Goal: Entertainment & Leisure: Browse casually

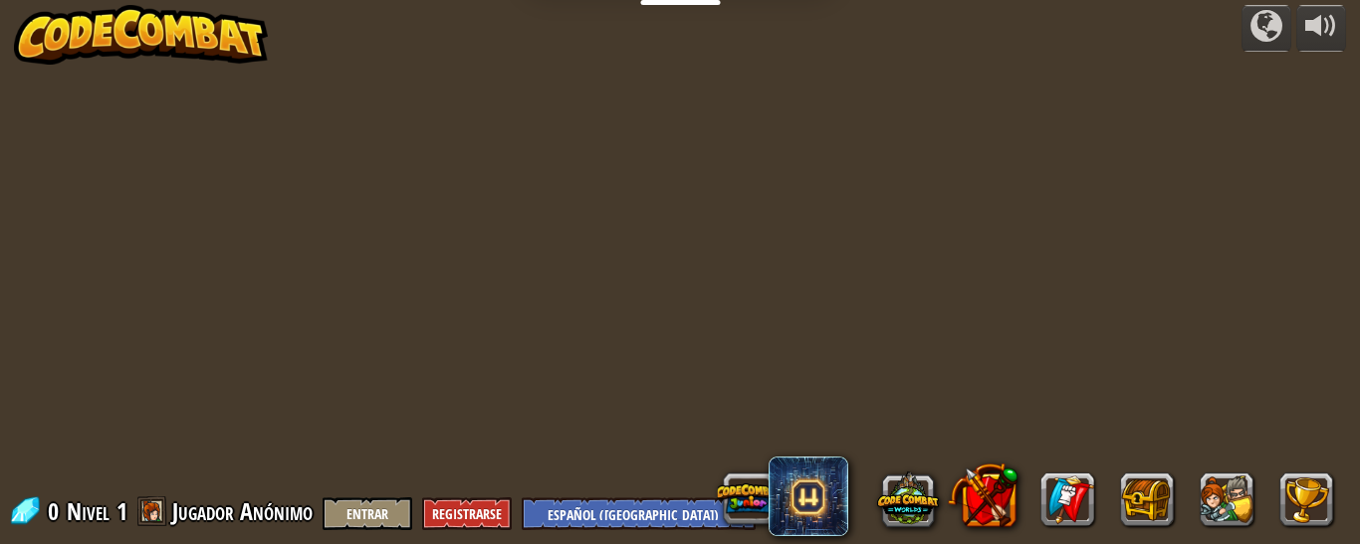
select select "es-419"
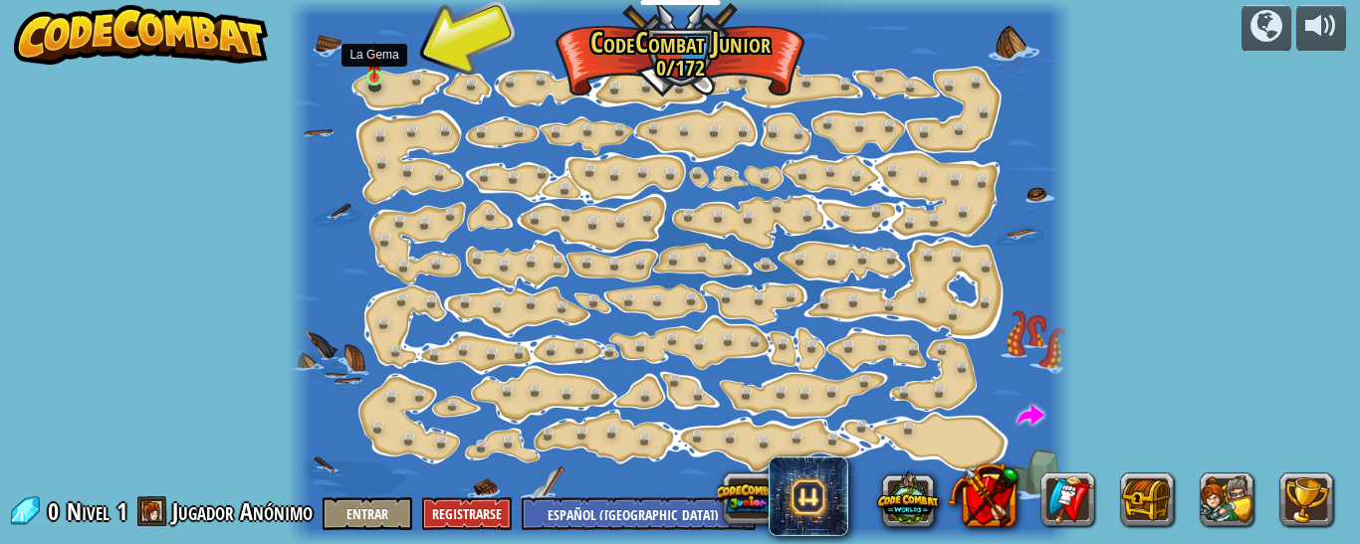
click at [377, 74] on img at bounding box center [374, 60] width 17 height 38
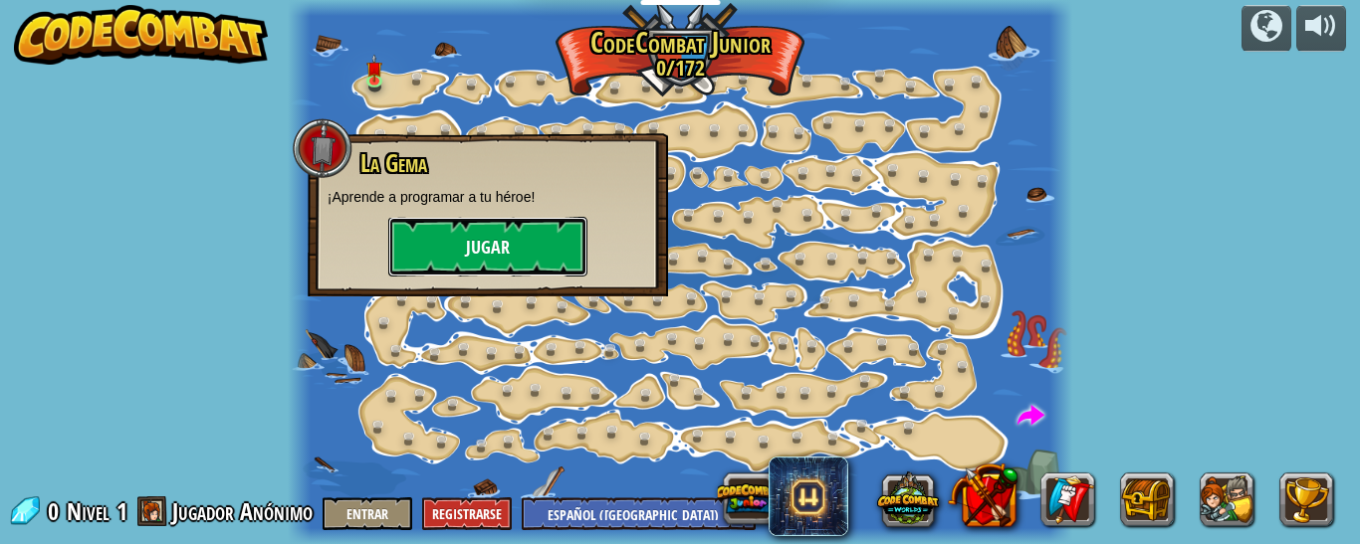
click at [472, 234] on button "Jugar" at bounding box center [487, 247] width 199 height 60
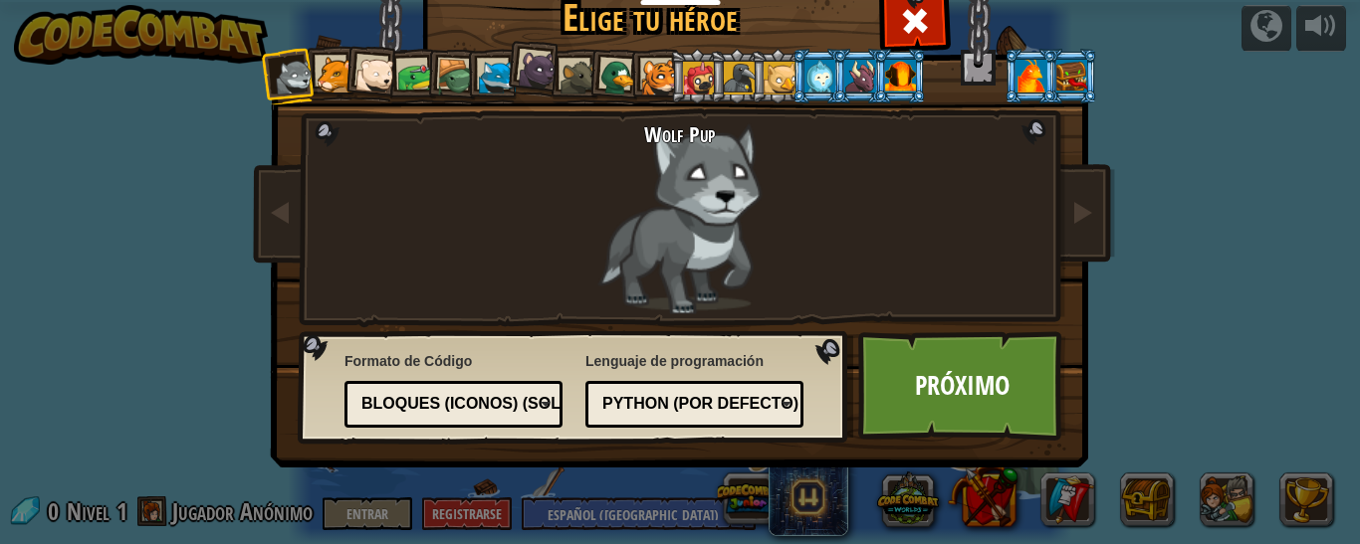
click at [318, 88] on div at bounding box center [335, 75] width 37 height 37
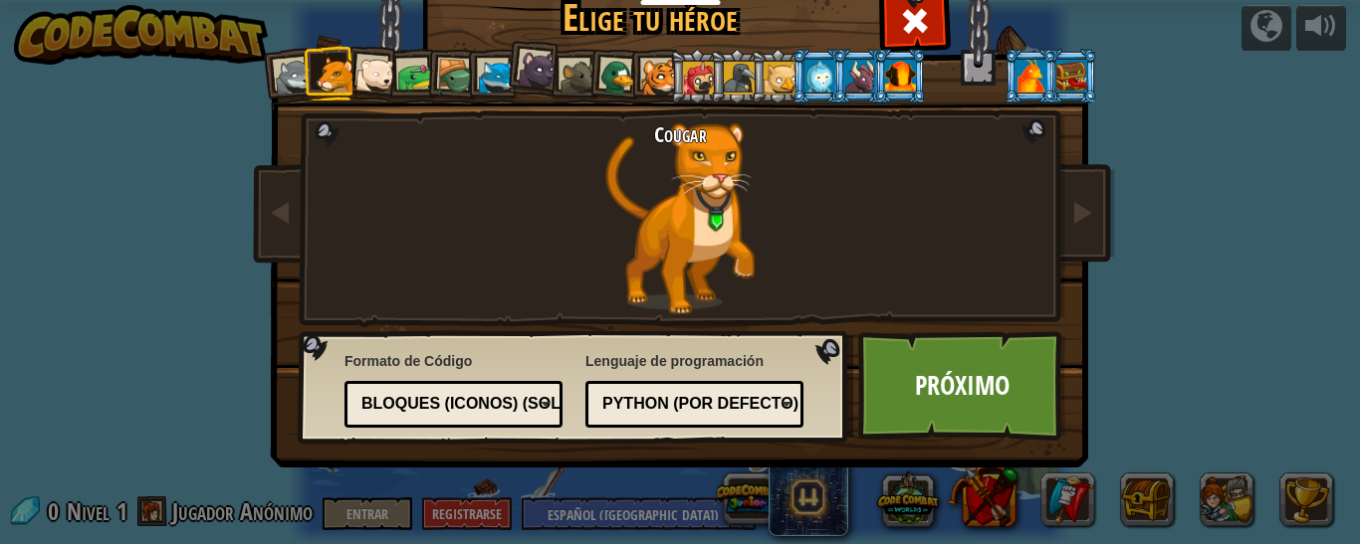
click at [371, 85] on div at bounding box center [375, 76] width 40 height 40
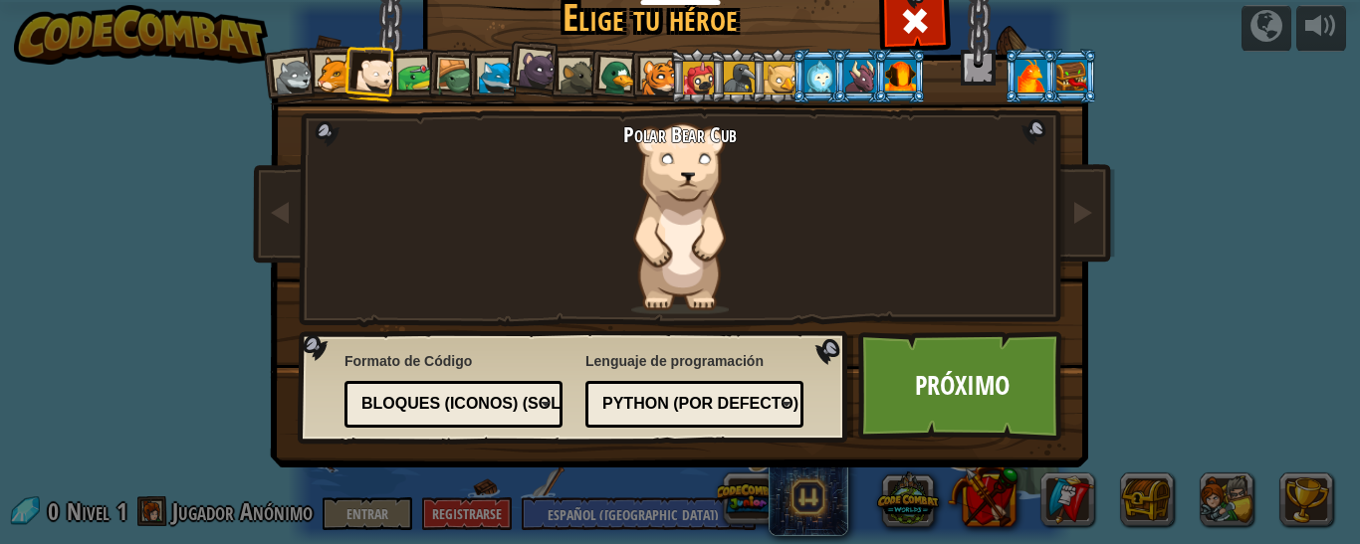
click at [404, 85] on div at bounding box center [415, 77] width 37 height 37
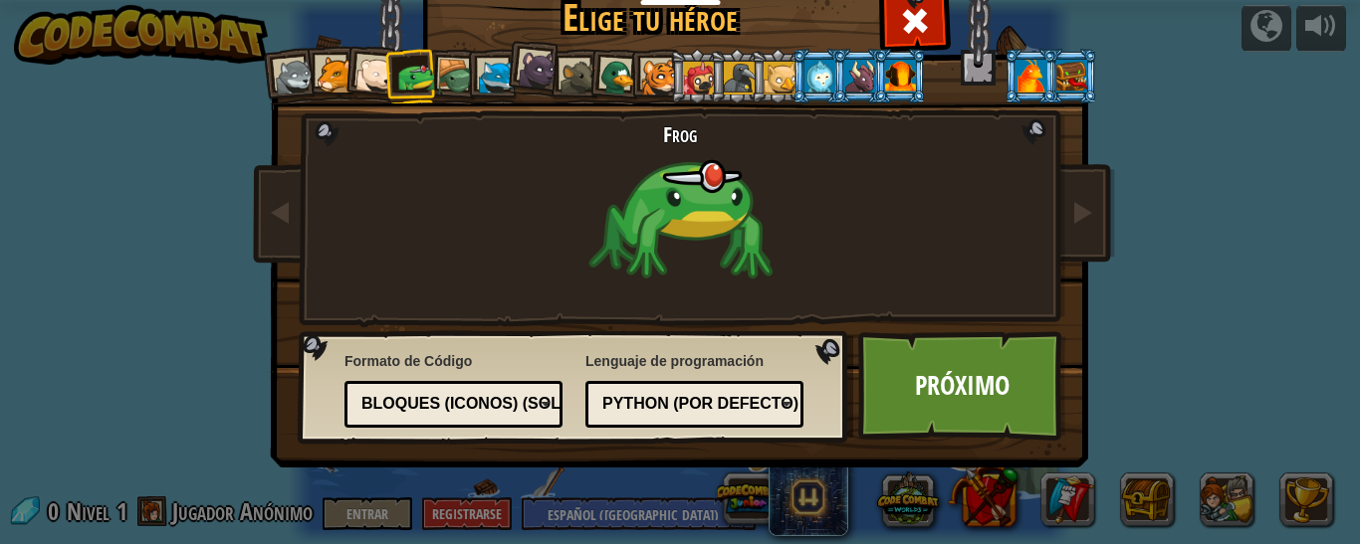
click at [445, 87] on div at bounding box center [456, 78] width 38 height 38
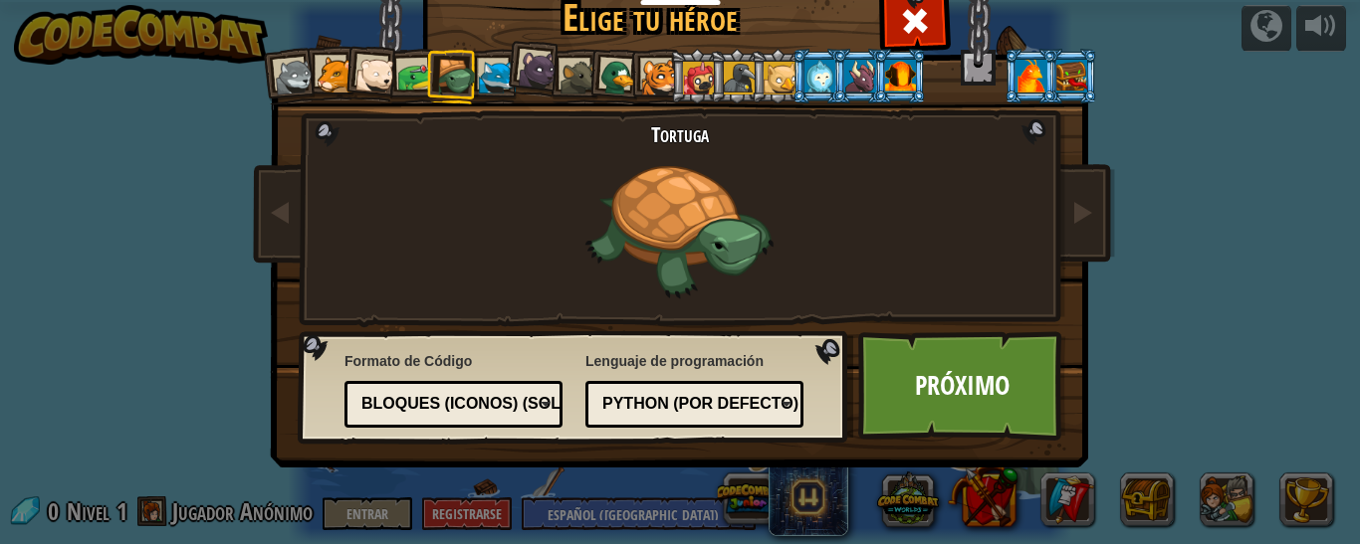
click at [329, 71] on div at bounding box center [335, 75] width 37 height 37
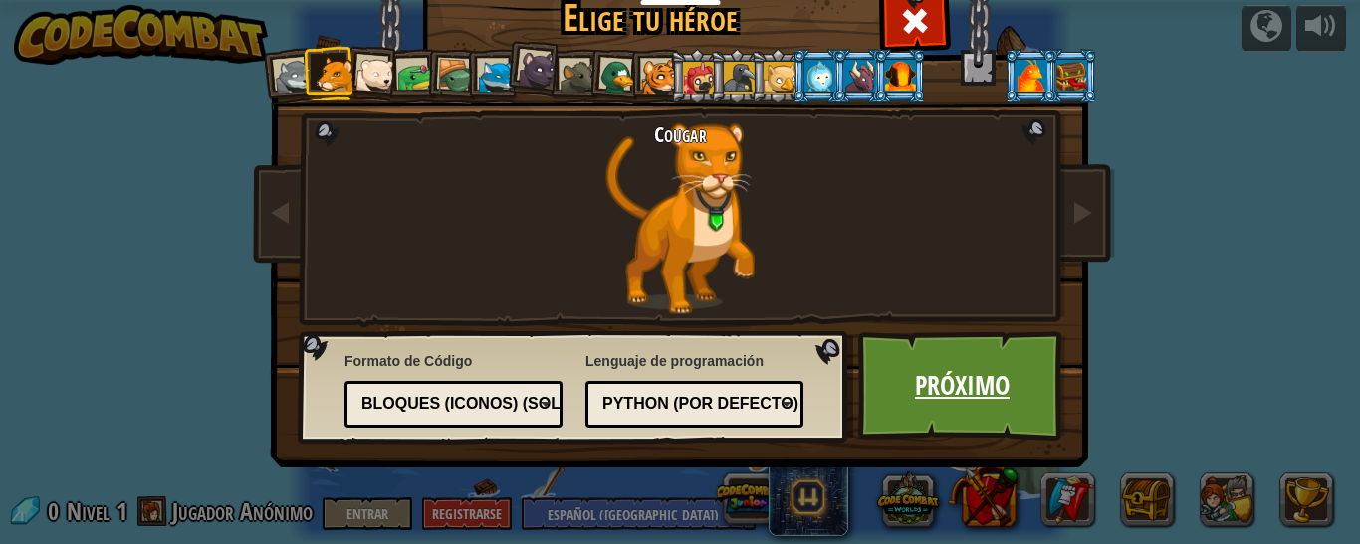
click at [953, 398] on link "Próximo" at bounding box center [962, 385] width 208 height 109
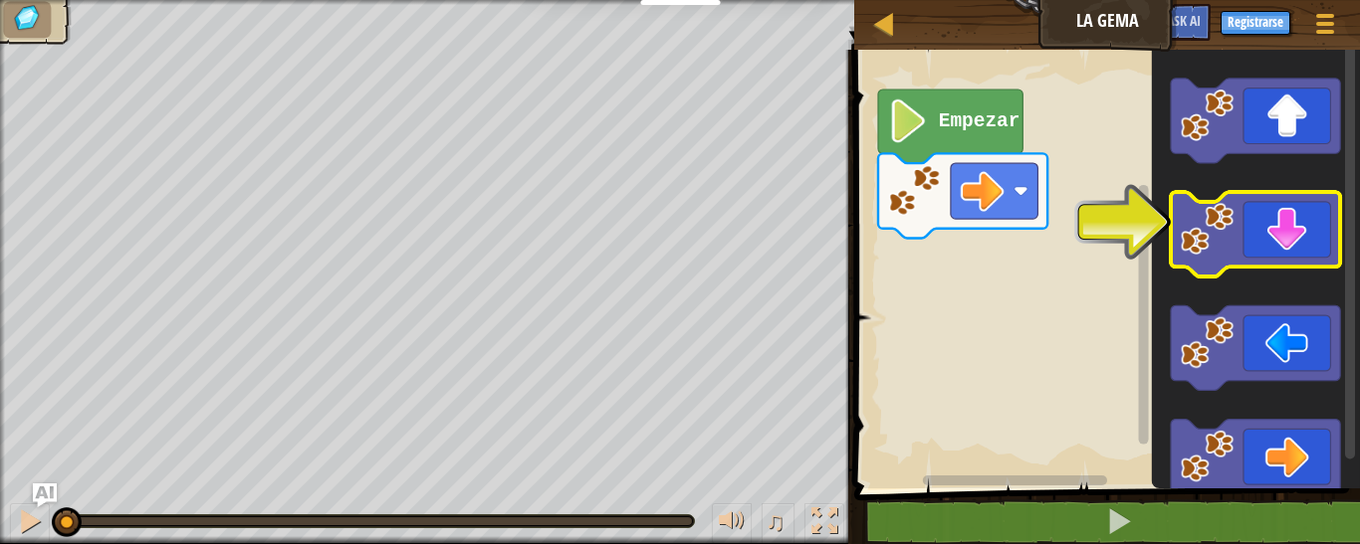
click at [1181, 242] on image "Espacio de trabajo de Blockly" at bounding box center [1207, 228] width 53 height 53
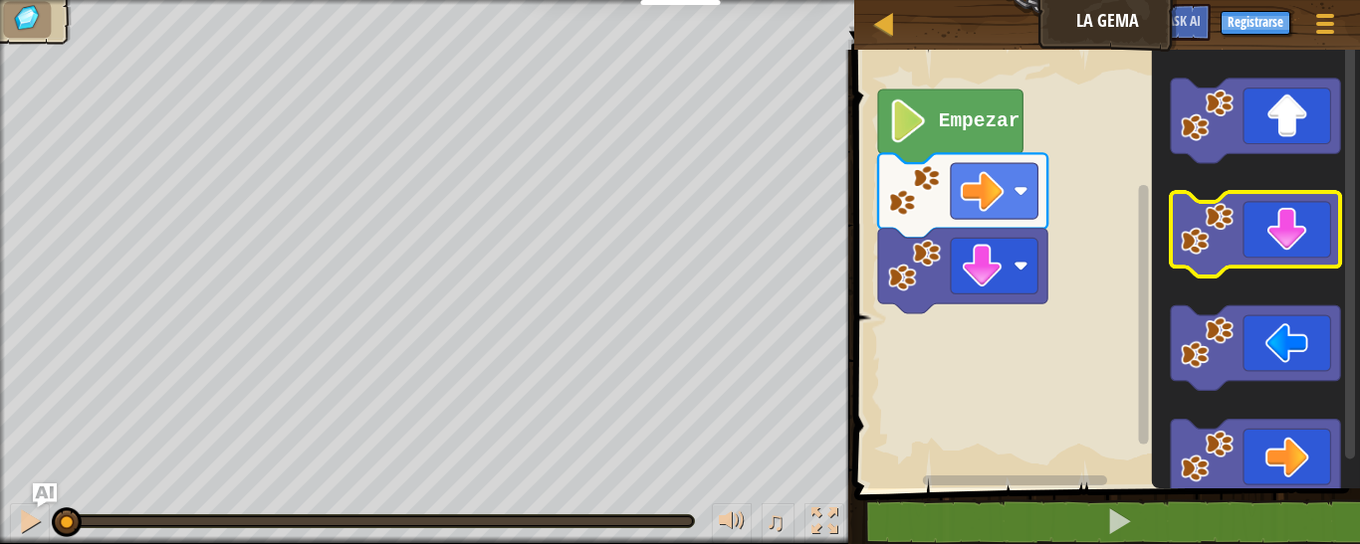
click at [1180, 242] on g "Espacio de trabajo de Blockly" at bounding box center [1255, 234] width 169 height 85
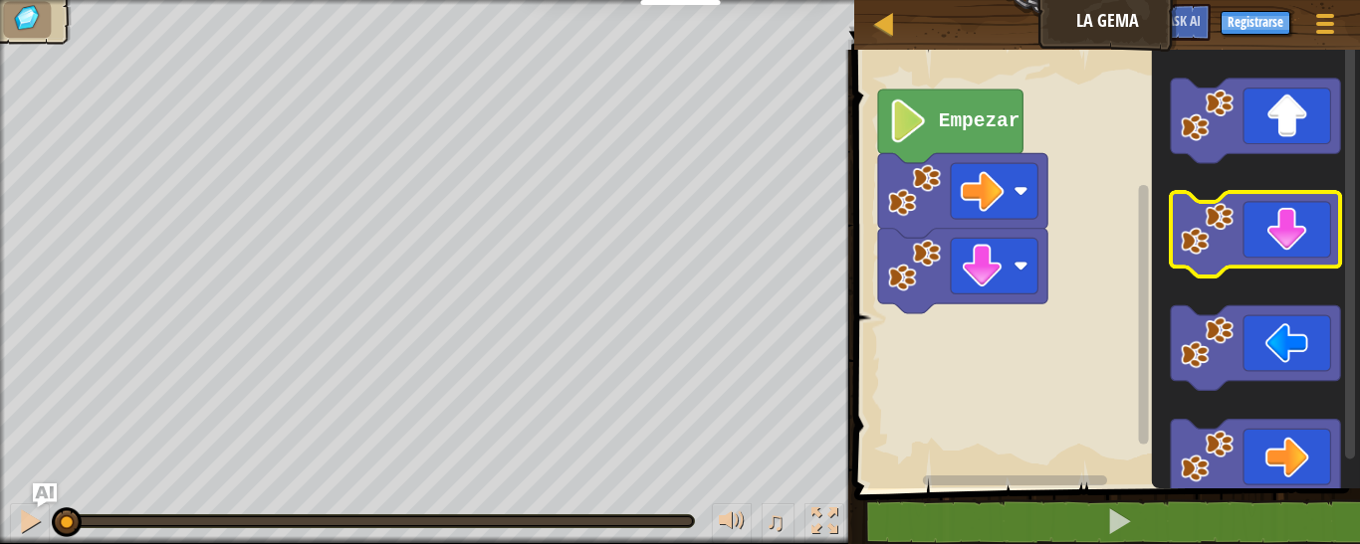
click at [1180, 243] on icon "Espacio de trabajo de Blockly" at bounding box center [1255, 234] width 169 height 85
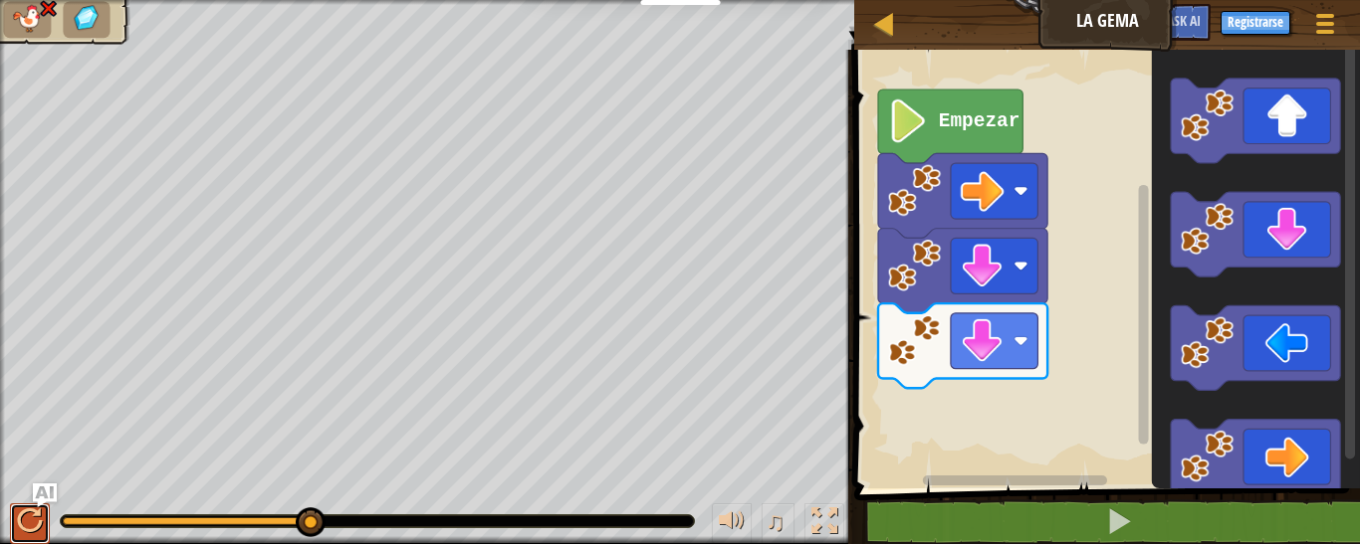
click at [32, 511] on div at bounding box center [30, 522] width 26 height 26
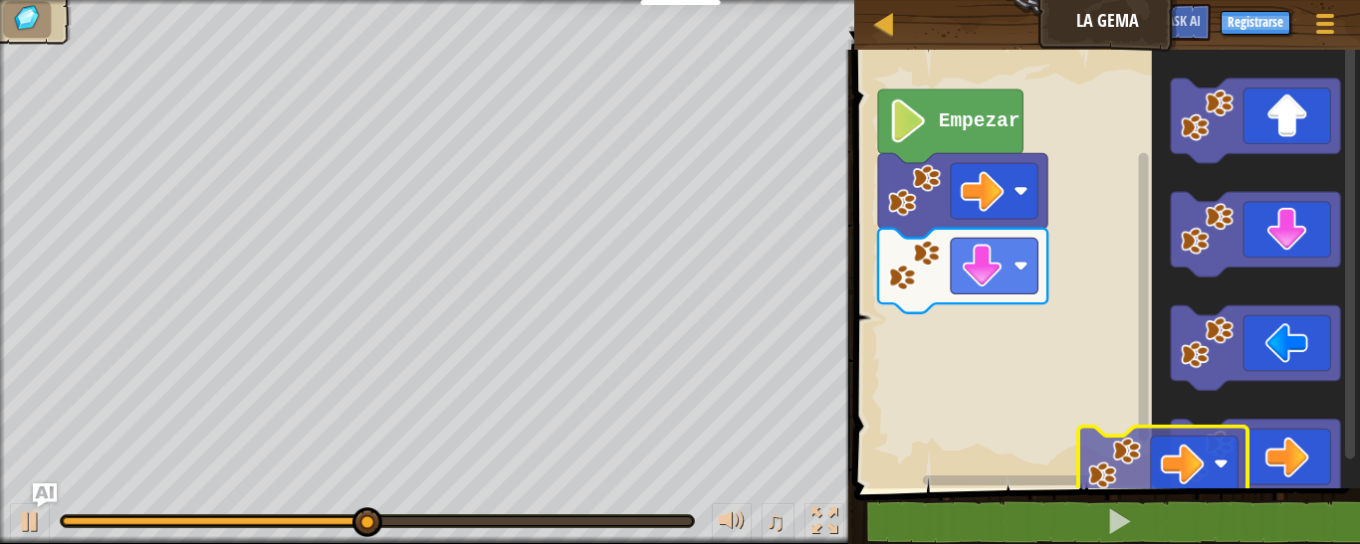
click at [1057, 408] on div "Empezar" at bounding box center [1104, 264] width 512 height 449
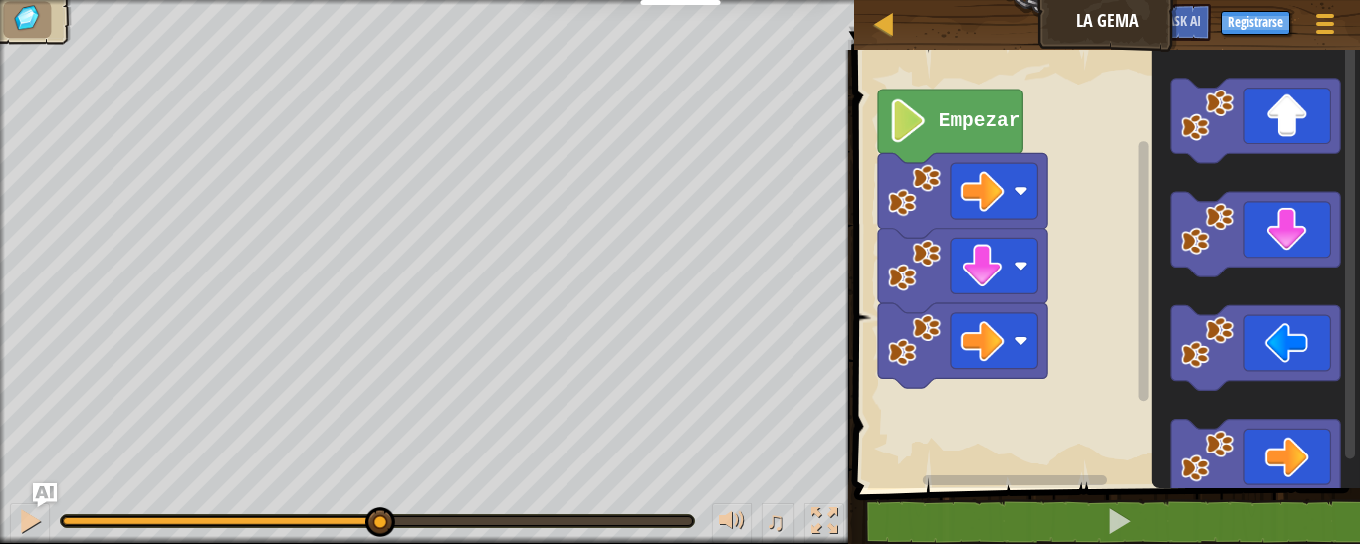
click at [1027, 388] on rect "Espacio de trabajo de Blockly" at bounding box center [1104, 264] width 512 height 449
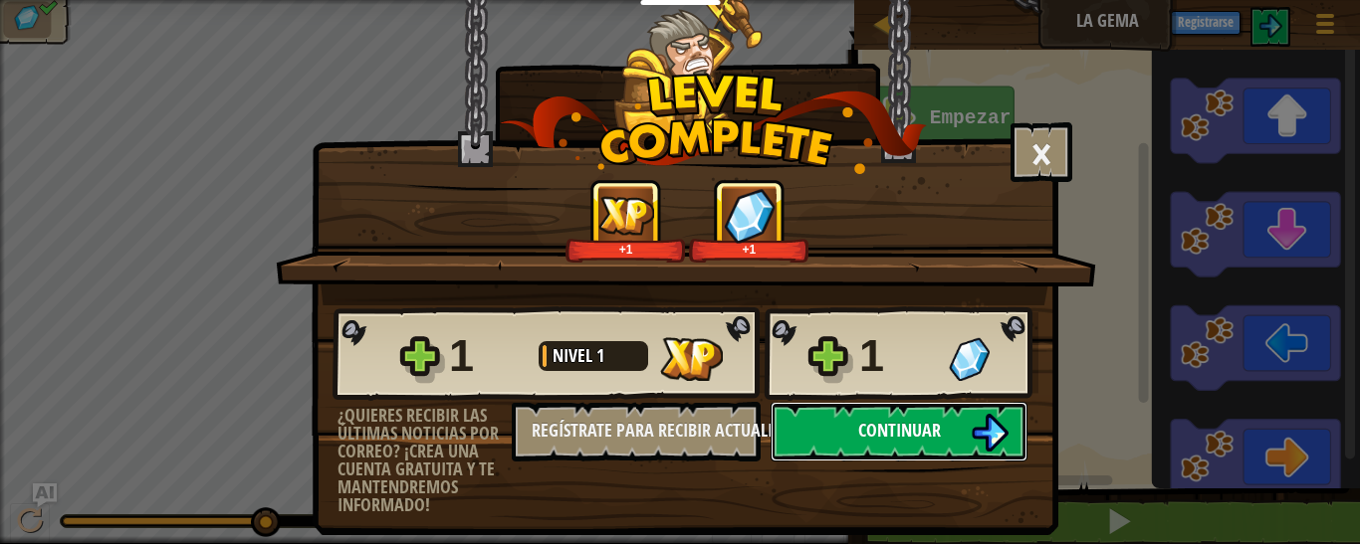
click at [948, 443] on button "Continuar" at bounding box center [898, 432] width 257 height 60
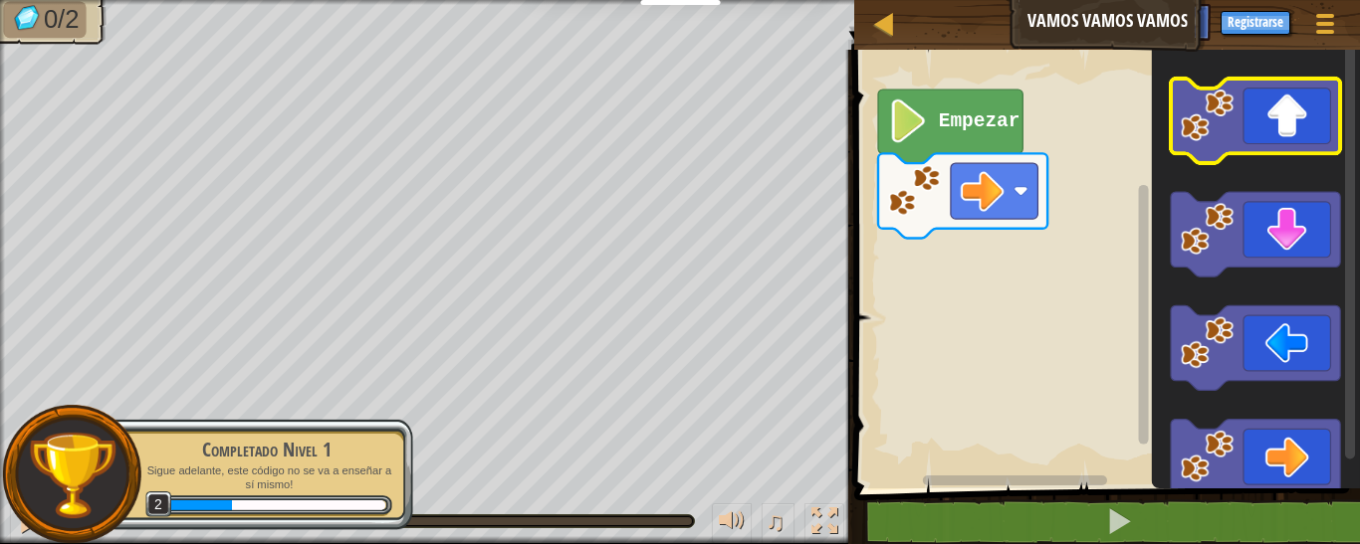
click at [1263, 105] on icon "Espacio de trabajo de Blockly" at bounding box center [1255, 121] width 169 height 85
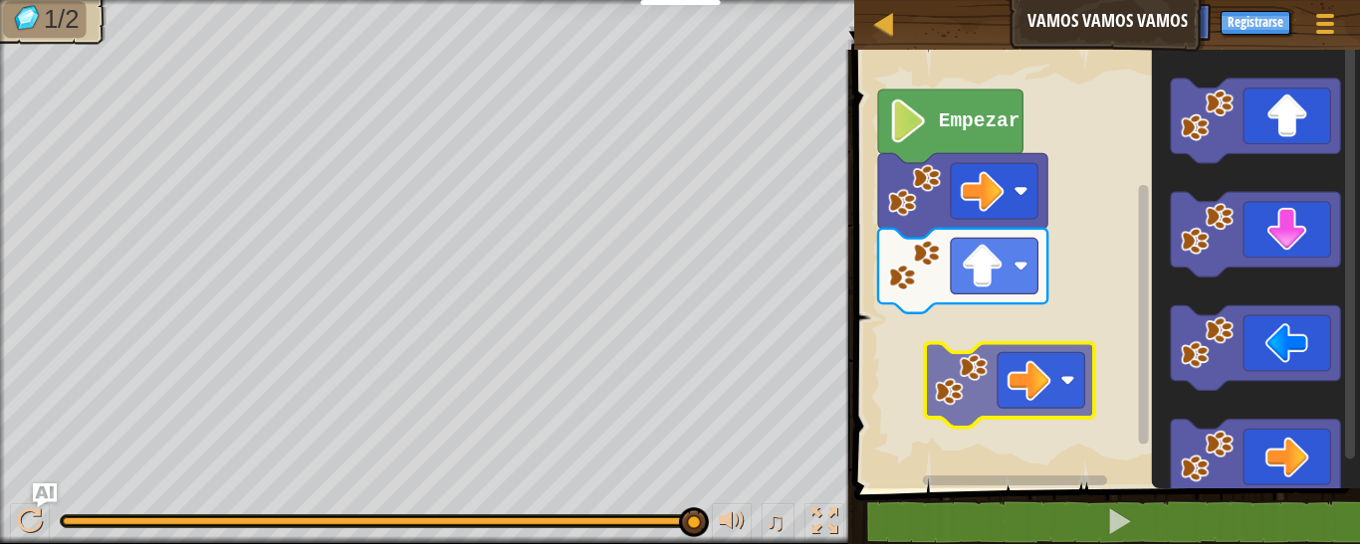
click at [951, 366] on div "Empezar" at bounding box center [1104, 264] width 512 height 449
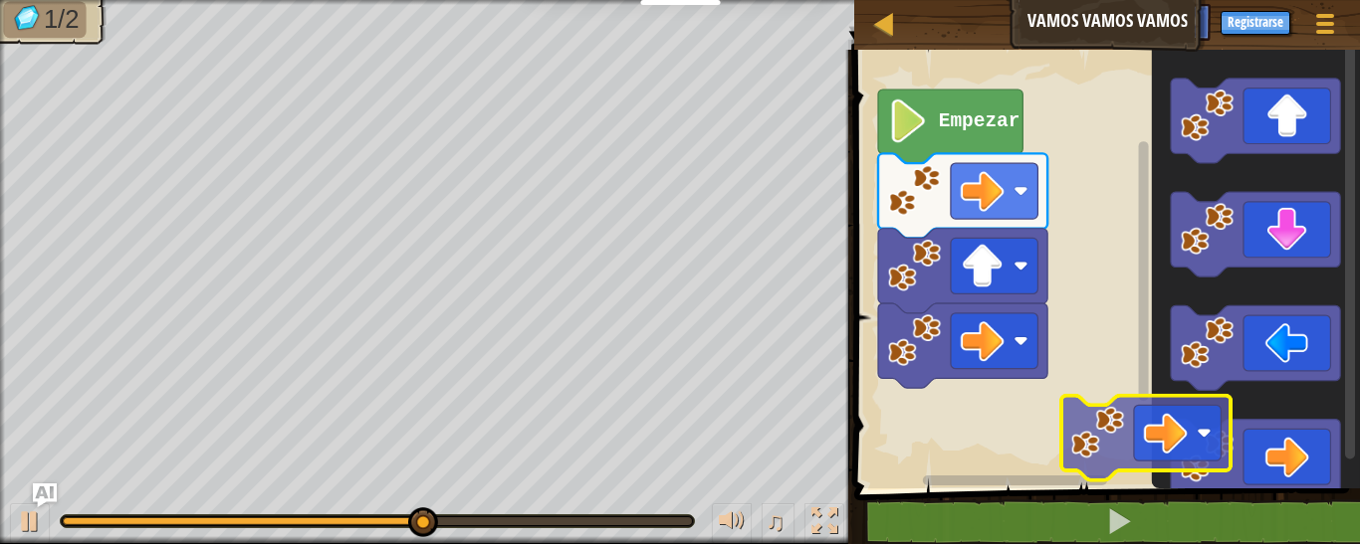
click at [1066, 433] on div "Empezar" at bounding box center [1104, 264] width 512 height 449
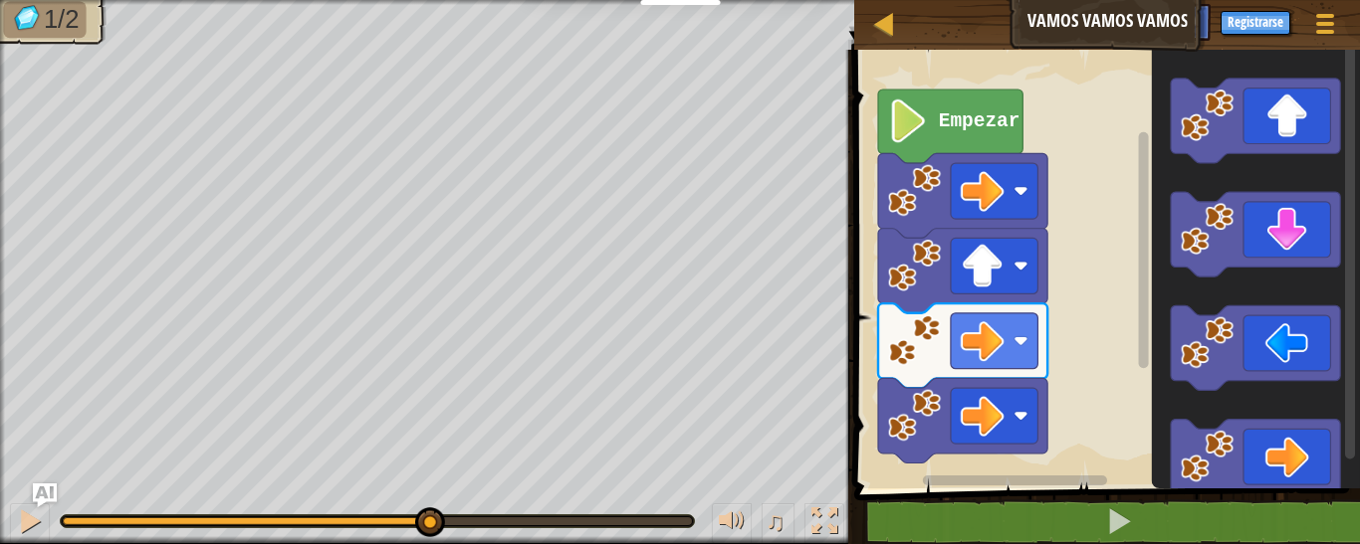
click at [1041, 433] on rect "Espacio de trabajo de Blockly" at bounding box center [1104, 264] width 512 height 449
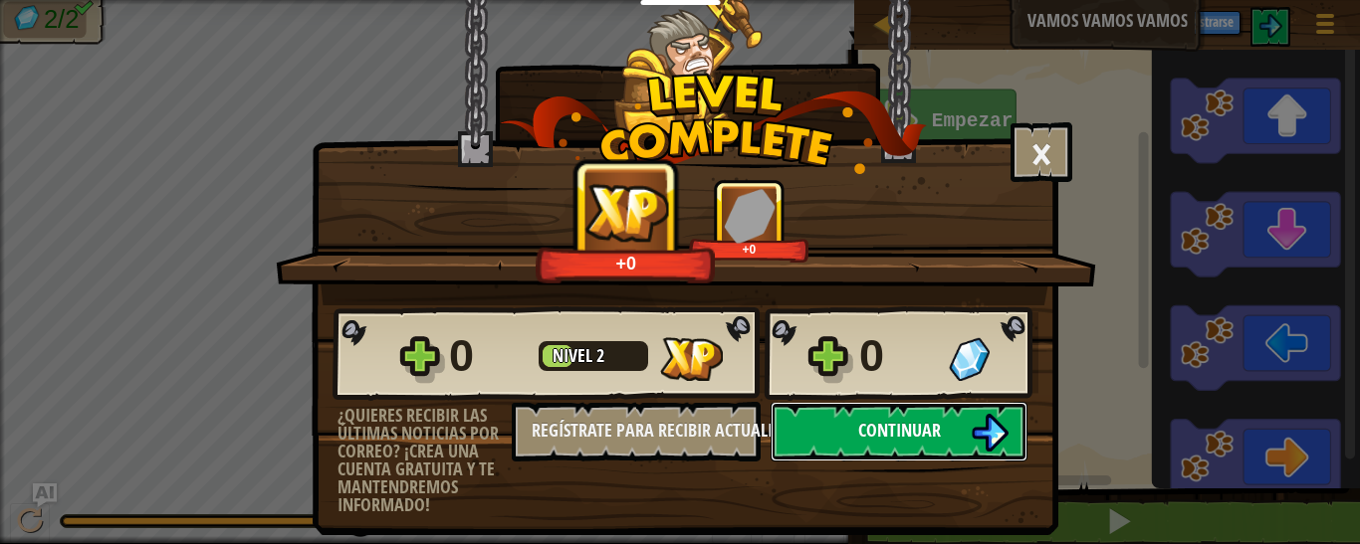
click at [935, 445] on button "Continuar" at bounding box center [898, 432] width 257 height 60
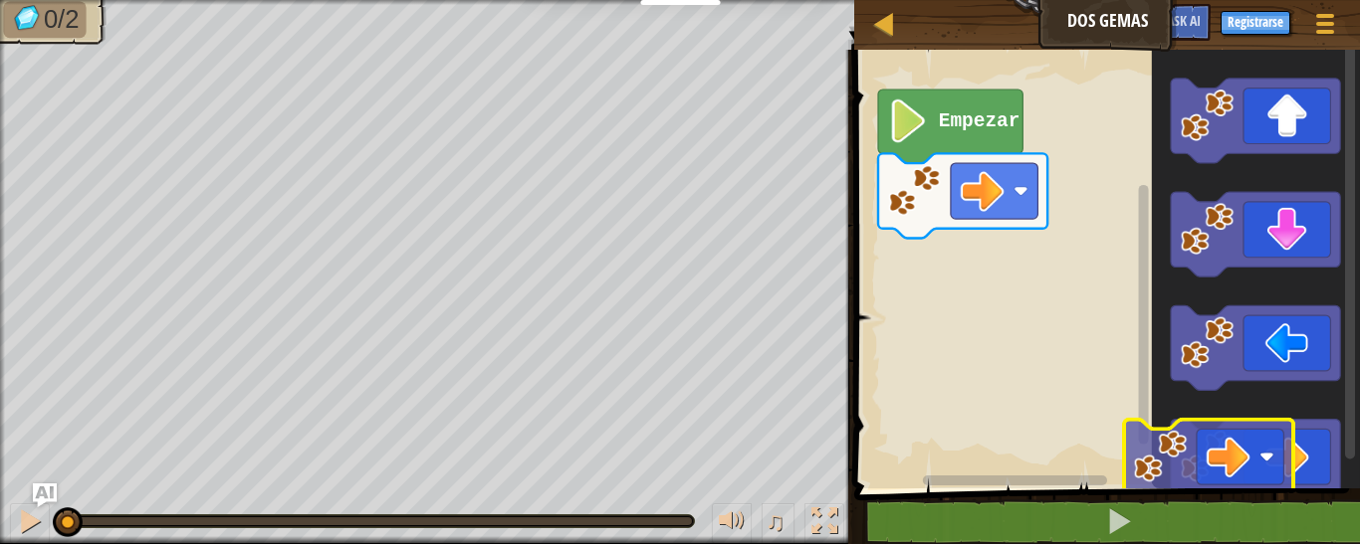
click at [1150, 458] on div "Empezar" at bounding box center [1104, 264] width 512 height 449
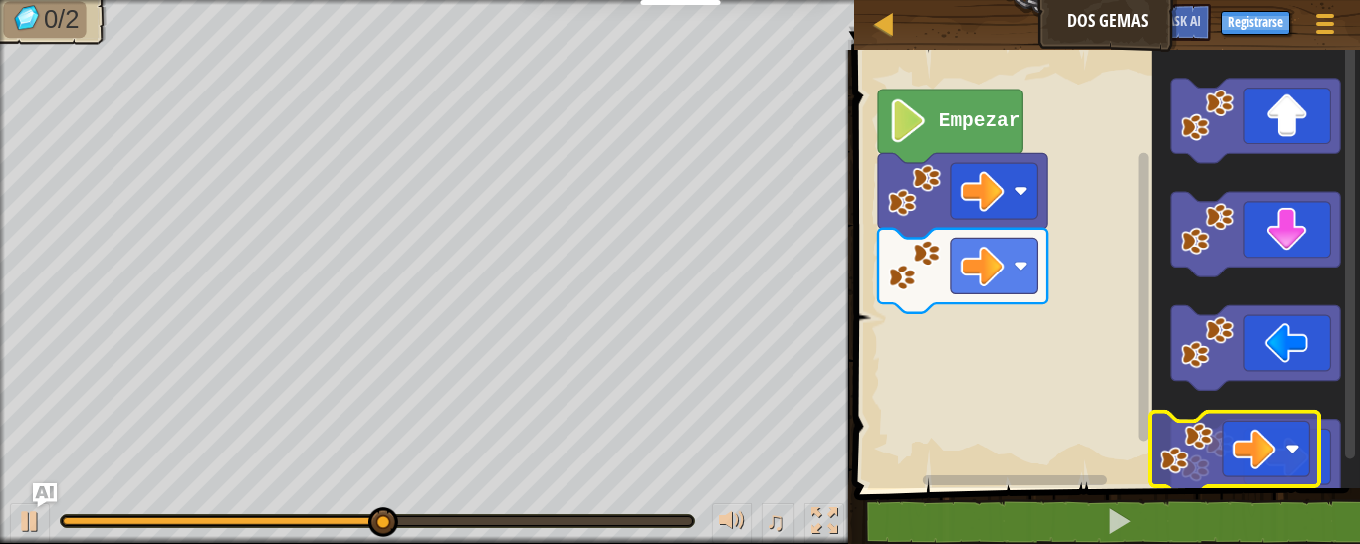
click at [1146, 456] on div "Empezar" at bounding box center [1104, 264] width 512 height 449
click at [1145, 456] on g "Espacio de trabajo de Blockly" at bounding box center [1143, 257] width 15 height 433
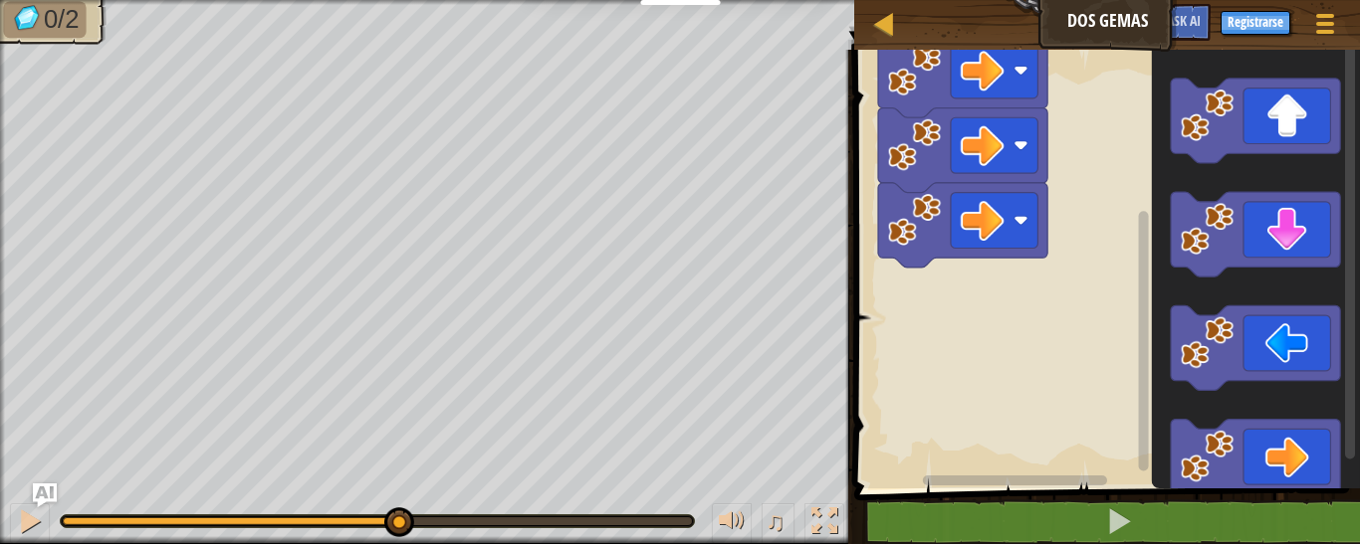
click at [1080, 443] on div "Empezar" at bounding box center [1104, 264] width 512 height 449
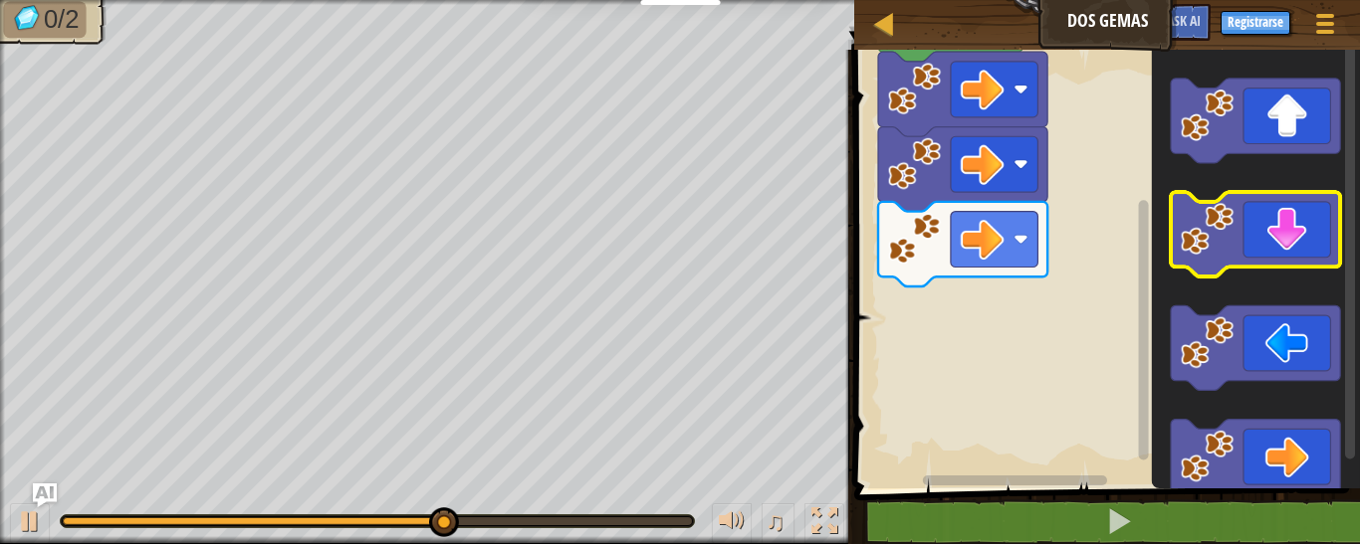
click at [1286, 269] on rect "Espacio de trabajo de Blockly" at bounding box center [1255, 234] width 169 height 85
click at [1275, 241] on icon "Espacio de trabajo de Blockly" at bounding box center [1255, 234] width 169 height 85
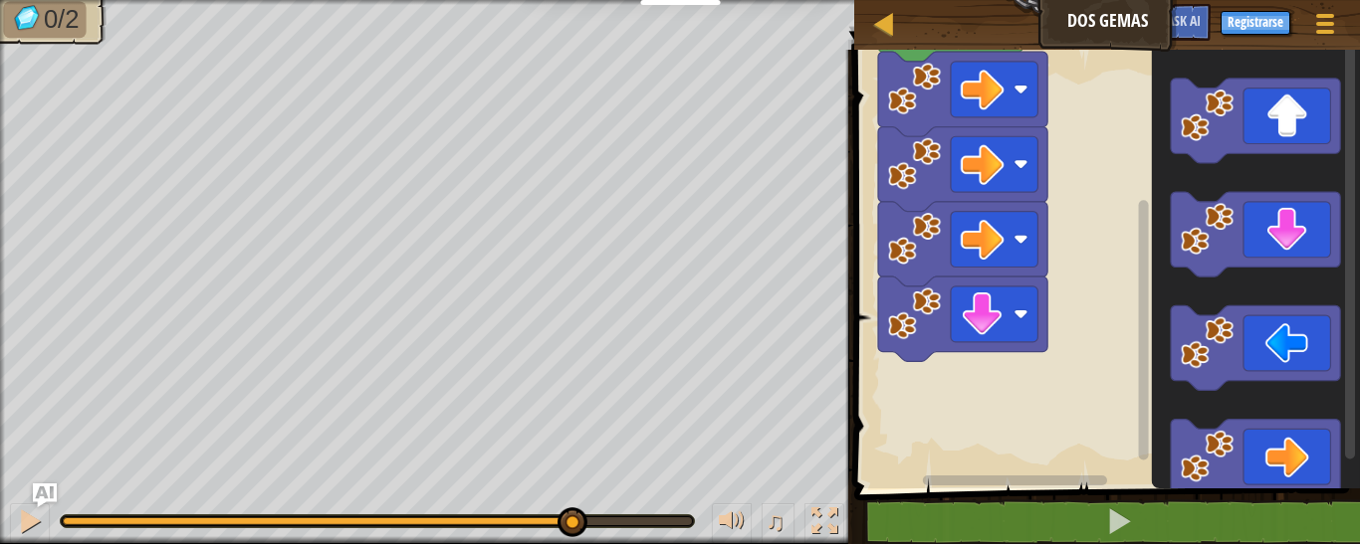
click at [1159, 269] on icon "Espacio de trabajo de Blockly" at bounding box center [1256, 264] width 208 height 449
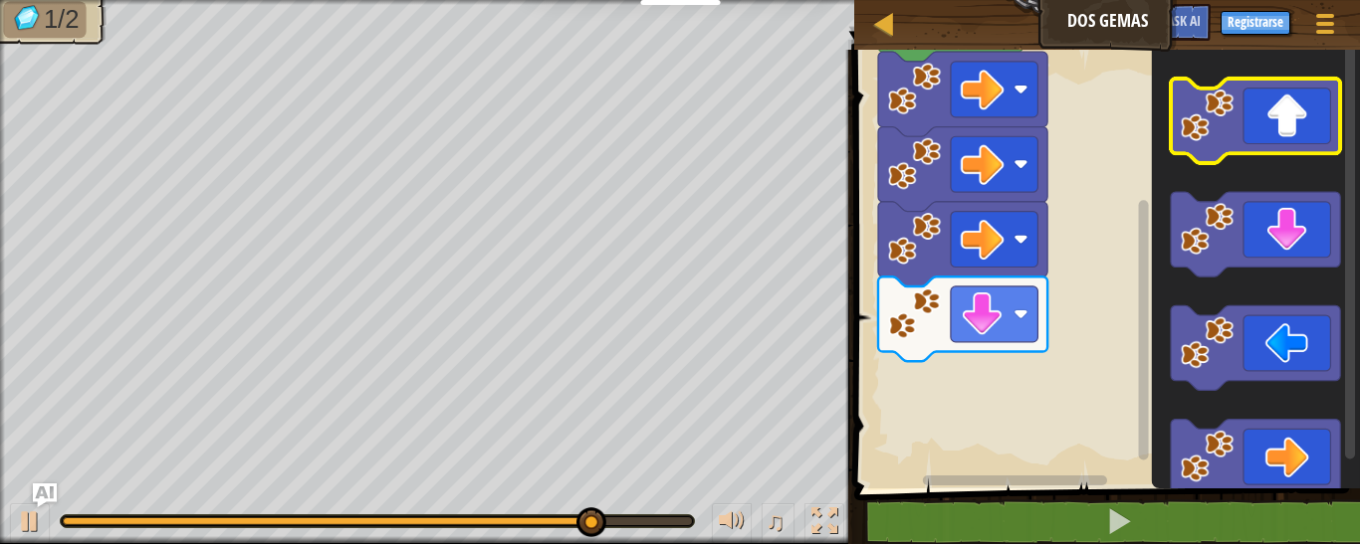
click at [1274, 122] on icon "Espacio de trabajo de Blockly" at bounding box center [1255, 121] width 169 height 85
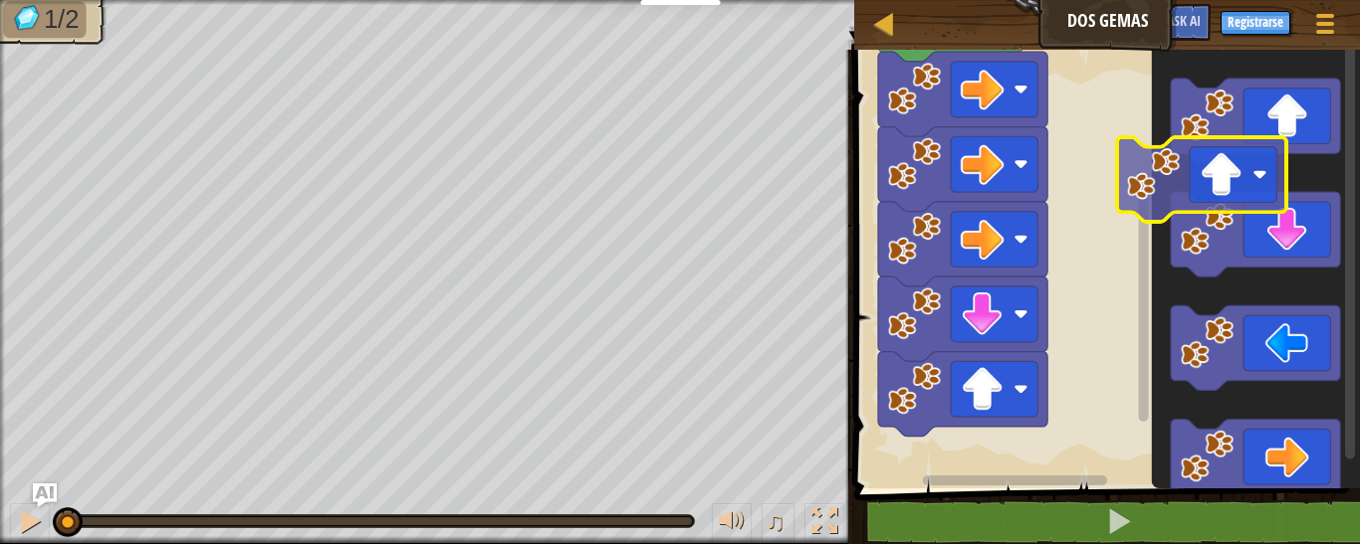
click at [1209, 197] on g "Espacio de trabajo de Blockly" at bounding box center [1255, 292] width 169 height 426
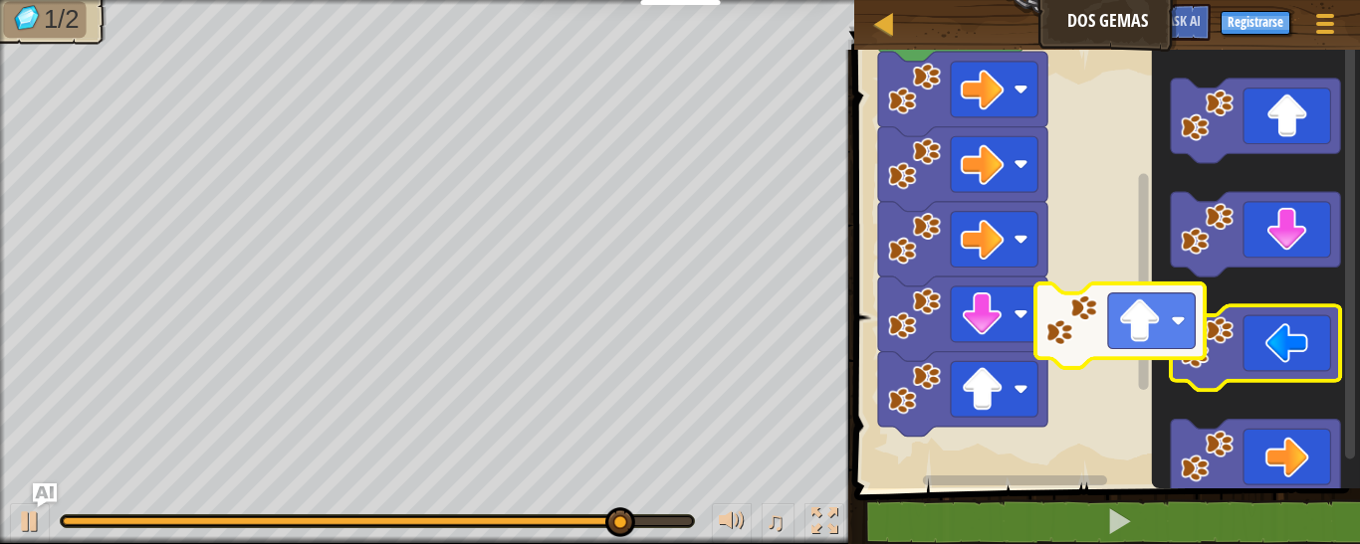
click at [1173, 382] on g "Espacio de trabajo de Blockly" at bounding box center [1255, 292] width 169 height 426
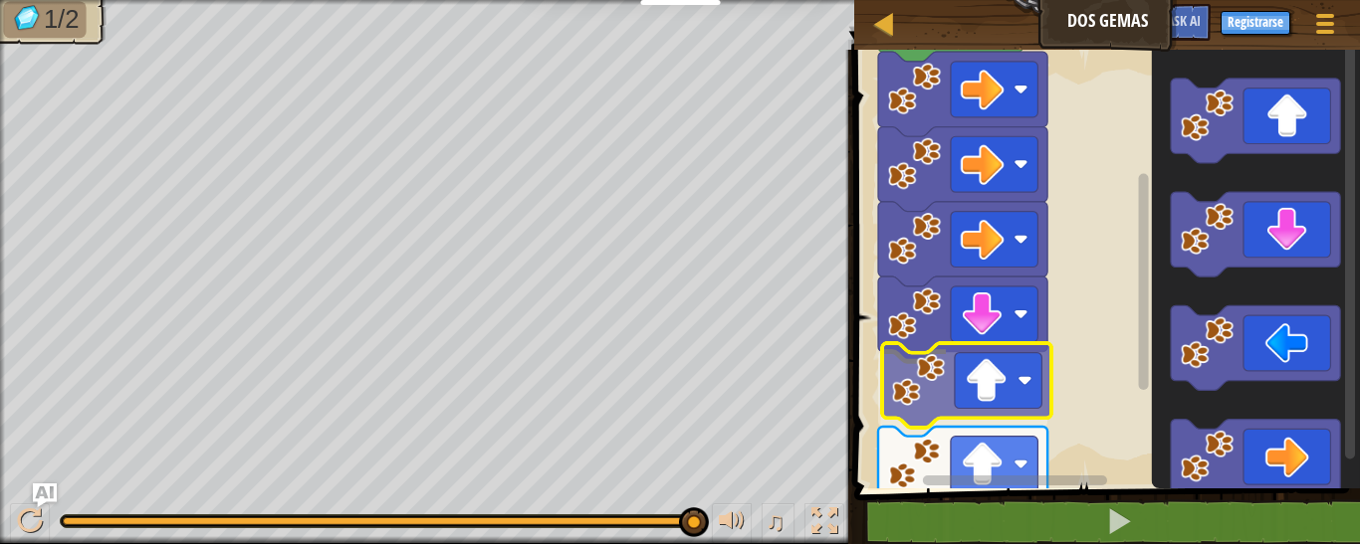
click at [960, 412] on div "Empezar" at bounding box center [1104, 264] width 512 height 449
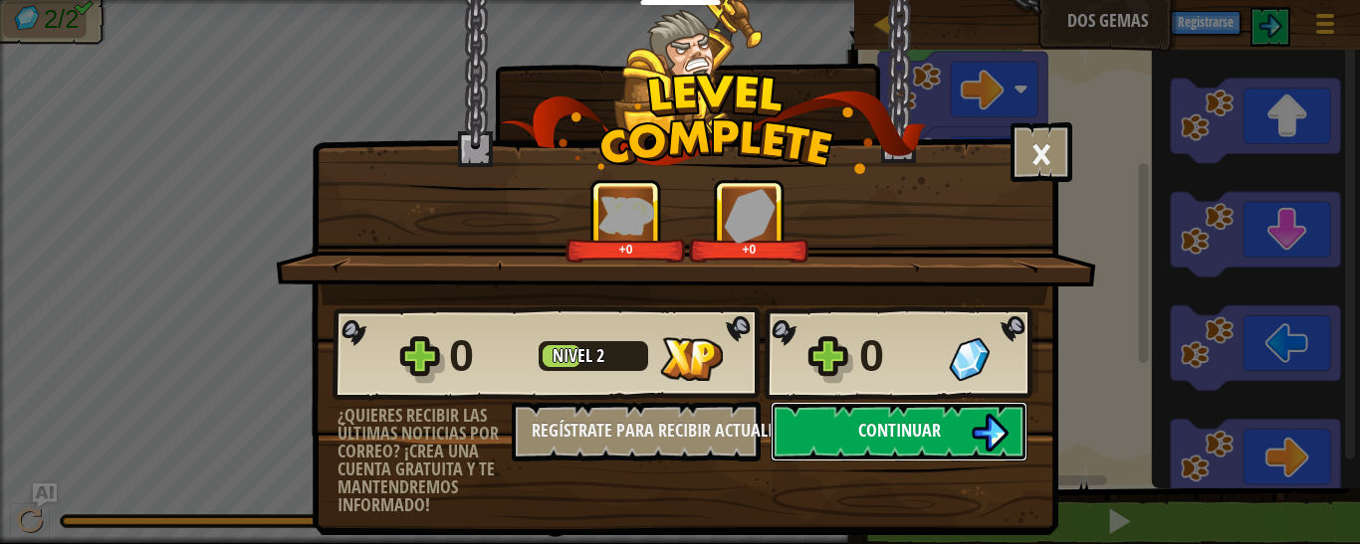
click at [910, 440] on span "Continuar" at bounding box center [899, 430] width 83 height 25
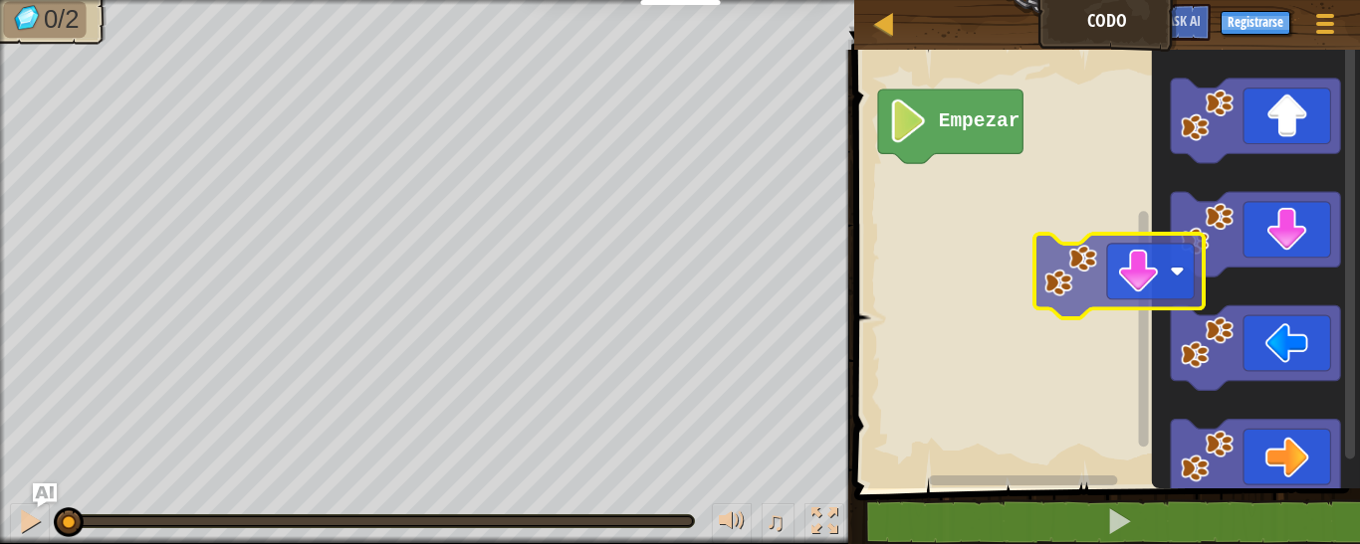
click at [1116, 287] on div "Empezar" at bounding box center [1104, 264] width 512 height 449
click at [1117, 287] on image "Espacio de trabajo de Blockly" at bounding box center [1139, 272] width 44 height 44
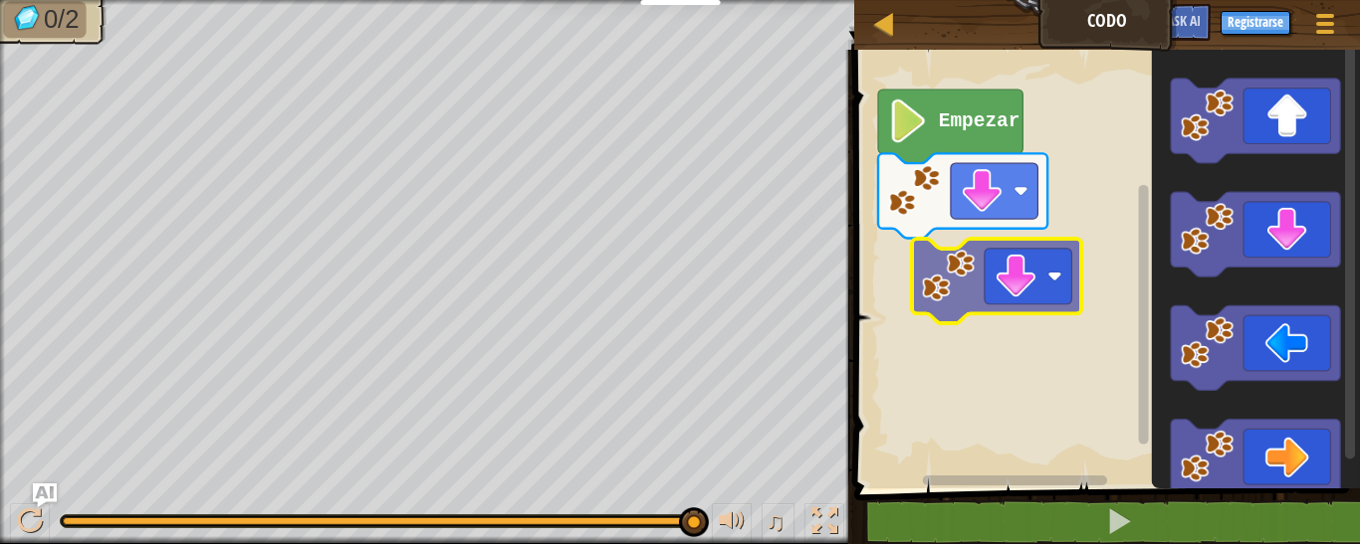
click at [1006, 268] on div "Empezar" at bounding box center [1104, 264] width 512 height 449
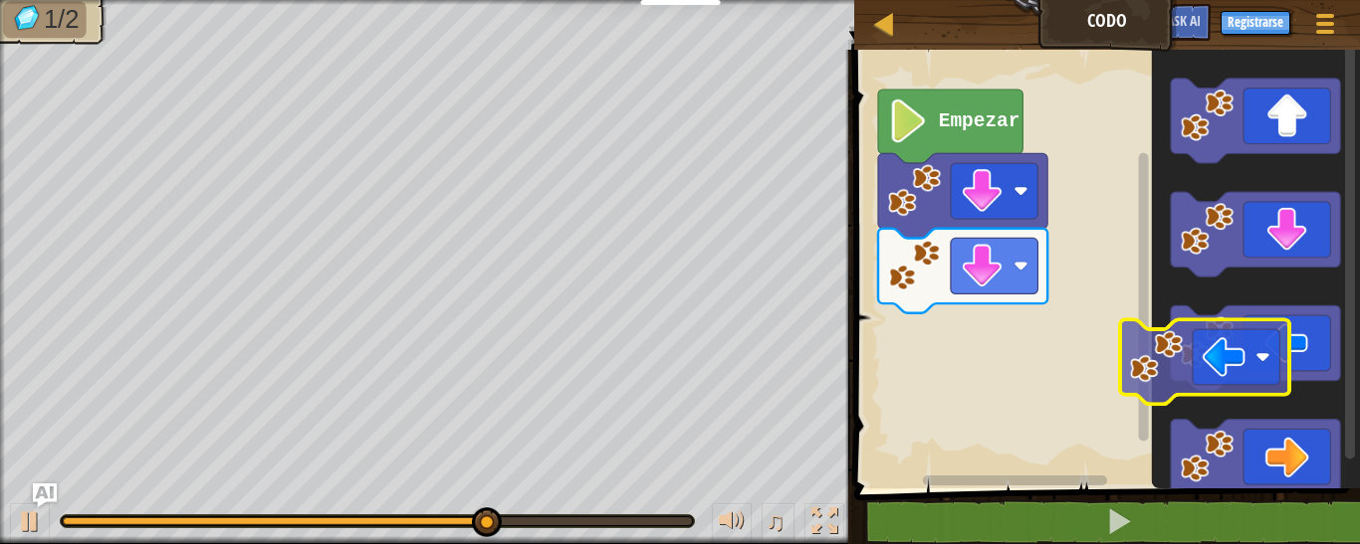
click at [1122, 377] on div "Empezar" at bounding box center [1104, 264] width 512 height 449
click at [1122, 377] on rect "Espacio de trabajo de Blockly" at bounding box center [1104, 264] width 512 height 449
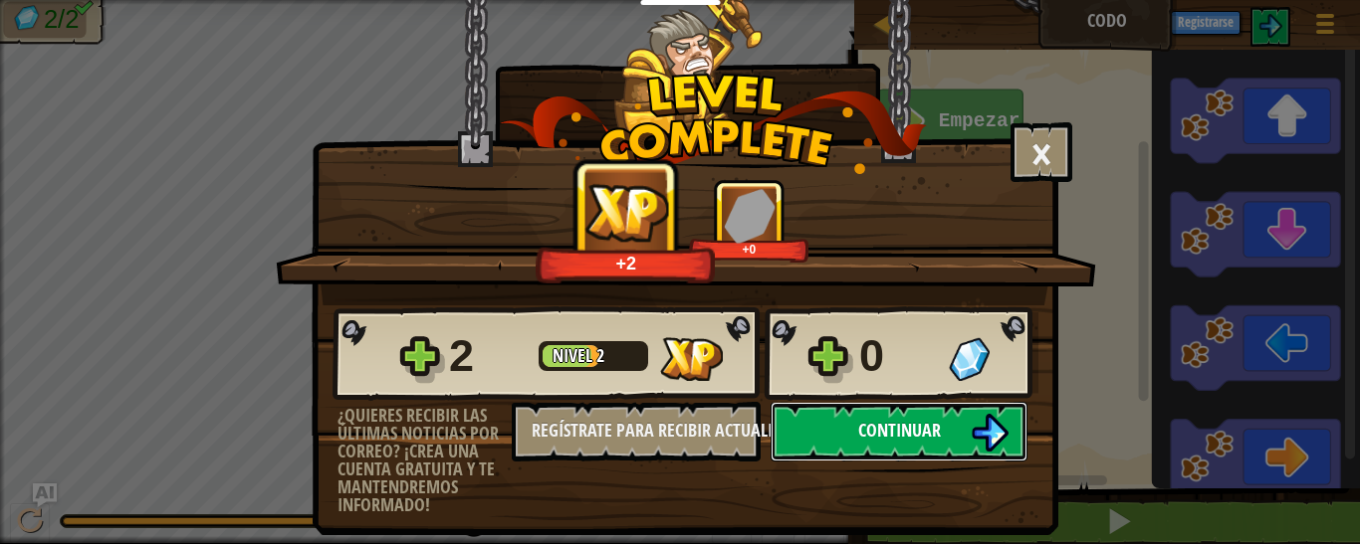
click at [824, 421] on button "Continuar" at bounding box center [898, 432] width 257 height 60
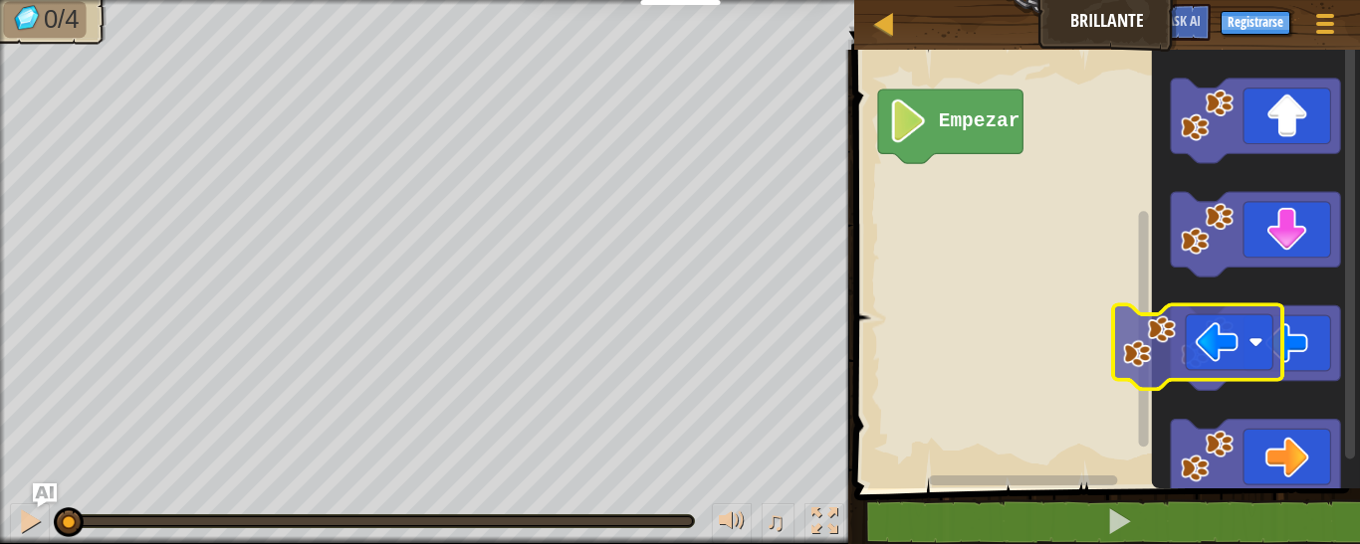
click at [1136, 325] on div "Empezar" at bounding box center [1104, 264] width 512 height 449
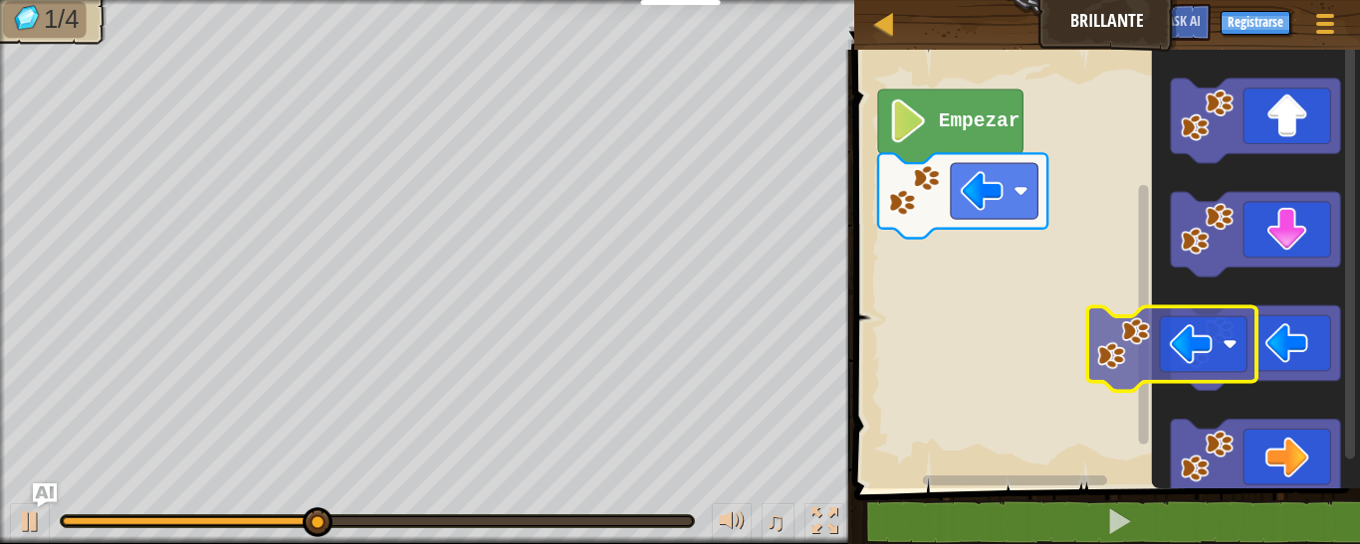
click at [1106, 365] on div "Empezar" at bounding box center [1104, 264] width 512 height 449
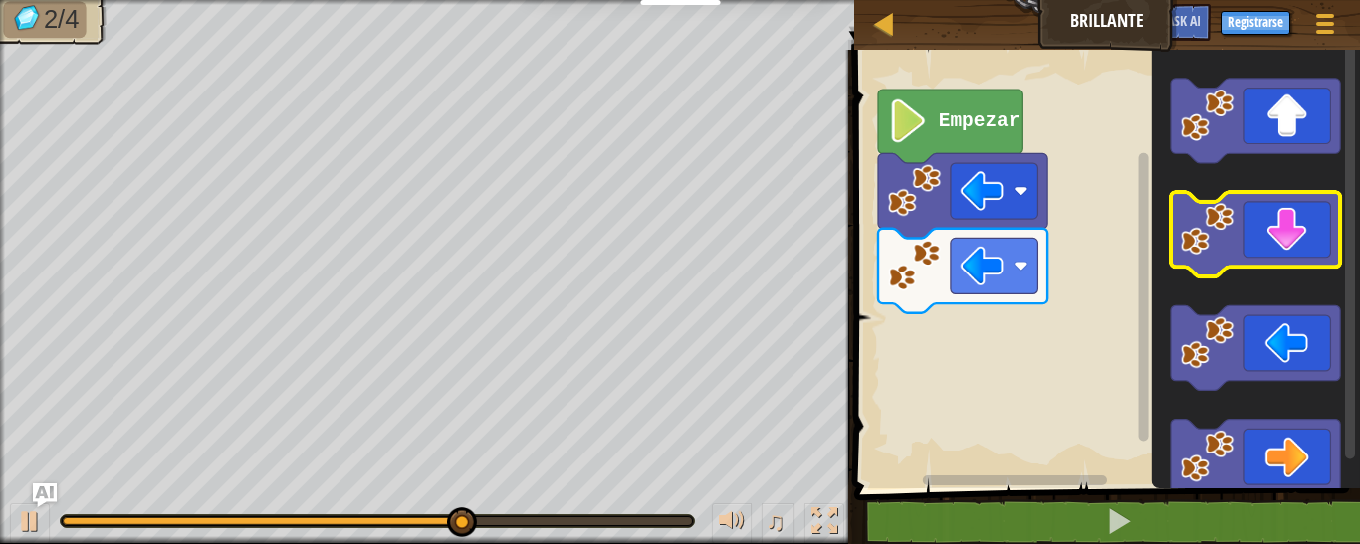
click at [1267, 237] on icon "Espacio de trabajo de Blockly" at bounding box center [1255, 234] width 169 height 85
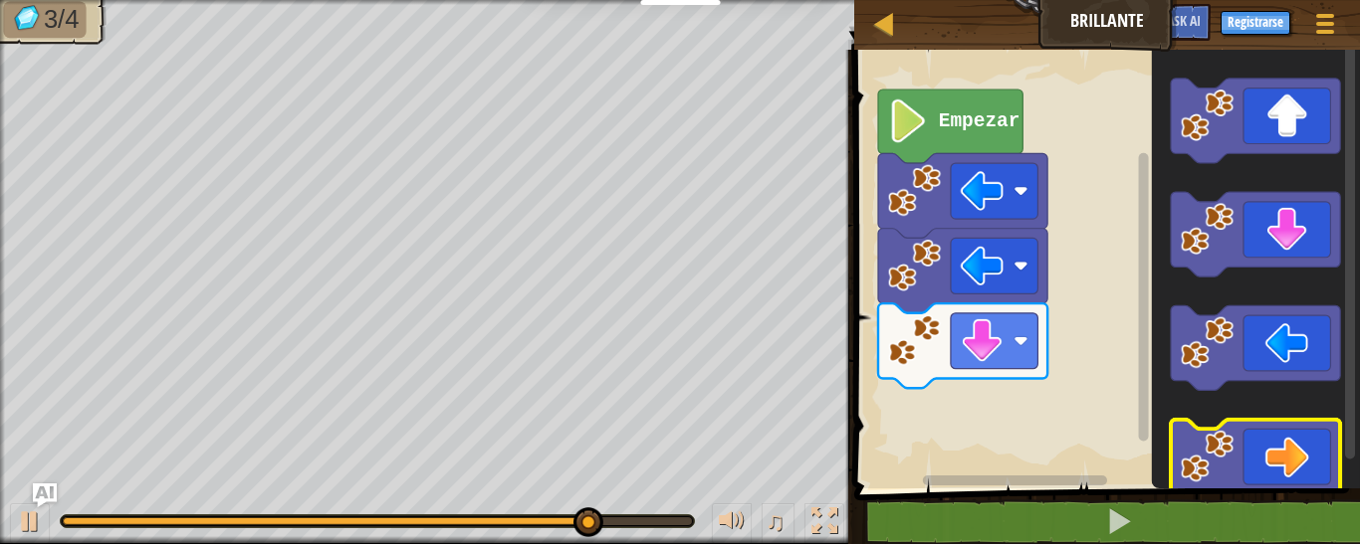
click at [1216, 460] on g "Espacio de trabajo de Blockly" at bounding box center [1255, 462] width 169 height 85
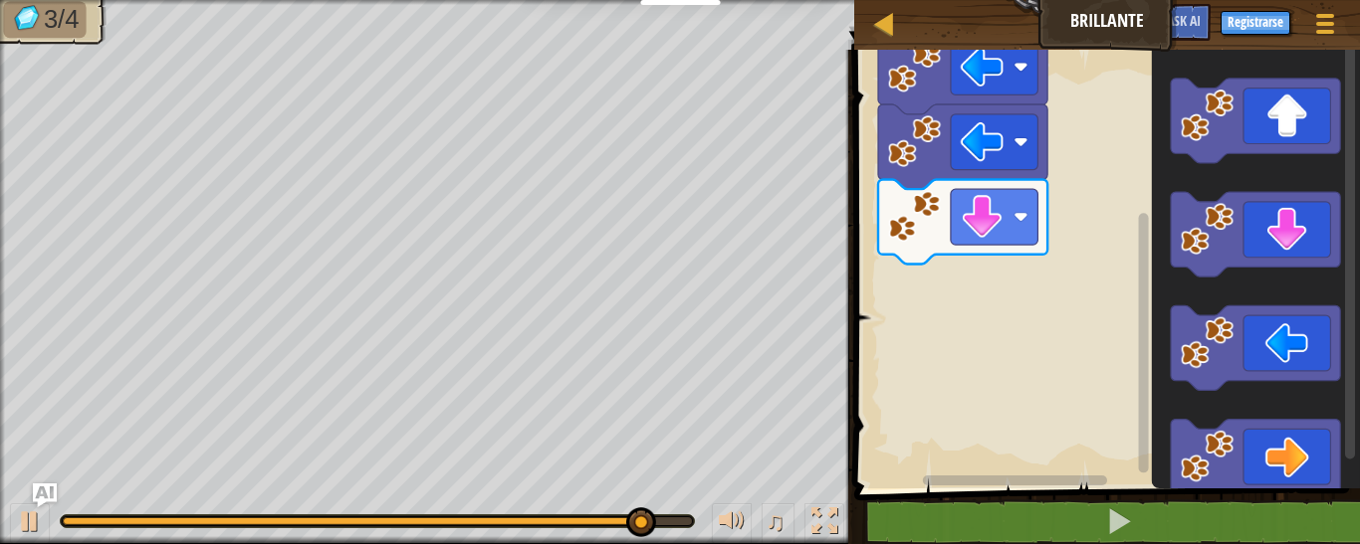
click at [1138, 464] on rect "Espacio de trabajo de Blockly" at bounding box center [1143, 257] width 15 height 433
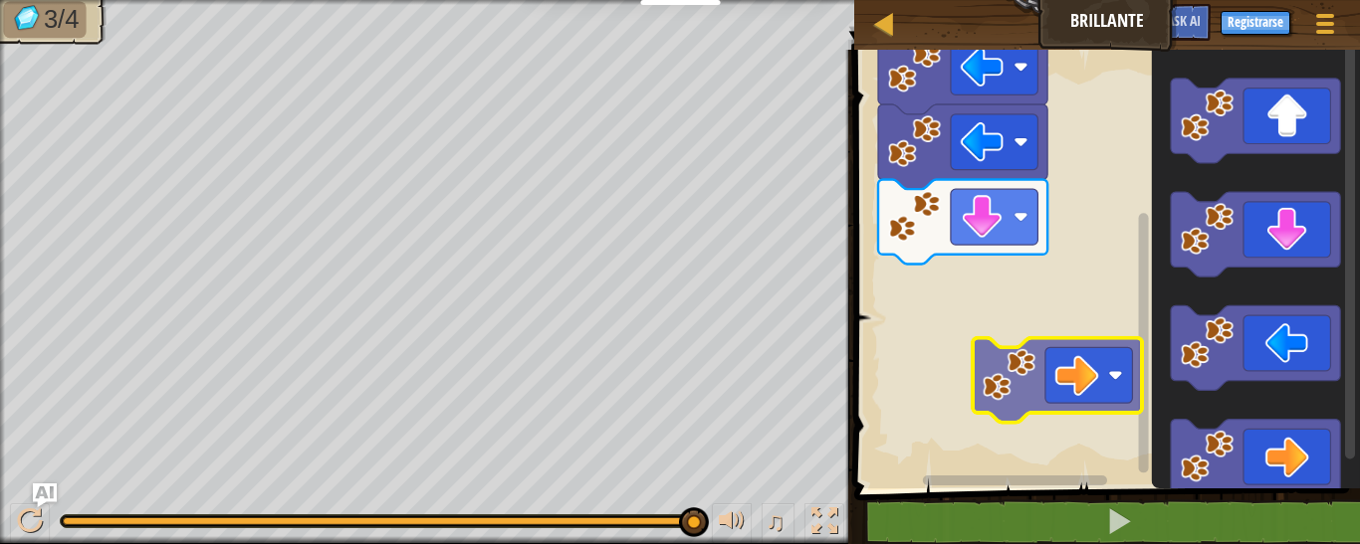
click at [1018, 385] on div "Empezar" at bounding box center [1104, 264] width 512 height 449
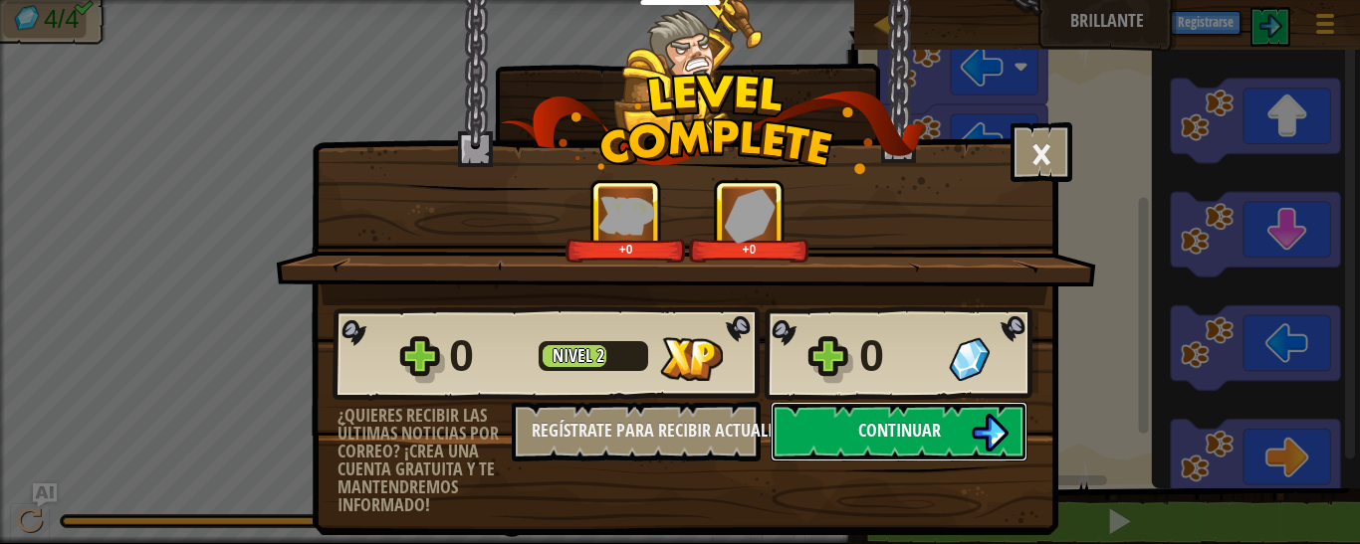
click at [892, 431] on span "Continuar" at bounding box center [899, 430] width 83 height 25
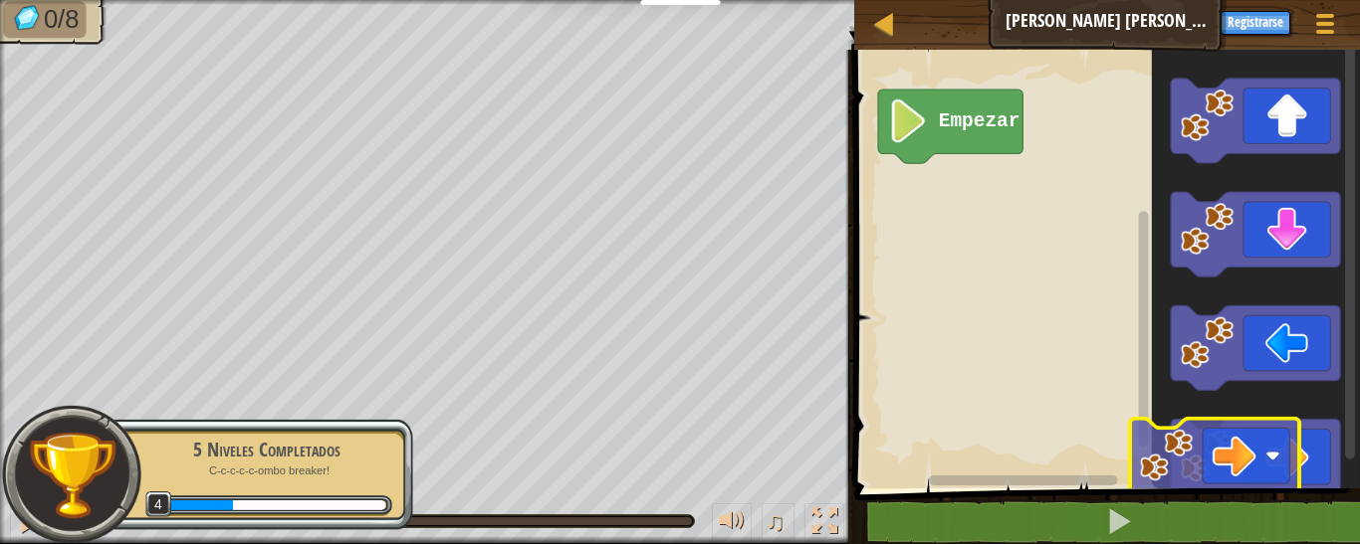
click at [1110, 435] on div "Empezar" at bounding box center [1104, 264] width 512 height 449
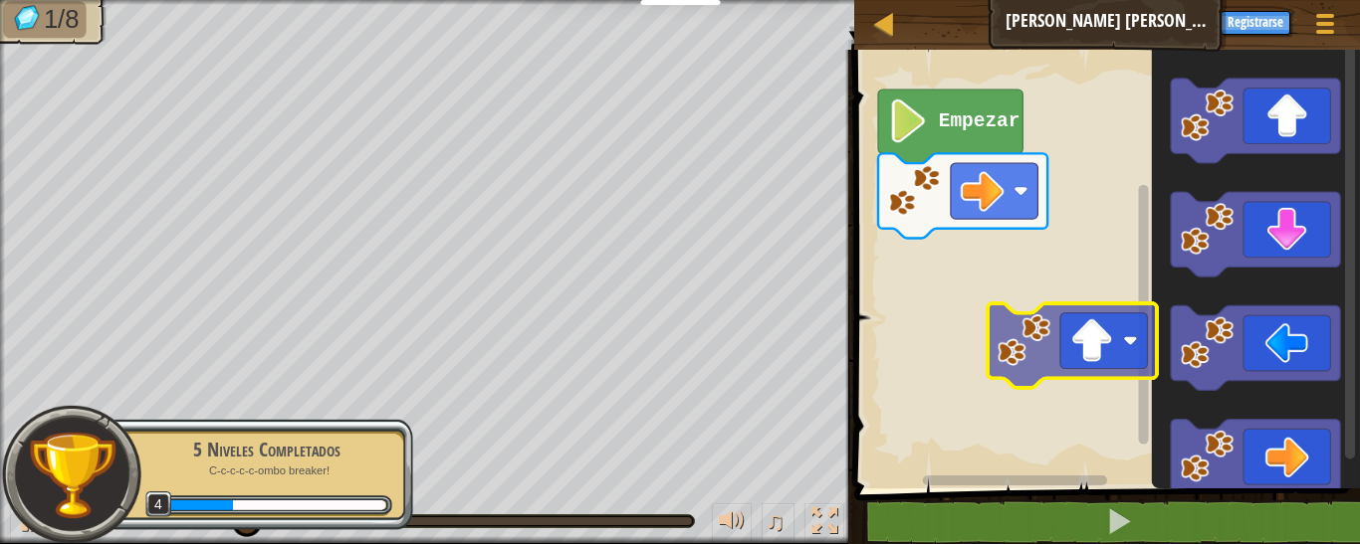
click at [1032, 364] on div "Empezar" at bounding box center [1104, 264] width 512 height 449
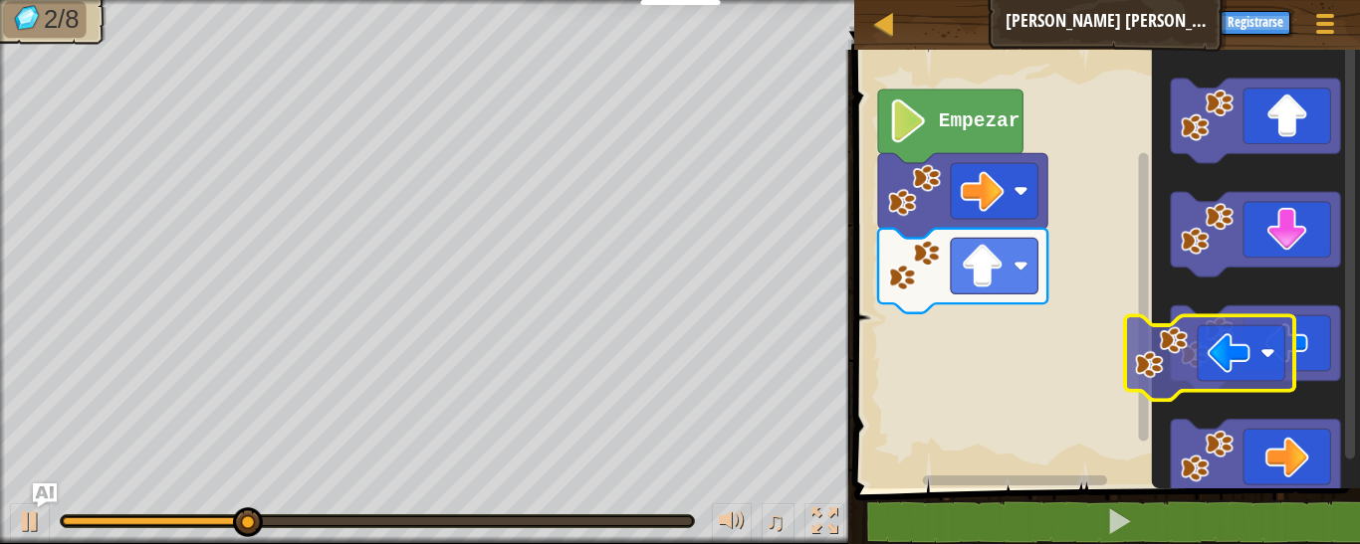
click at [1128, 379] on div "Empezar" at bounding box center [1104, 264] width 512 height 449
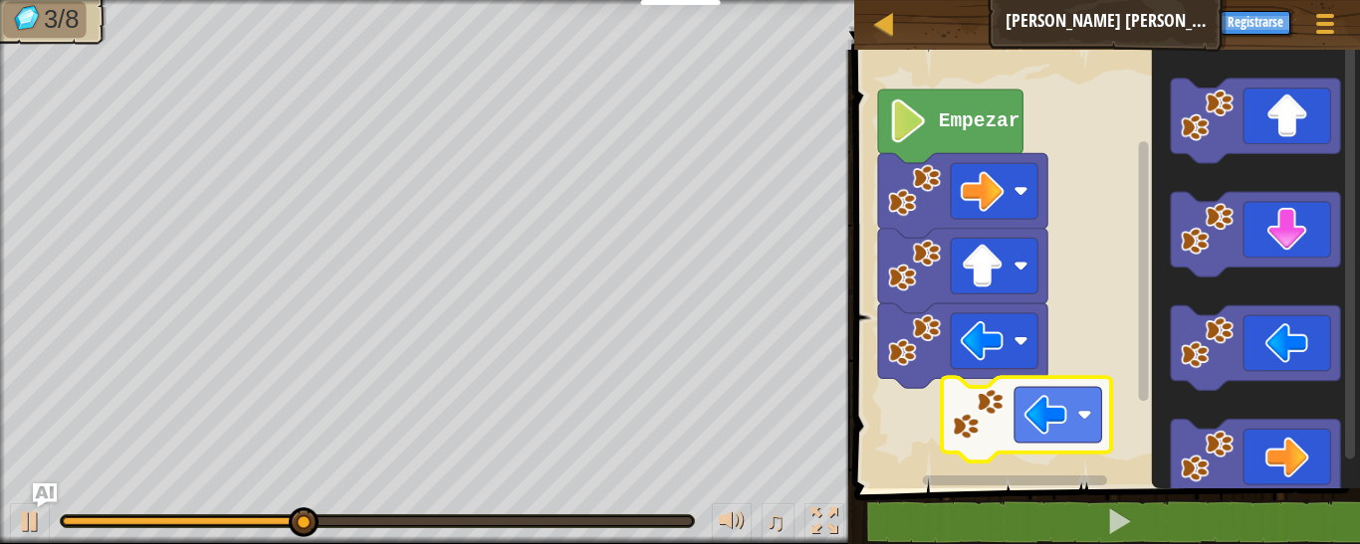
click at [1002, 439] on div "Empezar" at bounding box center [1104, 264] width 512 height 449
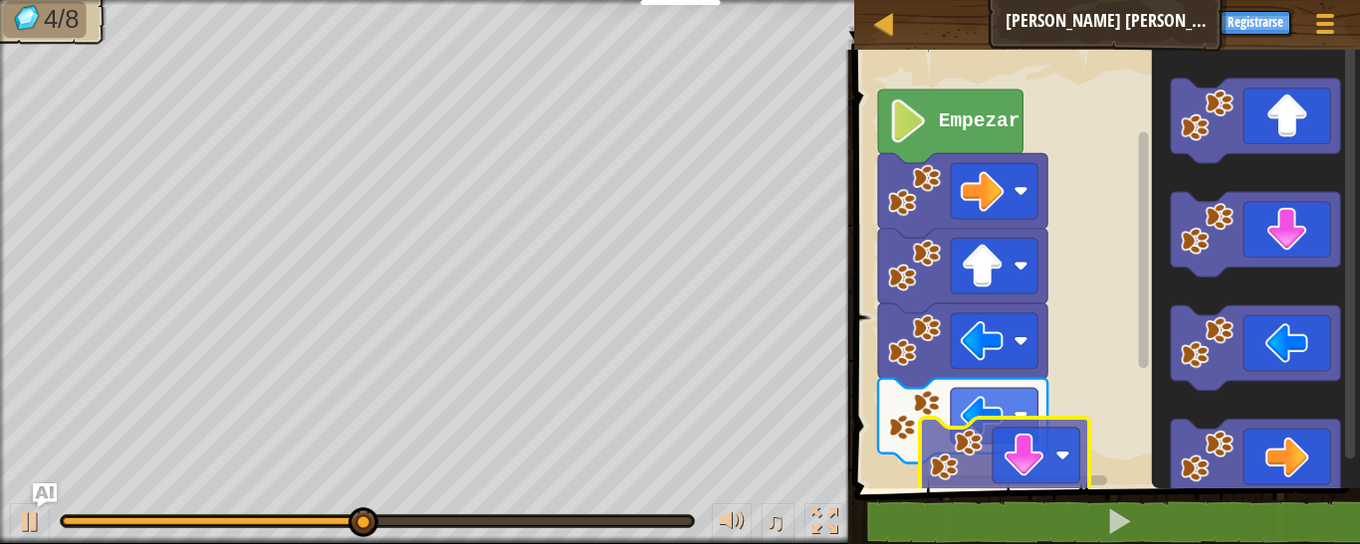
click at [1031, 431] on div "Empezar" at bounding box center [1104, 264] width 512 height 449
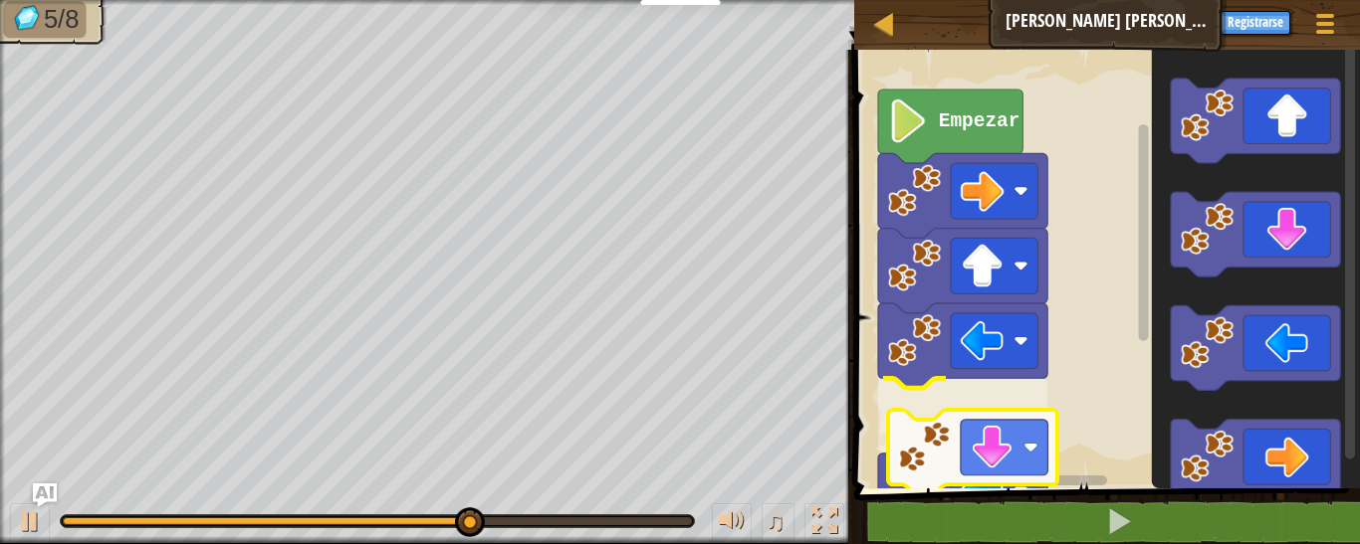
click at [966, 447] on div "Empezar" at bounding box center [1104, 264] width 512 height 449
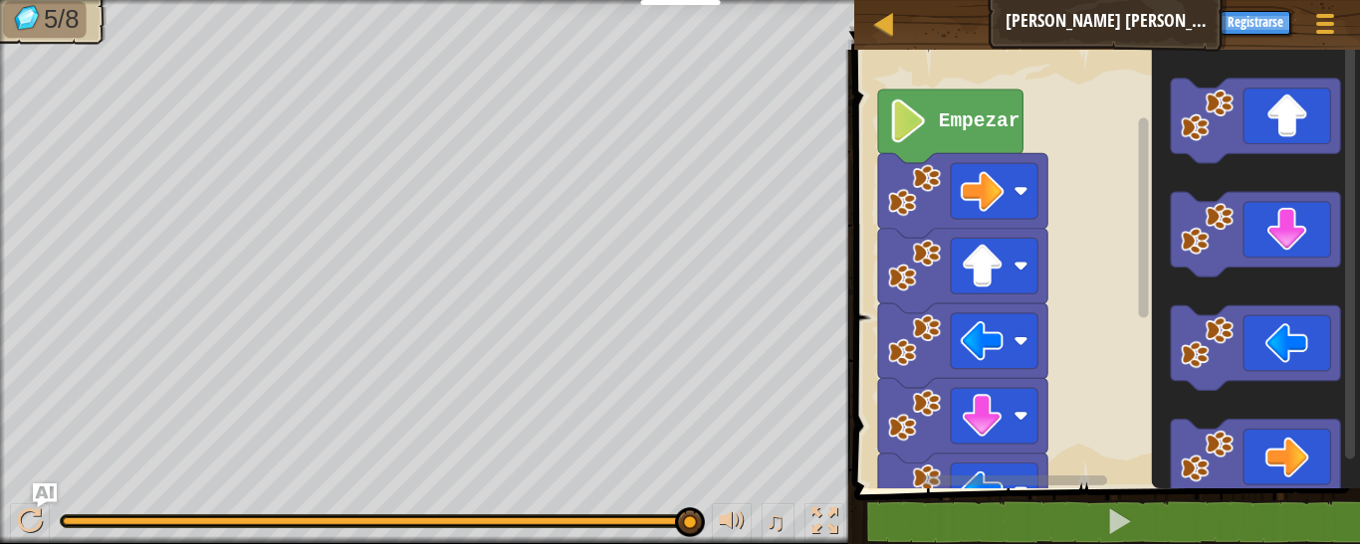
click at [1052, 0] on html "Docentes Crear Cuenta Gratis Soluciones para Escuelas y [GEOGRAPHIC_DATA] previ…" at bounding box center [680, 0] width 1360 height 0
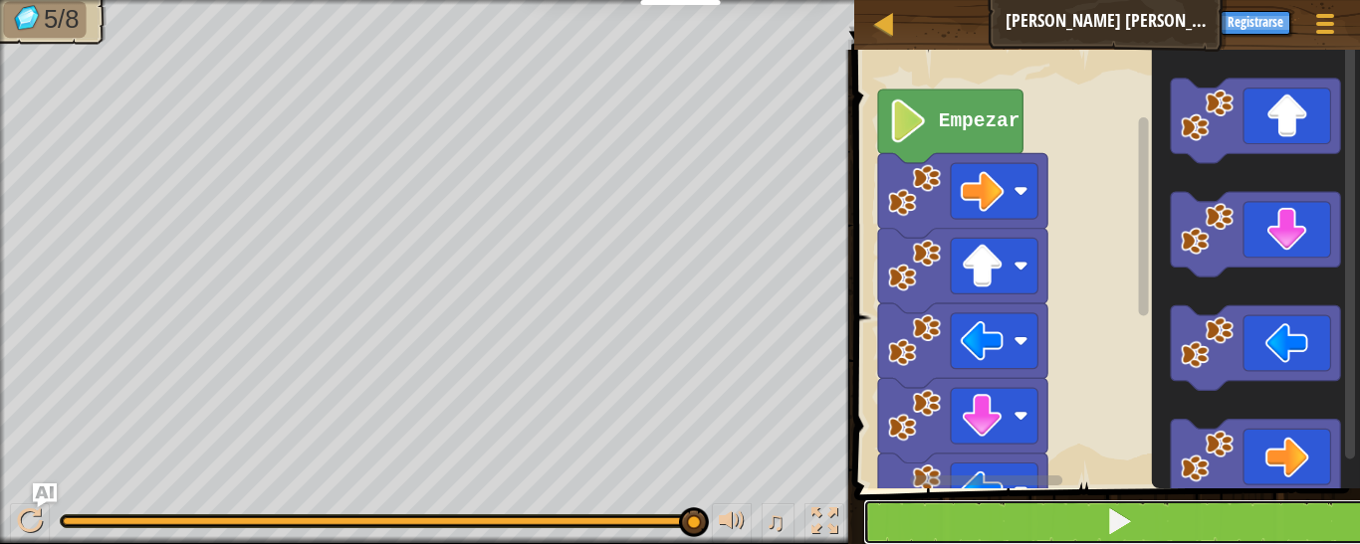
click at [1146, 533] on button at bounding box center [1119, 523] width 512 height 46
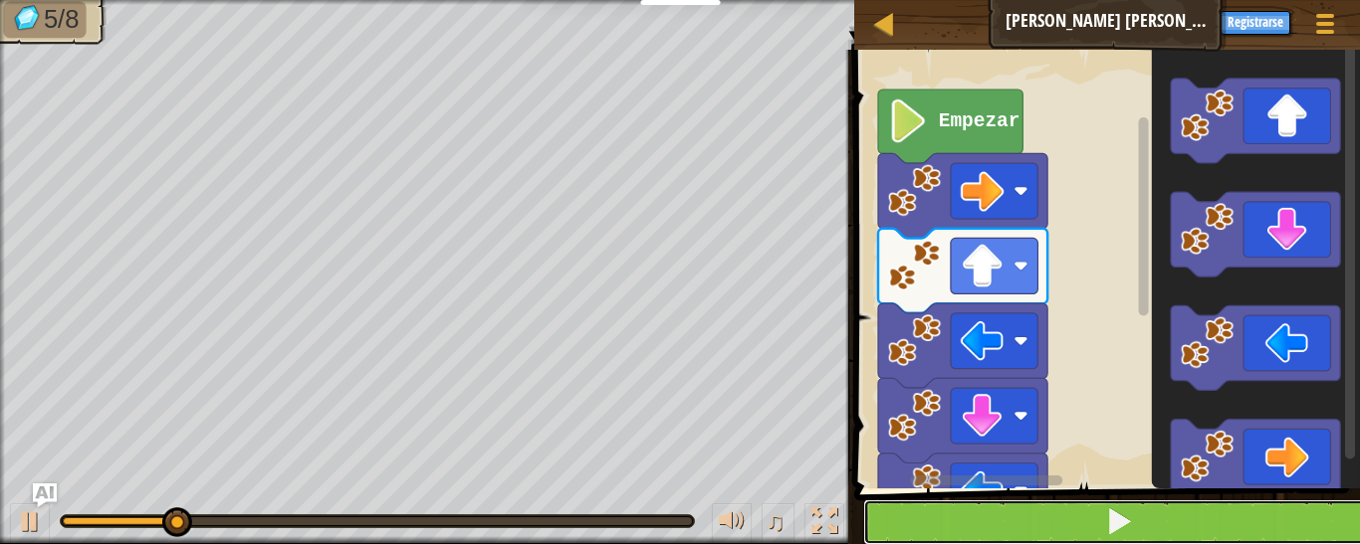
click at [1139, 523] on button at bounding box center [1119, 523] width 512 height 46
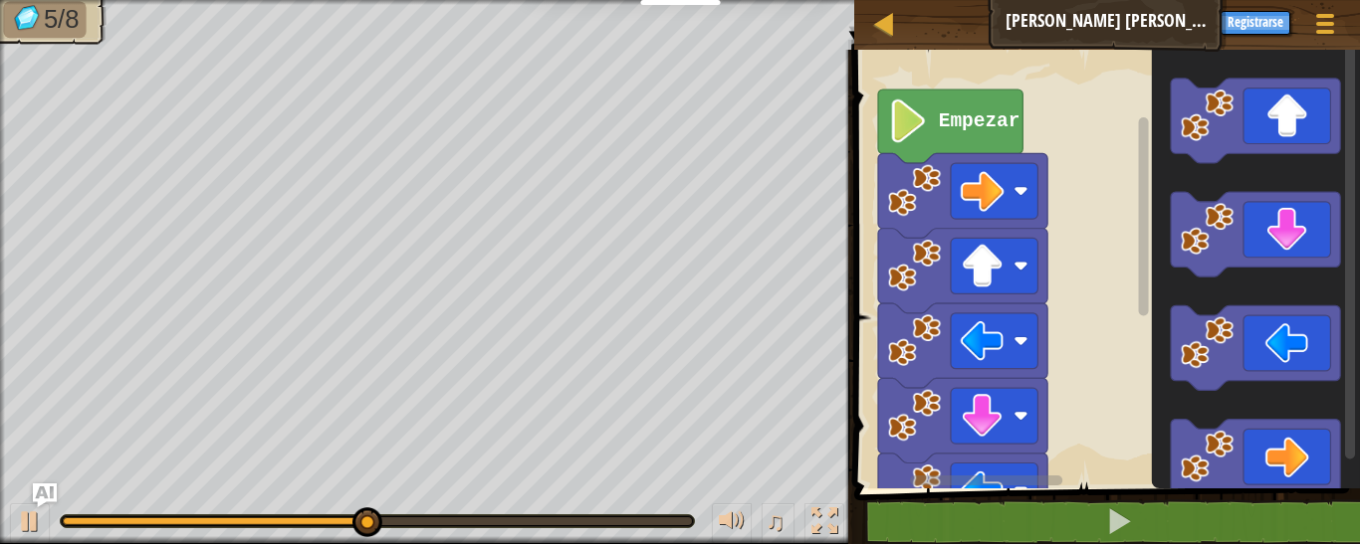
click at [1097, 464] on rect "Espacio de trabajo de Blockly" at bounding box center [1104, 264] width 512 height 449
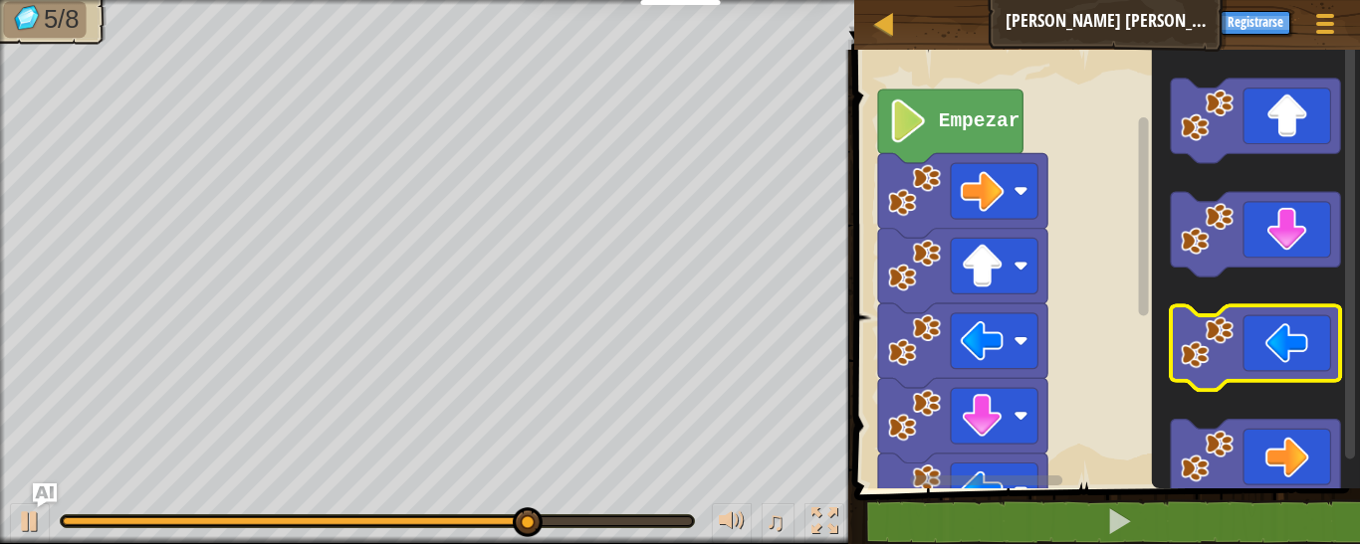
click at [1300, 336] on icon "Espacio de trabajo de Blockly" at bounding box center [1255, 348] width 169 height 85
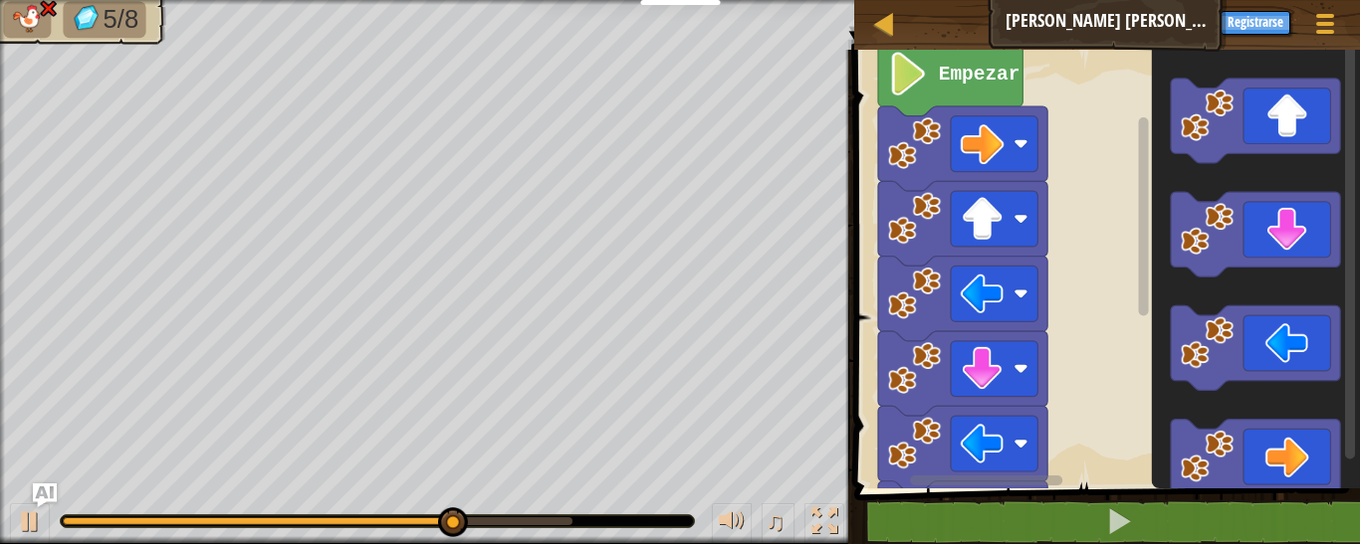
click at [1156, 285] on div "Empezar" at bounding box center [1104, 264] width 512 height 449
click at [1146, 284] on rect "Espacio de trabajo de Blockly" at bounding box center [1144, 216] width 10 height 198
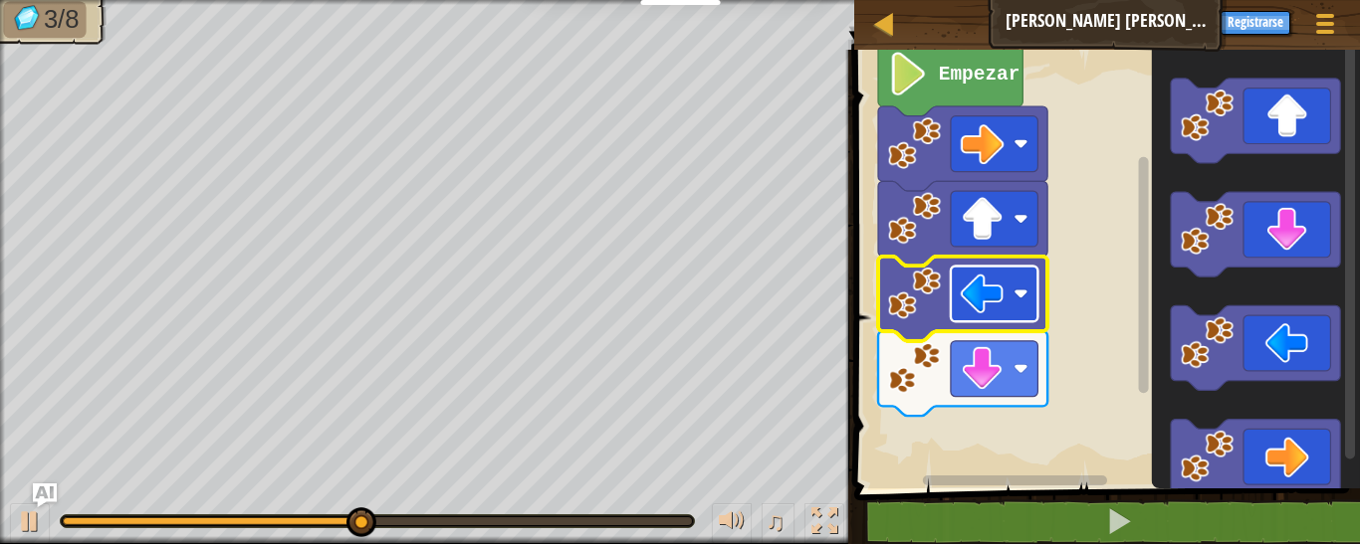
click at [1013, 295] on rect "Espacio de trabajo de Blockly" at bounding box center [994, 294] width 87 height 56
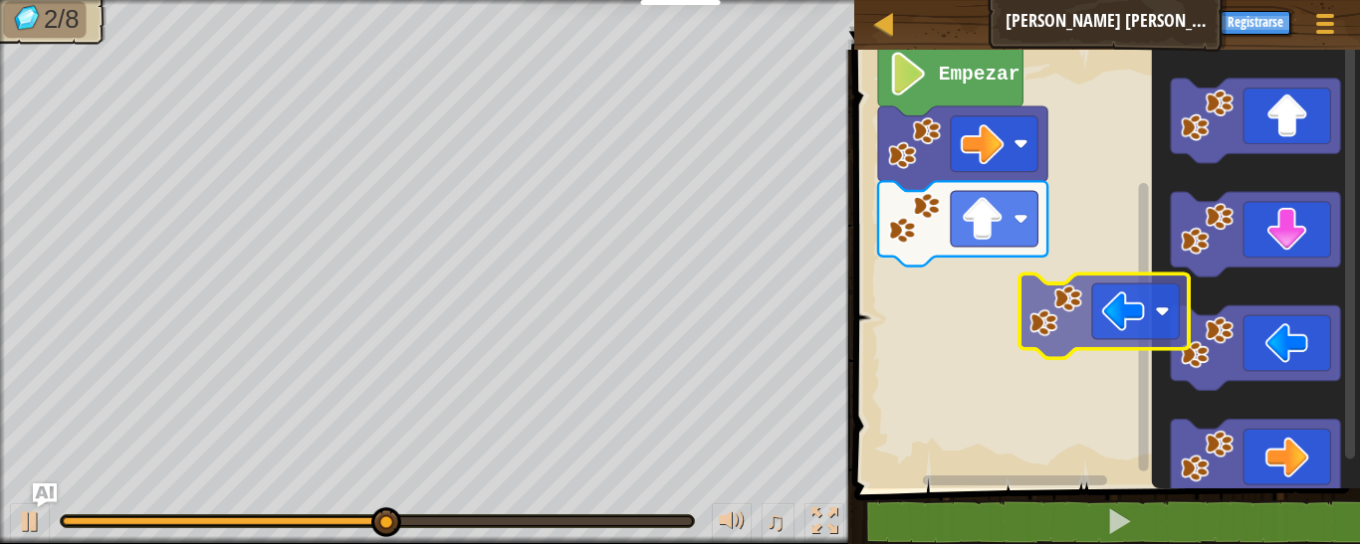
click at [954, 321] on div "Empezar" at bounding box center [1104, 264] width 512 height 449
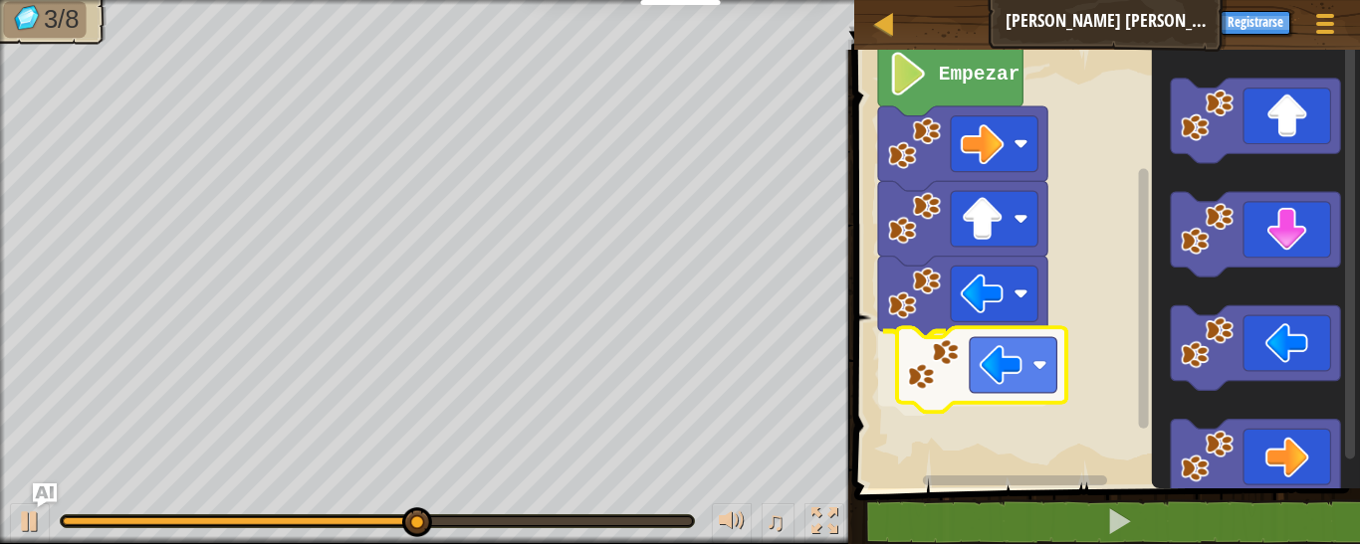
click at [944, 377] on div "Empezar" at bounding box center [1104, 264] width 512 height 449
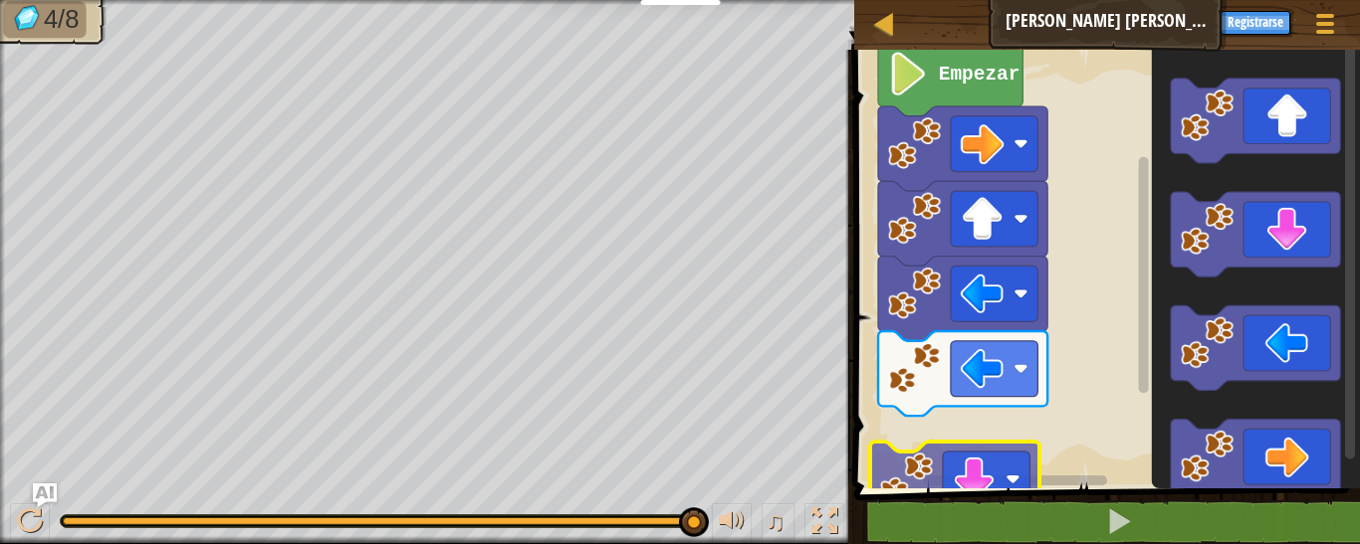
click at [969, 503] on div "1 ההההההההההההההההההההההההההההההההההההההההההההההההההההההההההההההההההההההההההההה…" at bounding box center [1104, 331] width 512 height 542
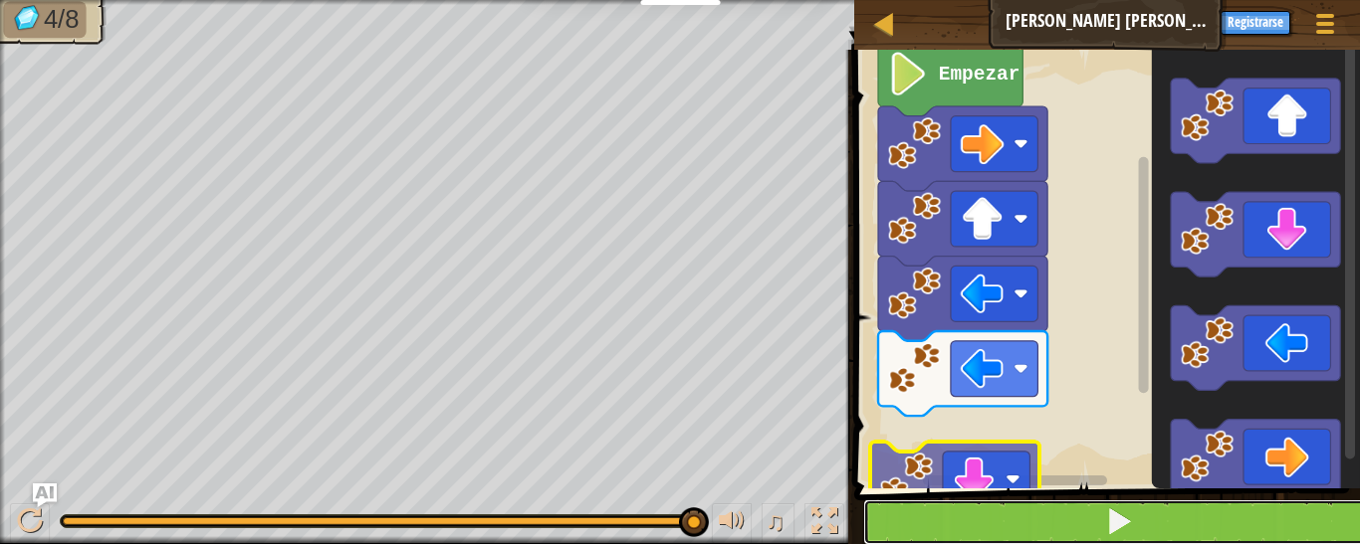
drag, startPoint x: 1272, startPoint y: 257, endPoint x: 969, endPoint y: 503, distance: 389.9
click at [969, 503] on button at bounding box center [1119, 523] width 512 height 46
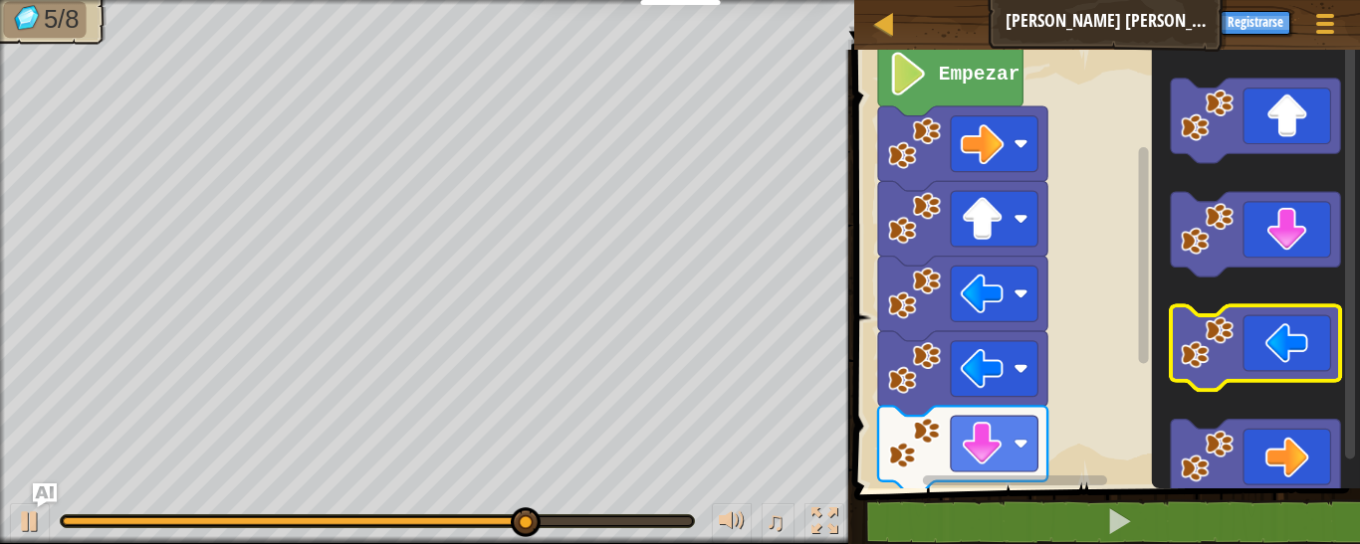
click at [1214, 353] on icon "Espacio de trabajo de Blockly" at bounding box center [1256, 264] width 208 height 449
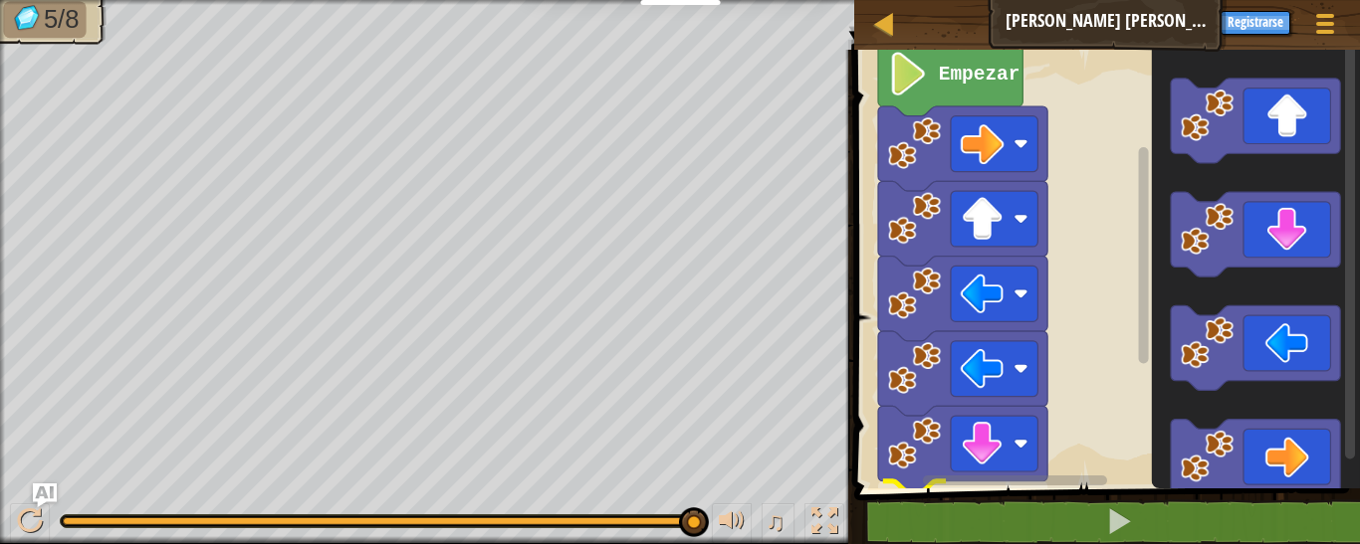
click at [969, 0] on html "Docentes Crear Cuenta Gratis Soluciones para Escuelas y [GEOGRAPHIC_DATA] previ…" at bounding box center [680, 0] width 1360 height 0
click at [922, 0] on html "Docentes Crear Cuenta Gratis Soluciones para Escuelas y [GEOGRAPHIC_DATA] previ…" at bounding box center [680, 0] width 1360 height 0
click at [1102, 338] on rect "Espacio de trabajo de Blockly" at bounding box center [1104, 264] width 512 height 449
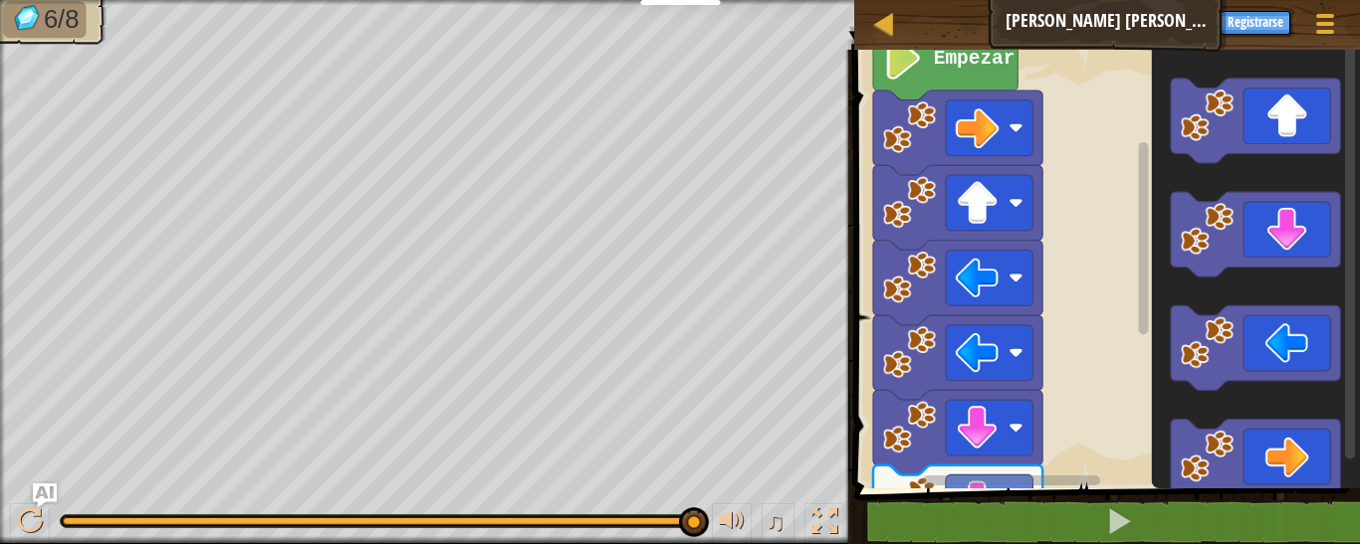
click at [1089, 404] on rect "Espacio de trabajo de Blockly" at bounding box center [1104, 264] width 512 height 449
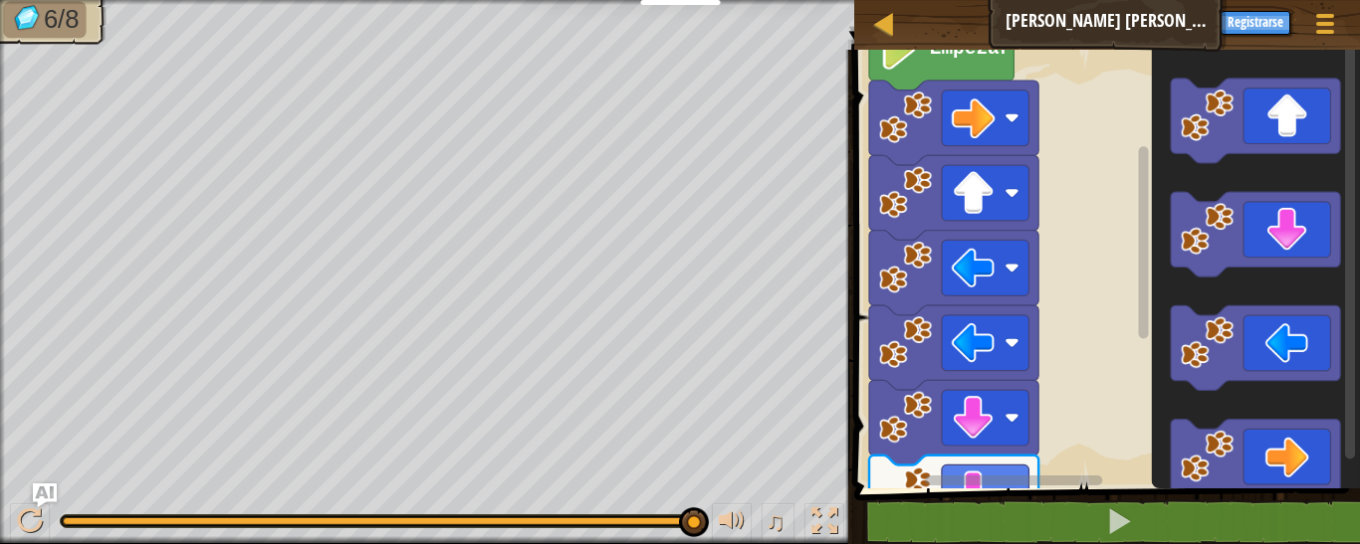
click at [1088, 423] on rect "Espacio de trabajo de Blockly" at bounding box center [1104, 264] width 512 height 449
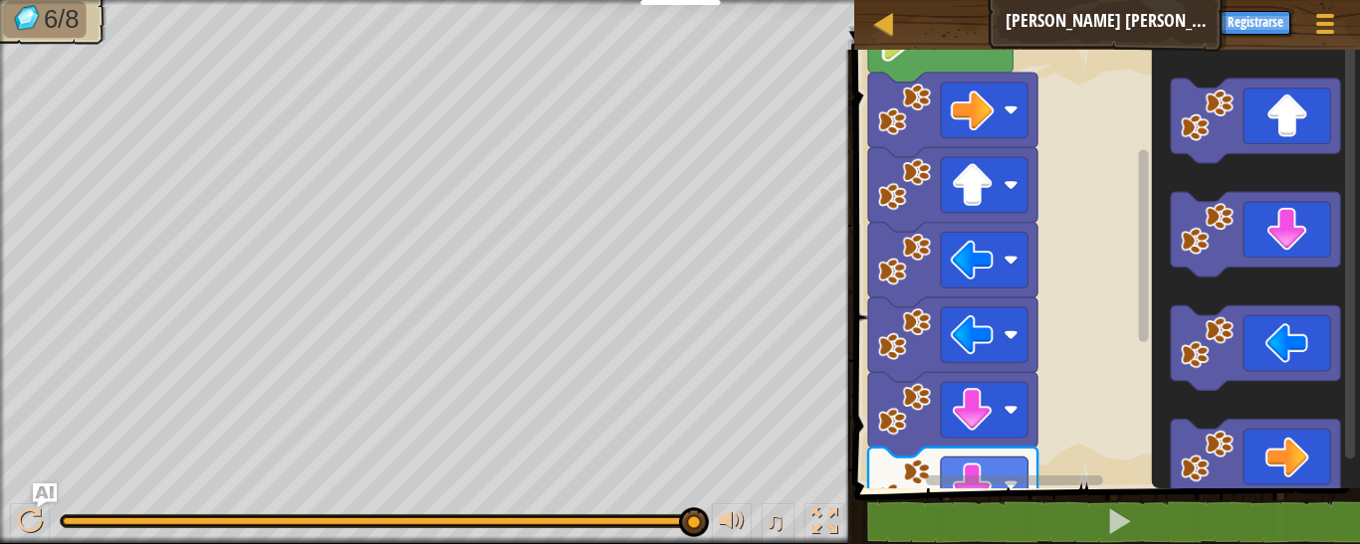
click at [1094, 451] on rect "Espacio de trabajo de Blockly" at bounding box center [1104, 264] width 512 height 449
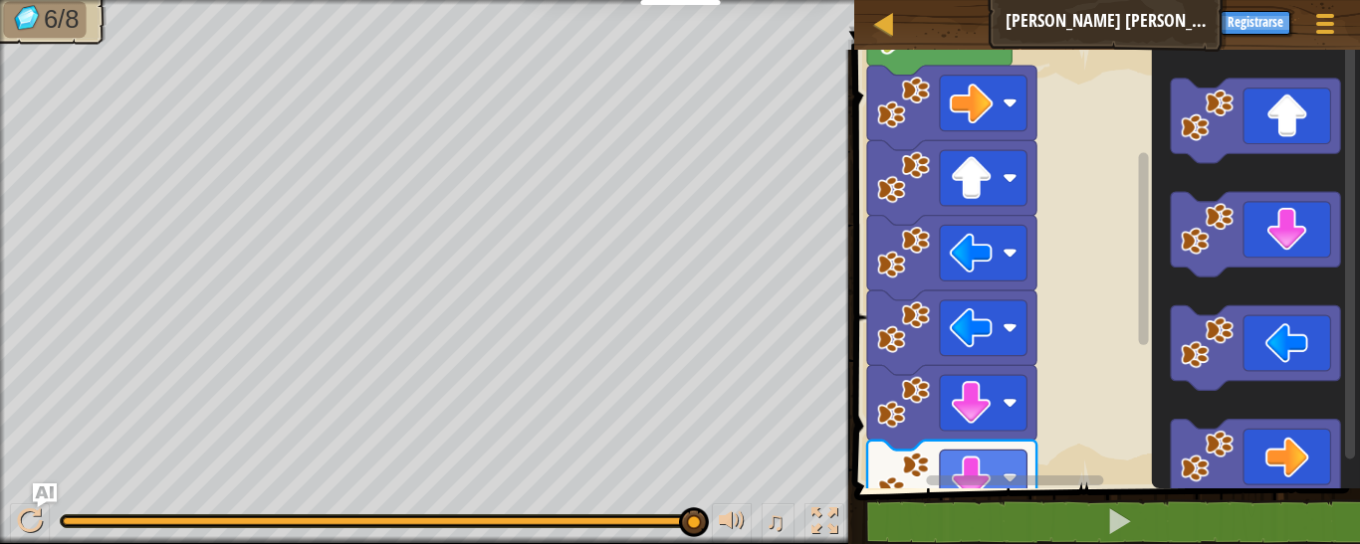
click at [1097, 489] on span at bounding box center [1109, 242] width 522 height 520
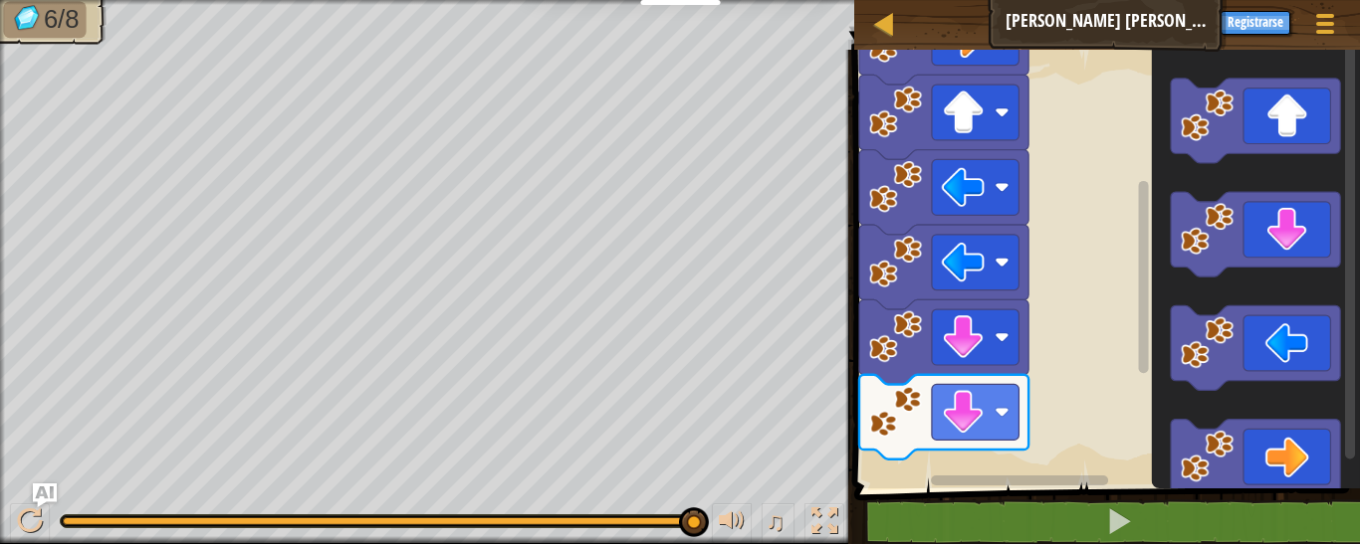
click at [1066, 340] on rect "Espacio de trabajo de Blockly" at bounding box center [1104, 264] width 512 height 449
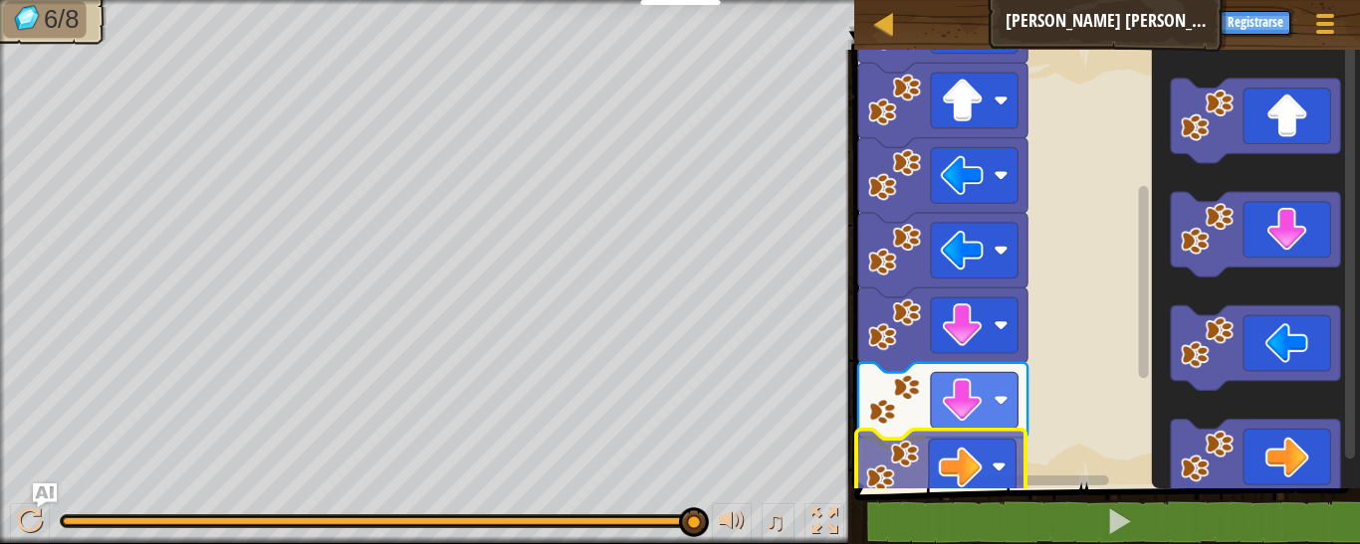
click at [930, 466] on div "Empezar" at bounding box center [1104, 264] width 512 height 449
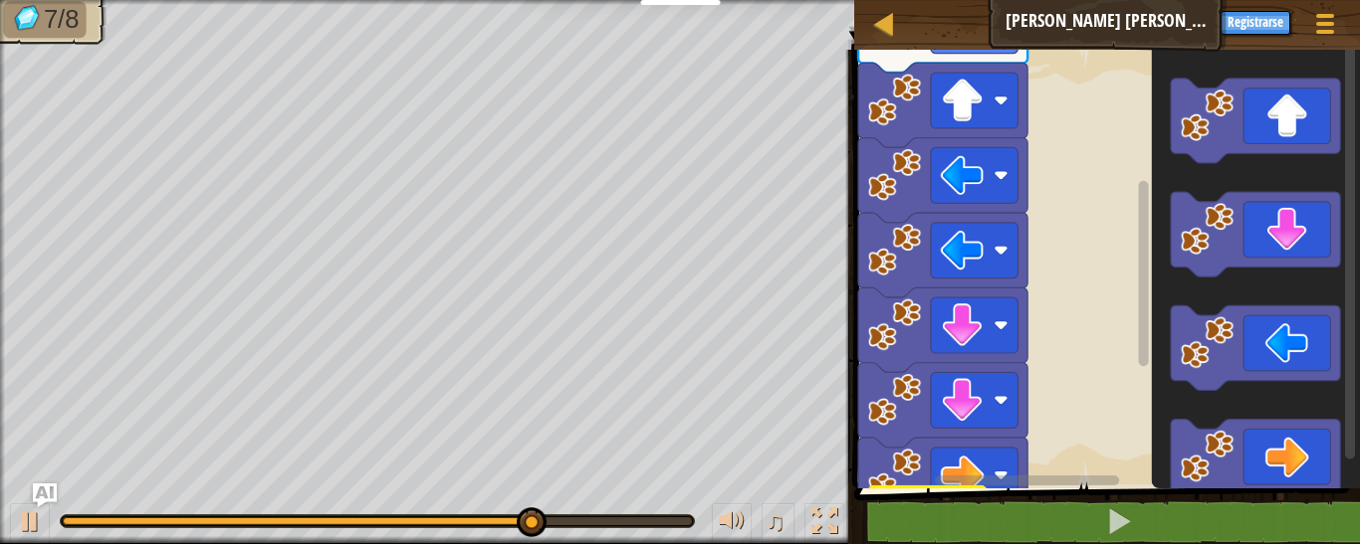
click at [891, 528] on div "1 ההההההההההההההההההההההההההההההההההההההההההההההההההההההההההההההההההההההההההההה…" at bounding box center [1104, 331] width 512 height 542
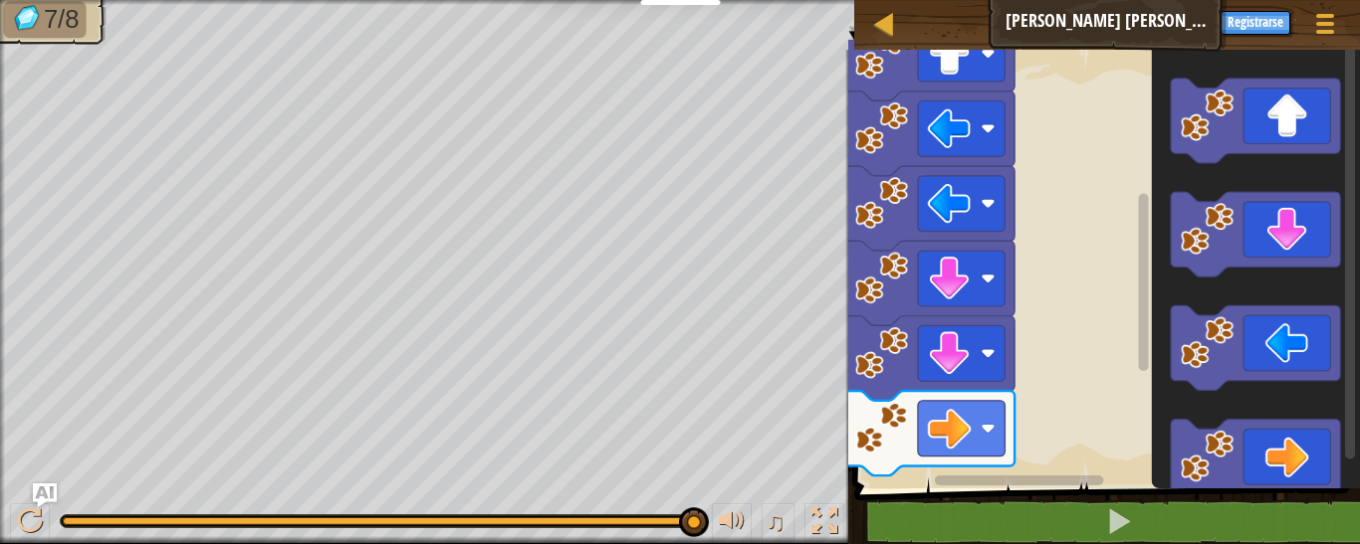
click at [1065, 334] on rect "Espacio de trabajo de Blockly" at bounding box center [1104, 264] width 512 height 449
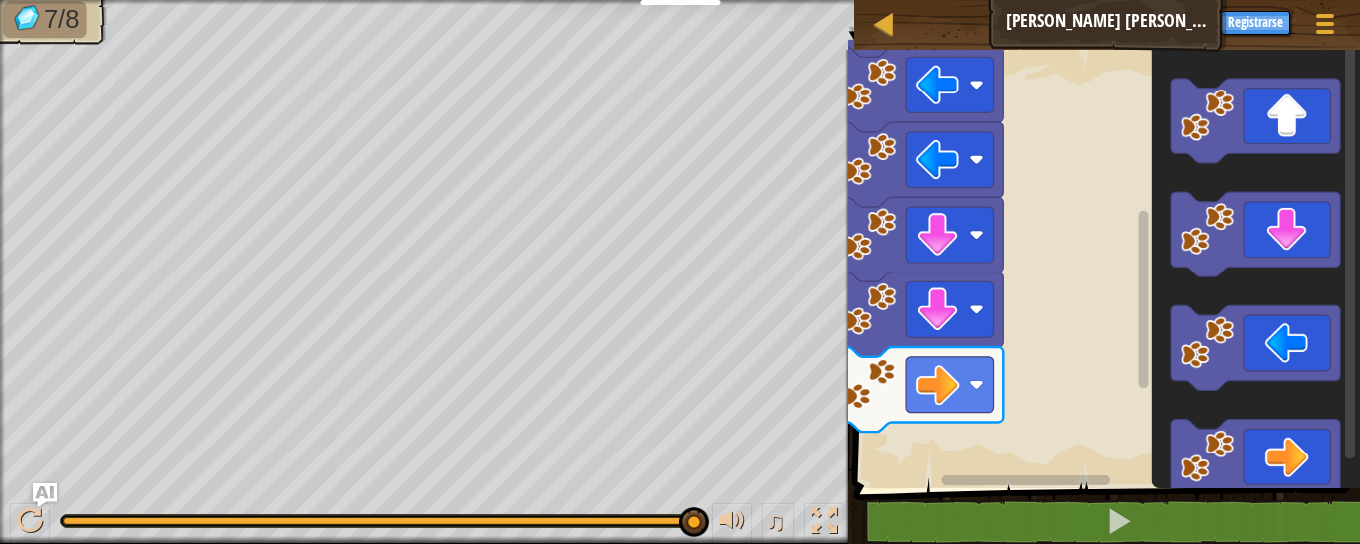
click at [1051, 338] on rect "Espacio de trabajo de Blockly" at bounding box center [1104, 264] width 512 height 449
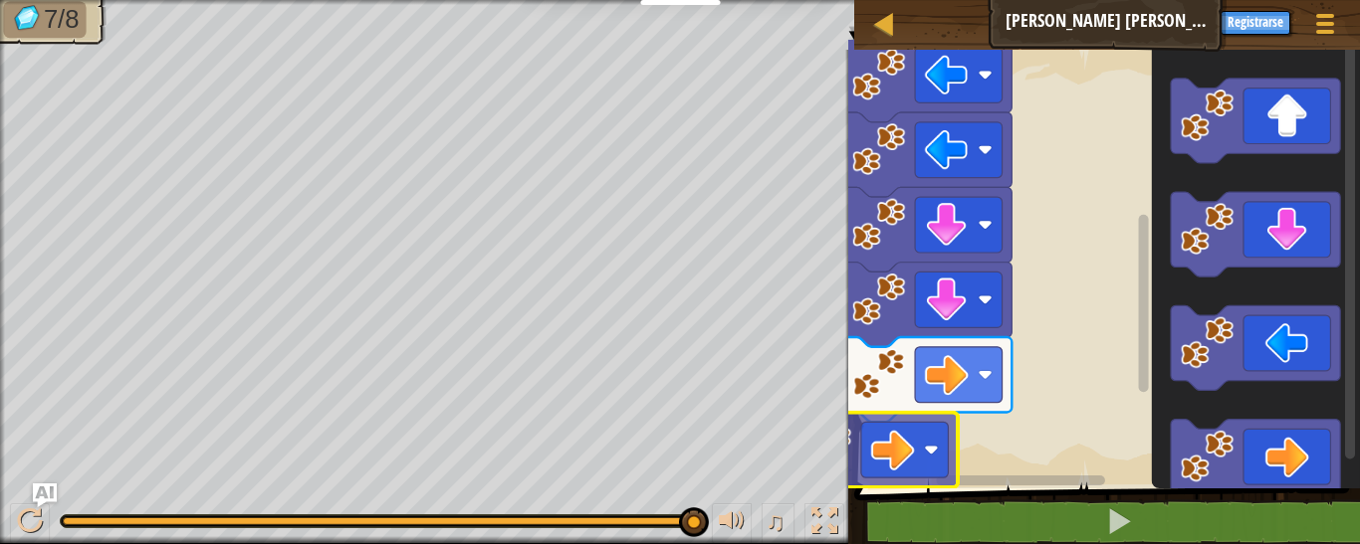
click at [895, 461] on div "Empezar" at bounding box center [1104, 264] width 512 height 449
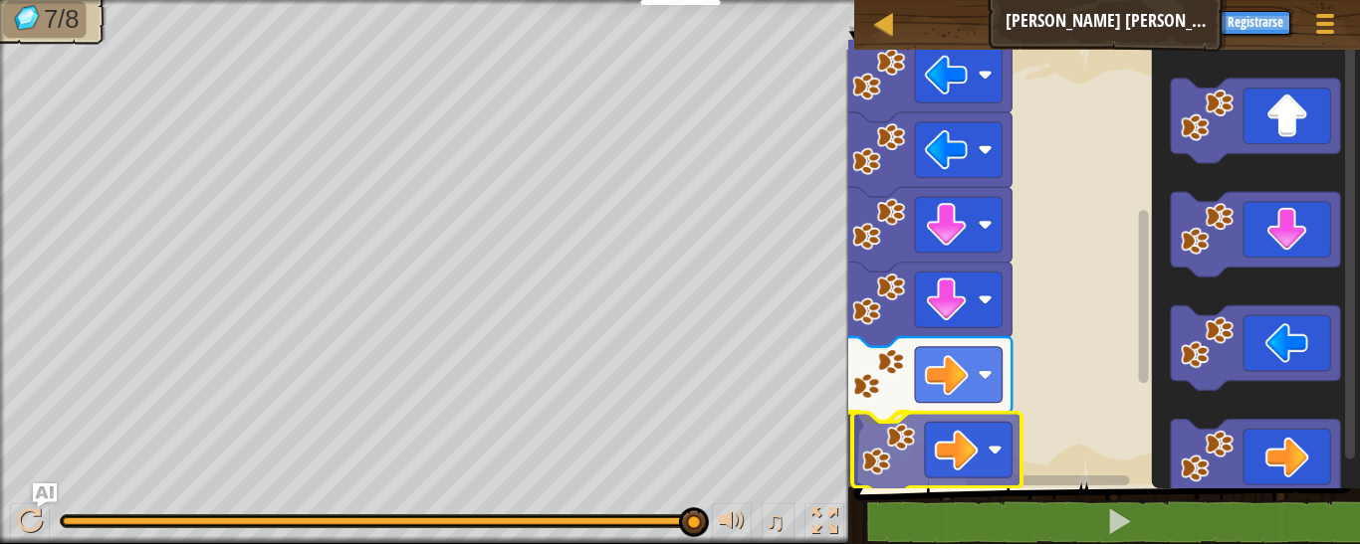
click at [929, 444] on div "Empezar" at bounding box center [1104, 264] width 512 height 449
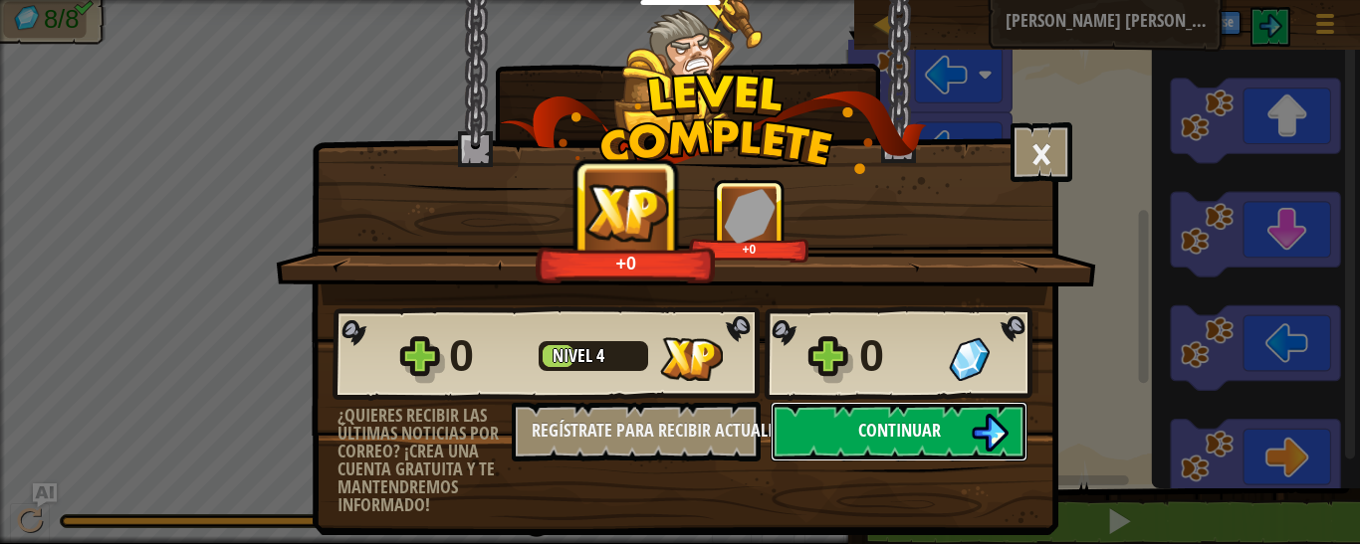
click at [866, 424] on span "Continuar" at bounding box center [899, 430] width 83 height 25
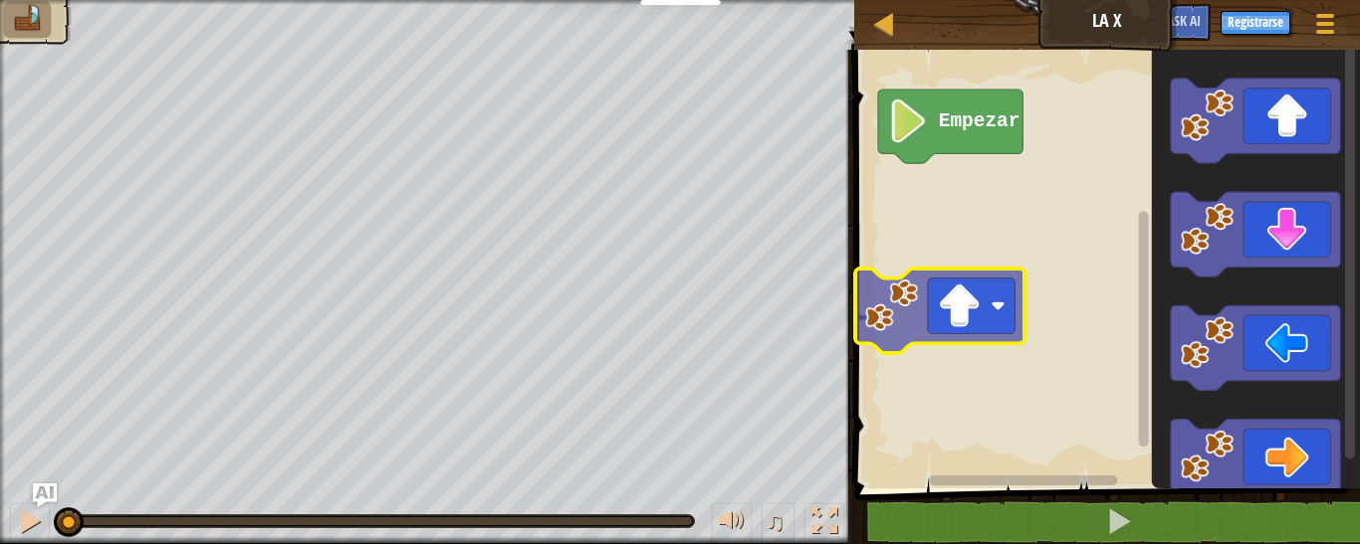
click at [918, 212] on div "Empezar" at bounding box center [1104, 264] width 512 height 449
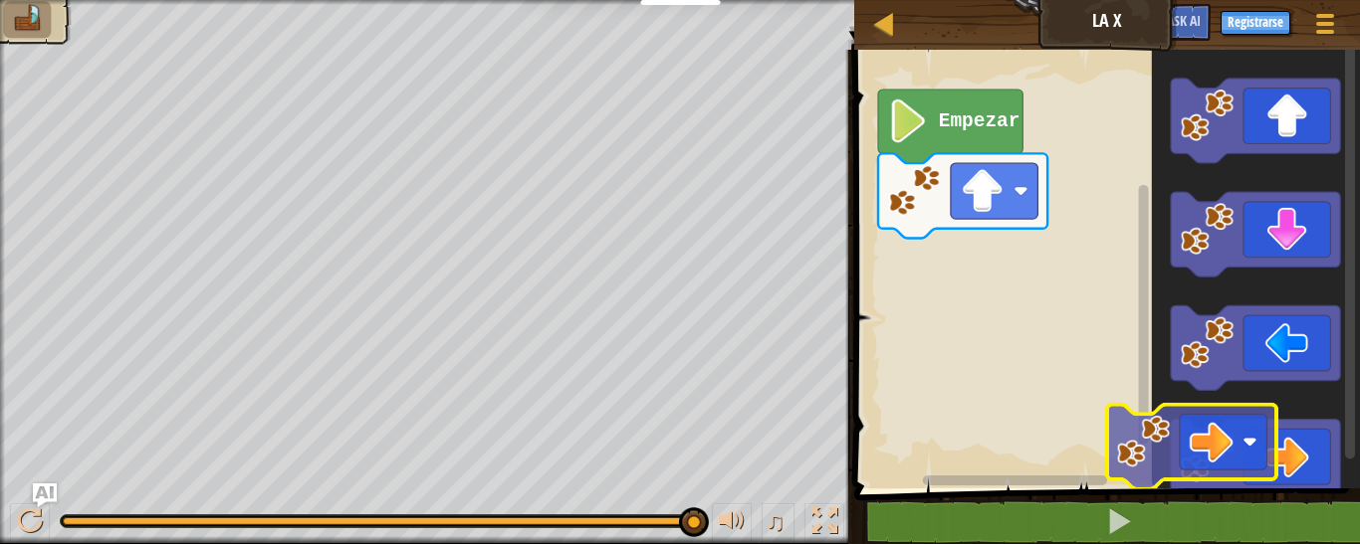
click at [1149, 413] on div "Empezar" at bounding box center [1104, 264] width 512 height 449
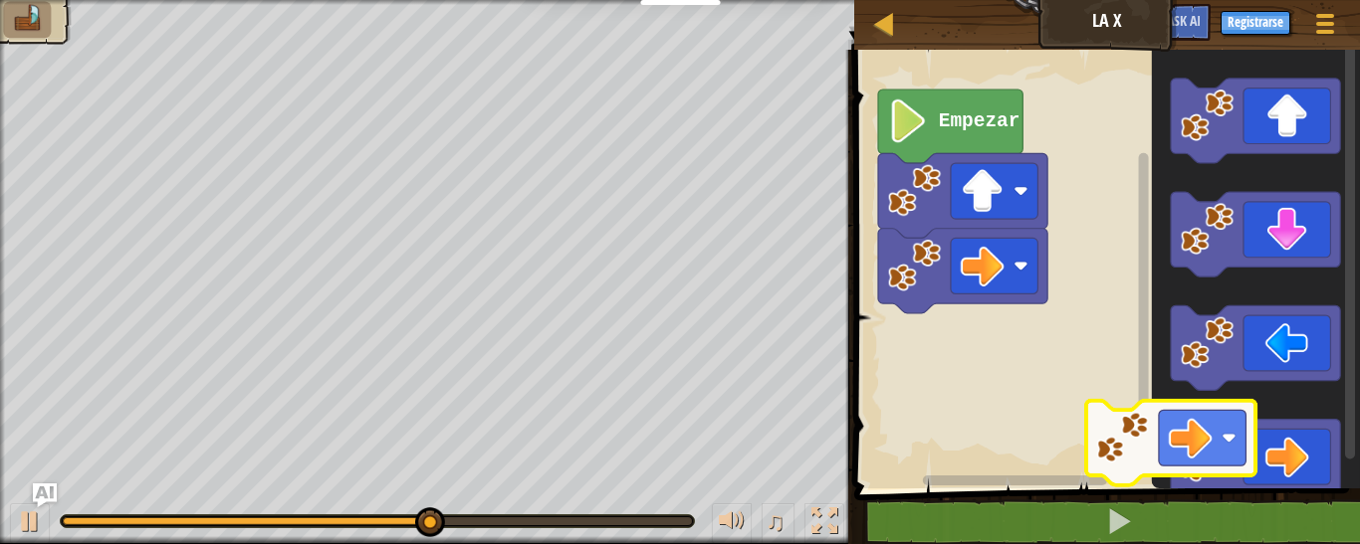
click at [1136, 403] on div "Empezar" at bounding box center [1104, 264] width 512 height 449
drag, startPoint x: 1273, startPoint y: 450, endPoint x: 1132, endPoint y: 402, distance: 149.2
click at [1136, 403] on icon "Espacio de trabajo de Blockly" at bounding box center [1143, 257] width 15 height 433
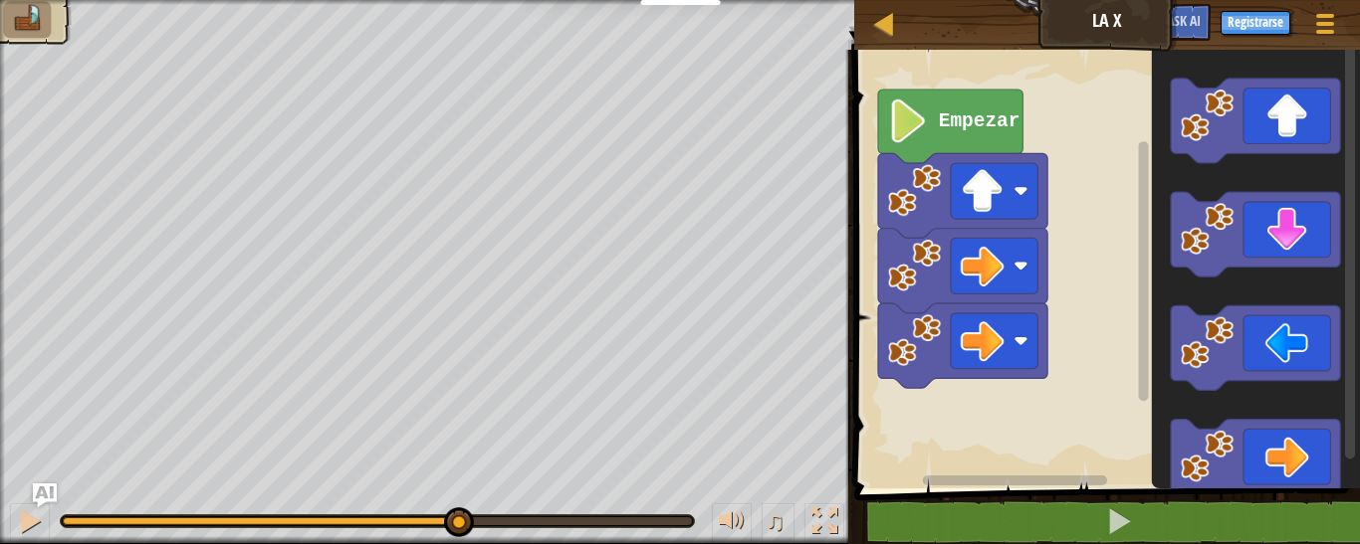
click at [1113, 399] on rect "Espacio de trabajo de Blockly" at bounding box center [1104, 264] width 512 height 449
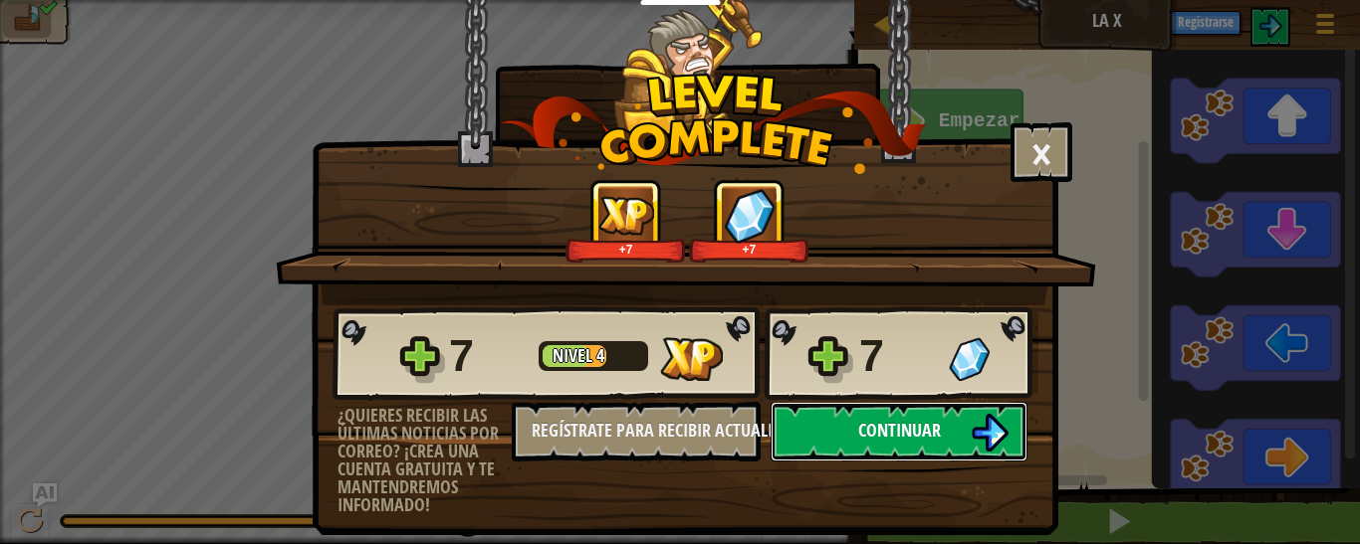
click at [904, 452] on button "Continuar" at bounding box center [898, 432] width 257 height 60
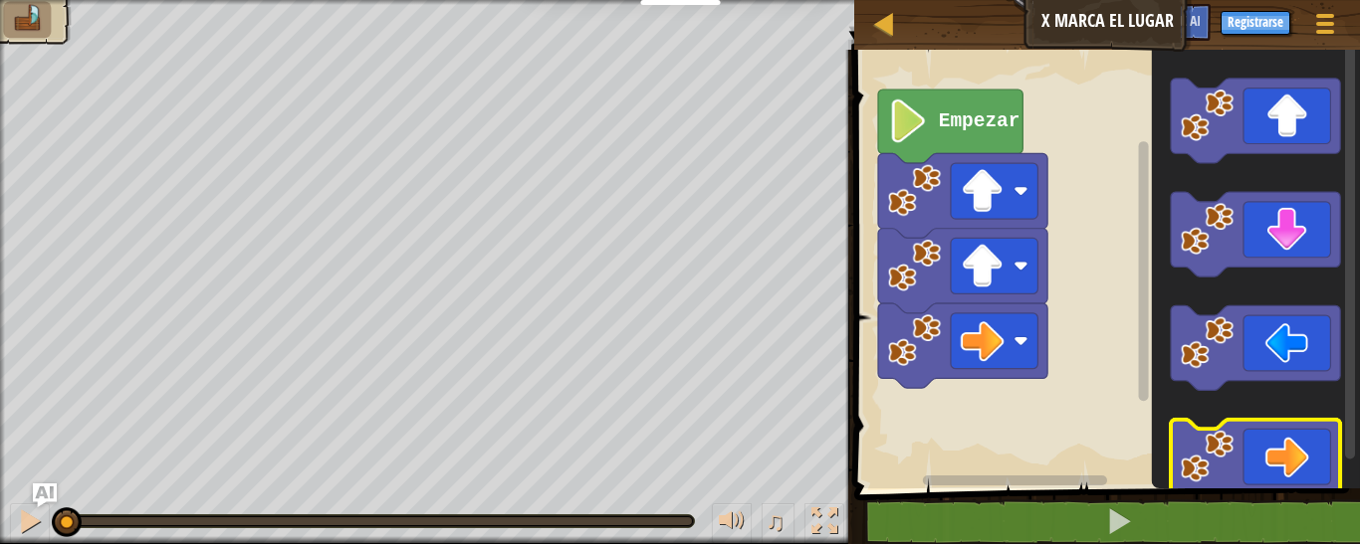
click at [1077, 488] on div "Empezar" at bounding box center [1104, 264] width 512 height 449
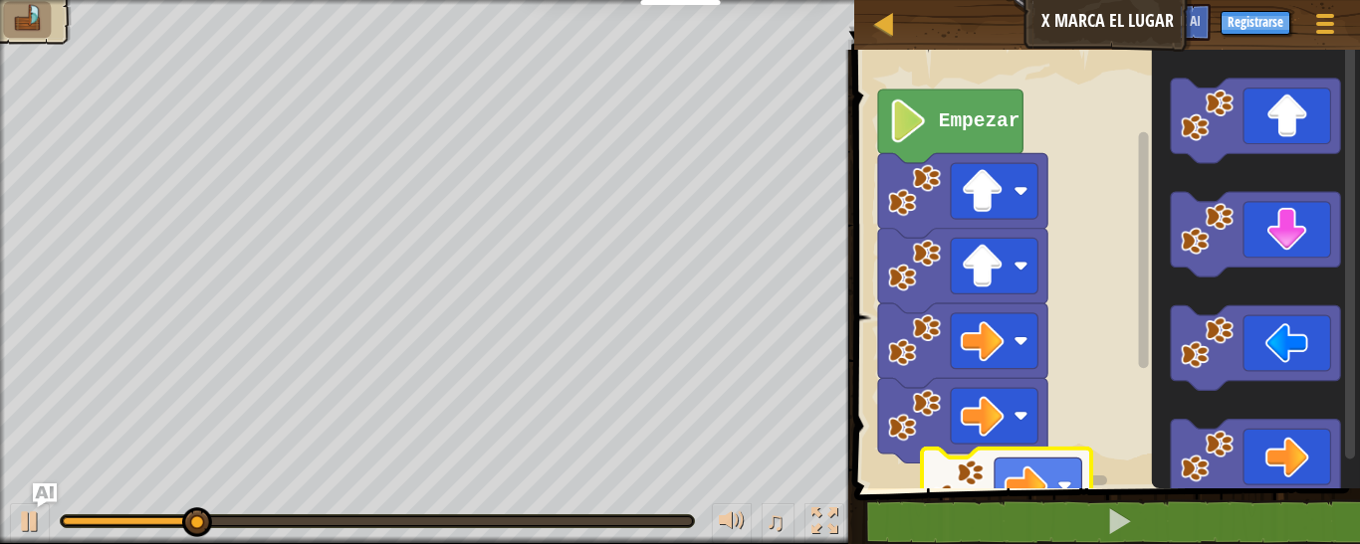
click at [916, 493] on div "1 2 3 4 go ( 'up' , 1 ) go ( 'up' , 1 ) go ( 'right' , 1 ) הההההההההההההההההההה…" at bounding box center [1104, 338] width 512 height 557
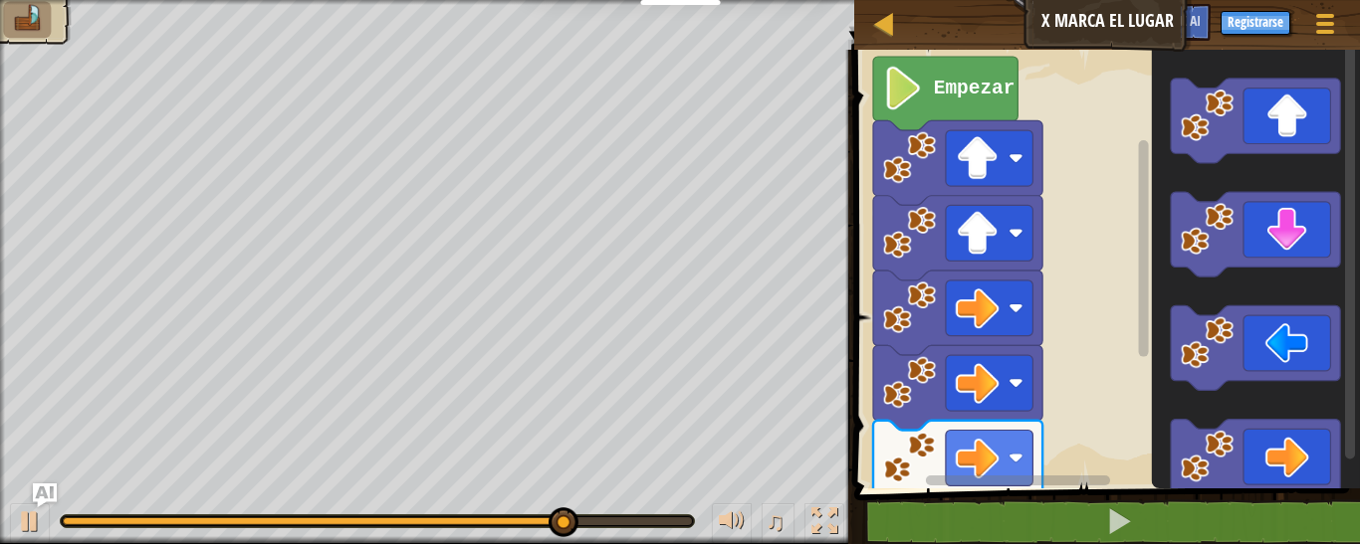
click at [1076, 303] on rect "Espacio de trabajo de Blockly" at bounding box center [1104, 264] width 512 height 449
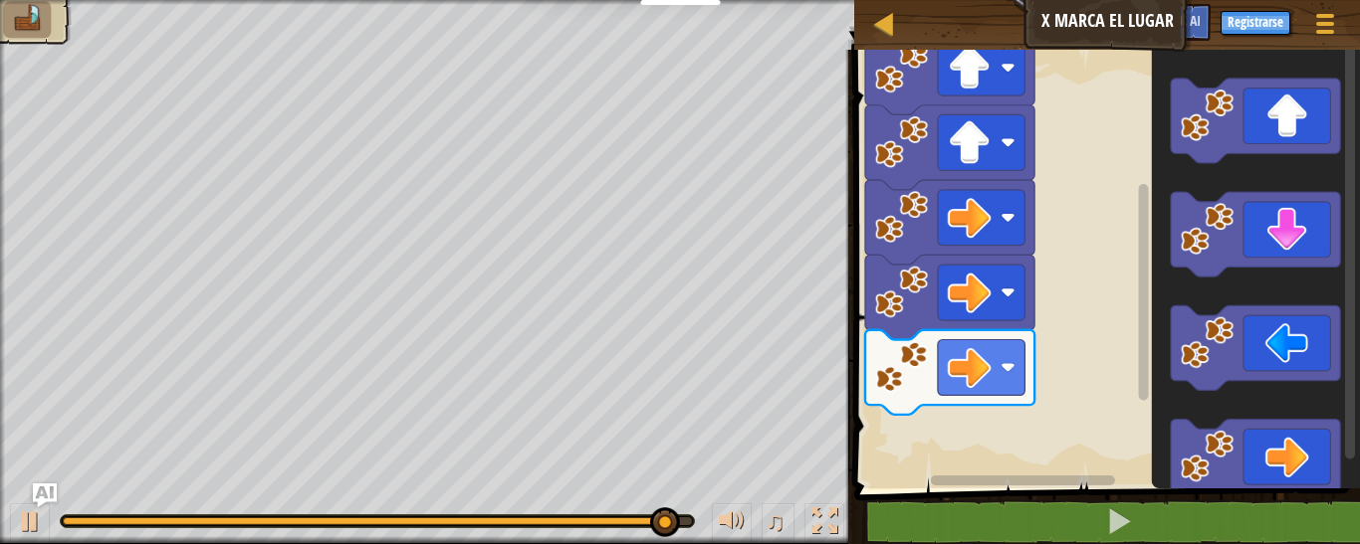
click at [1104, 339] on rect "Espacio de trabajo de Blockly" at bounding box center [1104, 264] width 512 height 449
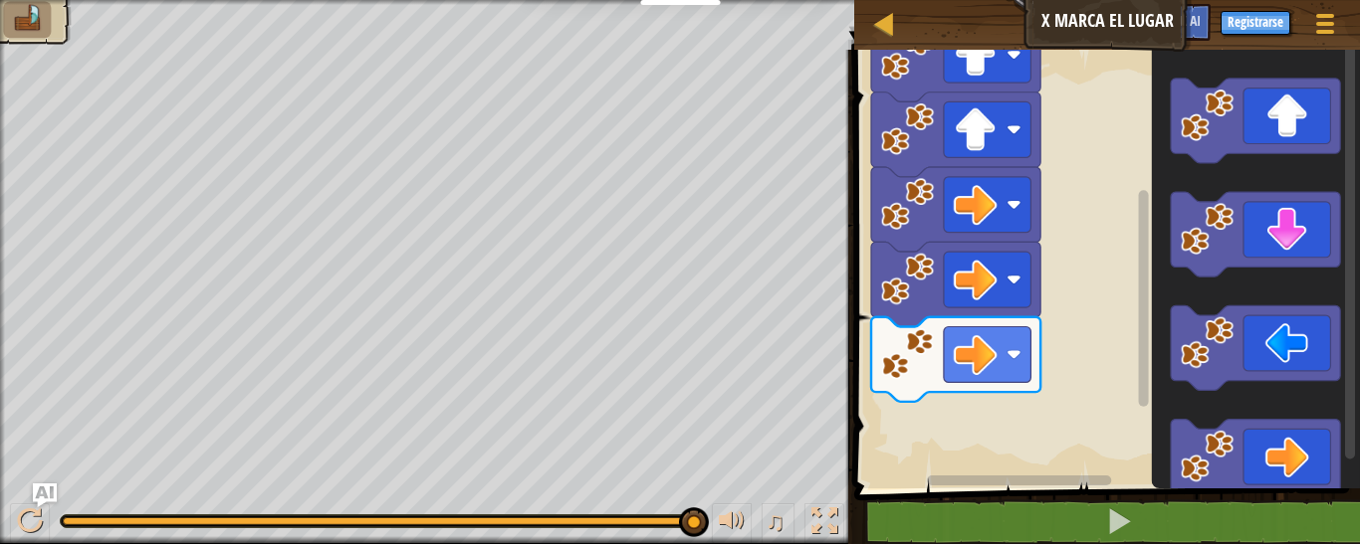
click at [977, 421] on div "Empezar" at bounding box center [1104, 264] width 512 height 449
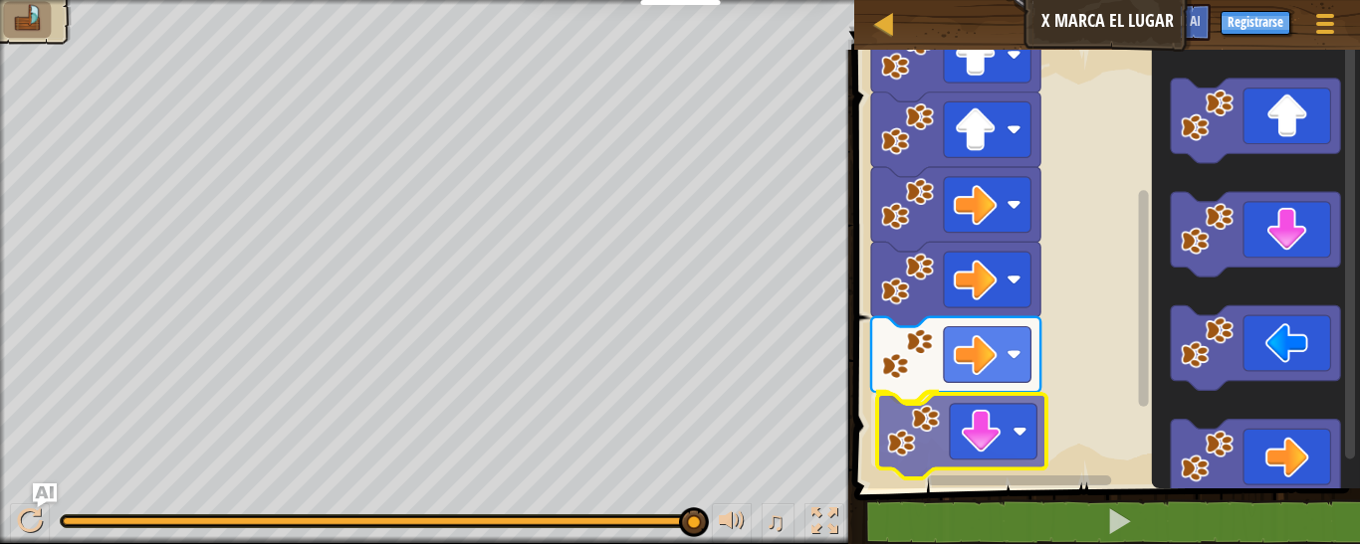
click at [935, 426] on div "Empezar" at bounding box center [1104, 264] width 512 height 449
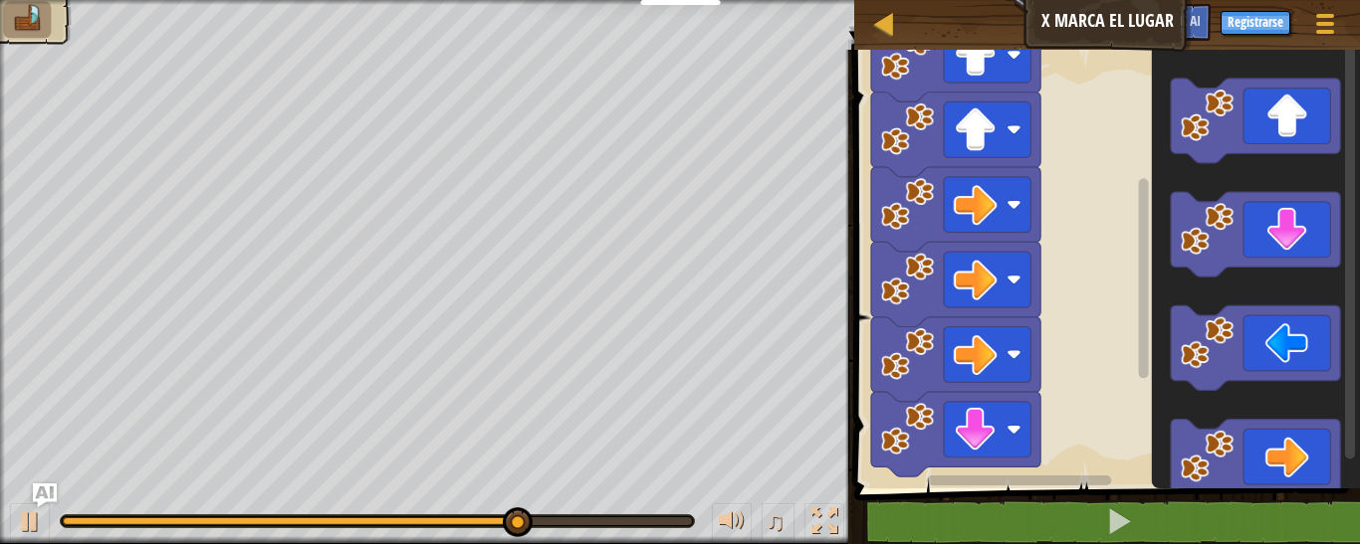
click at [969, 542] on div "1 2 3 4 go ( 'up' , 1 ) go ( 'up' , 1 ) go ( 'right' , 1 ) הההההההההההההההההההה…" at bounding box center [1104, 338] width 512 height 557
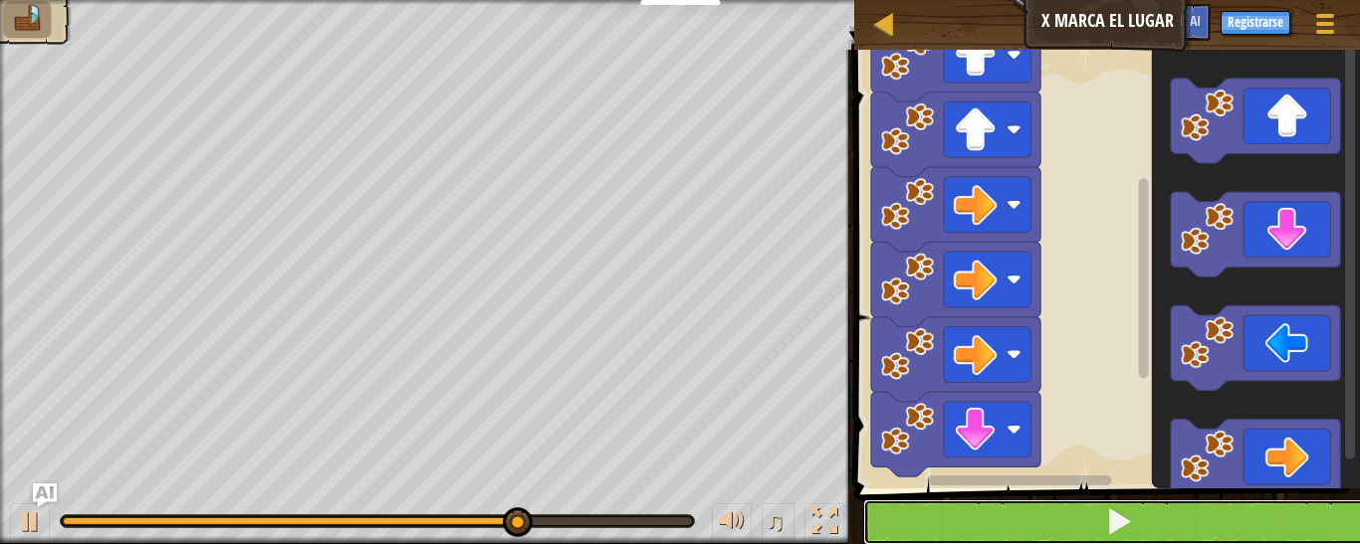
drag, startPoint x: 1280, startPoint y: 233, endPoint x: 969, endPoint y: 542, distance: 438.5
click at [969, 542] on button at bounding box center [1119, 523] width 512 height 46
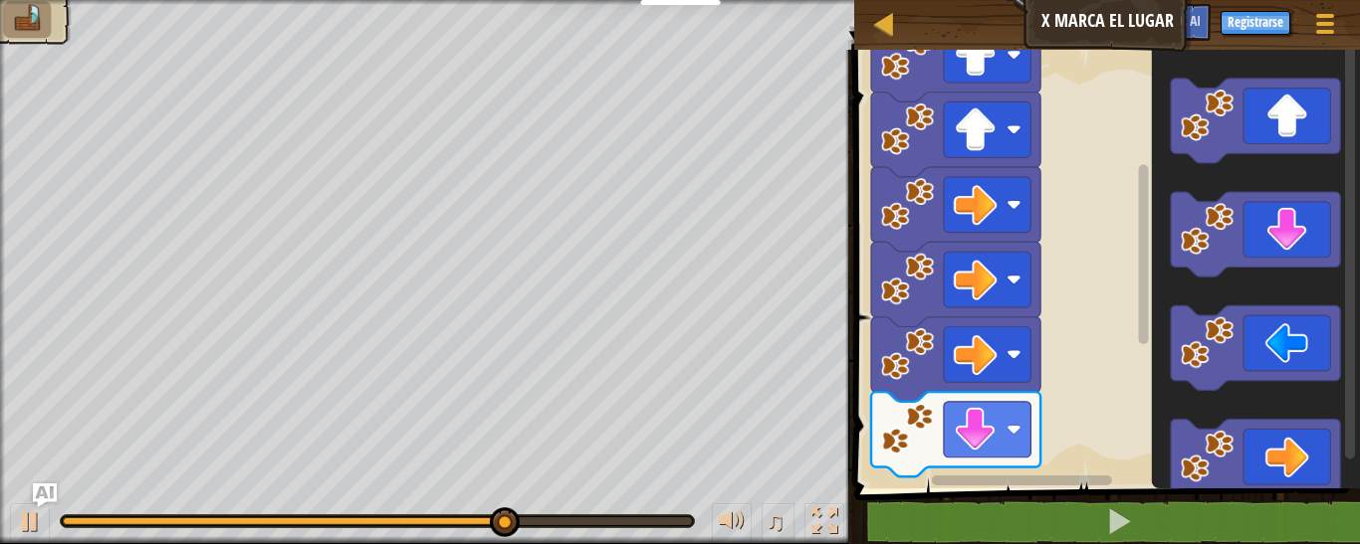
click at [1085, 393] on rect "Espacio de trabajo de Blockly" at bounding box center [1104, 264] width 512 height 449
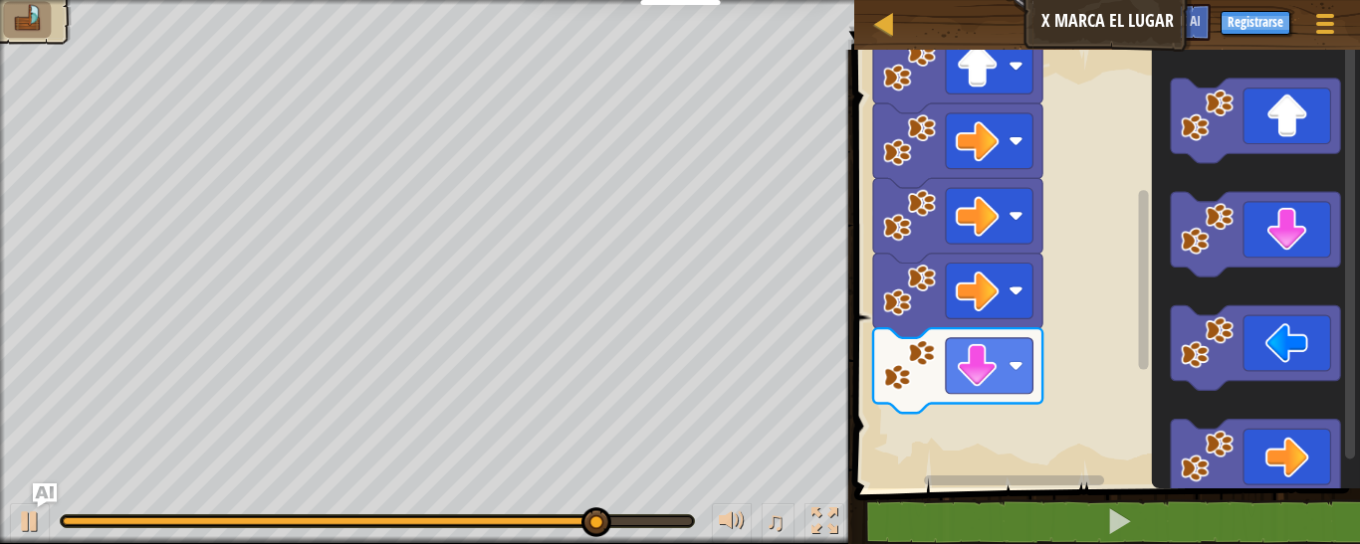
click at [1068, 322] on rect "Espacio de trabajo de Blockly" at bounding box center [1104, 264] width 512 height 449
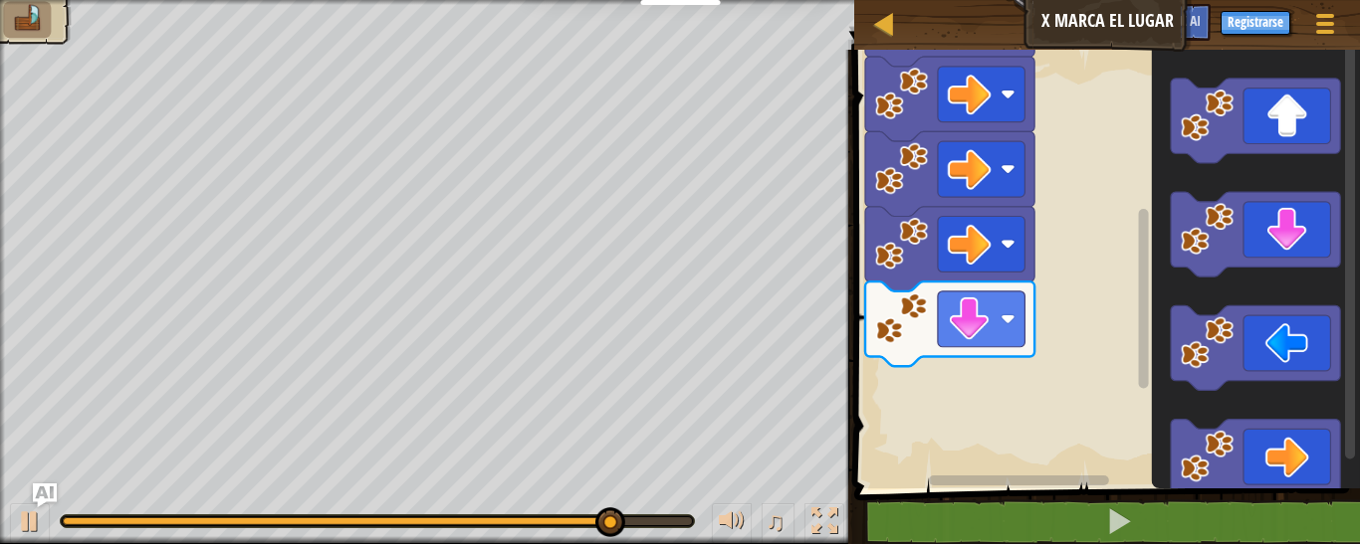
click at [1068, 322] on rect "Espacio de trabajo de Blockly" at bounding box center [1104, 264] width 512 height 449
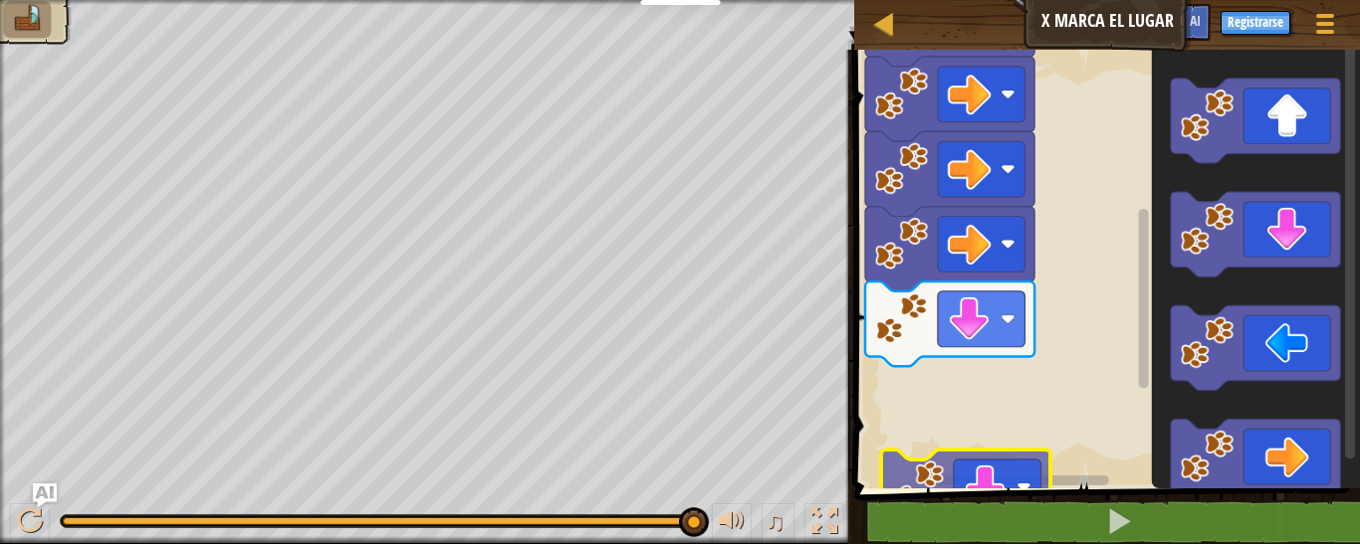
click at [909, 471] on div "Empezar" at bounding box center [1104, 264] width 512 height 449
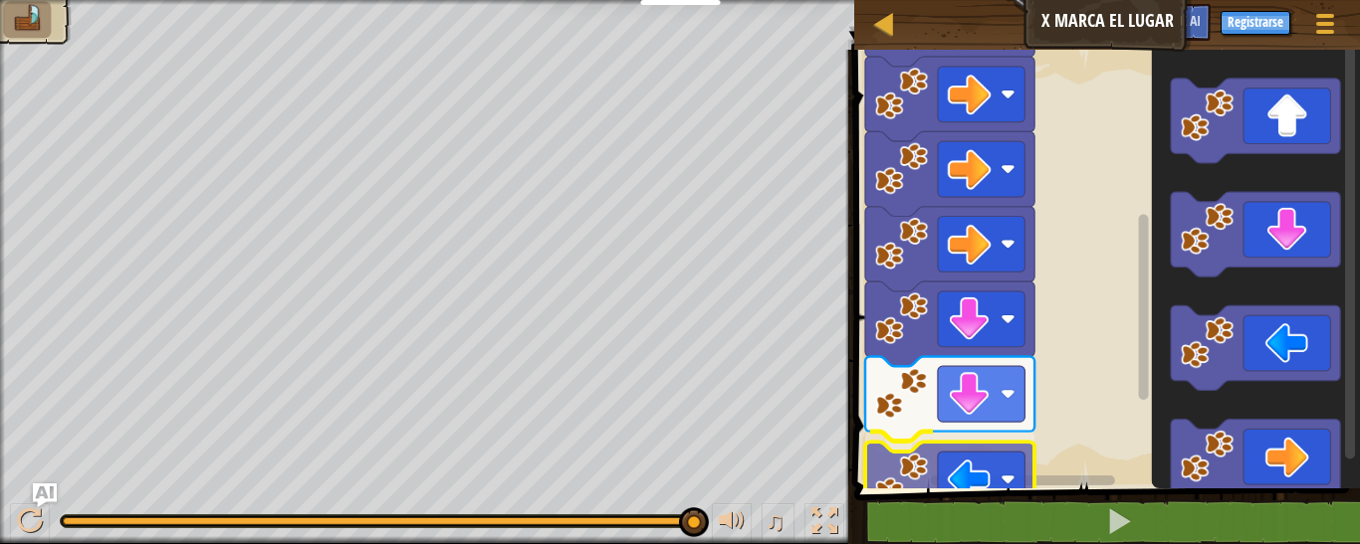
click at [942, 474] on div "Empezar" at bounding box center [1104, 264] width 512 height 449
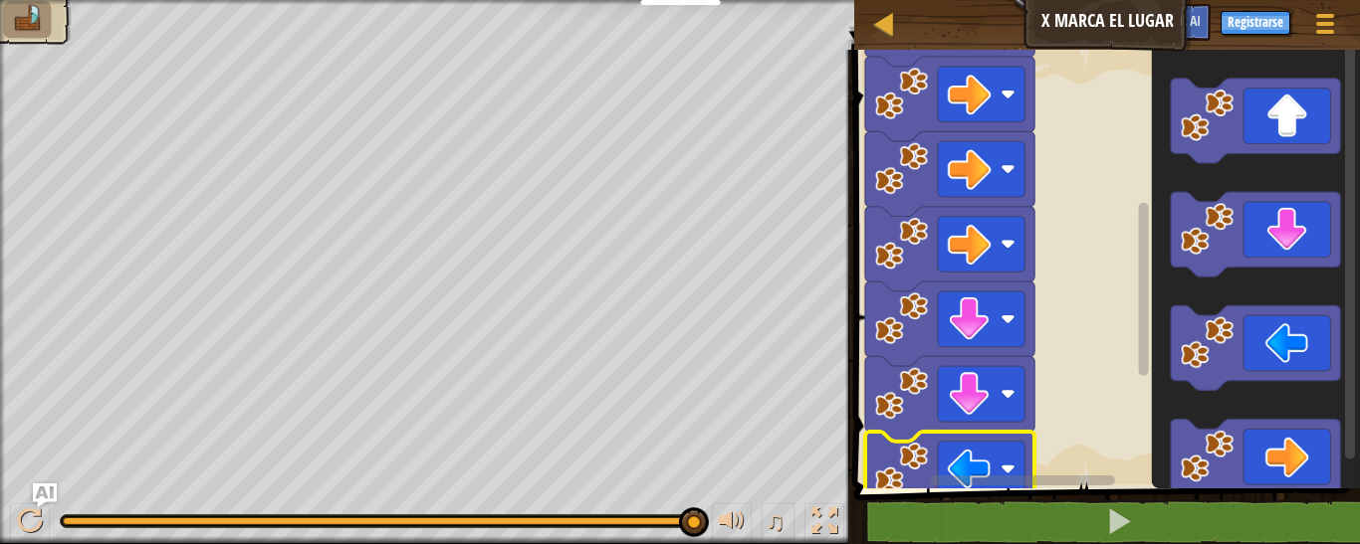
click at [942, 474] on rect "Espacio de trabajo de Blockly" at bounding box center [993, 481] width 288 height 15
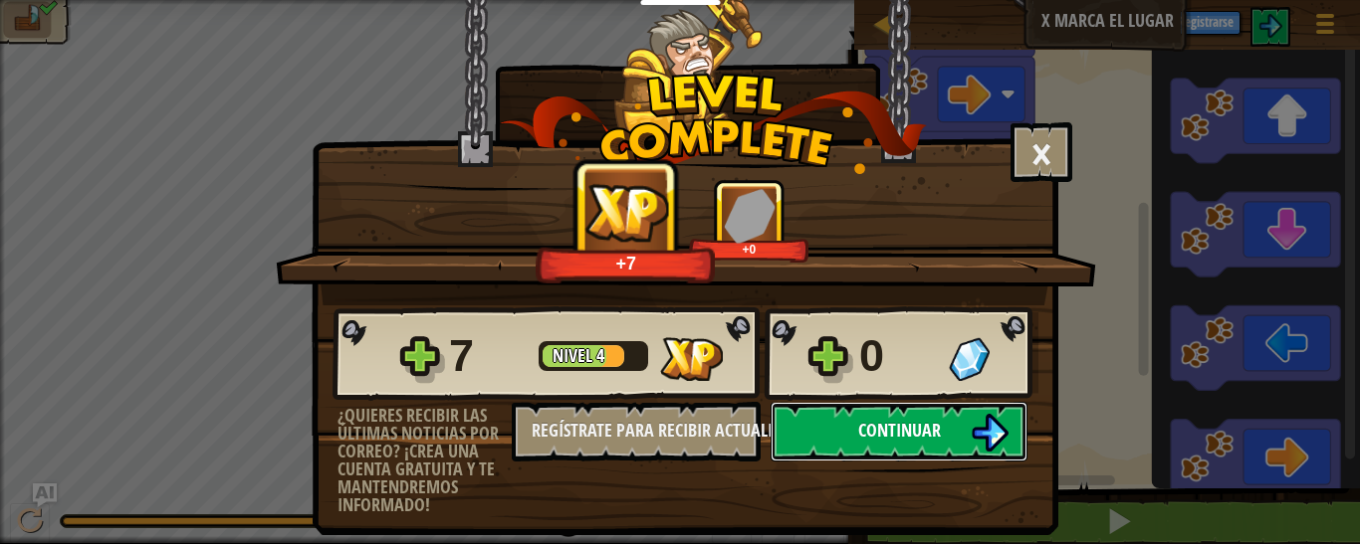
click at [927, 438] on span "Continuar" at bounding box center [899, 430] width 83 height 25
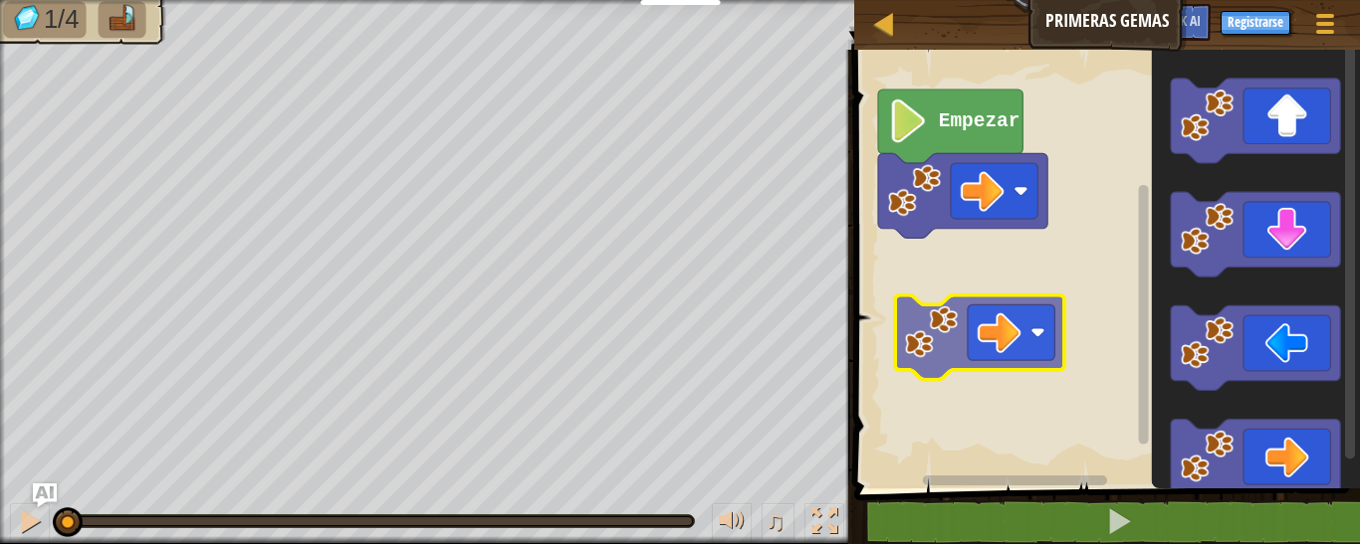
click at [912, 307] on div "Empezar" at bounding box center [1104, 264] width 512 height 449
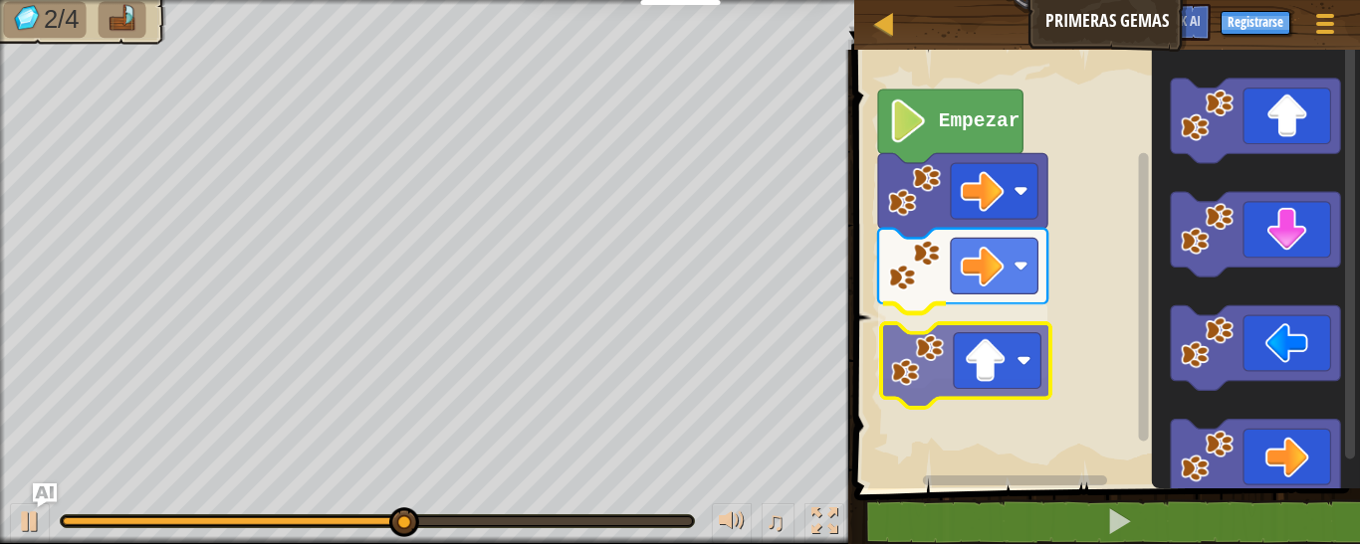
click at [997, 339] on div "Empezar" at bounding box center [1104, 264] width 512 height 449
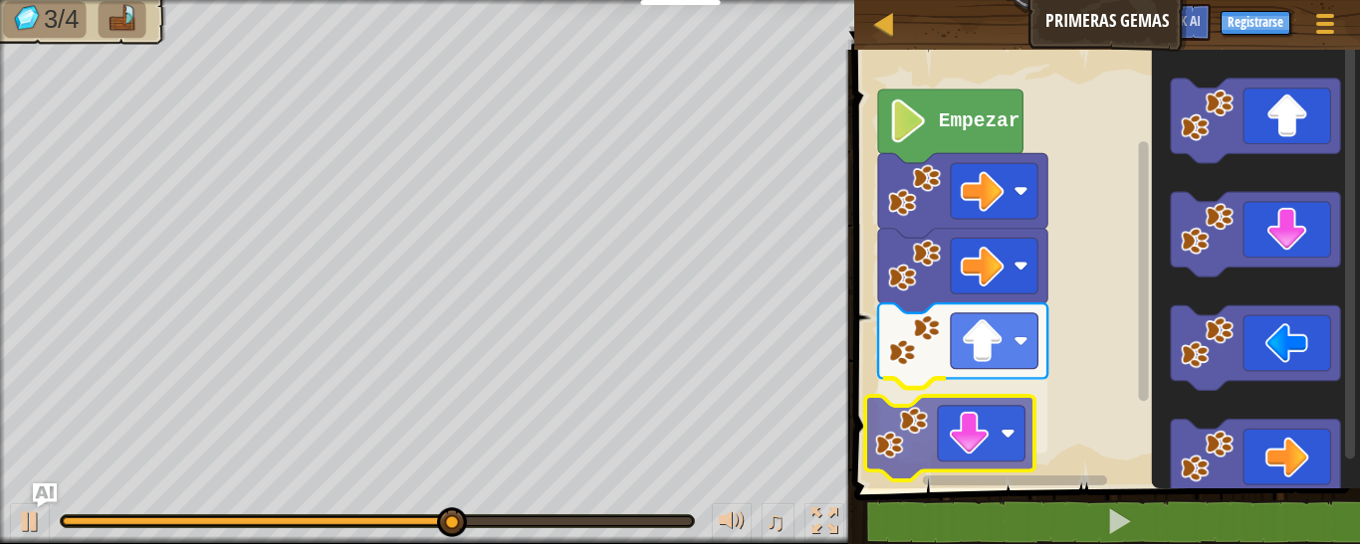
click at [898, 482] on div "Empezar" at bounding box center [1104, 264] width 512 height 449
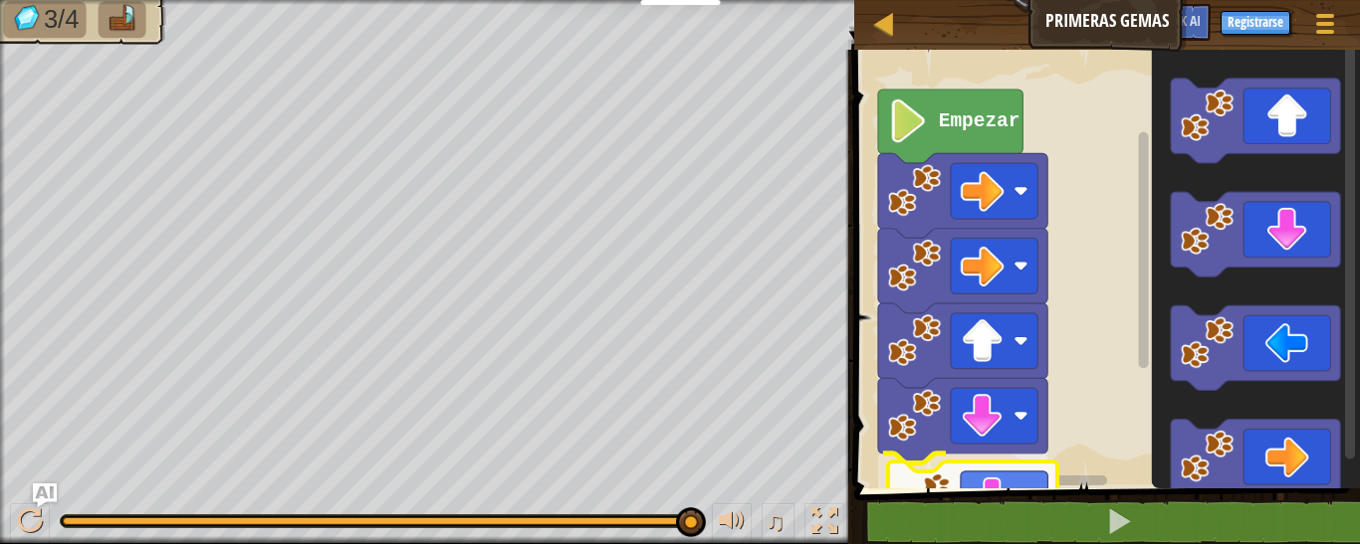
click at [939, 521] on div "1 2 go ( 'right' ) הההההההההההההההההההההההההההההההההההההההההההההההההההההההההההה…" at bounding box center [1104, 338] width 512 height 557
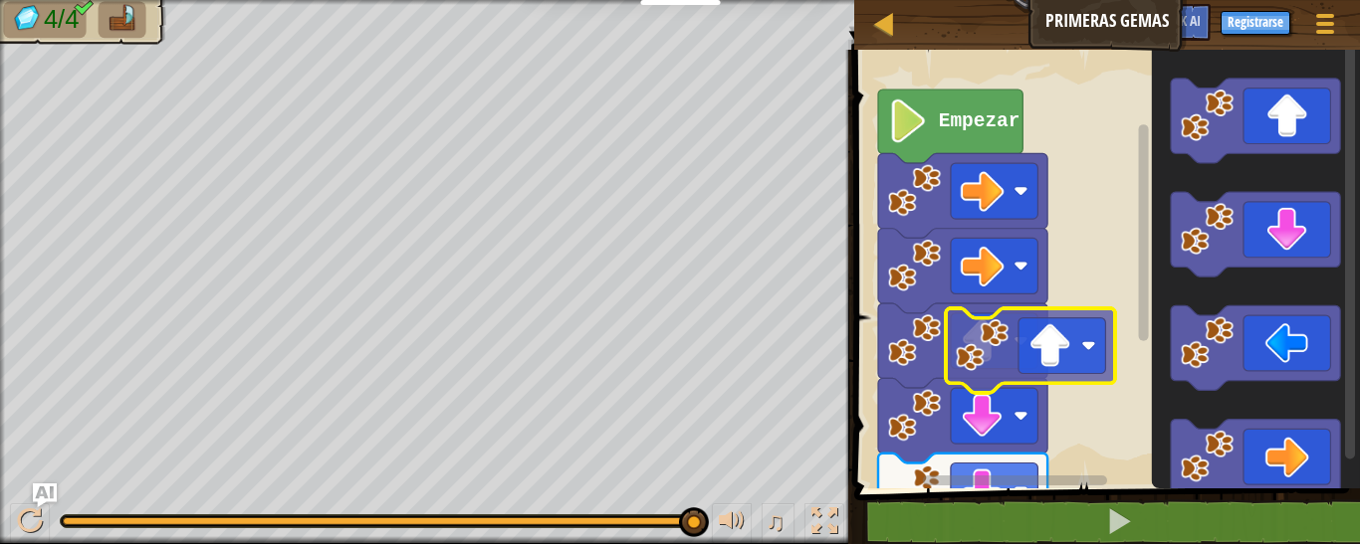
click at [1033, 360] on div "Empezar" at bounding box center [1104, 264] width 512 height 449
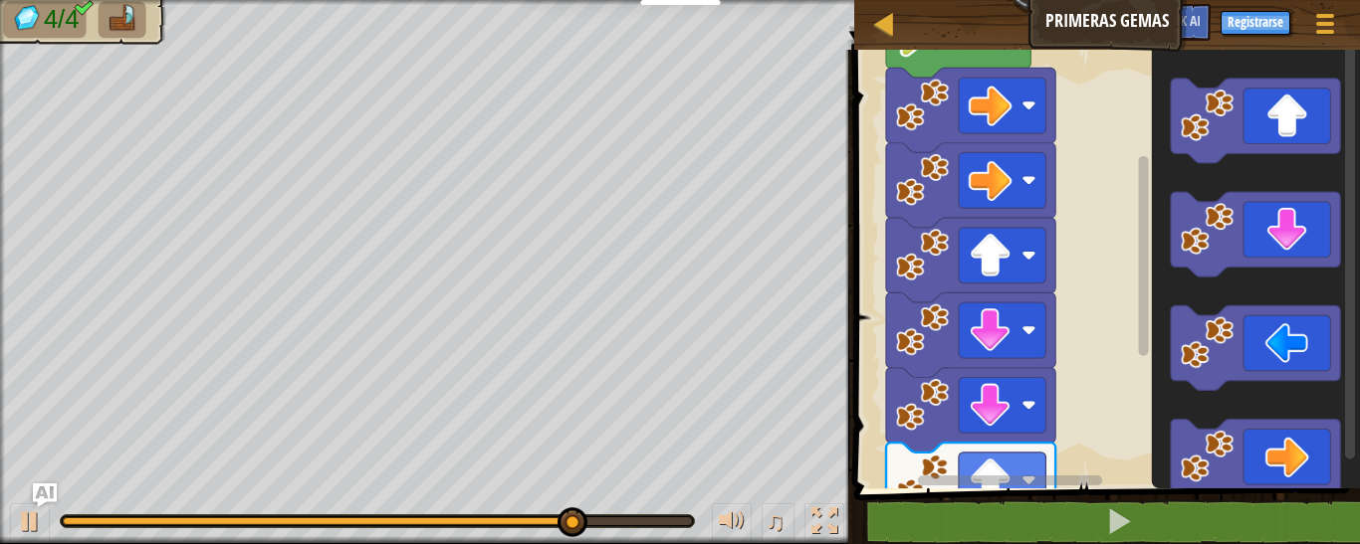
click at [1107, 257] on rect "Espacio de trabajo de Blockly" at bounding box center [1104, 264] width 512 height 449
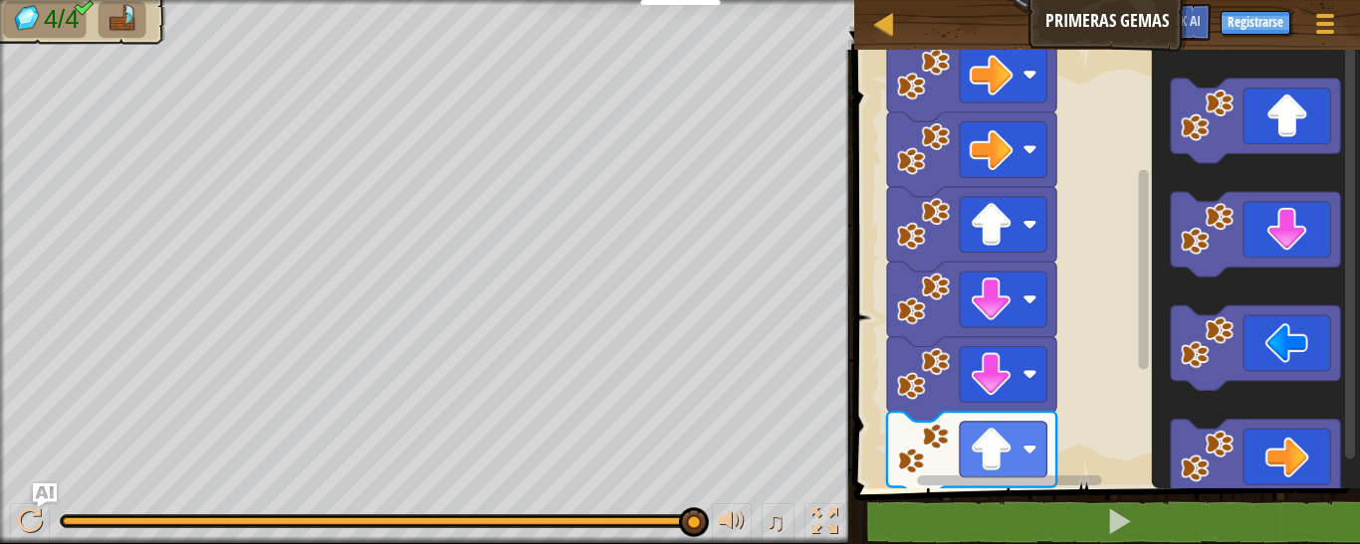
click at [1107, 299] on rect "Espacio de trabajo de Blockly" at bounding box center [1104, 264] width 512 height 449
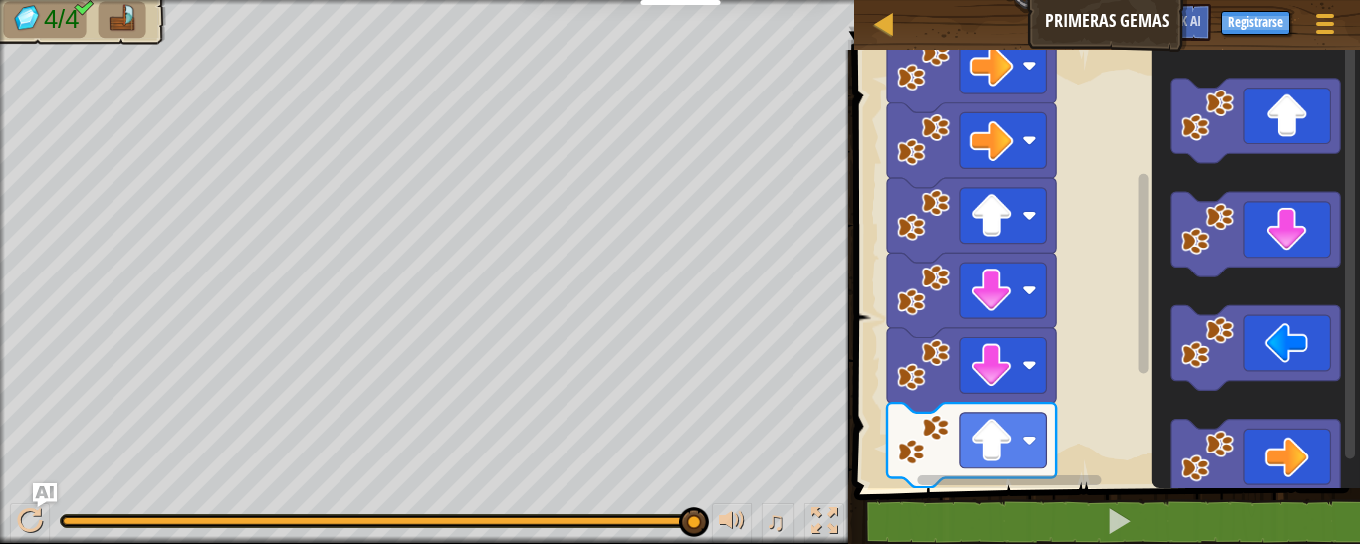
click at [1120, 355] on rect "Espacio de trabajo de Blockly" at bounding box center [1104, 264] width 512 height 449
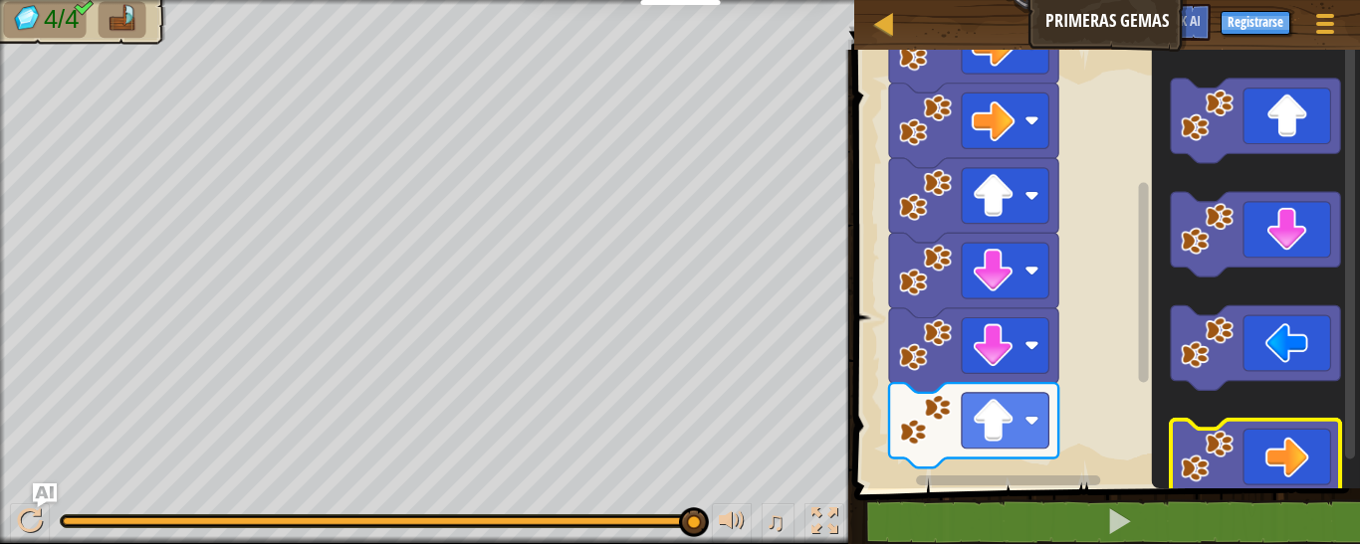
click at [1252, 449] on icon "Espacio de trabajo de Blockly" at bounding box center [1255, 462] width 169 height 85
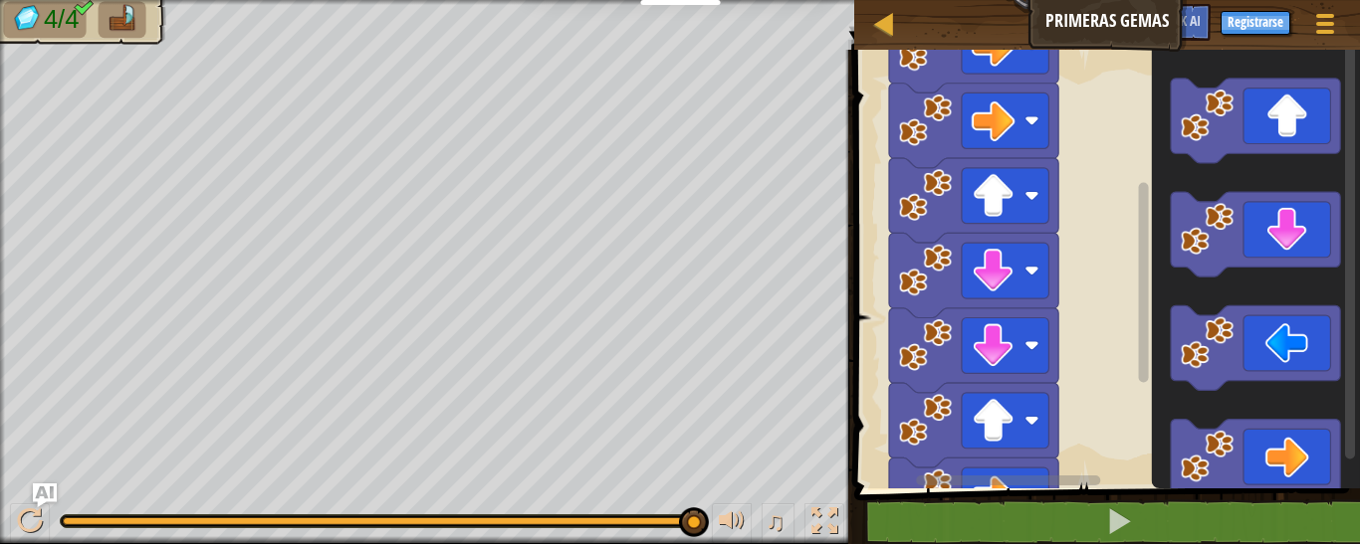
drag, startPoint x: 1165, startPoint y: 489, endPoint x: 1126, endPoint y: 498, distance: 39.8
click at [1126, 498] on span at bounding box center [1109, 242] width 522 height 520
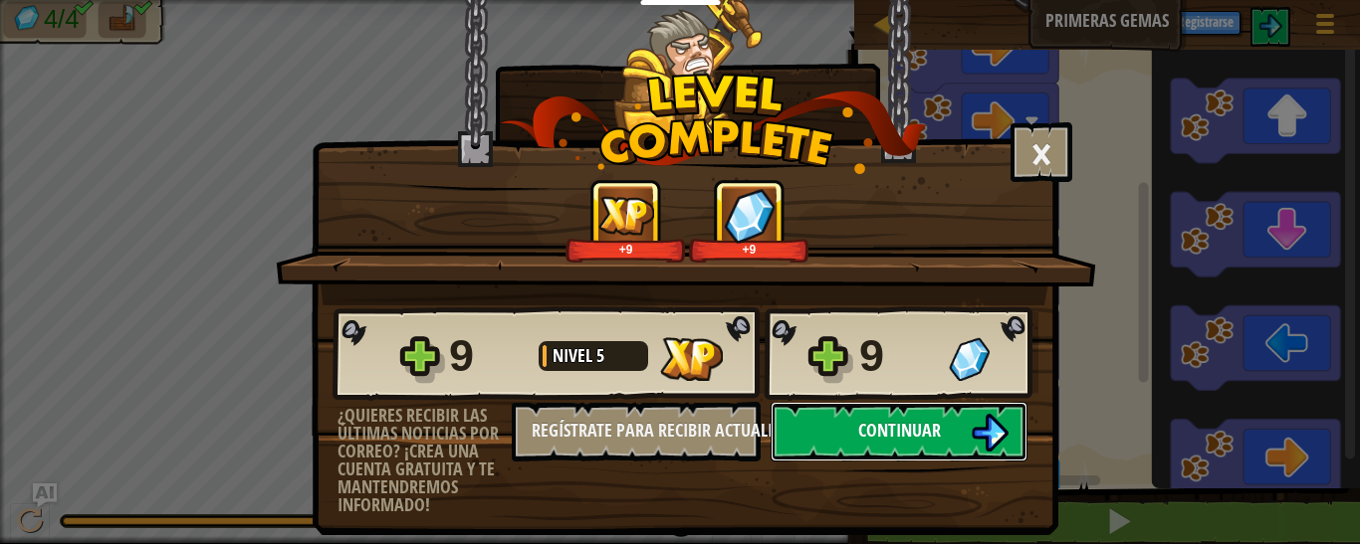
click at [921, 407] on button "Continuar" at bounding box center [898, 432] width 257 height 60
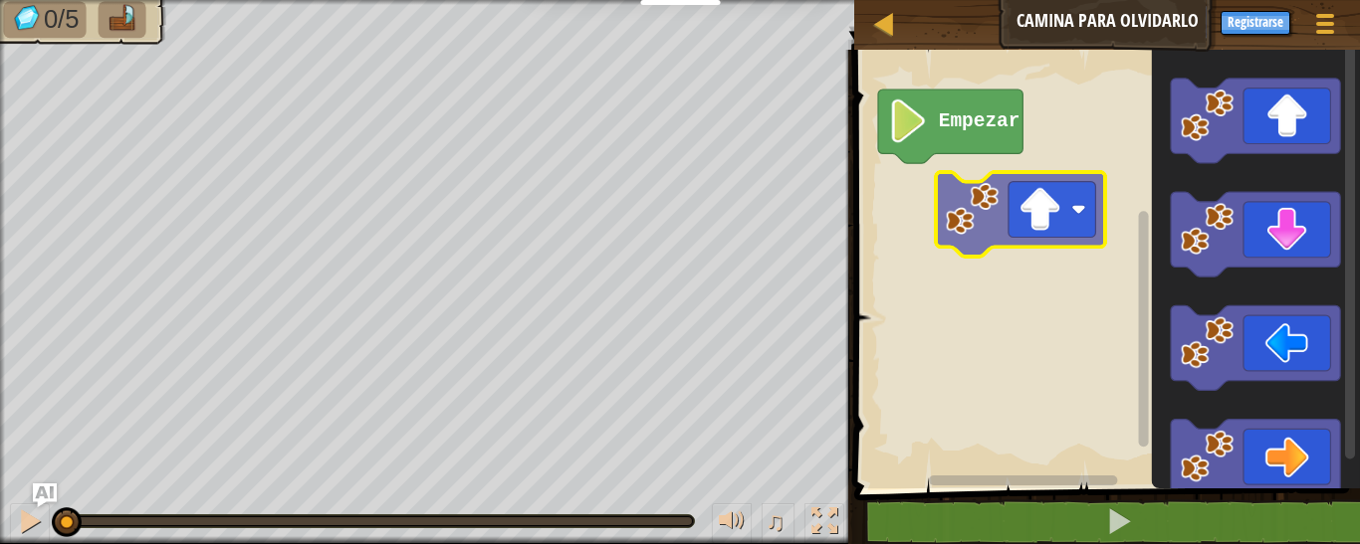
click at [940, 167] on div "Empezar" at bounding box center [1104, 264] width 512 height 449
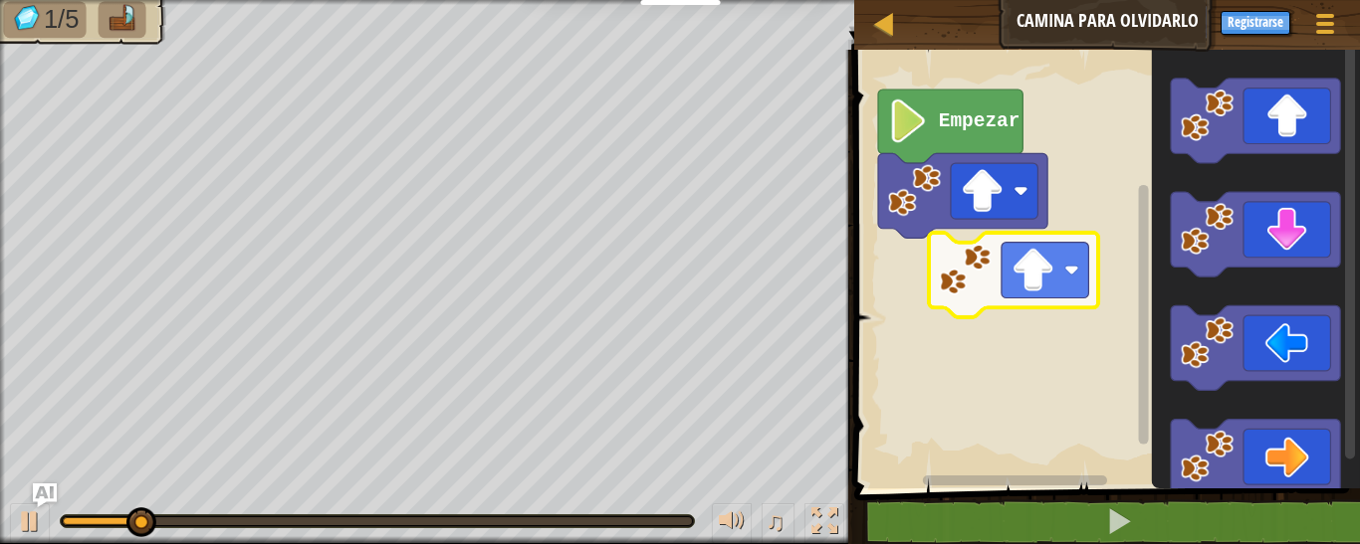
click at [985, 295] on div "Empezar" at bounding box center [1104, 264] width 512 height 449
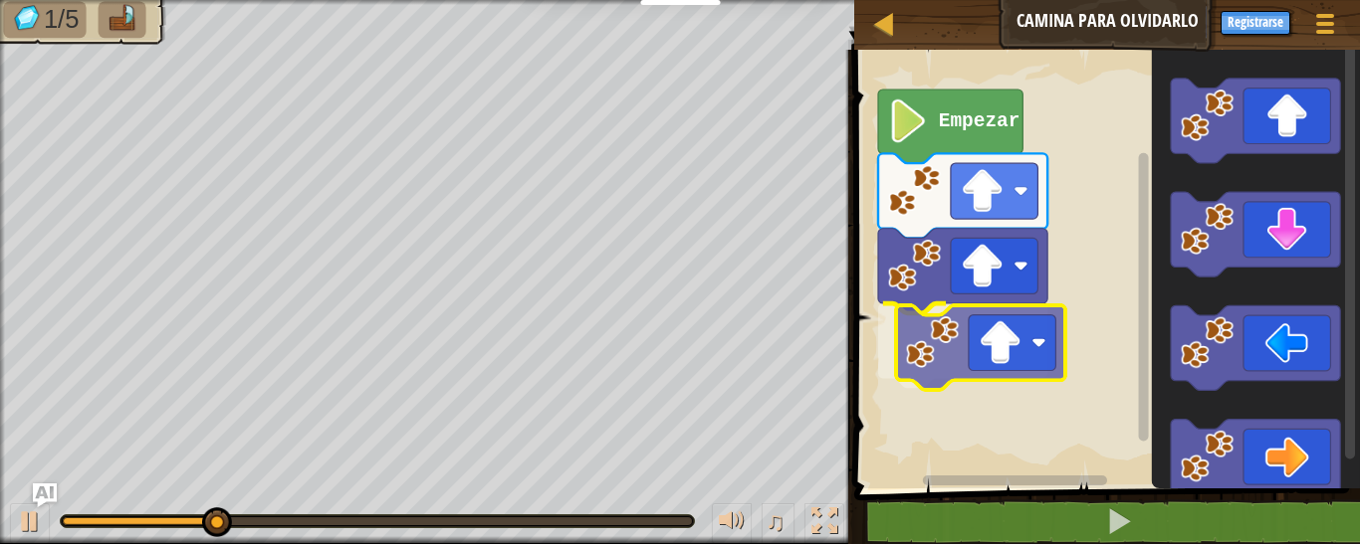
click at [953, 393] on div "Empezar" at bounding box center [1104, 264] width 512 height 449
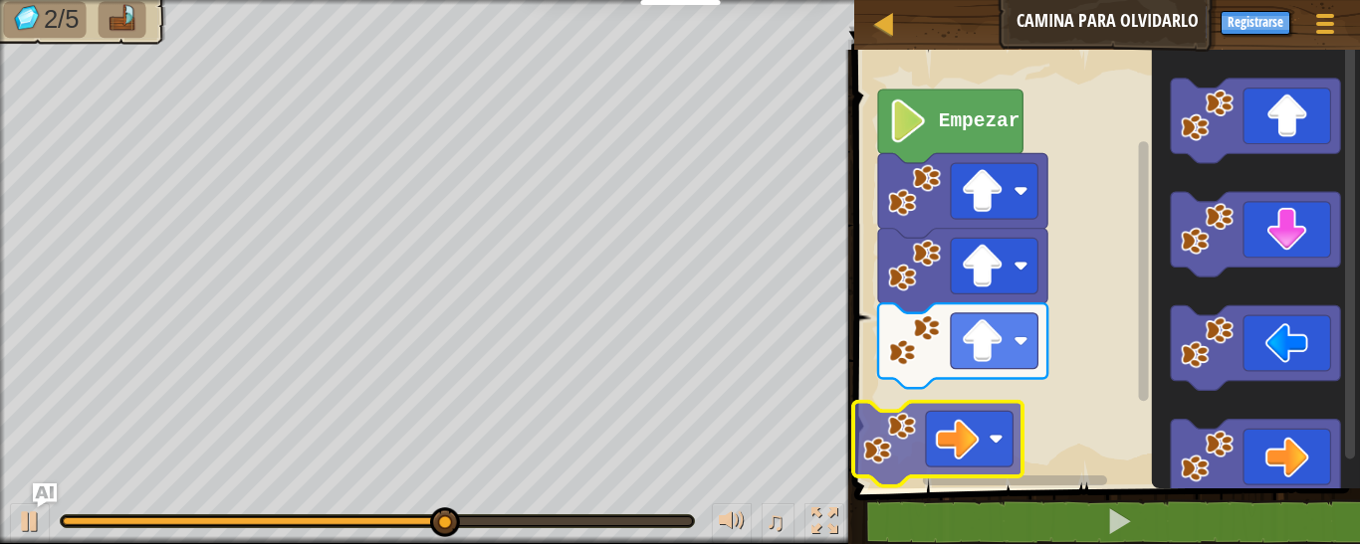
click at [865, 392] on div "Empezar" at bounding box center [1104, 264] width 512 height 449
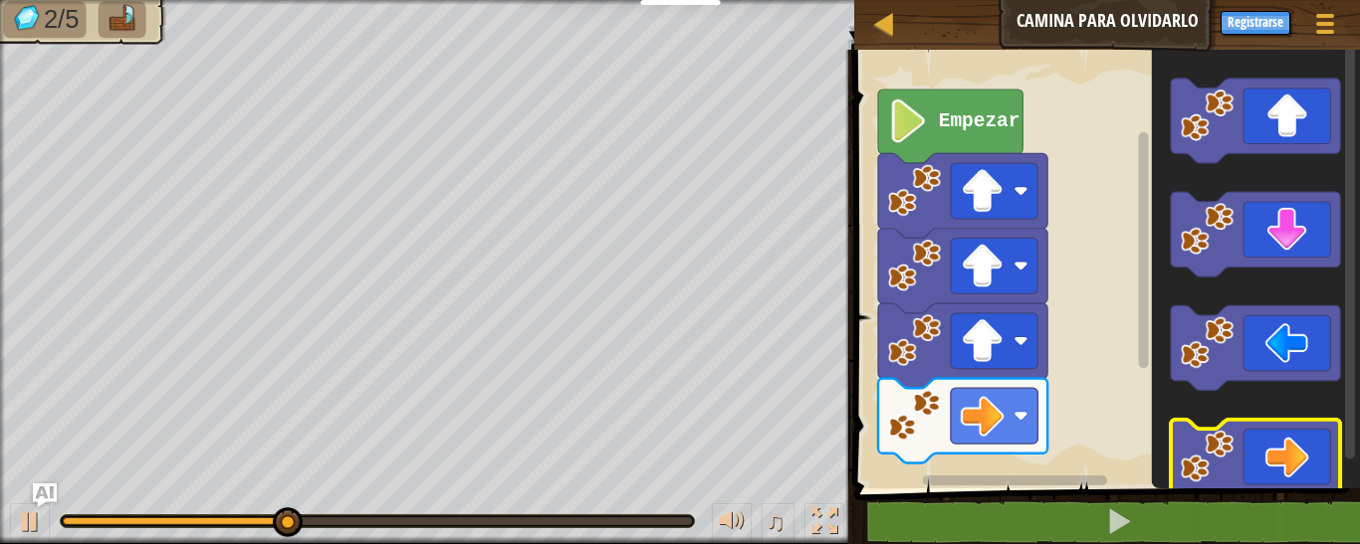
click at [1198, 454] on image "Espacio de trabajo de Blockly" at bounding box center [1207, 456] width 53 height 53
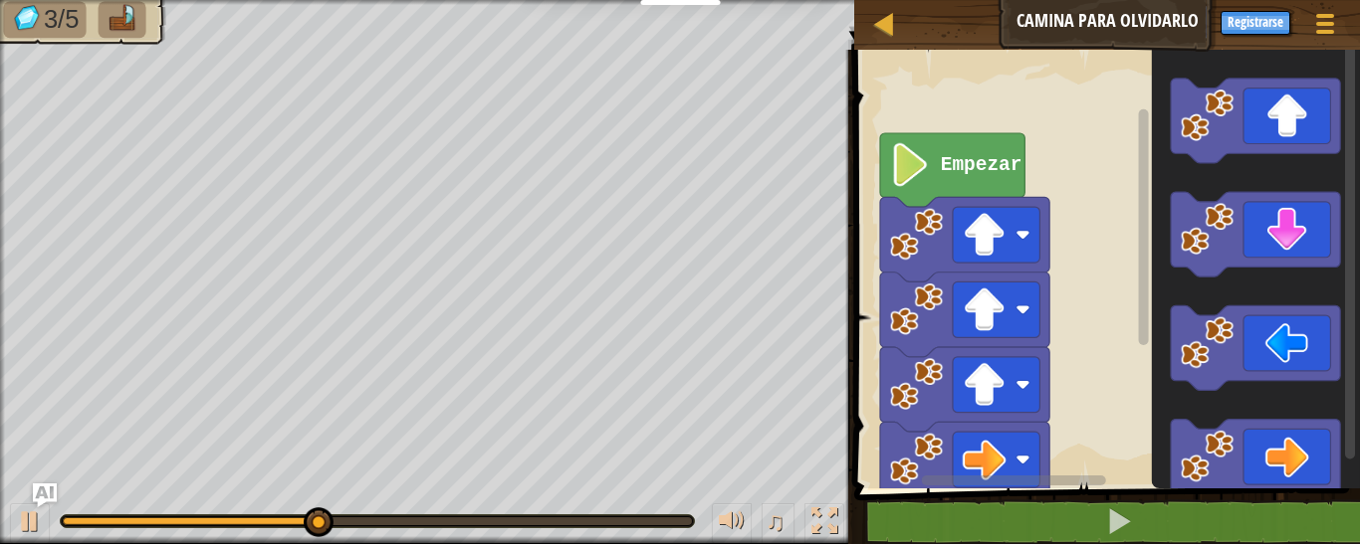
click at [1110, 387] on rect "Espacio de trabajo de Blockly" at bounding box center [1104, 264] width 512 height 449
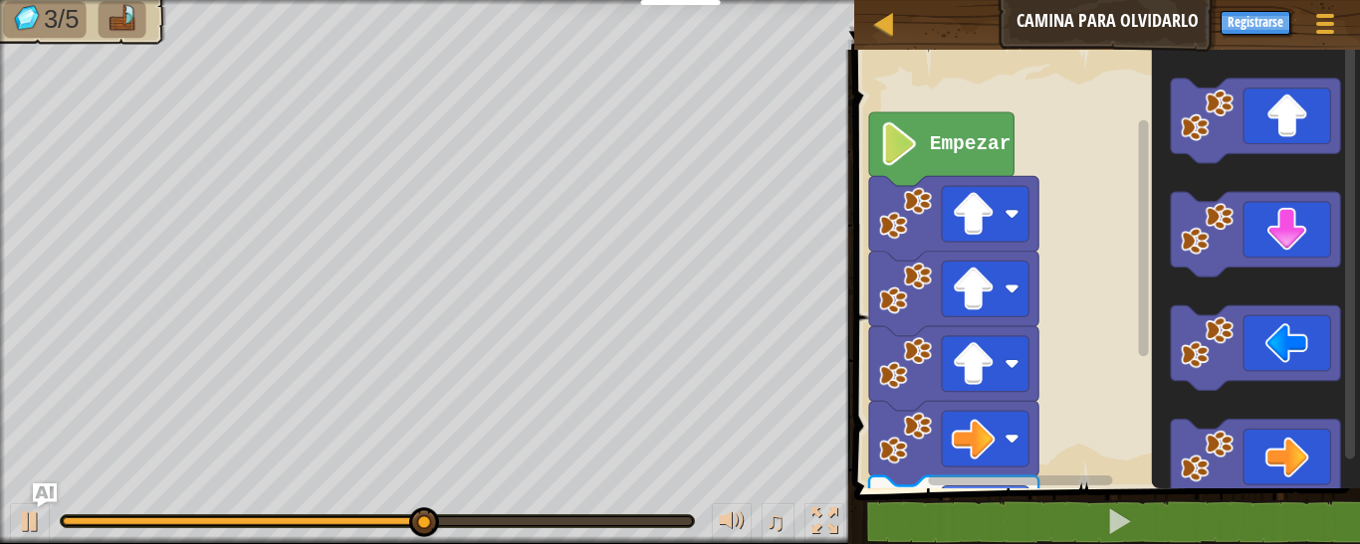
click at [1099, 333] on rect "Espacio de trabajo de Blockly" at bounding box center [1104, 264] width 512 height 449
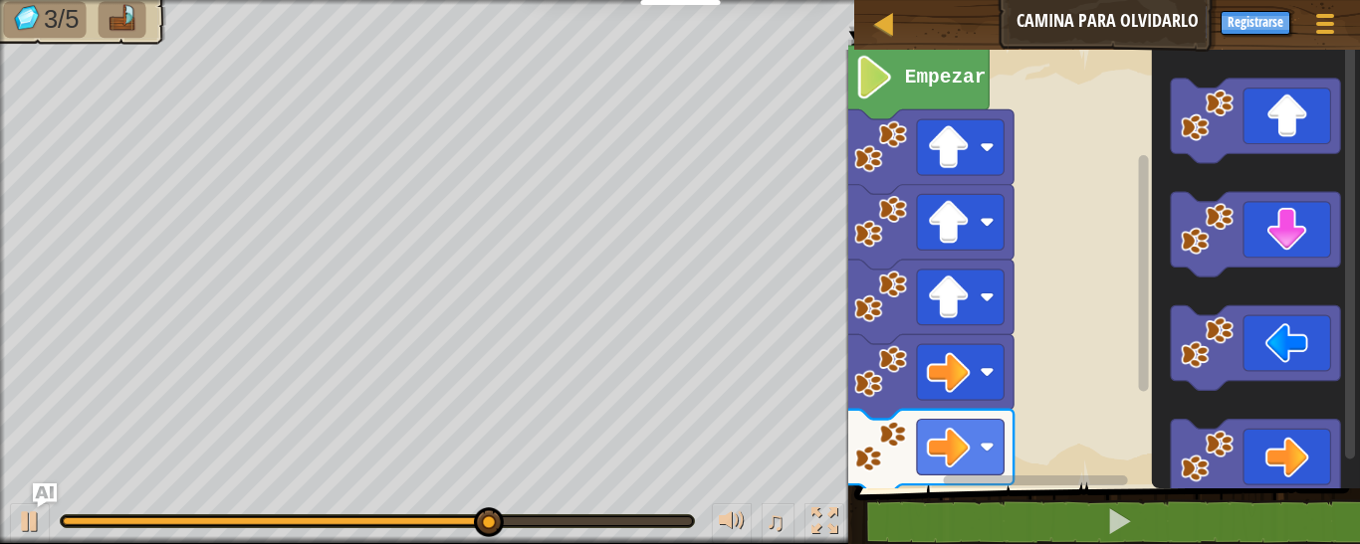
click at [1081, 378] on rect "Espacio de trabajo de Blockly" at bounding box center [1104, 264] width 512 height 449
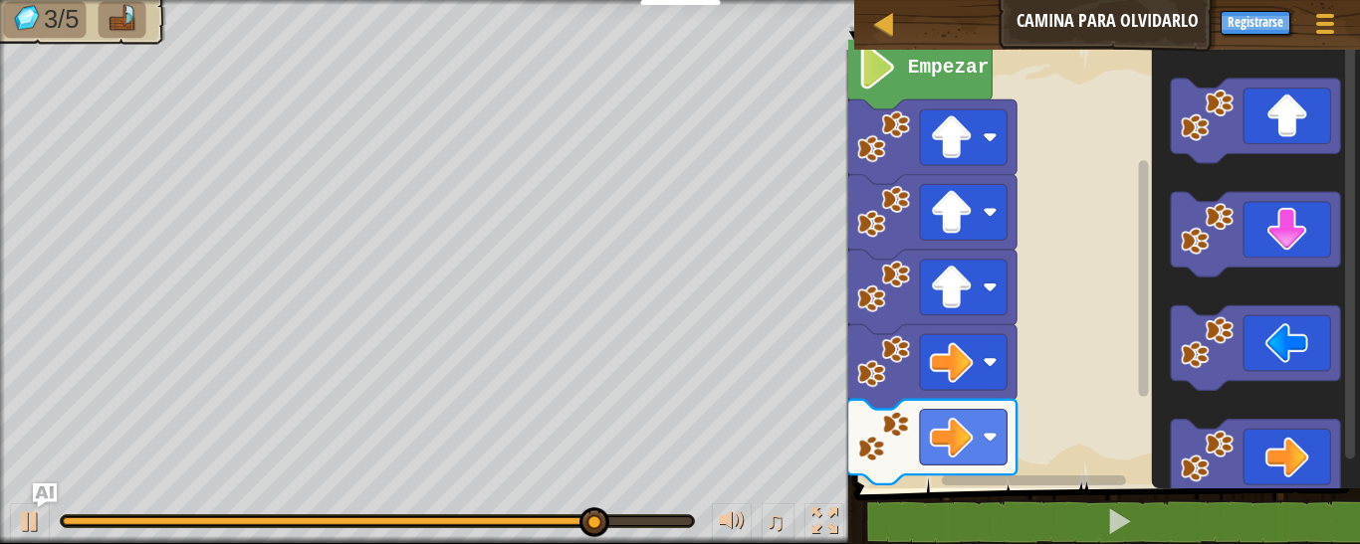
click at [1044, 307] on rect "Espacio de trabajo de Blockly" at bounding box center [1104, 264] width 512 height 449
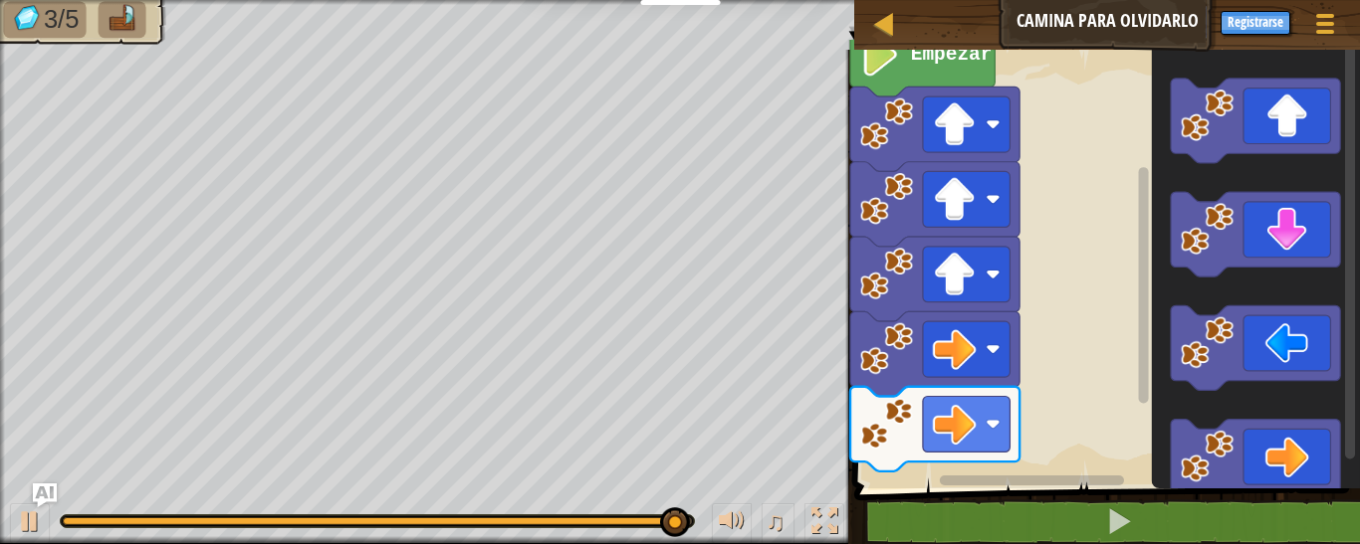
click at [1057, 403] on rect "Espacio de trabajo de Blockly" at bounding box center [1104, 264] width 512 height 449
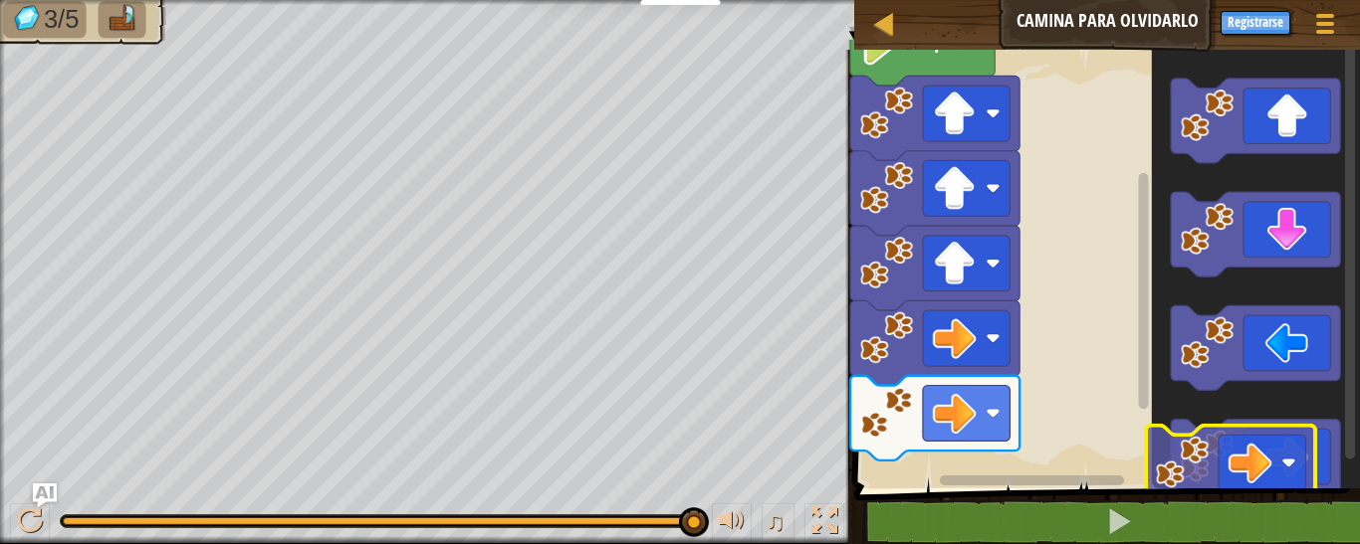
click at [1169, 444] on icon "Espacio de trabajo de Blockly" at bounding box center [1256, 264] width 208 height 449
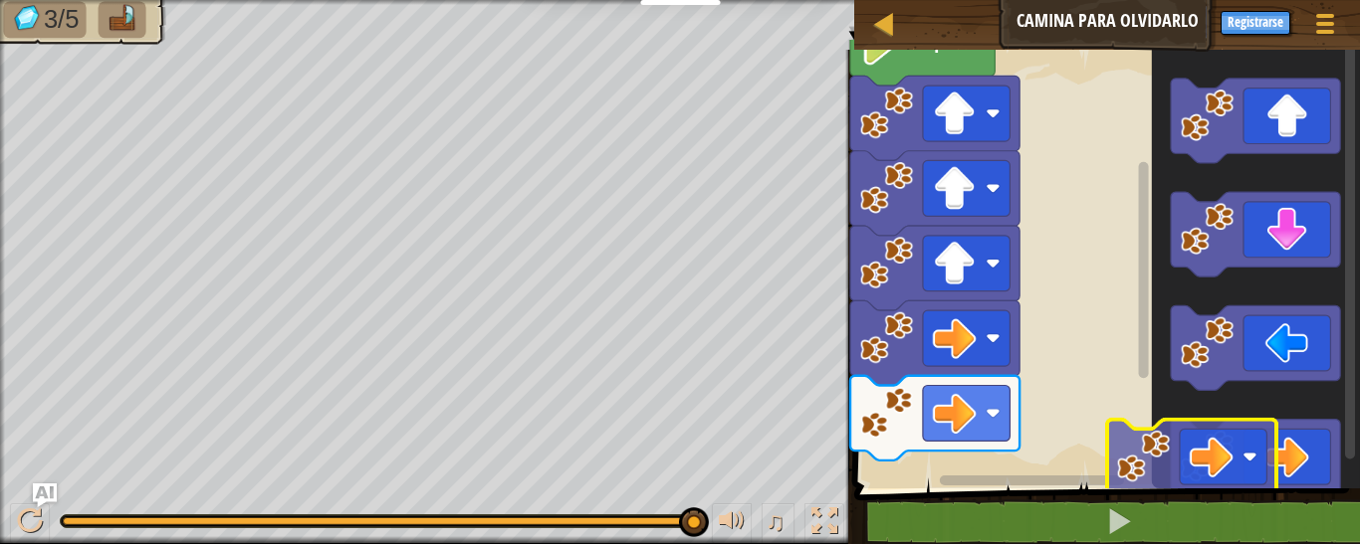
click at [1079, 492] on div "1 ההההההההההההההההההההההההההההההההההההההההההההההההההההההההההההההההההההההההההההה…" at bounding box center [1104, 331] width 512 height 542
drag, startPoint x: 1269, startPoint y: 452, endPoint x: 1079, endPoint y: 492, distance: 194.2
click at [1079, 492] on span at bounding box center [1109, 242] width 522 height 520
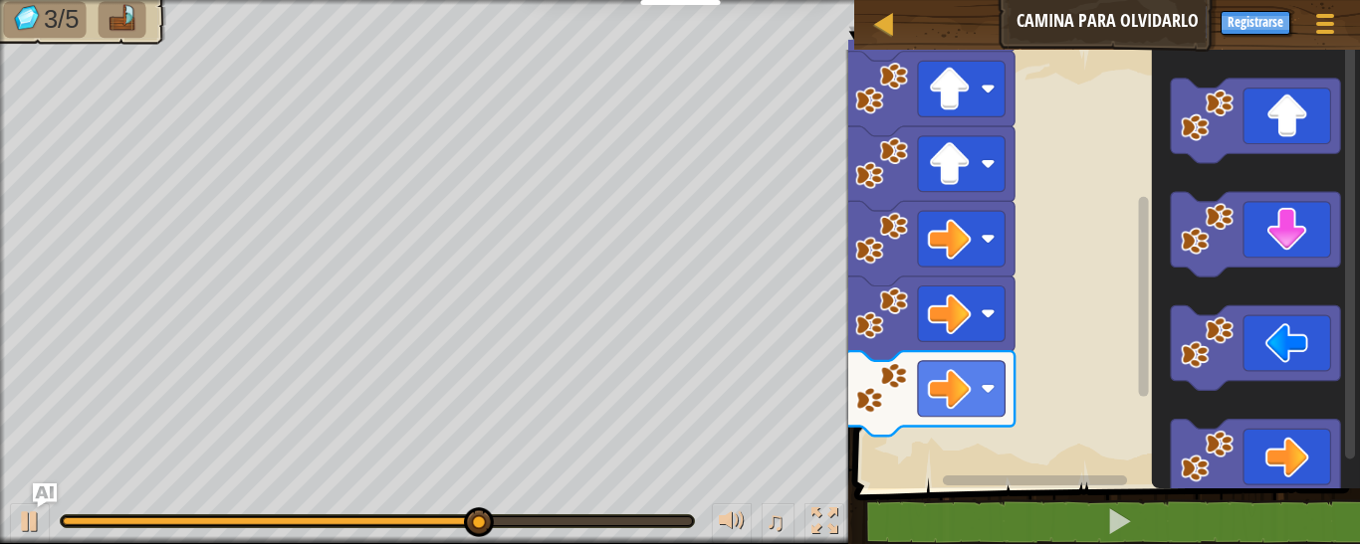
click at [1089, 287] on rect "Espacio de trabajo de Blockly" at bounding box center [1104, 264] width 512 height 449
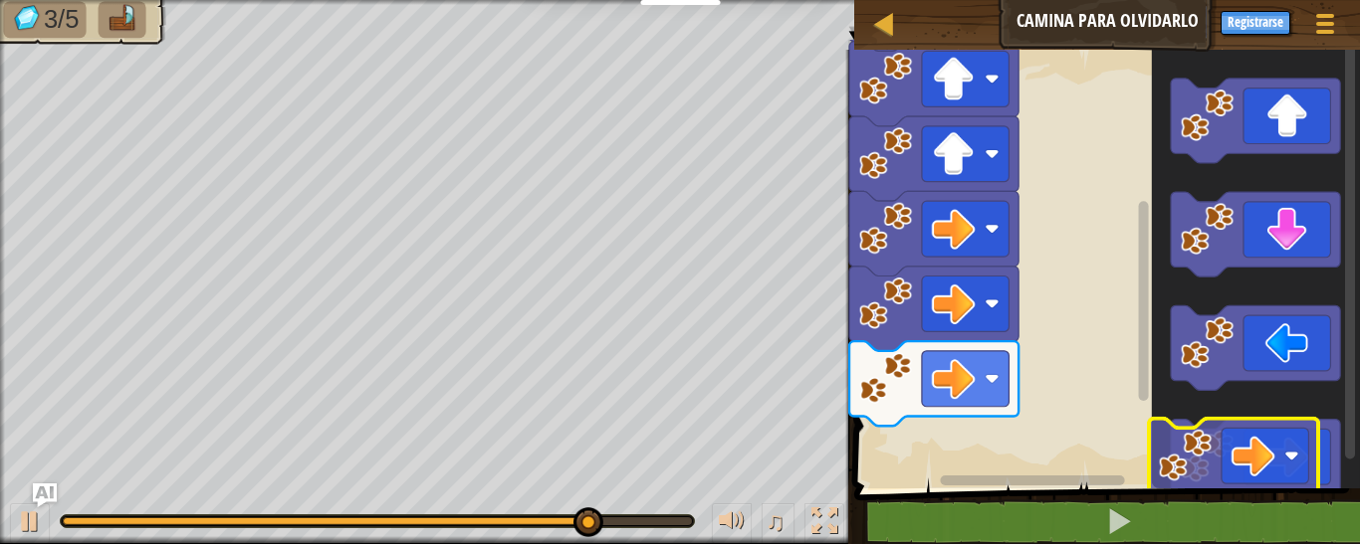
click at [1110, 439] on div "Empezar" at bounding box center [1104, 264] width 512 height 449
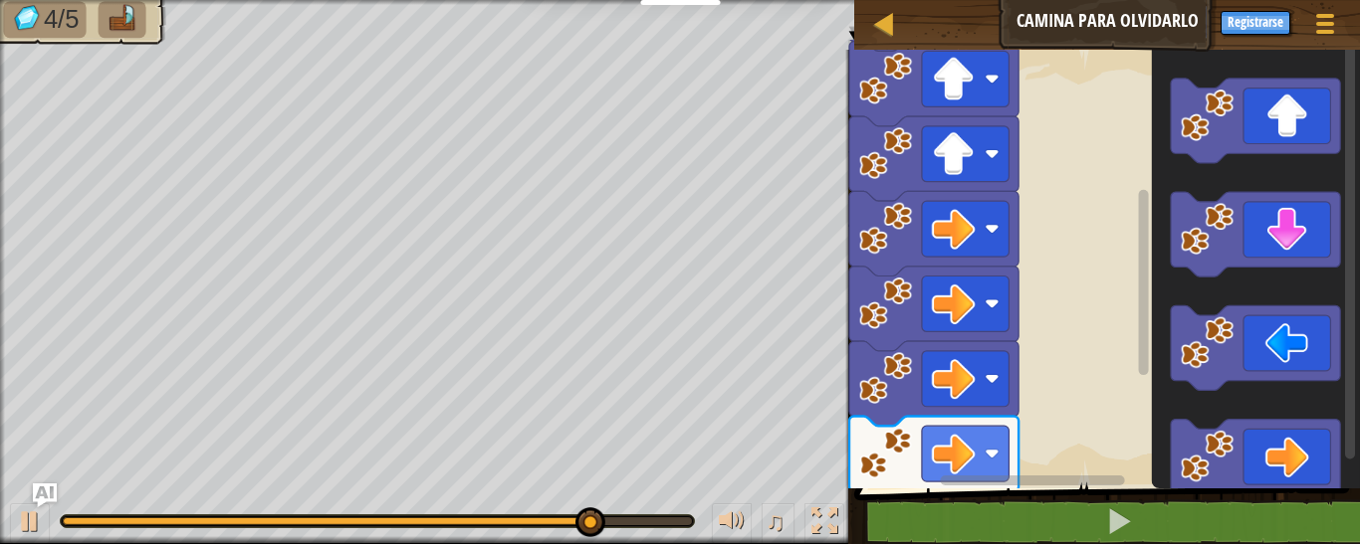
click at [1070, 410] on rect "Espacio de trabajo de Blockly" at bounding box center [1104, 264] width 512 height 449
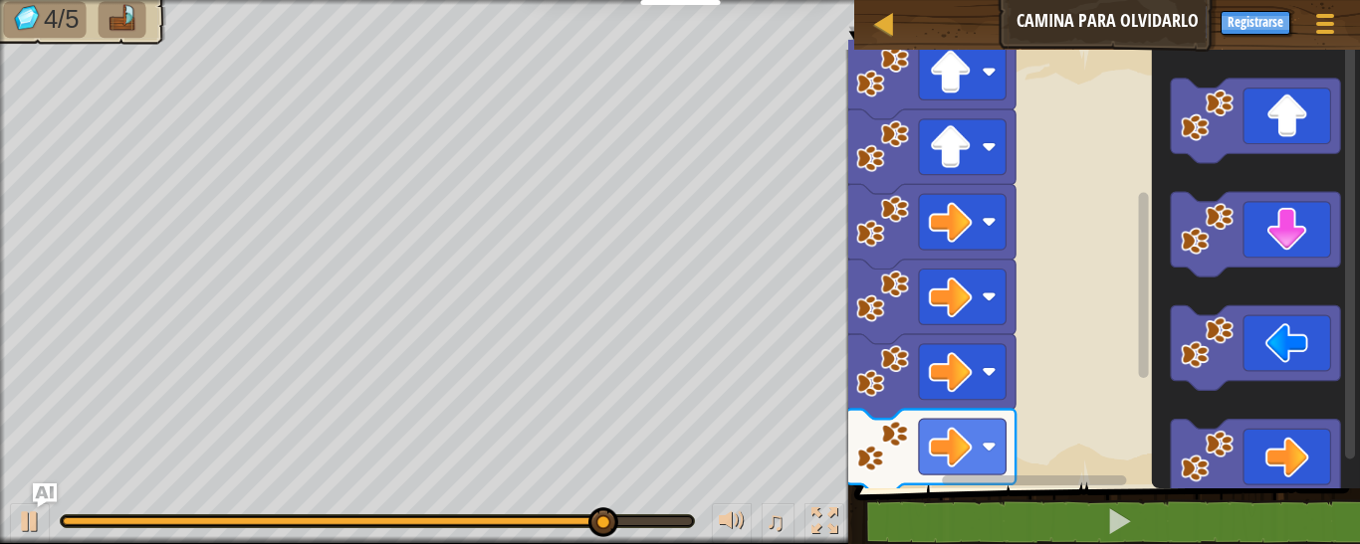
click at [1070, 410] on rect "Espacio de trabajo de Blockly" at bounding box center [1104, 264] width 512 height 449
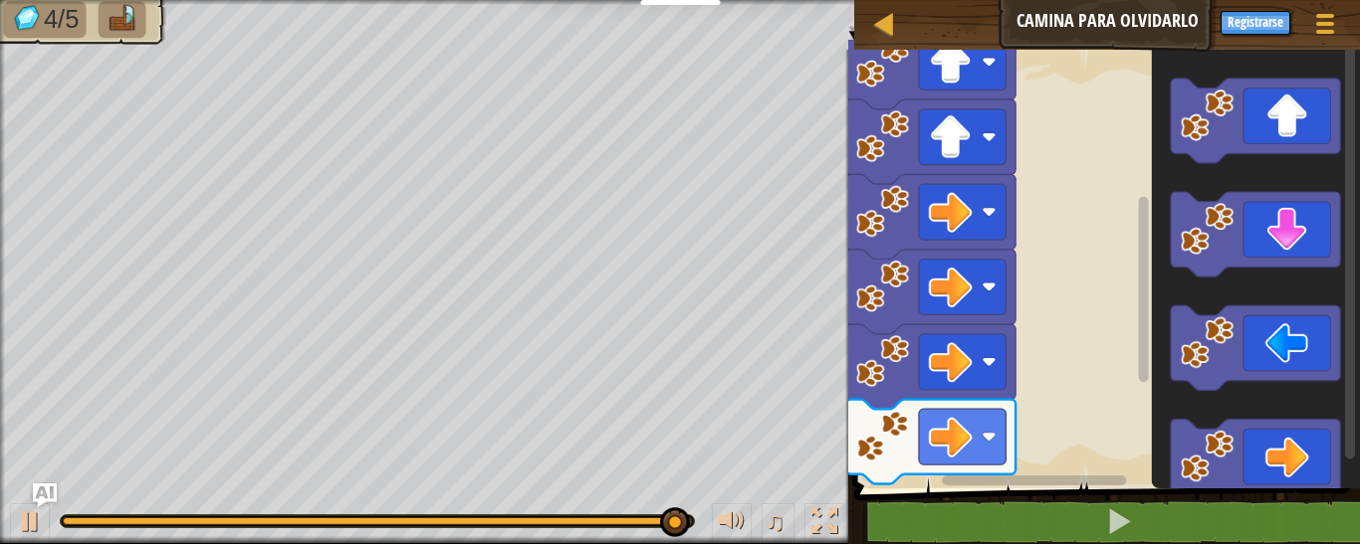
click at [1089, 299] on rect "Espacio de trabajo de Blockly" at bounding box center [1104, 264] width 512 height 449
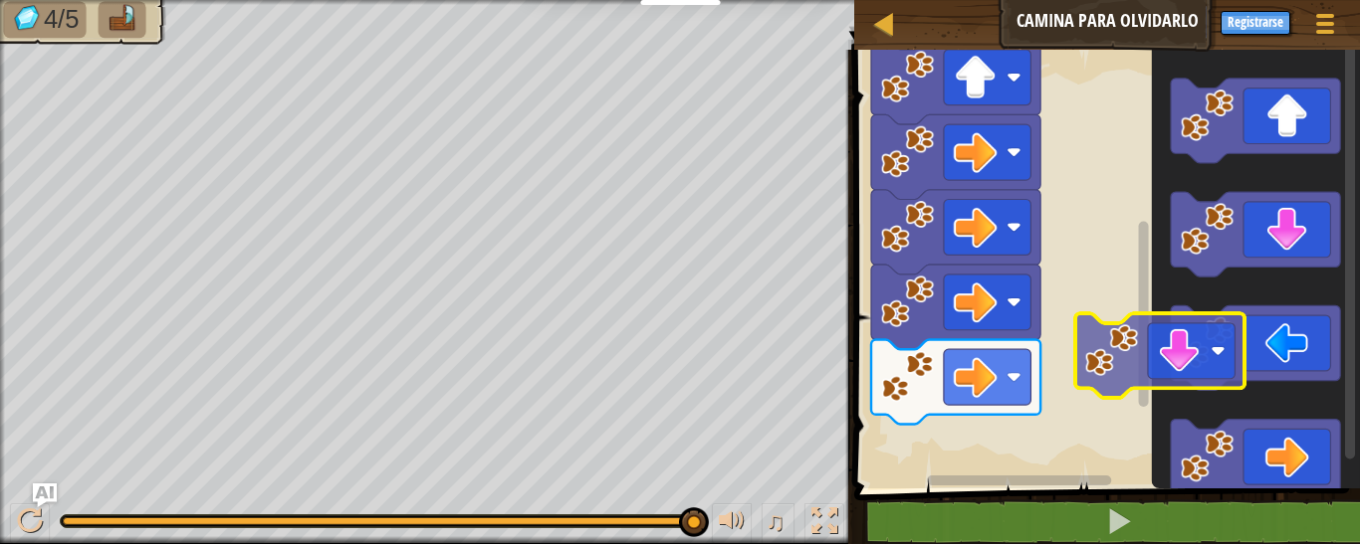
click at [1118, 354] on div "Empezar" at bounding box center [1104, 264] width 512 height 449
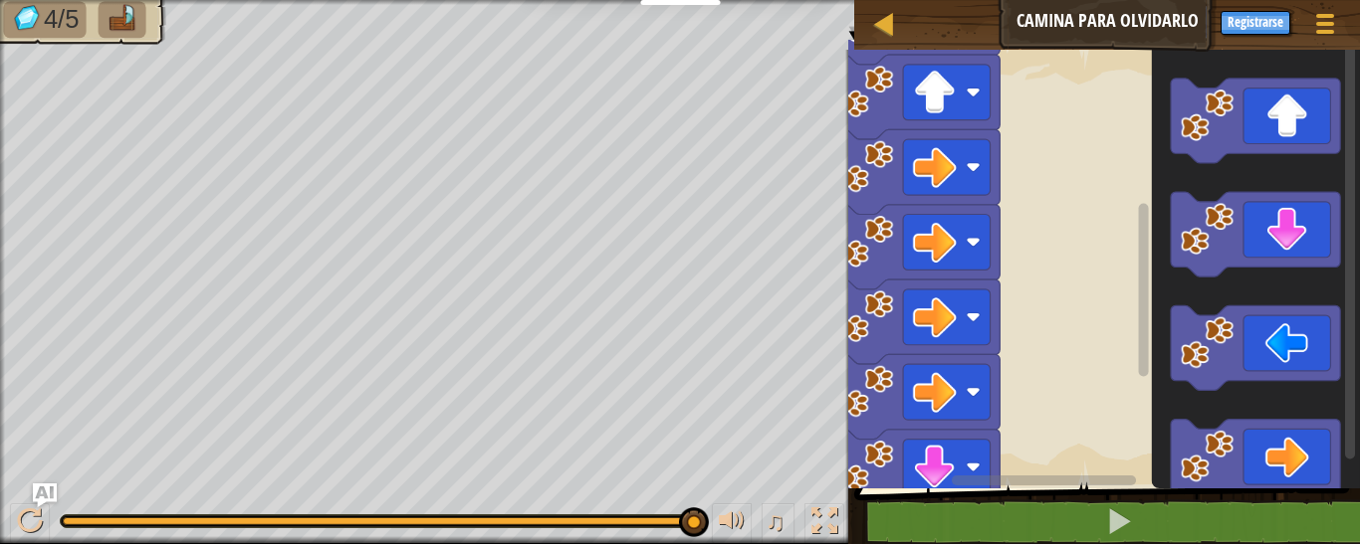
click at [1073, 369] on rect "Espacio de trabajo de Blockly" at bounding box center [1104, 264] width 512 height 449
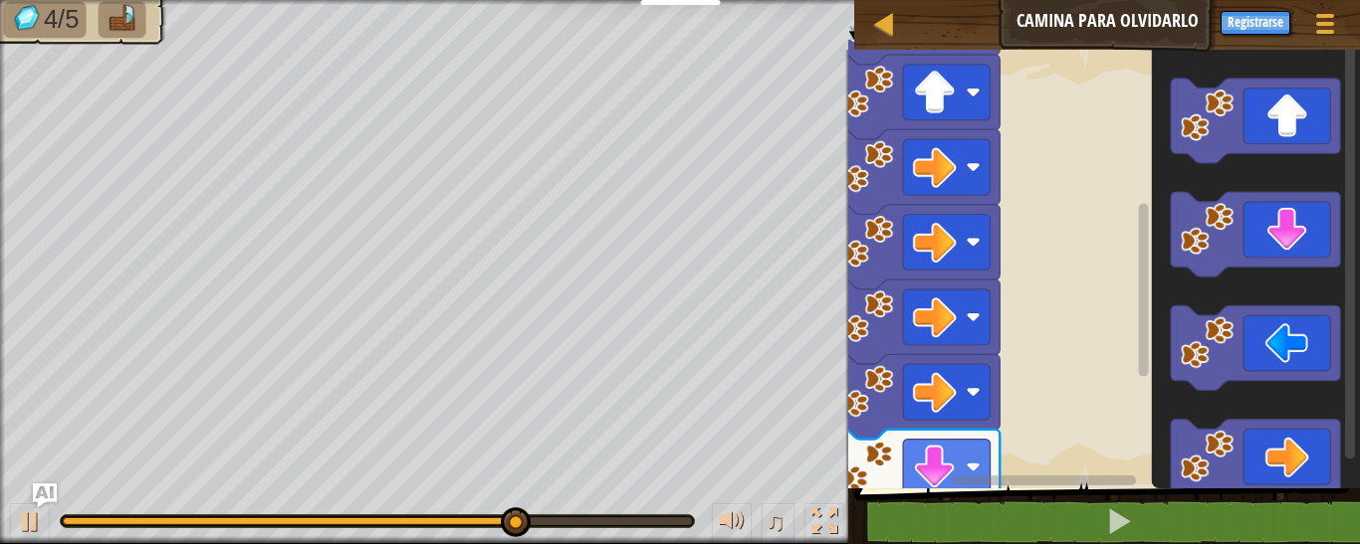
click at [1073, 377] on rect "Espacio de trabajo de Blockly" at bounding box center [1104, 264] width 512 height 449
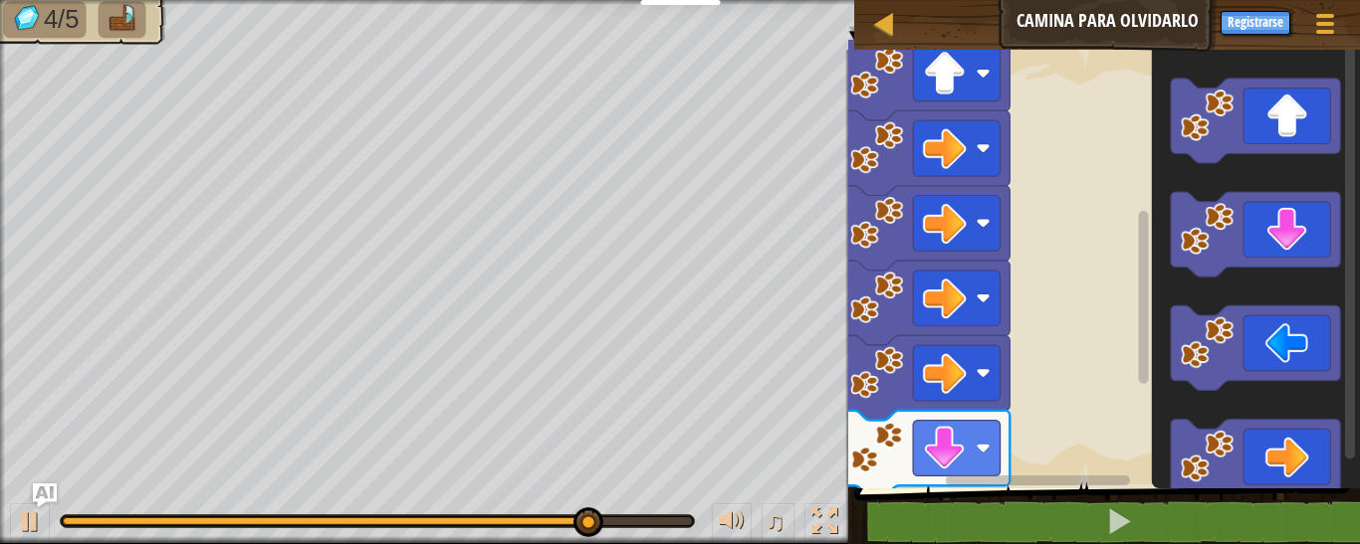
click at [1093, 361] on rect "Espacio de trabajo de Blockly" at bounding box center [1104, 264] width 512 height 449
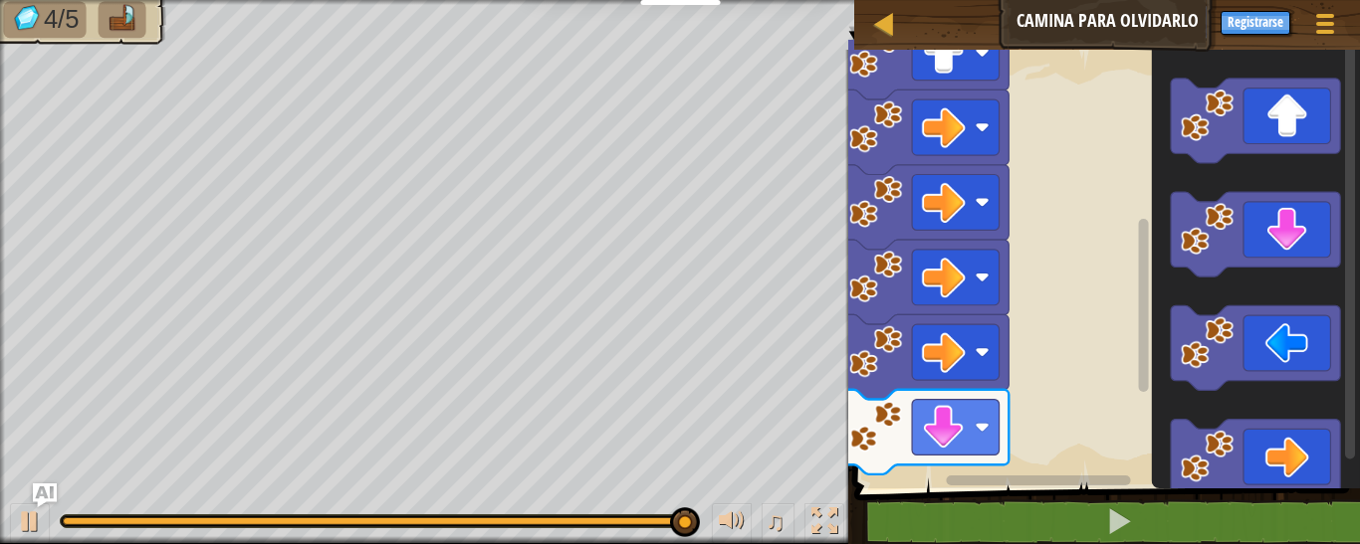
click at [1057, 361] on rect "Espacio de trabajo de Blockly" at bounding box center [1104, 264] width 512 height 449
click at [1058, 350] on rect "Espacio de trabajo de Blockly" at bounding box center [1104, 264] width 512 height 449
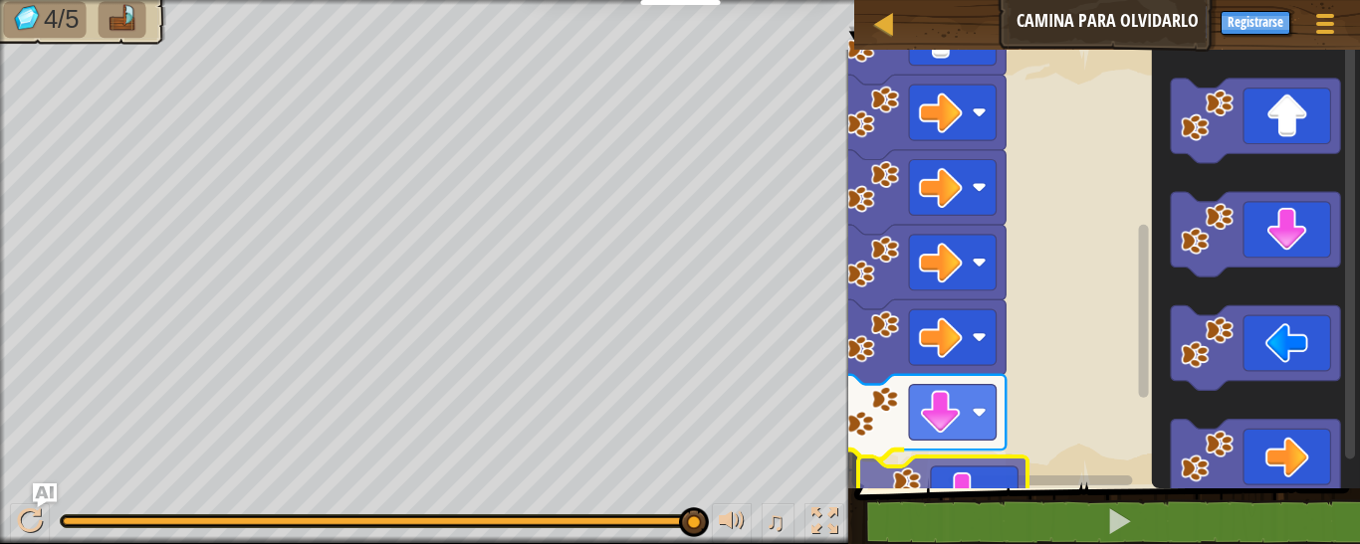
click at [924, 496] on div "1 ההההההההההההההההההההההההההההההההההההההההההההההההההההההההההההההההההההההההההההה…" at bounding box center [1104, 331] width 512 height 542
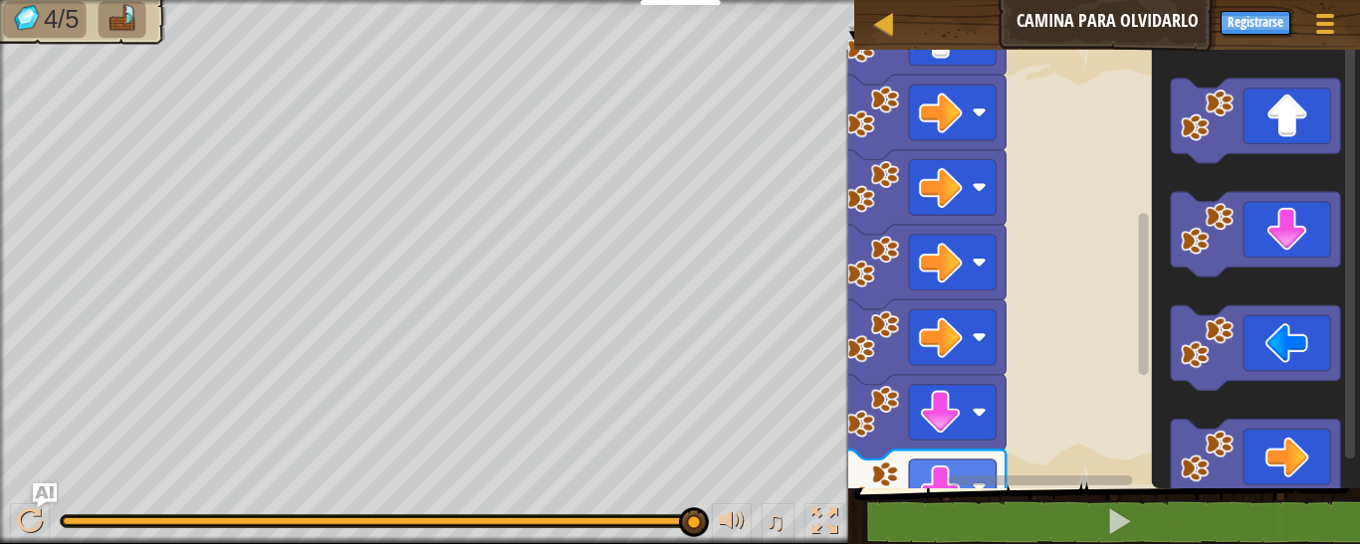
click at [906, 0] on html "Docentes Crear Cuenta Gratis Soluciones para Escuelas y [GEOGRAPHIC_DATA] previ…" at bounding box center [680, 0] width 1360 height 0
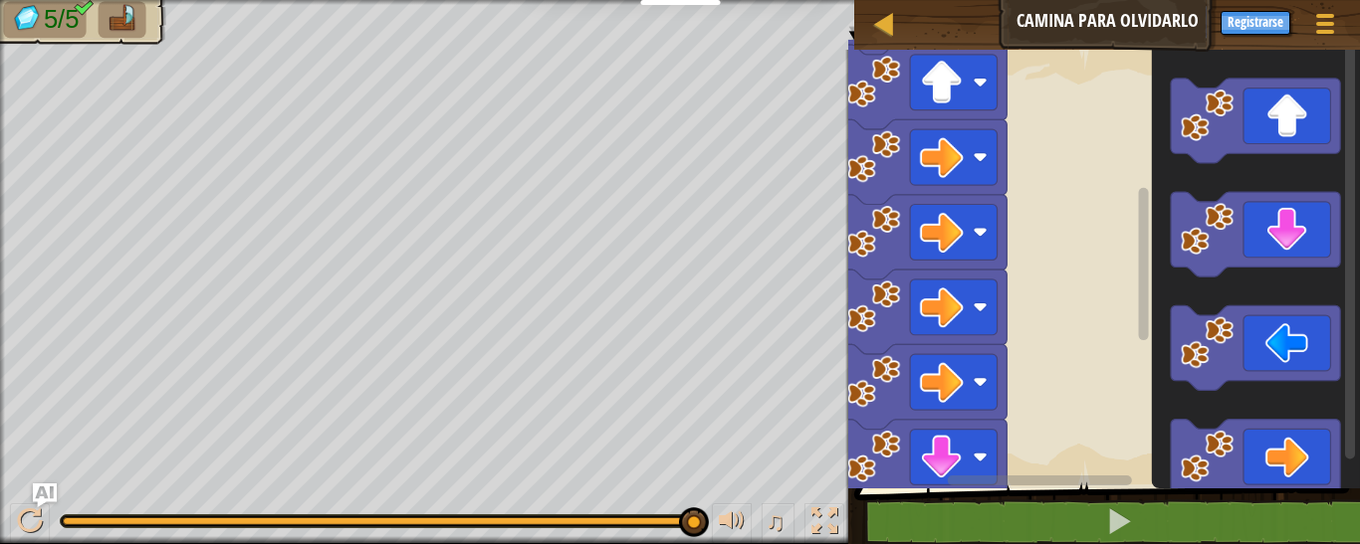
click at [1109, 323] on rect "Espacio de trabajo de Blockly" at bounding box center [1104, 264] width 512 height 449
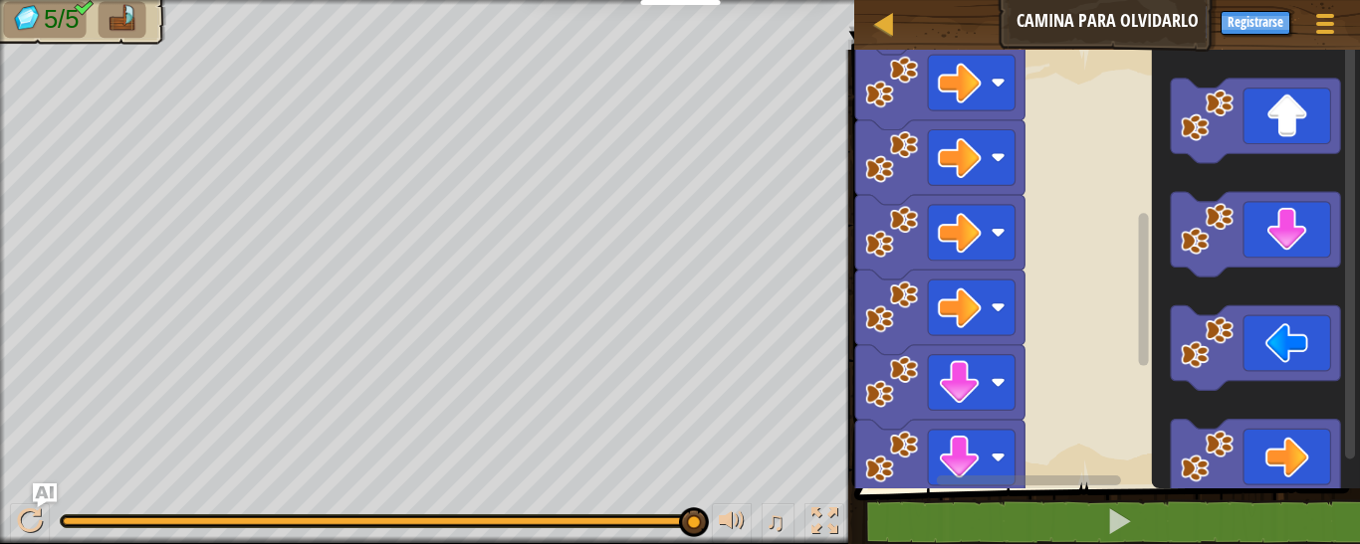
click at [1061, 299] on rect "Espacio de trabajo de Blockly" at bounding box center [1104, 264] width 512 height 449
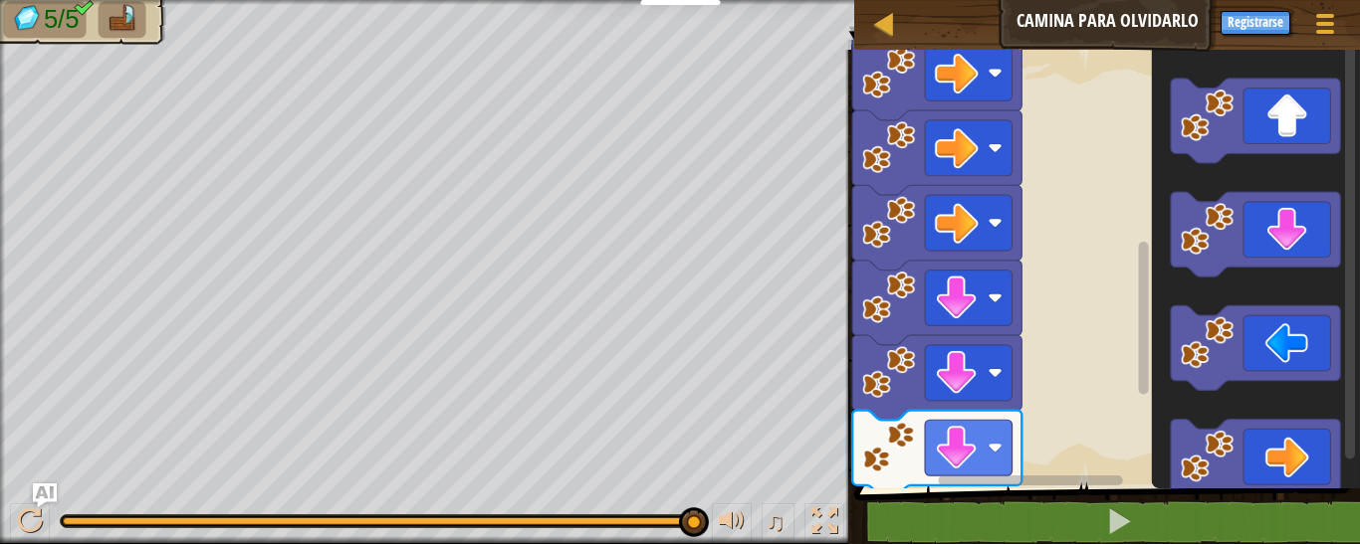
click at [1049, 327] on rect "Espacio de trabajo de Blockly" at bounding box center [1104, 264] width 512 height 449
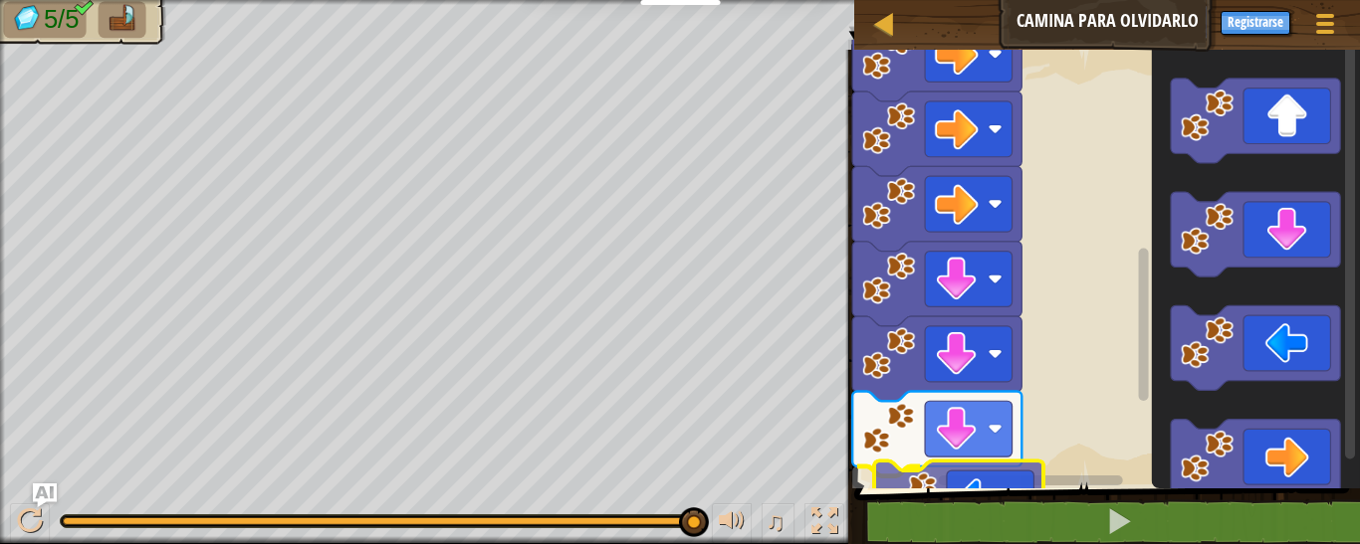
click at [933, 521] on div "1 ההההההההההההההההההההההההההההההההההההההההההההההההההההההההההההההההההההההההההההה…" at bounding box center [1104, 331] width 512 height 542
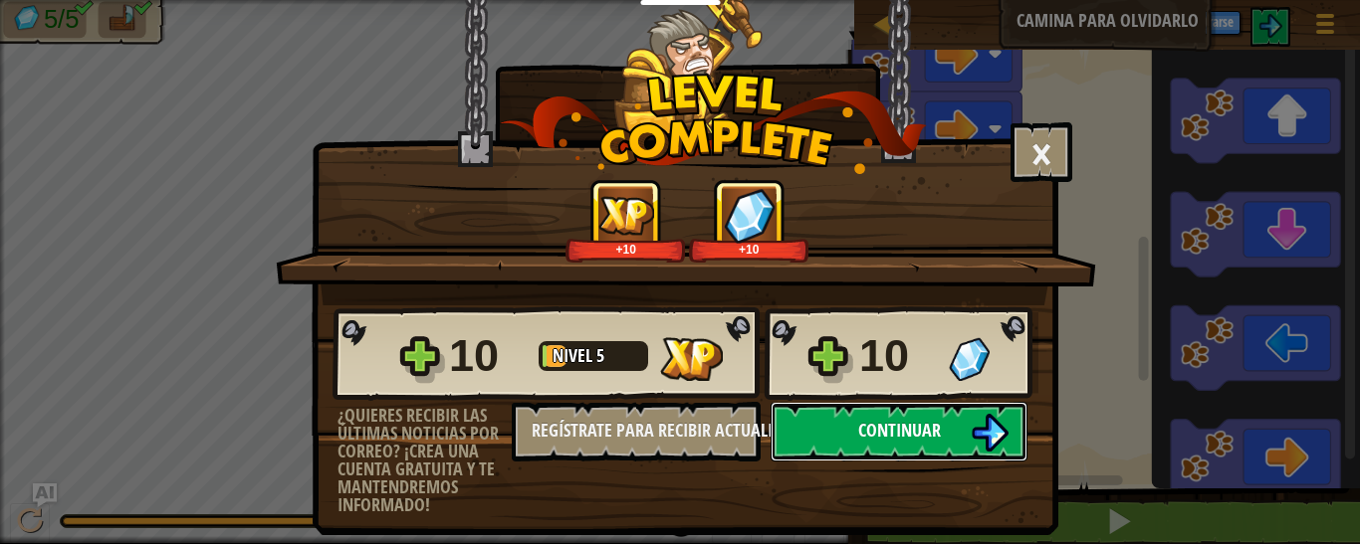
click at [939, 402] on button "Continuar" at bounding box center [898, 432] width 257 height 60
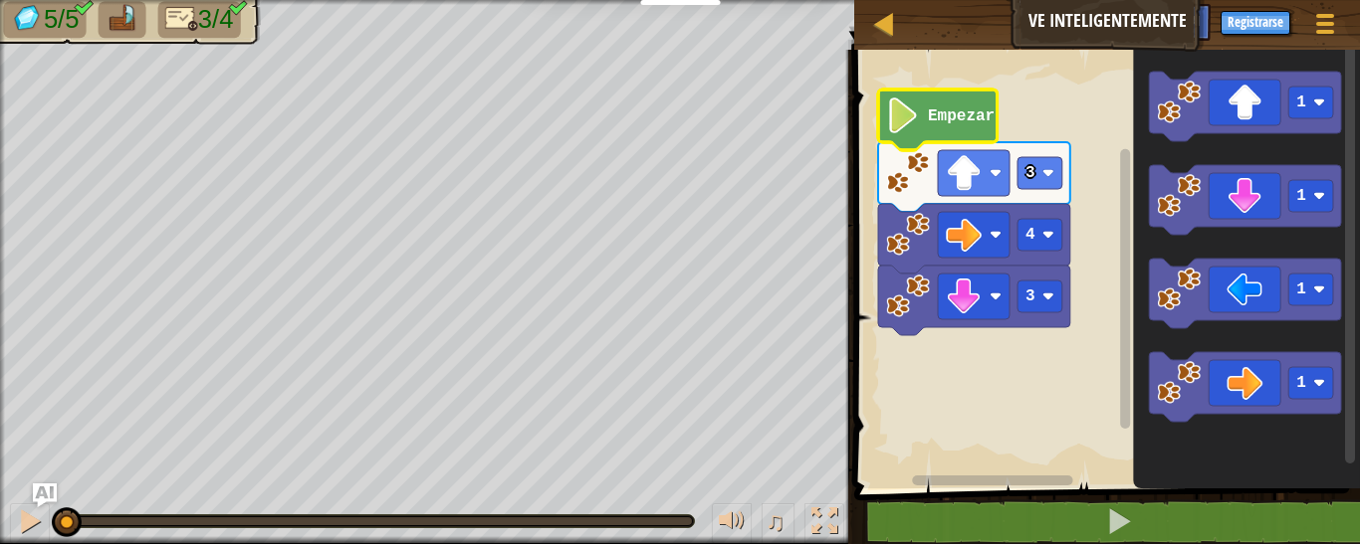
click at [916, 126] on image "Espacio de trabajo de Blockly" at bounding box center [903, 116] width 34 height 36
click at [892, 108] on image "Espacio de trabajo de Blockly" at bounding box center [903, 116] width 34 height 36
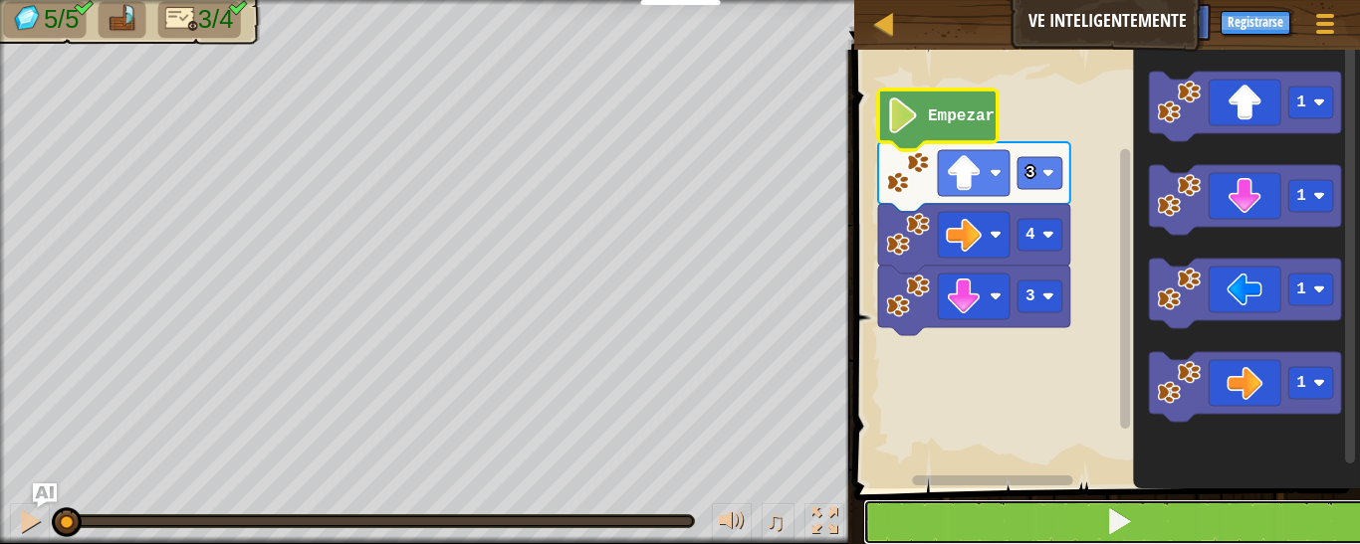
click at [1039, 523] on button at bounding box center [1119, 523] width 512 height 46
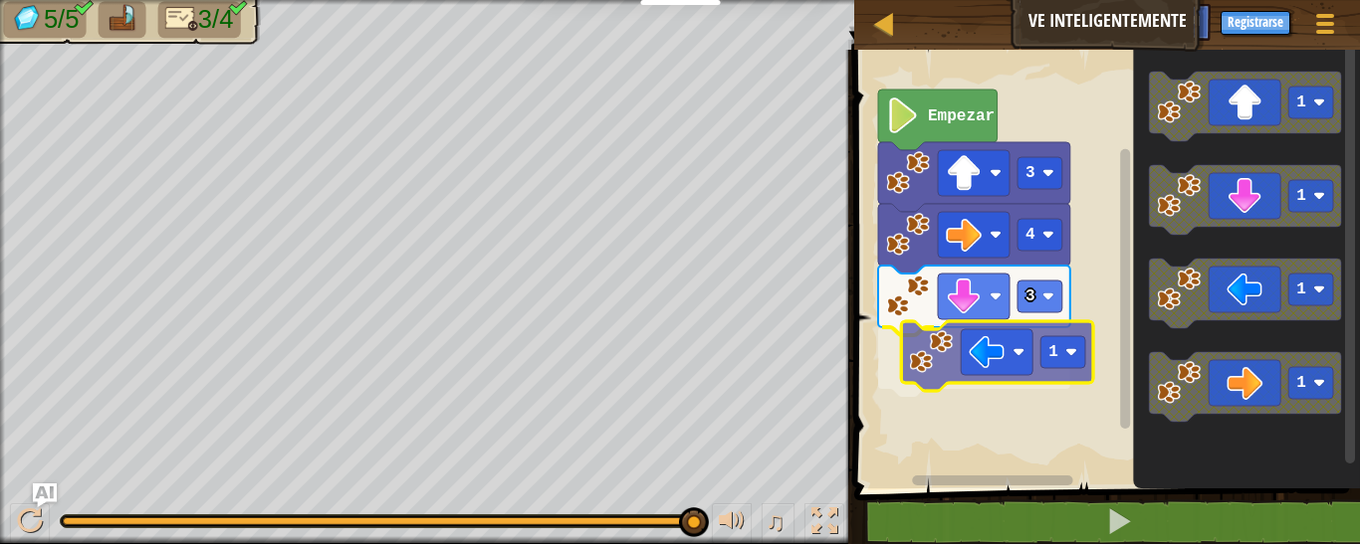
click at [1014, 357] on div "3 1 4 3 Empezar 1 1 1 1 1" at bounding box center [1104, 264] width 512 height 449
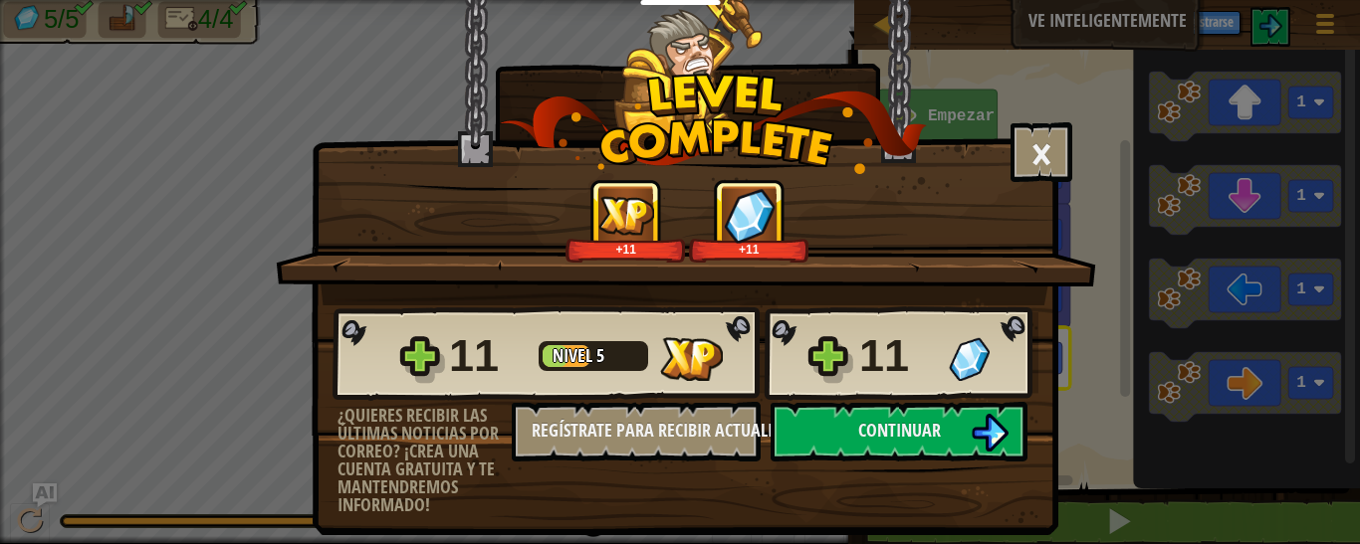
click at [941, 400] on div "11 Nivel 5 11" at bounding box center [685, 355] width 706 height 96
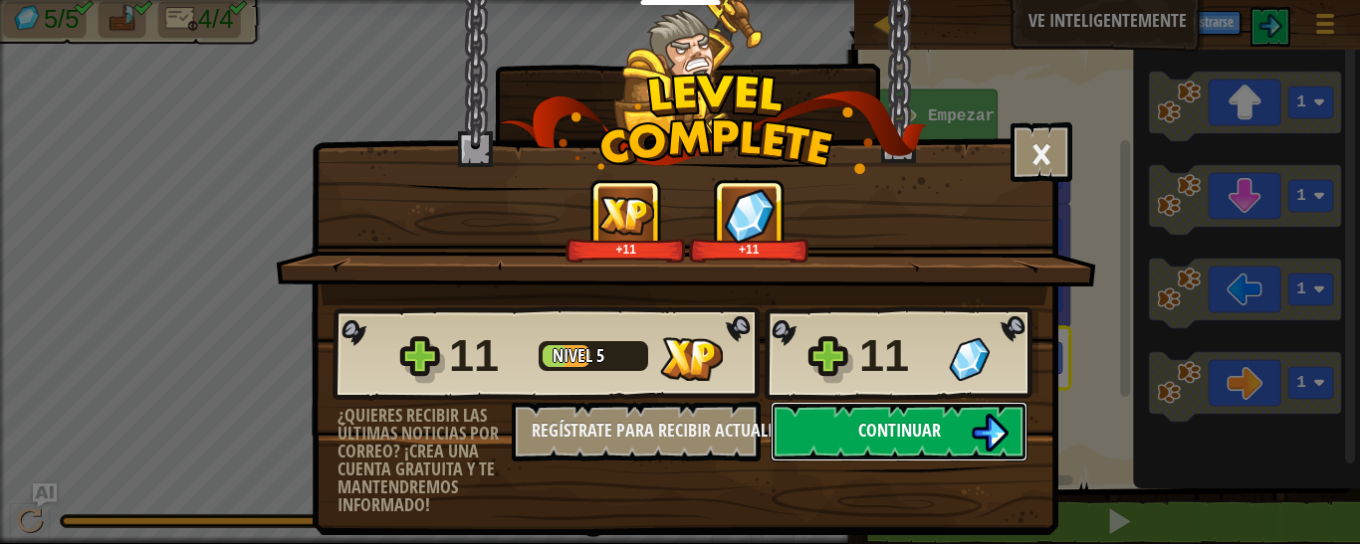
click at [943, 425] on button "Continuar" at bounding box center [898, 432] width 257 height 60
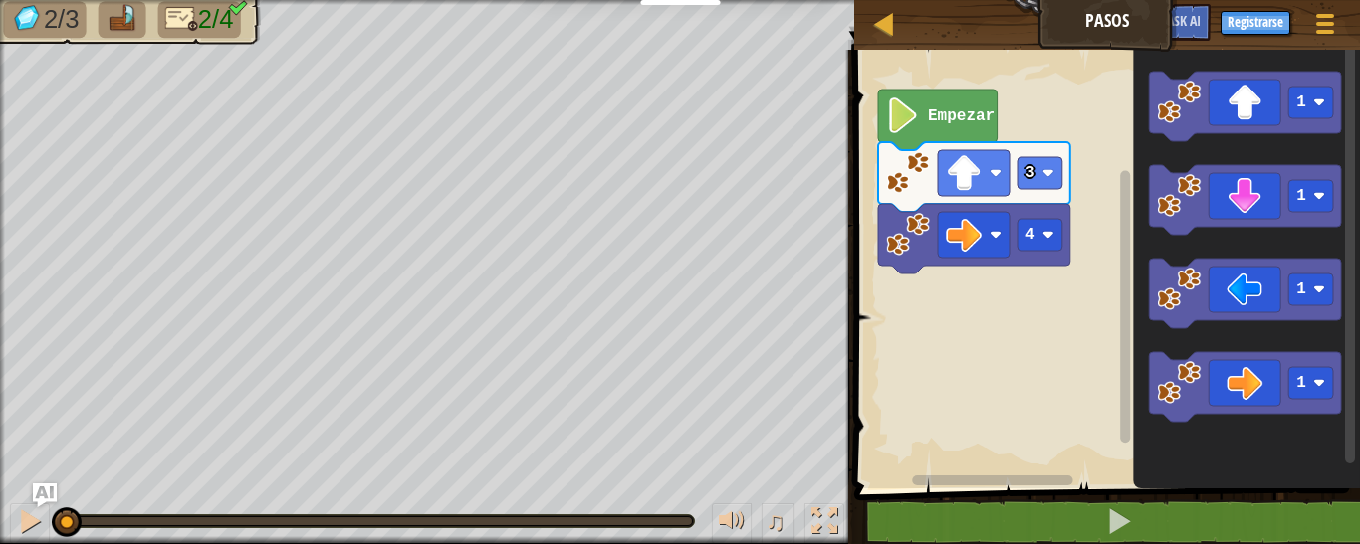
click at [902, 126] on image "Espacio de trabajo de Blockly" at bounding box center [903, 116] width 34 height 36
click at [904, 111] on image "Espacio de trabajo de Blockly" at bounding box center [903, 116] width 34 height 36
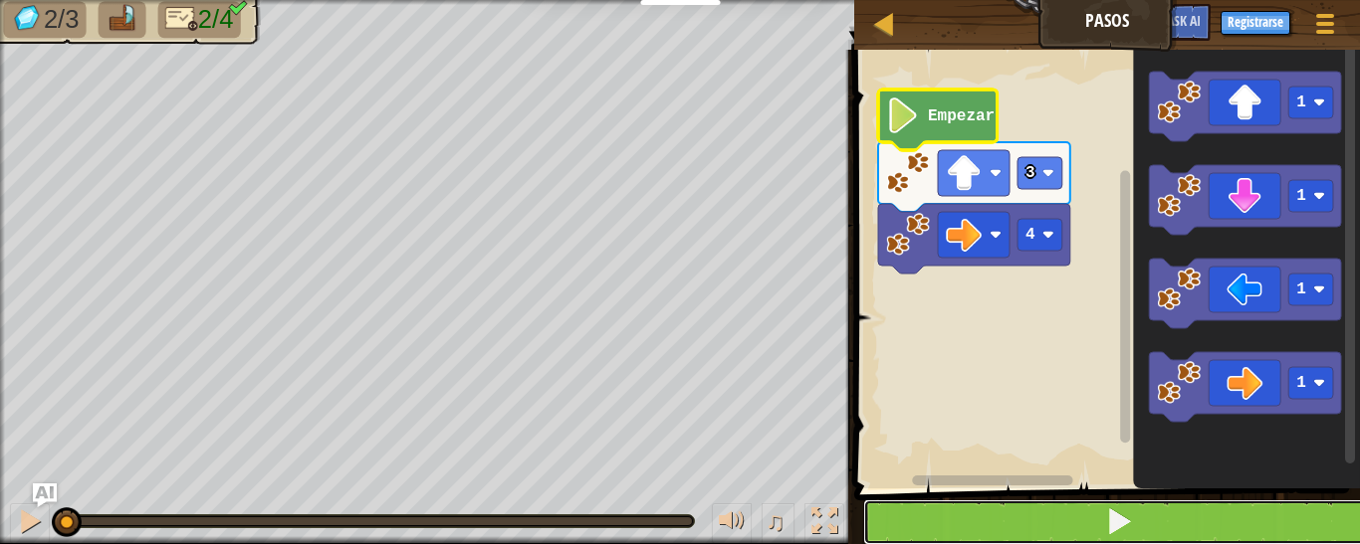
click at [975, 506] on button at bounding box center [1119, 523] width 512 height 46
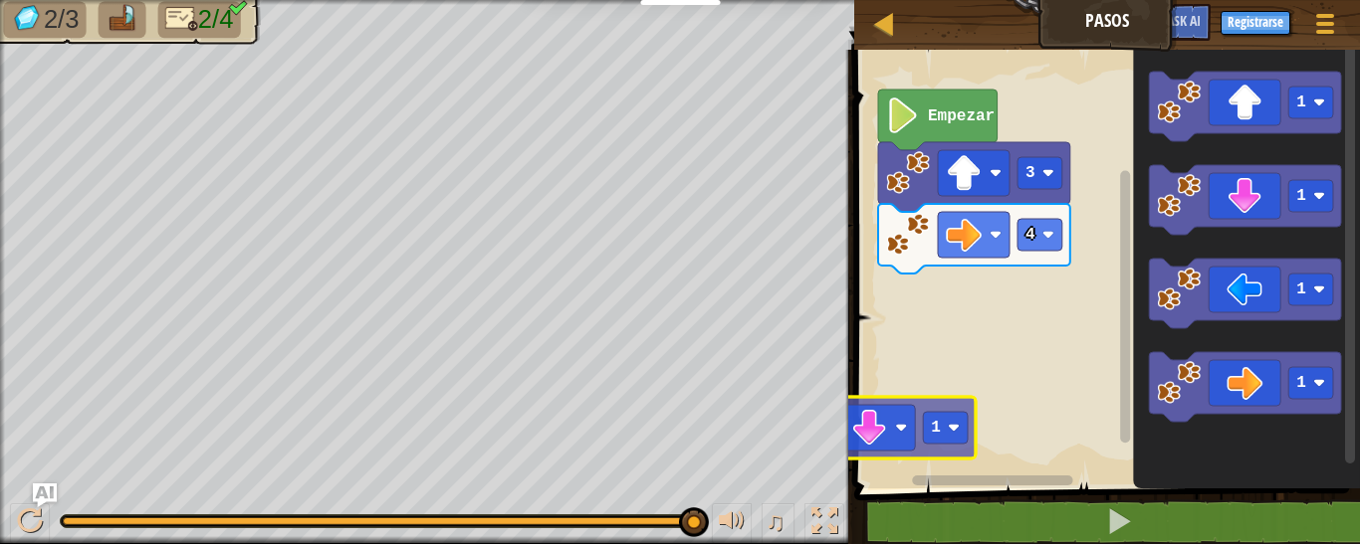
click at [902, 422] on div "4 3 Empezar 1 1 1 1 1" at bounding box center [1104, 264] width 512 height 449
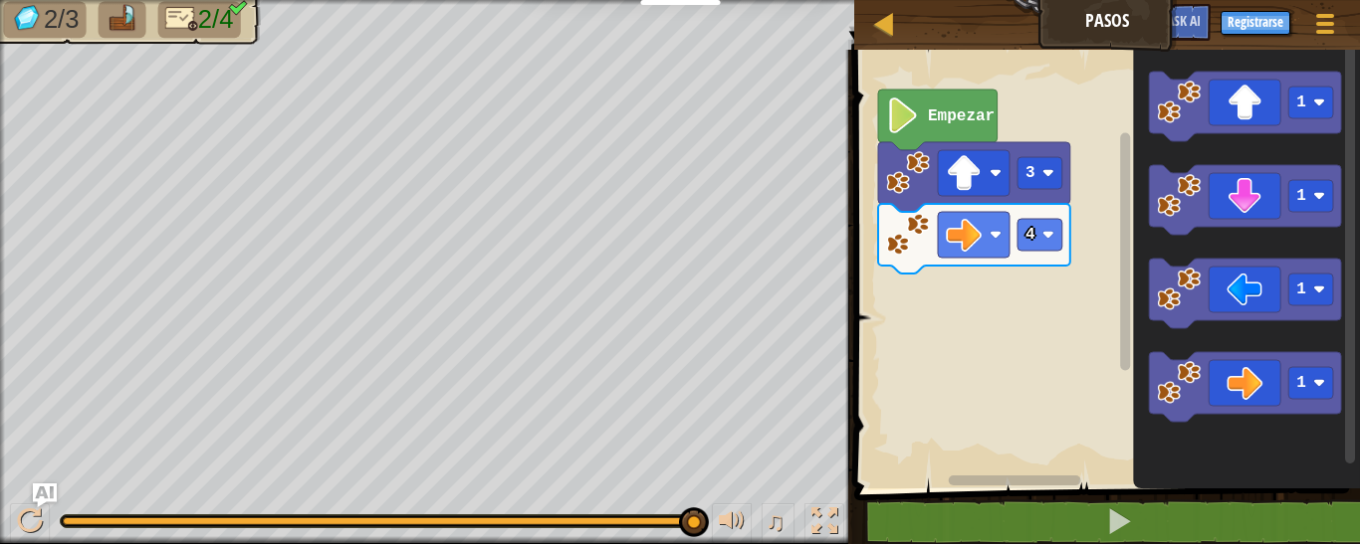
click at [944, 391] on rect "Espacio de trabajo de Blockly" at bounding box center [1104, 264] width 512 height 449
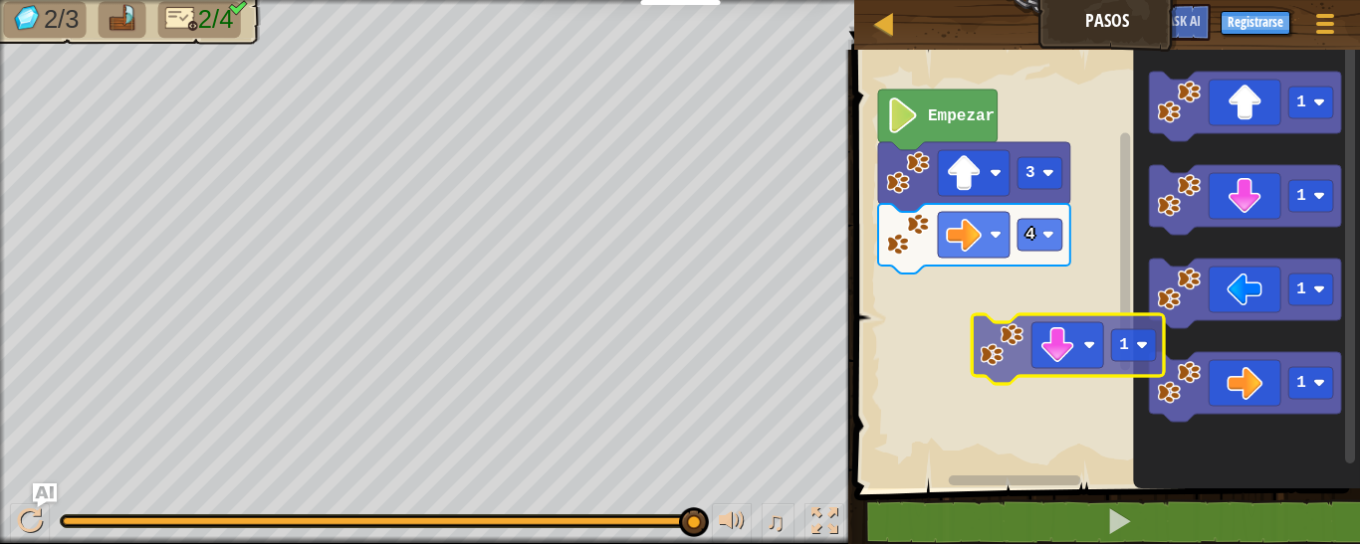
click at [1023, 352] on div "4 3 Empezar 1 1 1 1 1" at bounding box center [1104, 264] width 512 height 449
click at [1031, 352] on rect "Espacio de trabajo de Blockly" at bounding box center [1067, 345] width 72 height 46
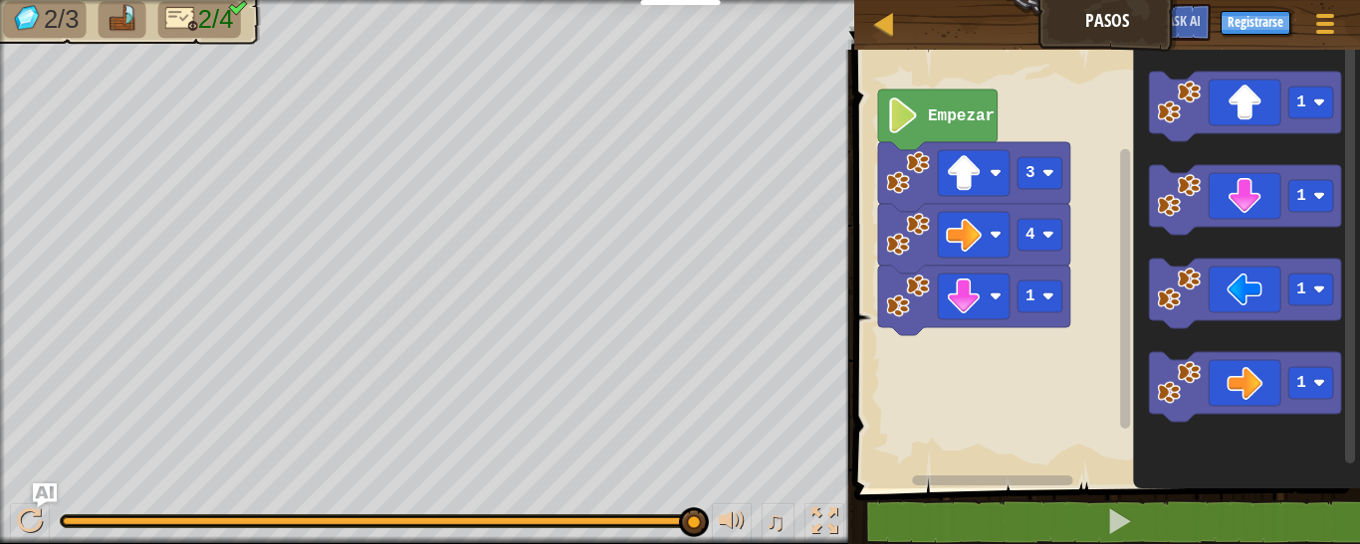
click at [1021, 350] on rect "Espacio de trabajo de Blockly" at bounding box center [1104, 264] width 512 height 449
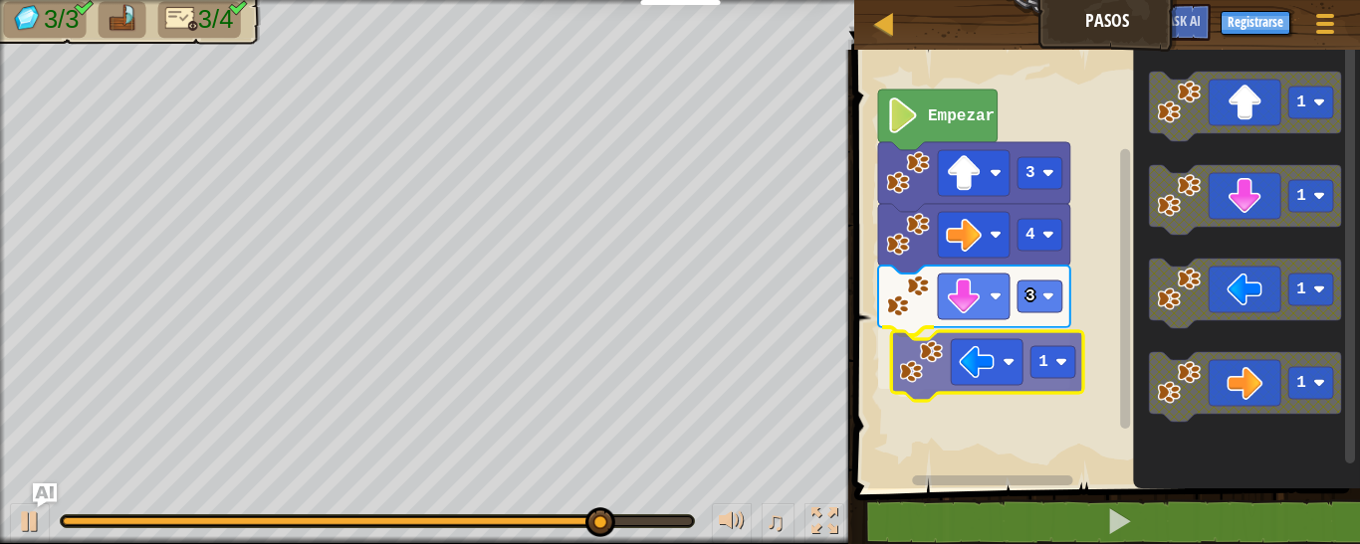
click at [1037, 359] on div "Empezar 3 4 3 1 1 1 1 1 1" at bounding box center [1104, 264] width 512 height 449
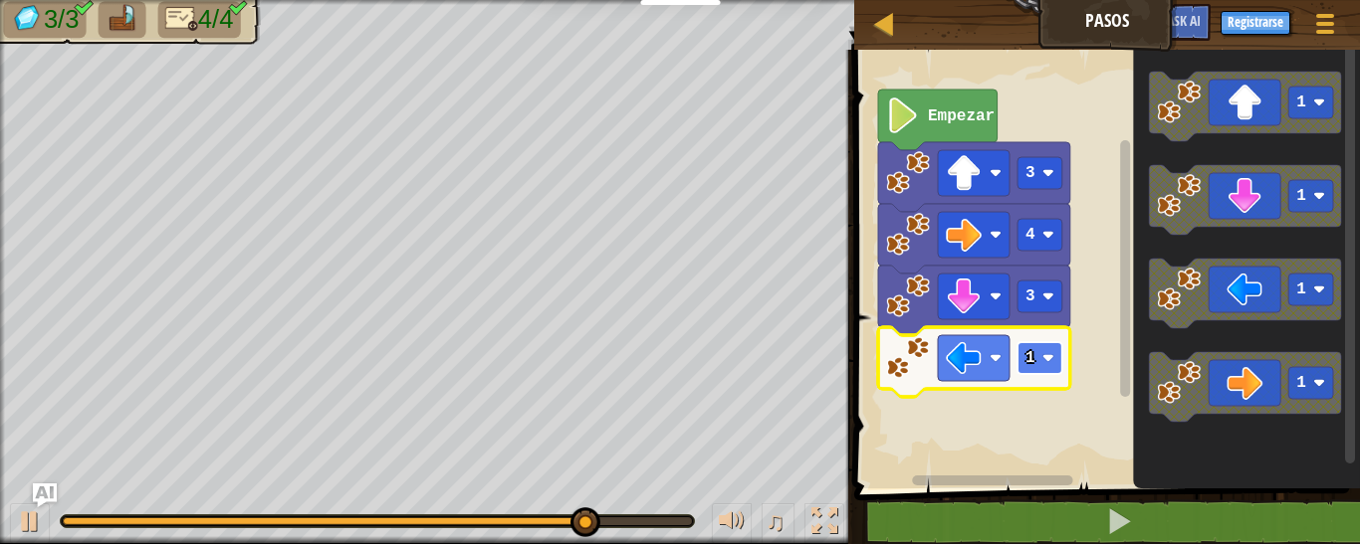
click at [1046, 357] on image "Espacio de trabajo de Blockly" at bounding box center [1048, 358] width 12 height 12
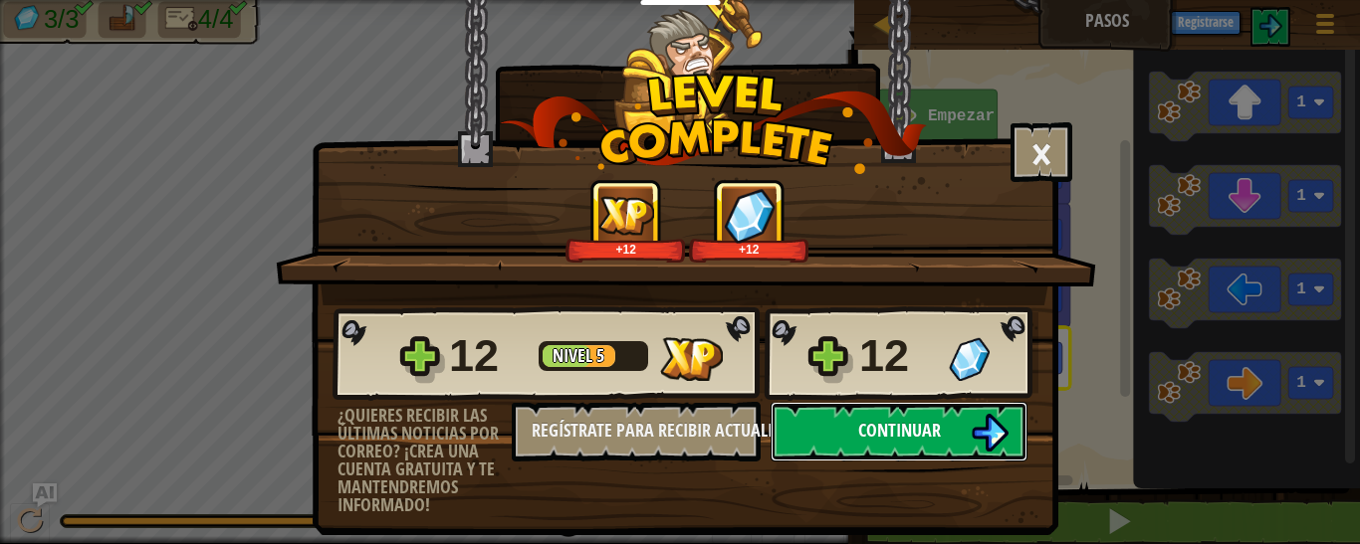
click at [868, 426] on span "Continuar" at bounding box center [899, 430] width 83 height 25
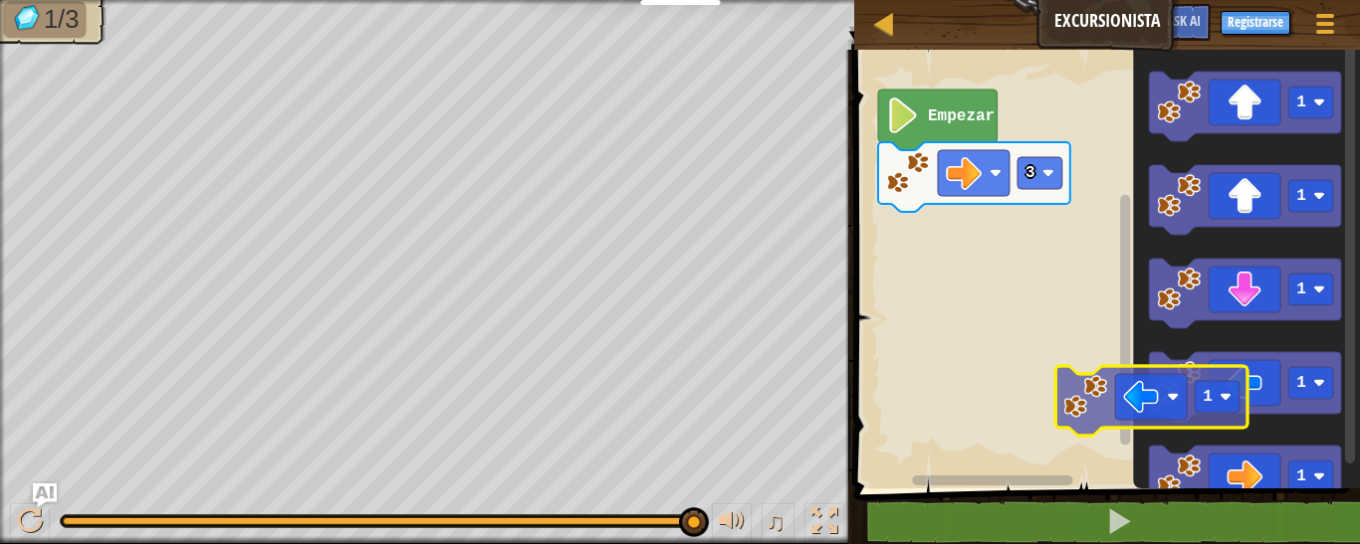
click at [1066, 365] on div "Empezar 3 1 1 1 1 1 1" at bounding box center [1104, 264] width 512 height 449
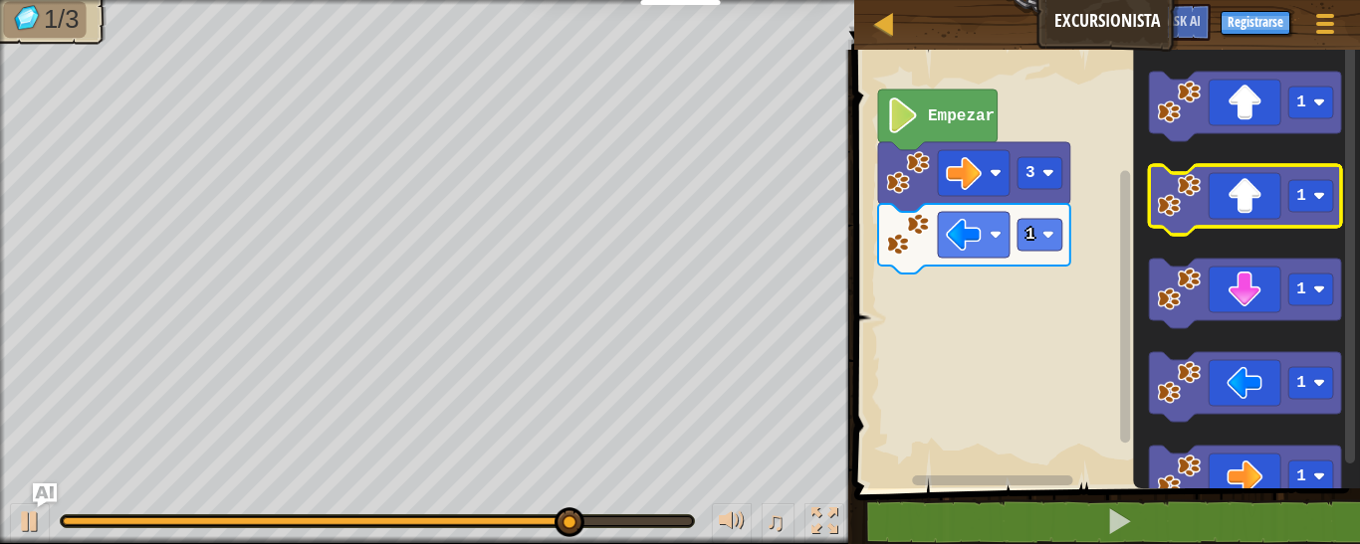
click at [1248, 203] on icon "Espacio de trabajo de Blockly" at bounding box center [1245, 200] width 192 height 70
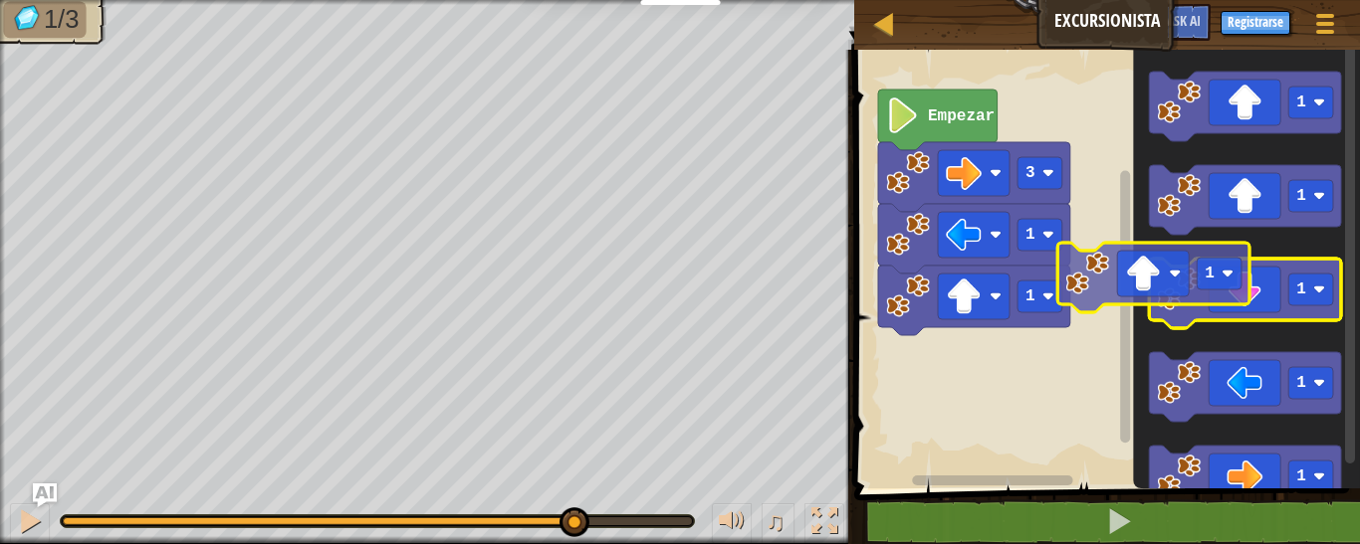
click at [1150, 281] on g "1 1 1 1 1" at bounding box center [1245, 294] width 192 height 444
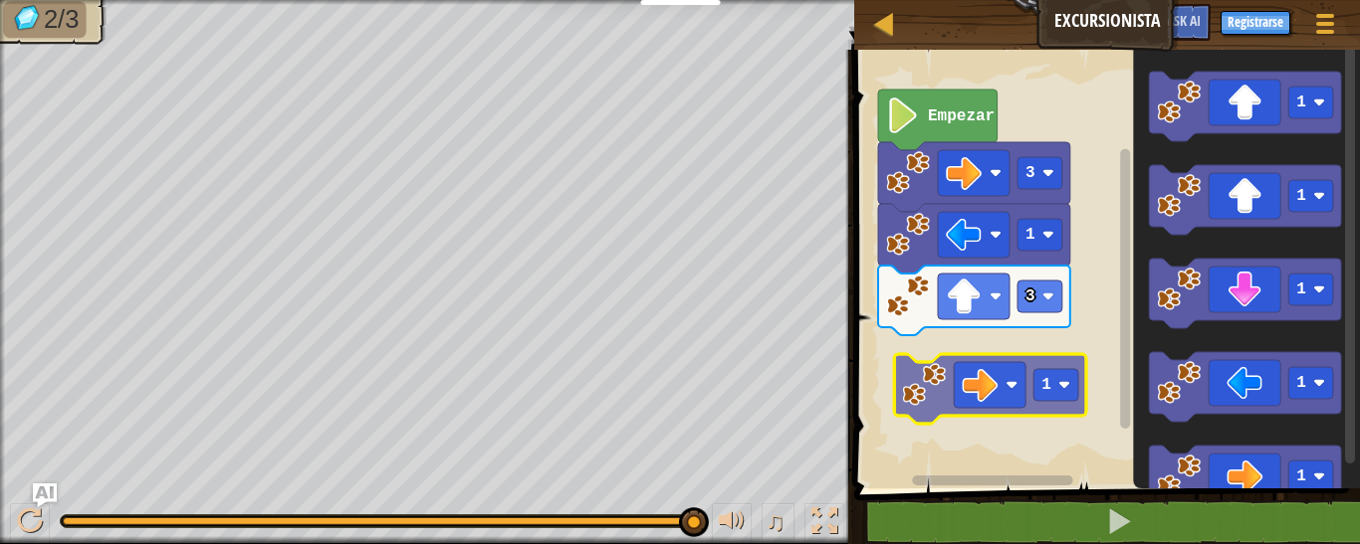
click at [988, 364] on div "Empezar 3 1 3 1 1 1 1 1 1 1" at bounding box center [1104, 264] width 512 height 449
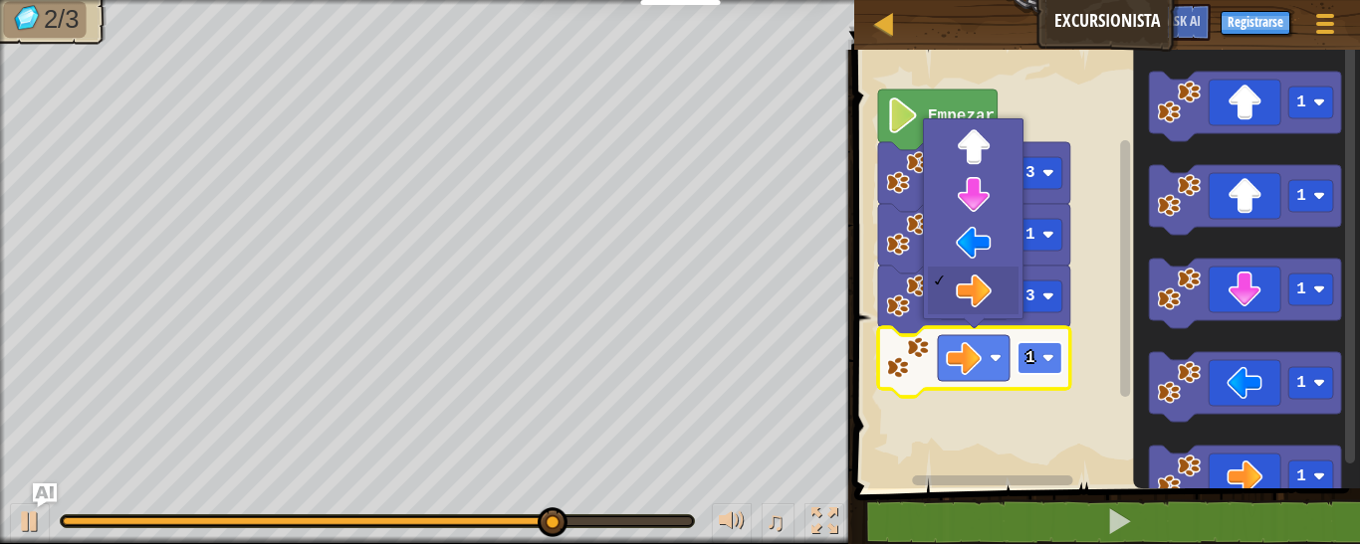
click at [1041, 372] on rect "Espacio de trabajo de Blockly" at bounding box center [1039, 358] width 45 height 32
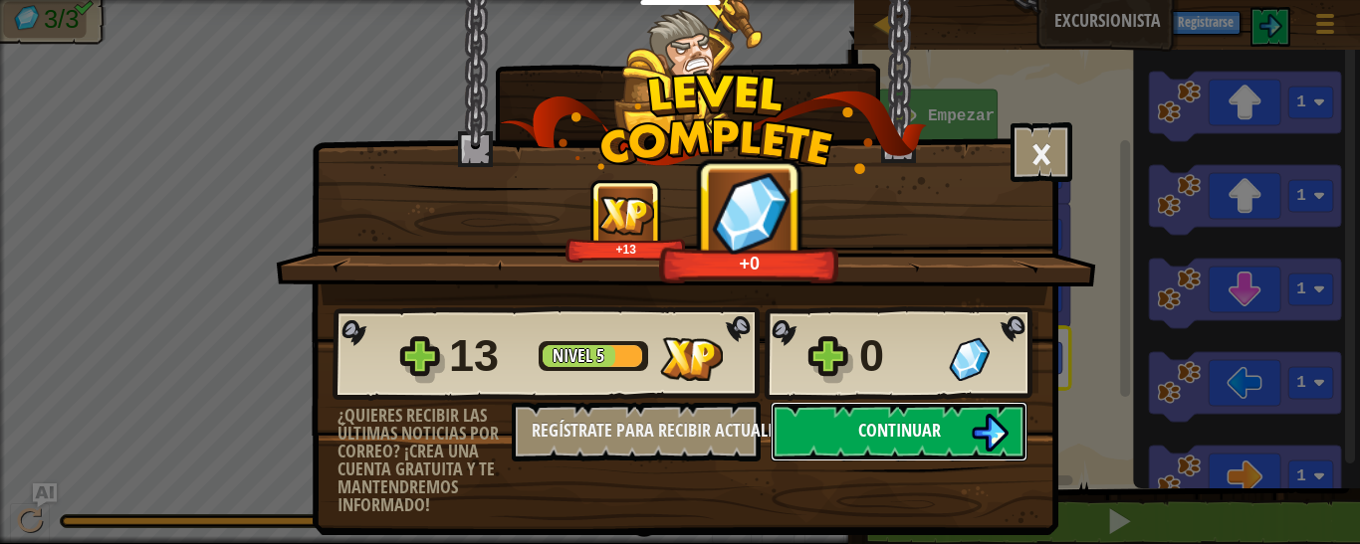
click at [951, 440] on button "Continuar" at bounding box center [898, 432] width 257 height 60
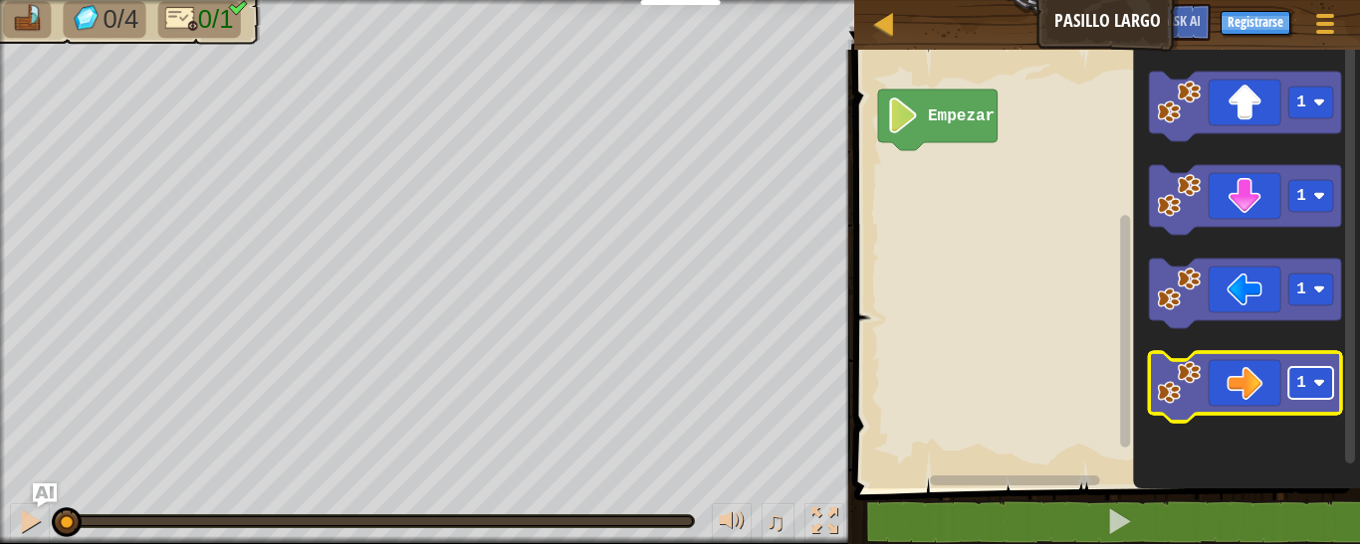
click at [1313, 382] on rect "Espacio de trabajo de Blockly" at bounding box center [1310, 383] width 45 height 32
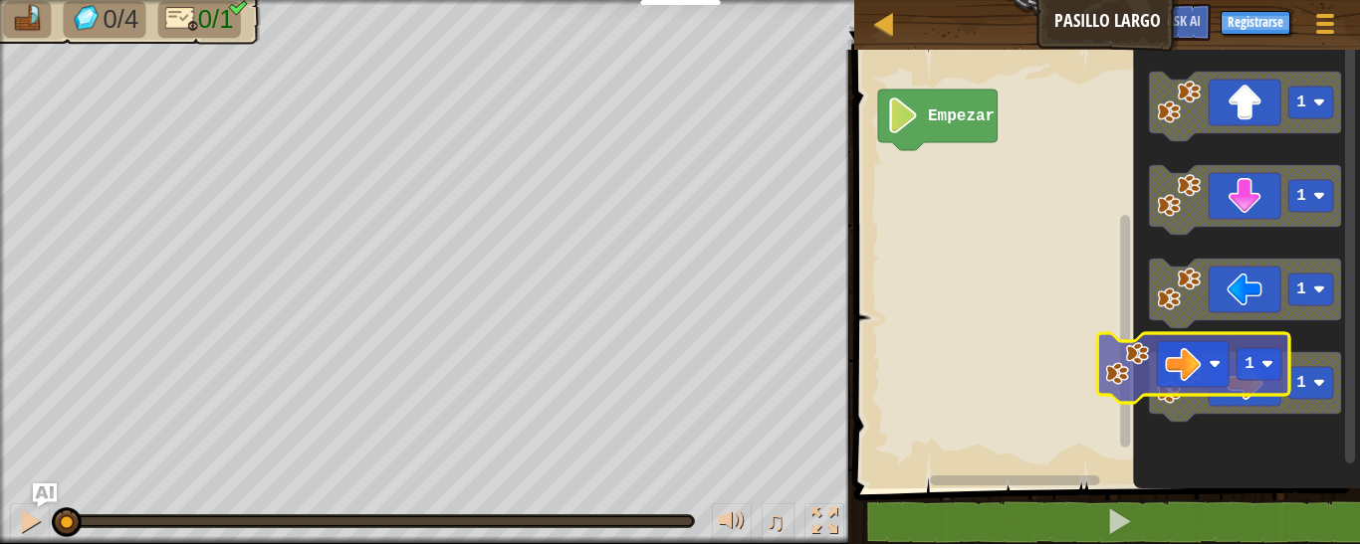
click at [1203, 365] on icon "Espacio de trabajo de Blockly" at bounding box center [1245, 387] width 192 height 70
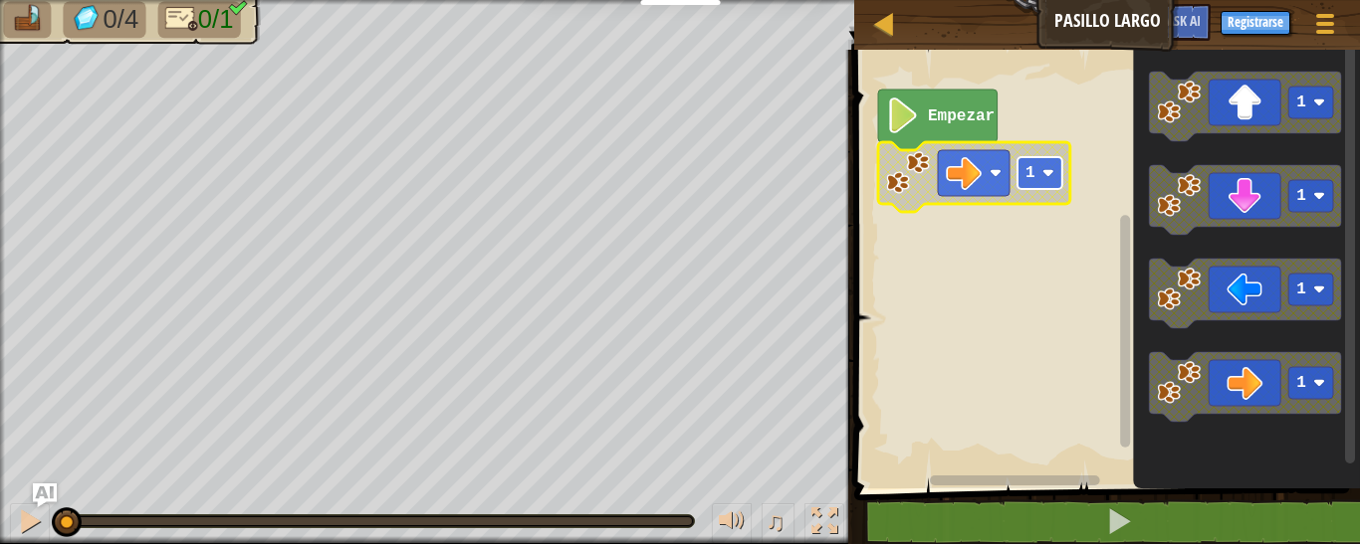
click at [1057, 171] on rect "Espacio de trabajo de Blockly" at bounding box center [1039, 173] width 45 height 32
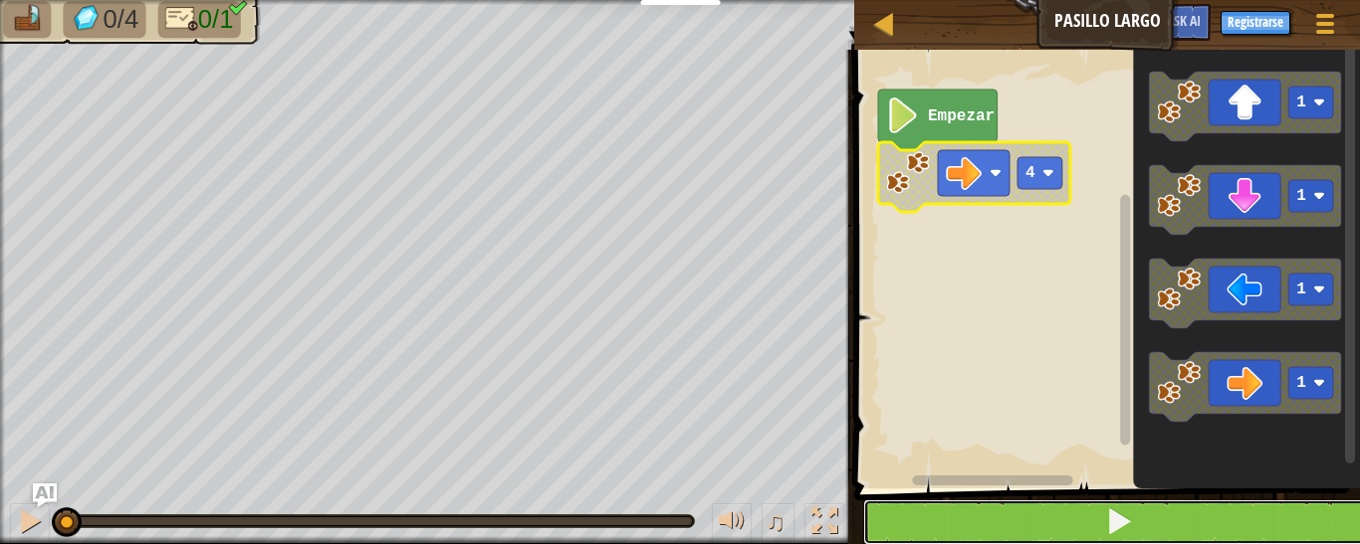
click at [1007, 513] on button at bounding box center [1119, 523] width 512 height 46
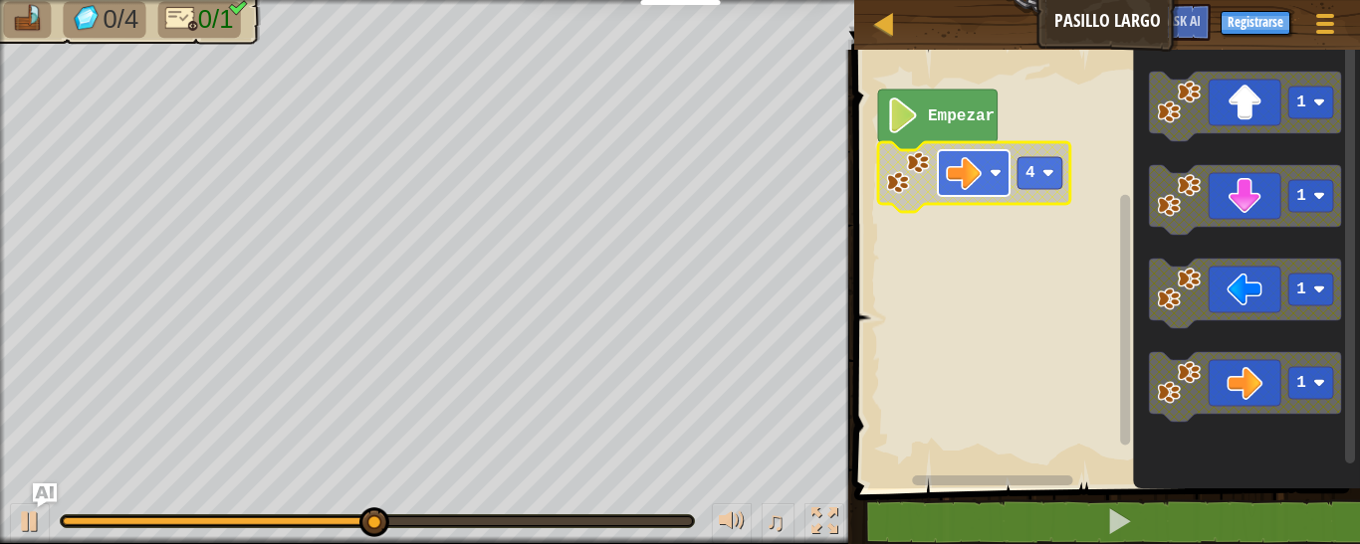
click at [1001, 178] on image "Espacio de trabajo de Blockly" at bounding box center [995, 173] width 12 height 12
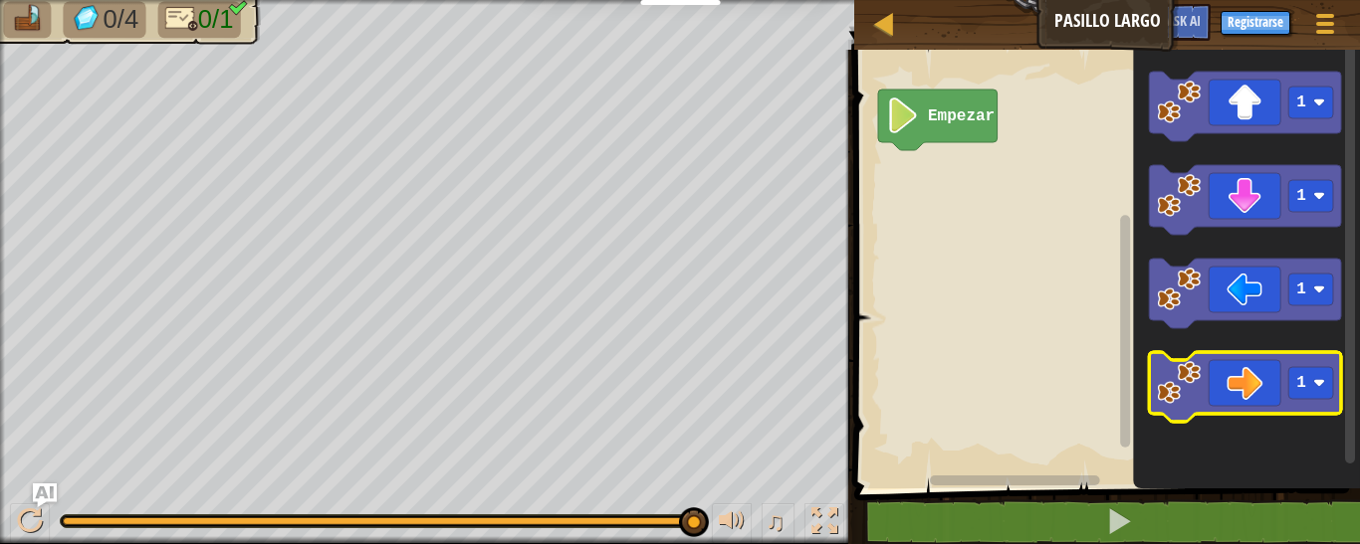
click at [1172, 319] on g "1 1 1 1" at bounding box center [1245, 247] width 192 height 350
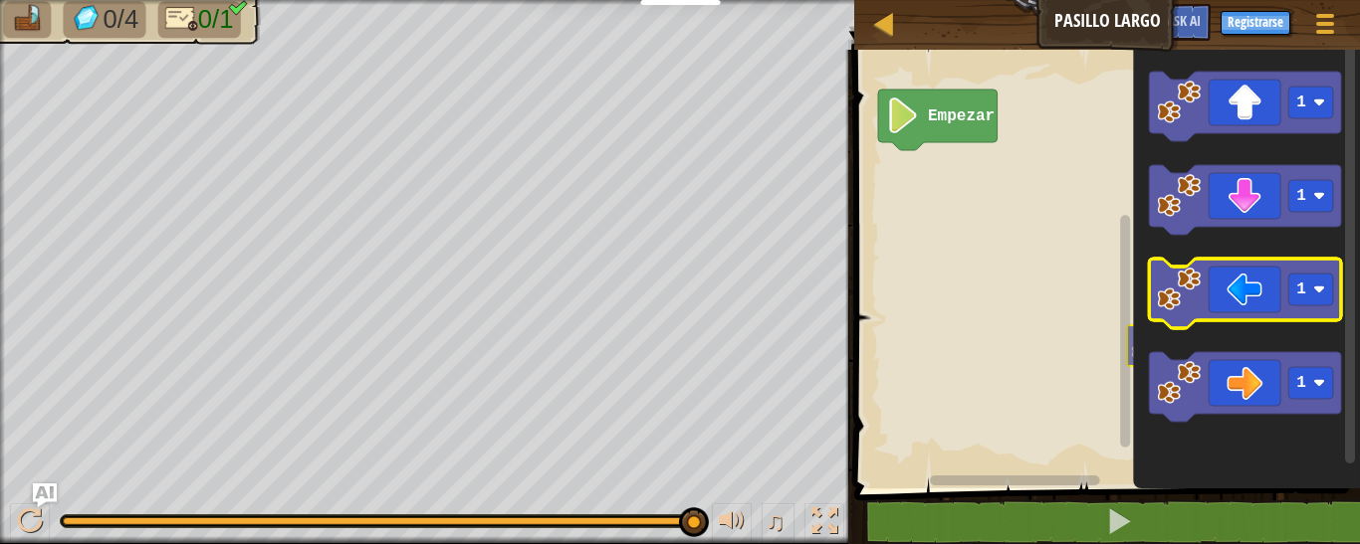
click at [1168, 315] on icon "Espacio de trabajo de Blockly" at bounding box center [1245, 294] width 192 height 70
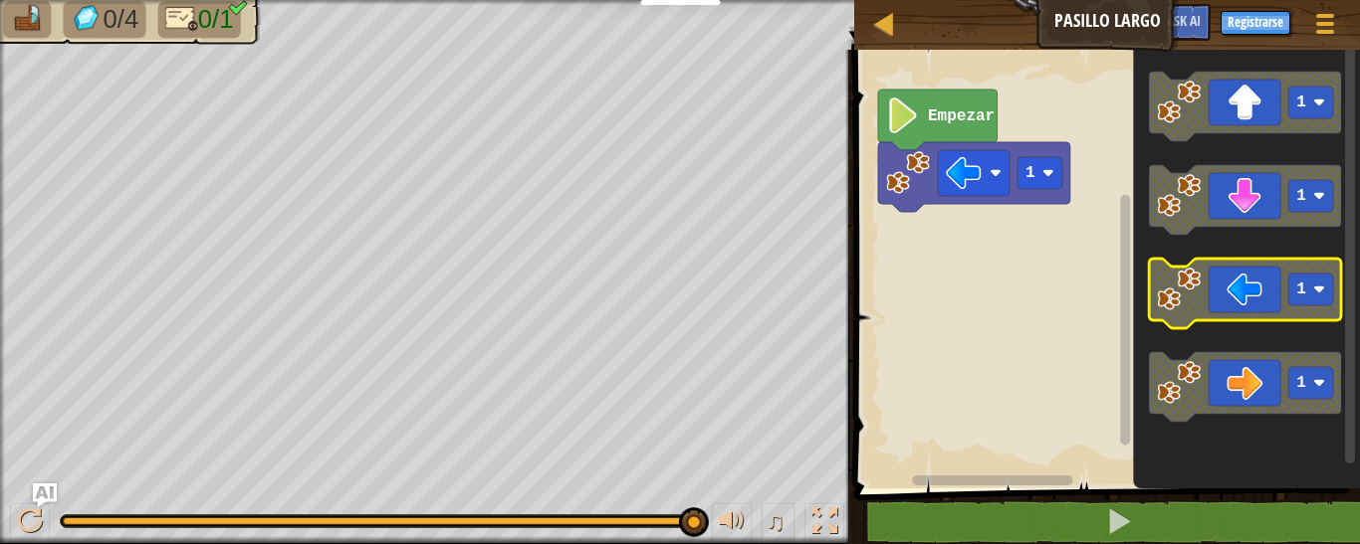
click at [1159, 306] on icon "Espacio de trabajo de Blockly" at bounding box center [1245, 294] width 192 height 70
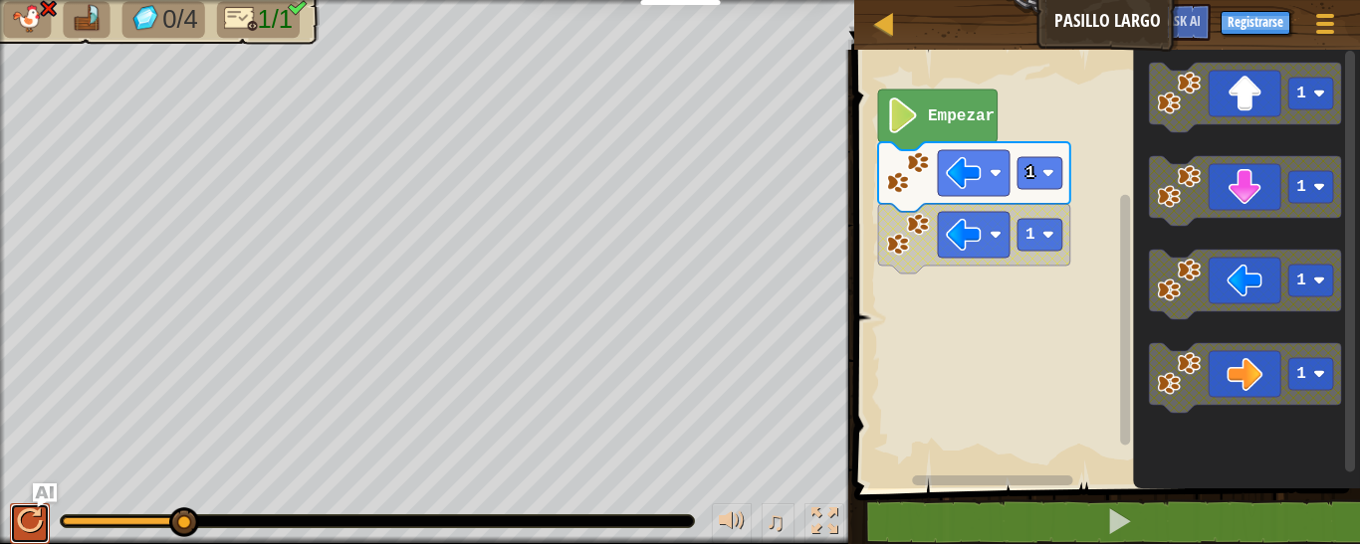
click at [22, 522] on div at bounding box center [30, 522] width 26 height 26
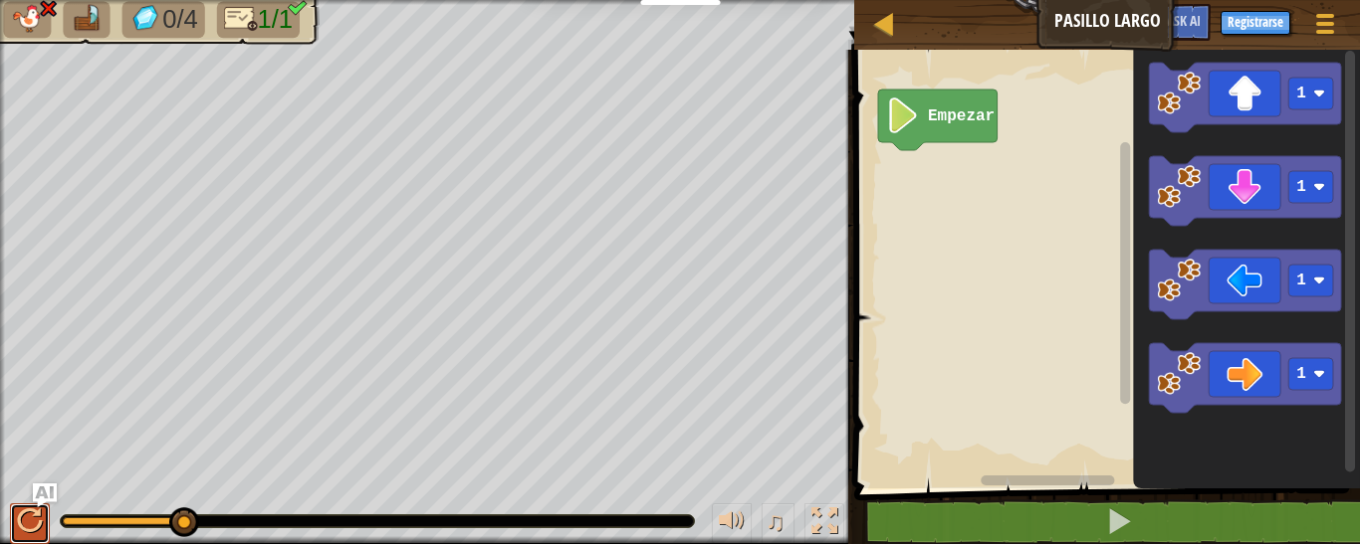
click at [30, 525] on div at bounding box center [30, 522] width 26 height 26
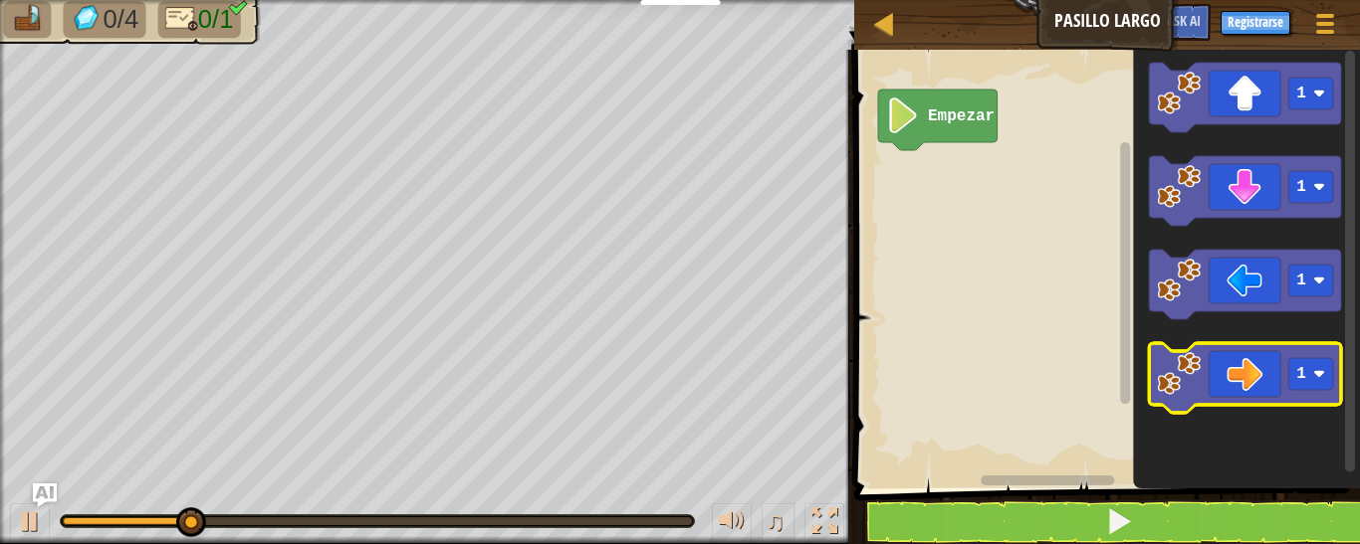
click at [1219, 369] on icon "Espacio de trabajo de Blockly" at bounding box center [1245, 378] width 192 height 70
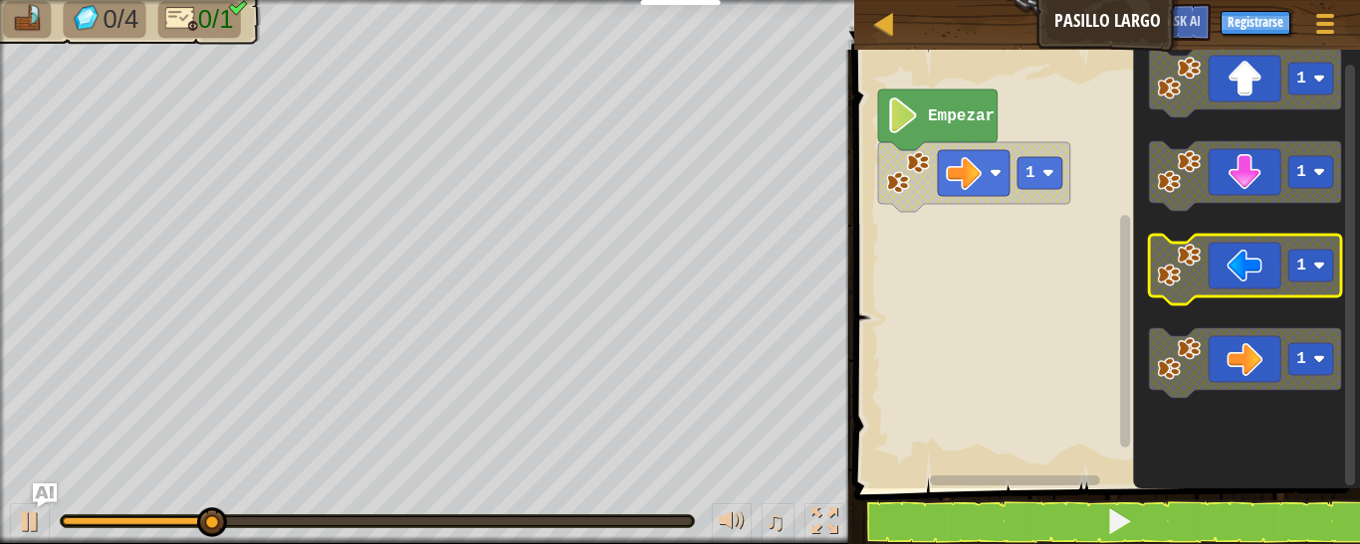
click at [1155, 298] on g "1 1 1 1" at bounding box center [1245, 223] width 192 height 350
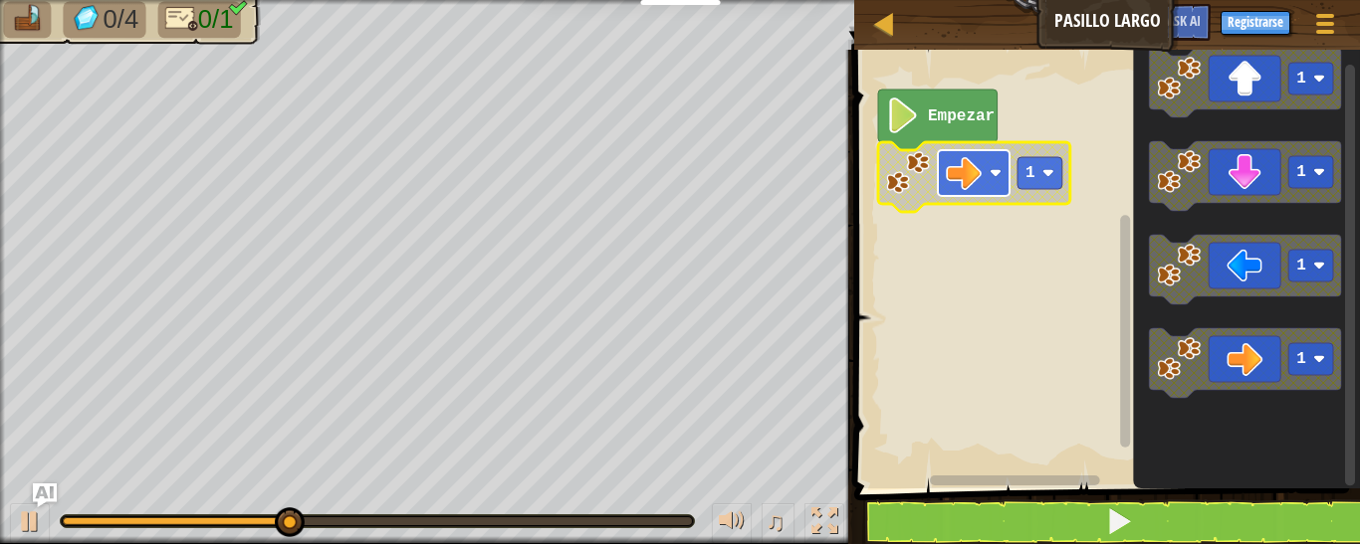
click at [950, 164] on image "Espacio de trabajo de Blockly" at bounding box center [964, 173] width 36 height 36
click at [952, 168] on image "Espacio de trabajo de Blockly" at bounding box center [964, 173] width 36 height 36
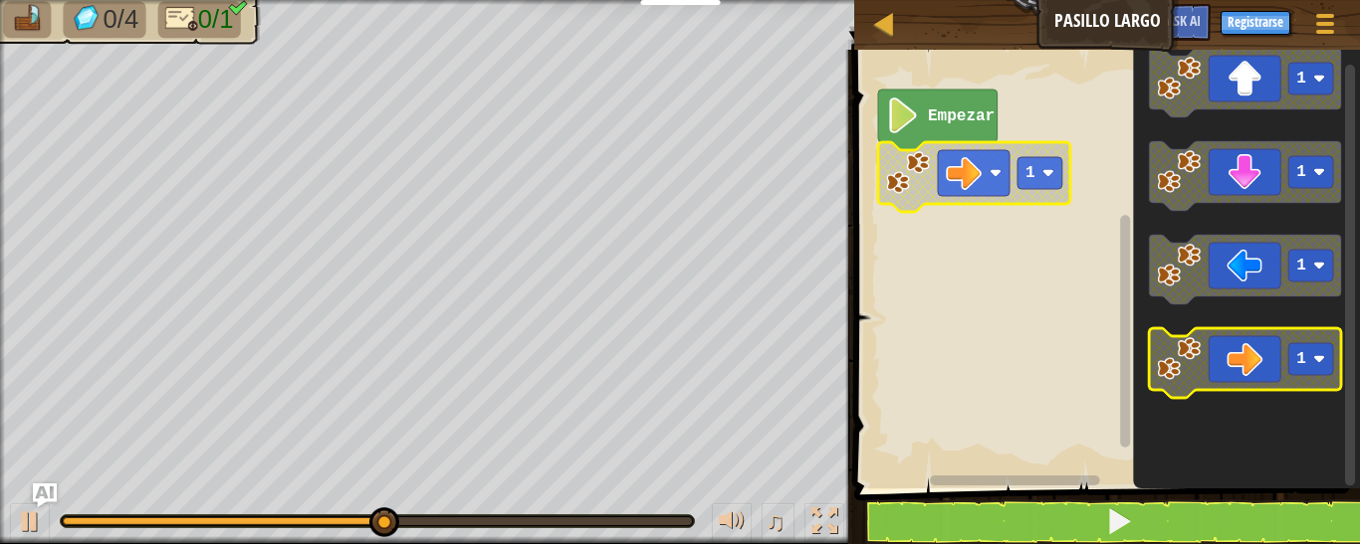
click at [1179, 349] on image "Espacio de trabajo de Blockly" at bounding box center [1179, 359] width 44 height 44
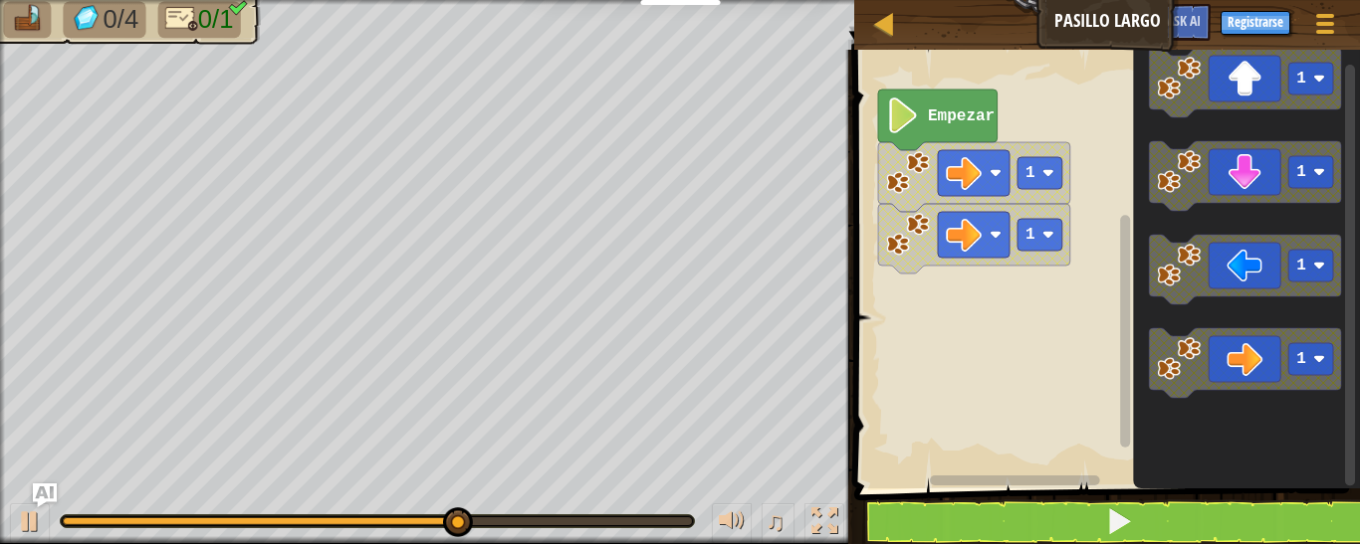
click at [1179, 362] on image "Espacio de trabajo de Blockly" at bounding box center [1179, 359] width 44 height 44
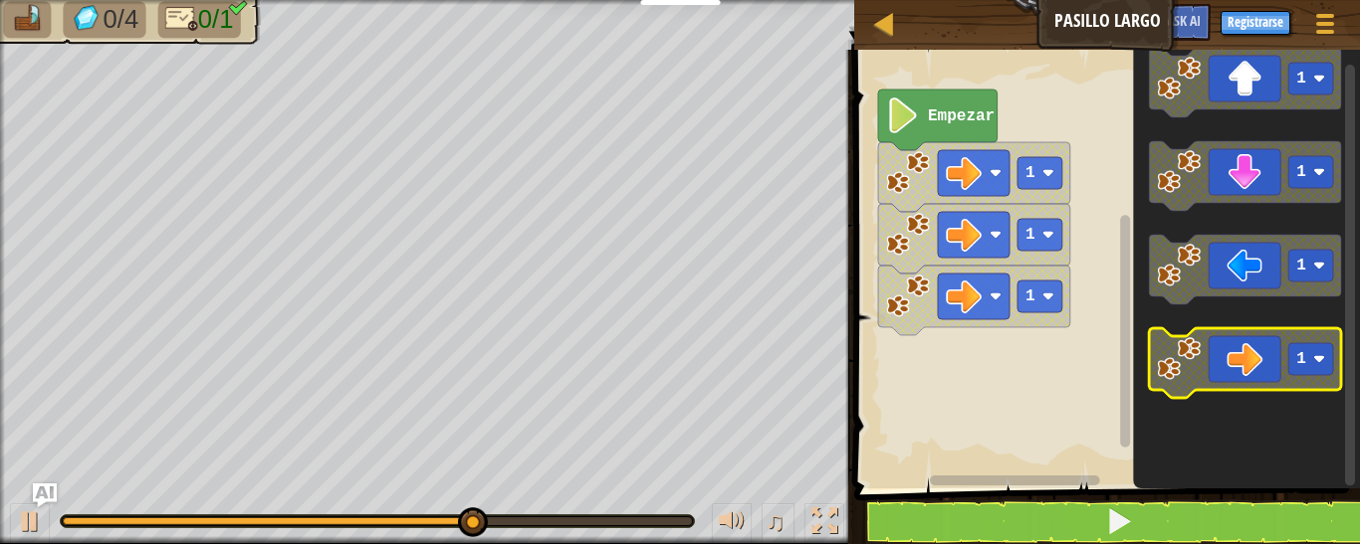
click at [1110, 361] on div "Empezar 1 1 1 1 1 1 1" at bounding box center [1104, 264] width 512 height 449
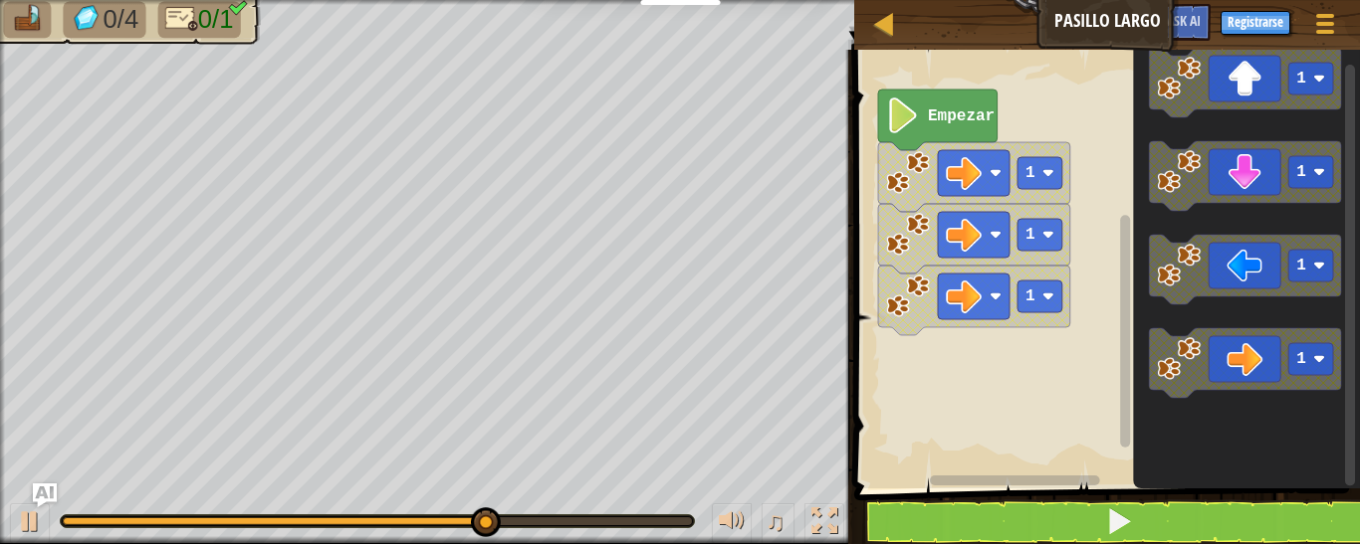
click at [1110, 361] on rect "Espacio de trabajo de Blockly" at bounding box center [1104, 264] width 512 height 449
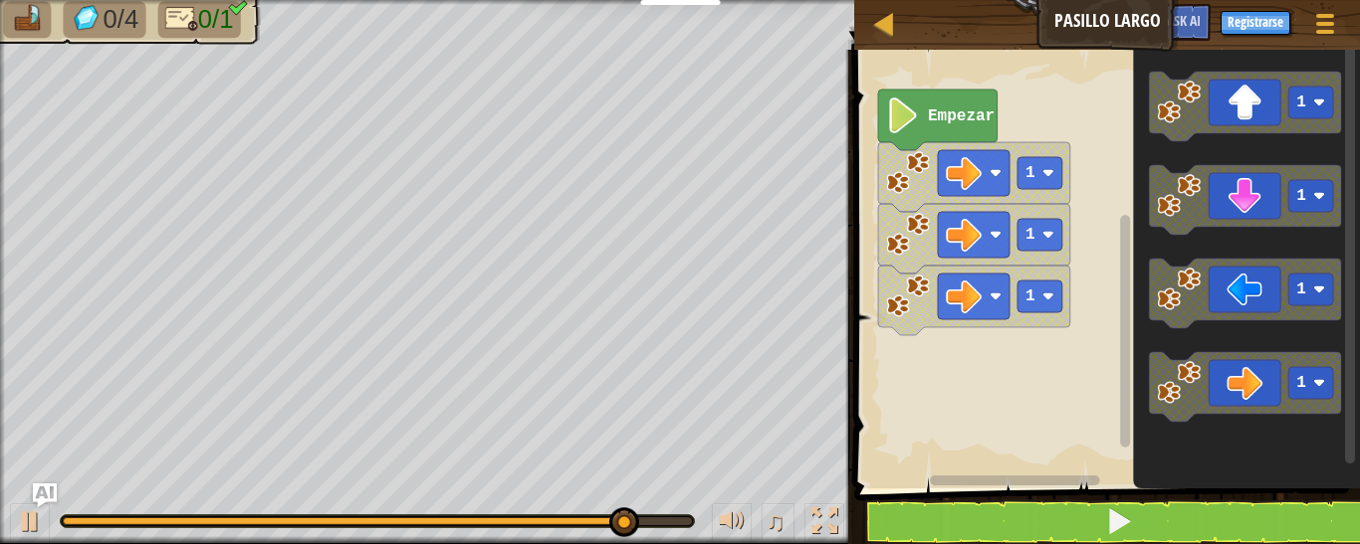
click at [1052, 387] on div "Empezar 1 1 1 1 1 1 1" at bounding box center [1104, 264] width 512 height 449
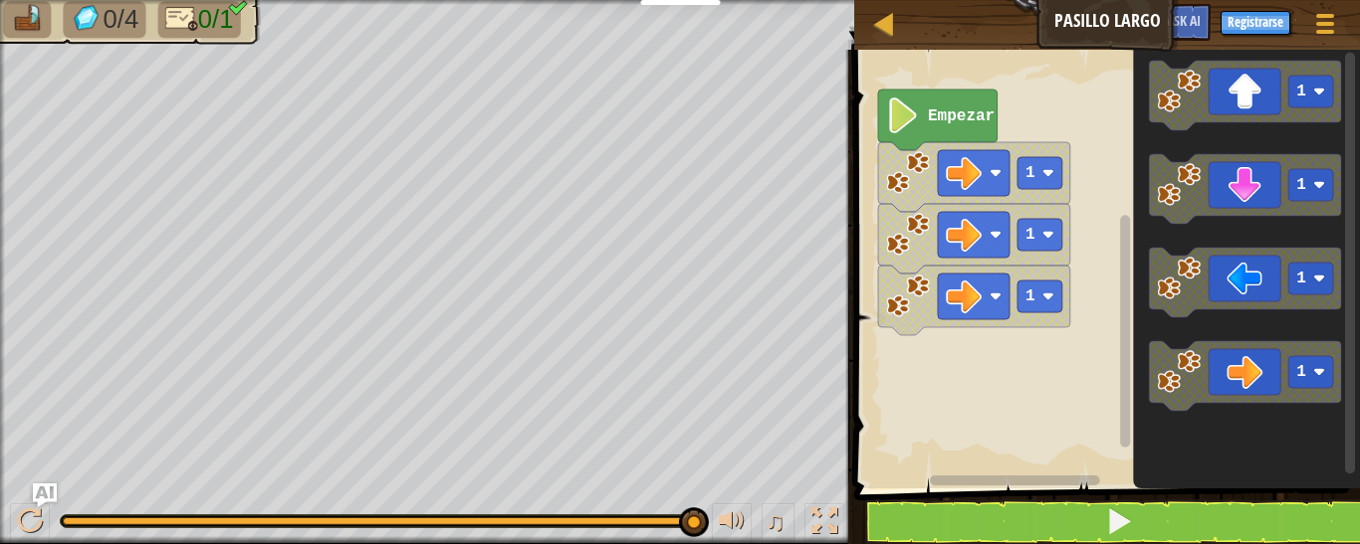
click at [1141, 377] on icon "1 1 1 1" at bounding box center [1246, 264] width 227 height 449
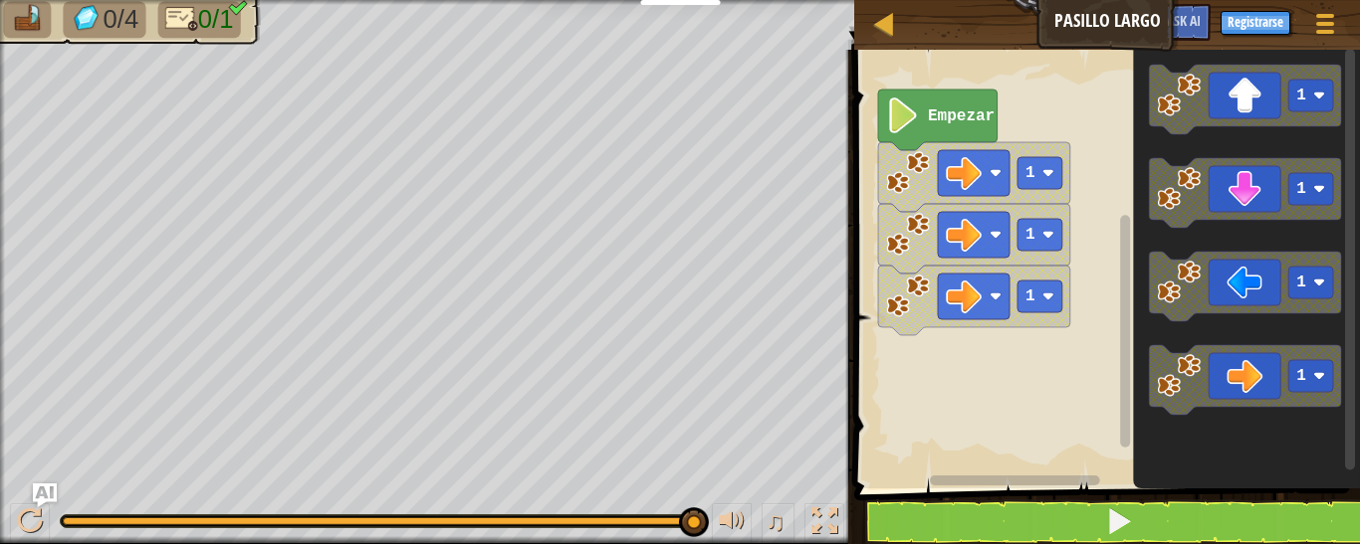
click at [1190, 363] on g "1" at bounding box center [1245, 380] width 192 height 70
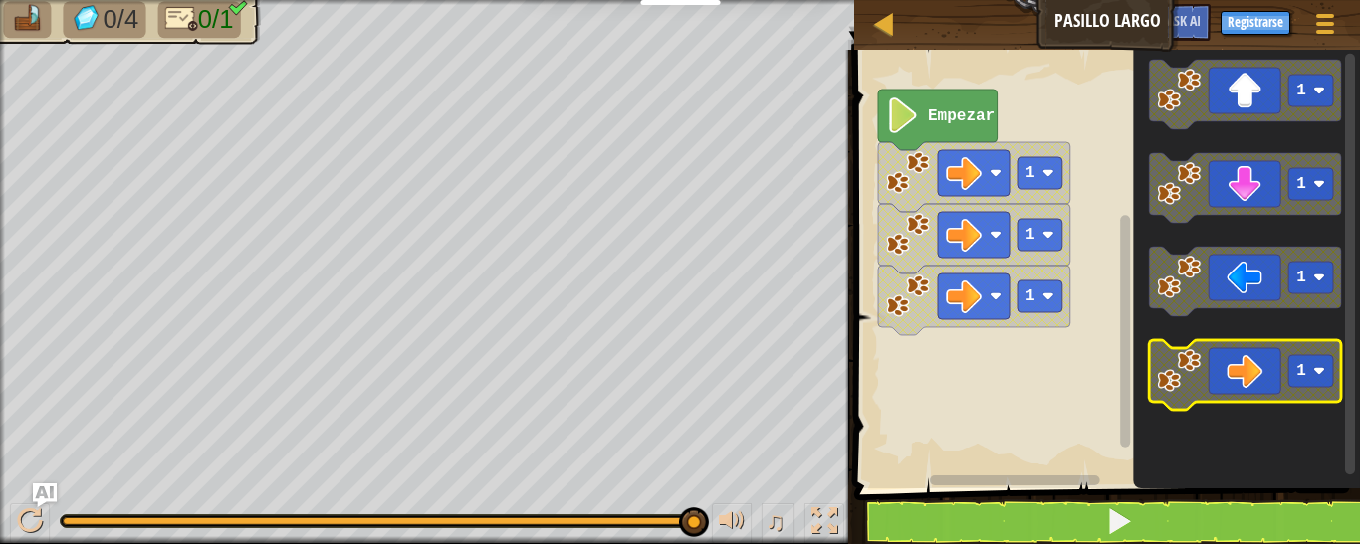
click at [1190, 363] on image "Espacio de trabajo de Blockly" at bounding box center [1179, 371] width 44 height 44
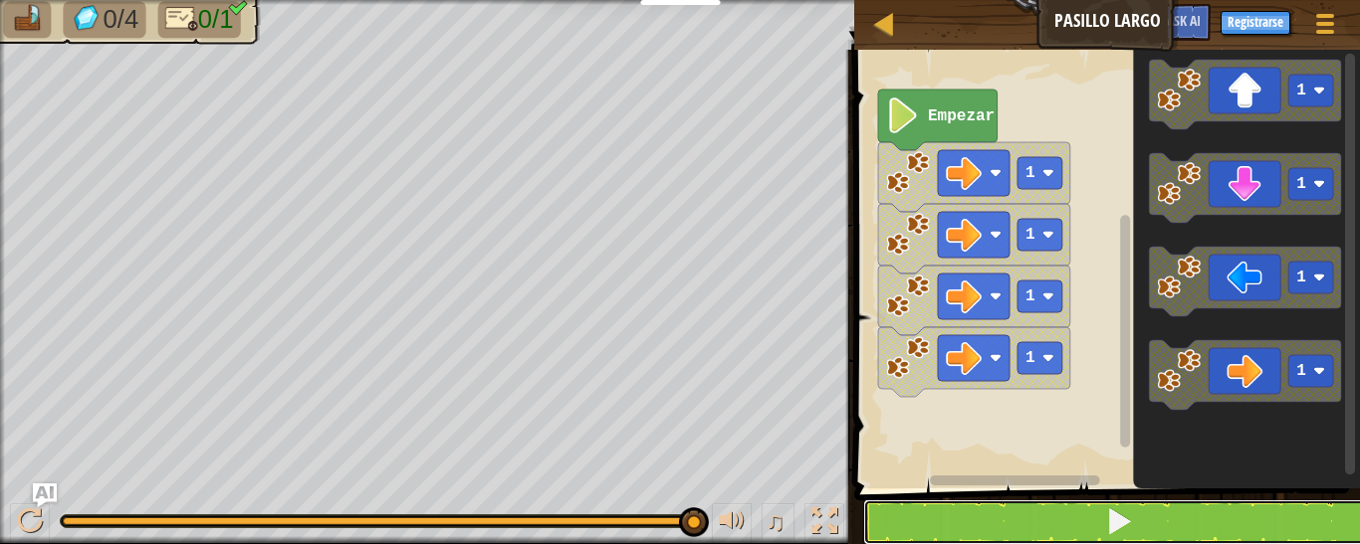
click at [1132, 537] on button at bounding box center [1119, 523] width 512 height 46
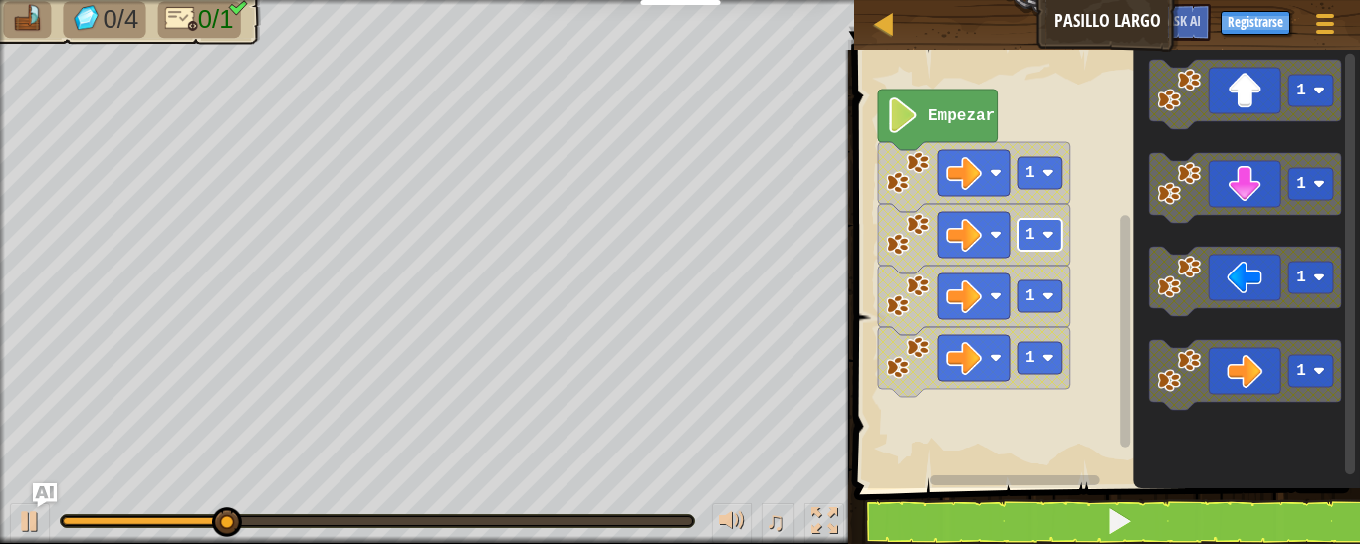
click at [1036, 238] on rect "Espacio de trabajo de Blockly" at bounding box center [1039, 235] width 45 height 32
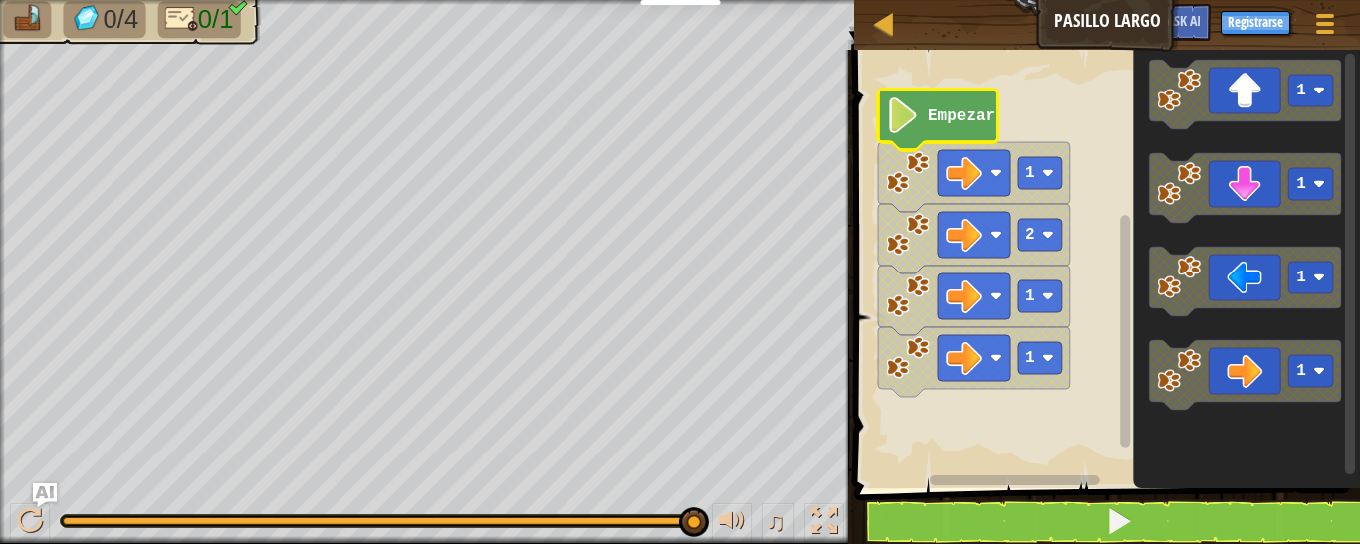
click at [908, 130] on image "Espacio de trabajo de Blockly" at bounding box center [903, 116] width 34 height 36
click at [1048, 230] on image "Espacio de trabajo de Blockly" at bounding box center [1048, 235] width 12 height 12
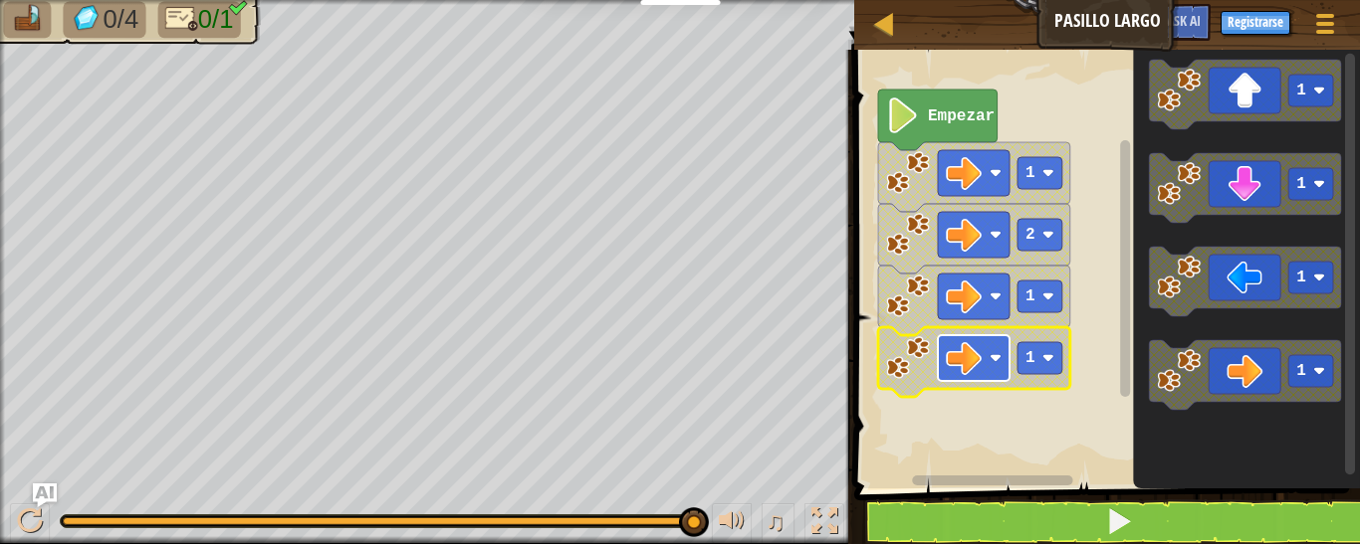
click at [1007, 339] on rect "Espacio de trabajo de Blockly" at bounding box center [974, 358] width 72 height 46
click at [1017, 395] on rect "Espacio de trabajo de Blockly" at bounding box center [1104, 264] width 512 height 449
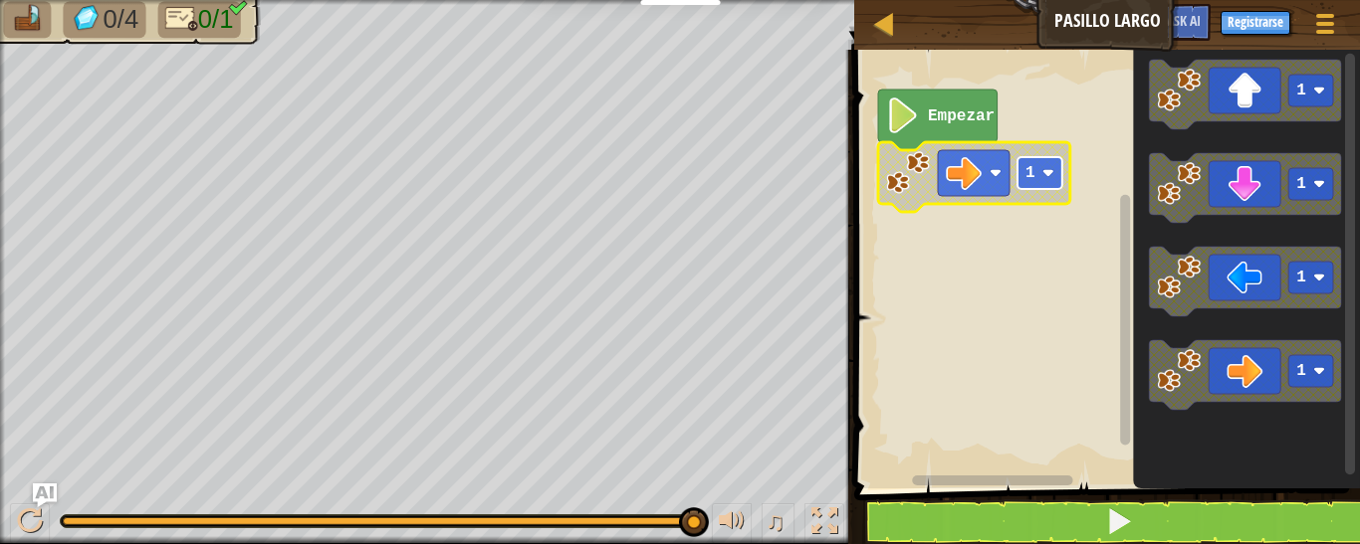
click at [1055, 171] on rect "Espacio de trabajo de Blockly" at bounding box center [1039, 173] width 45 height 32
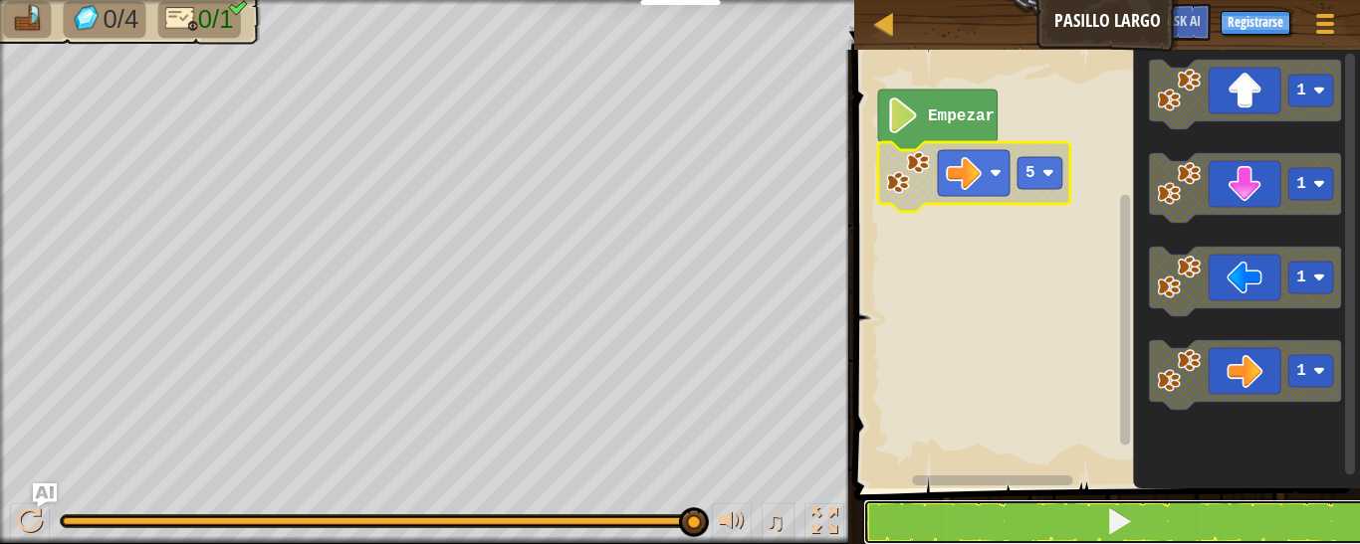
click at [1005, 533] on button at bounding box center [1119, 523] width 512 height 46
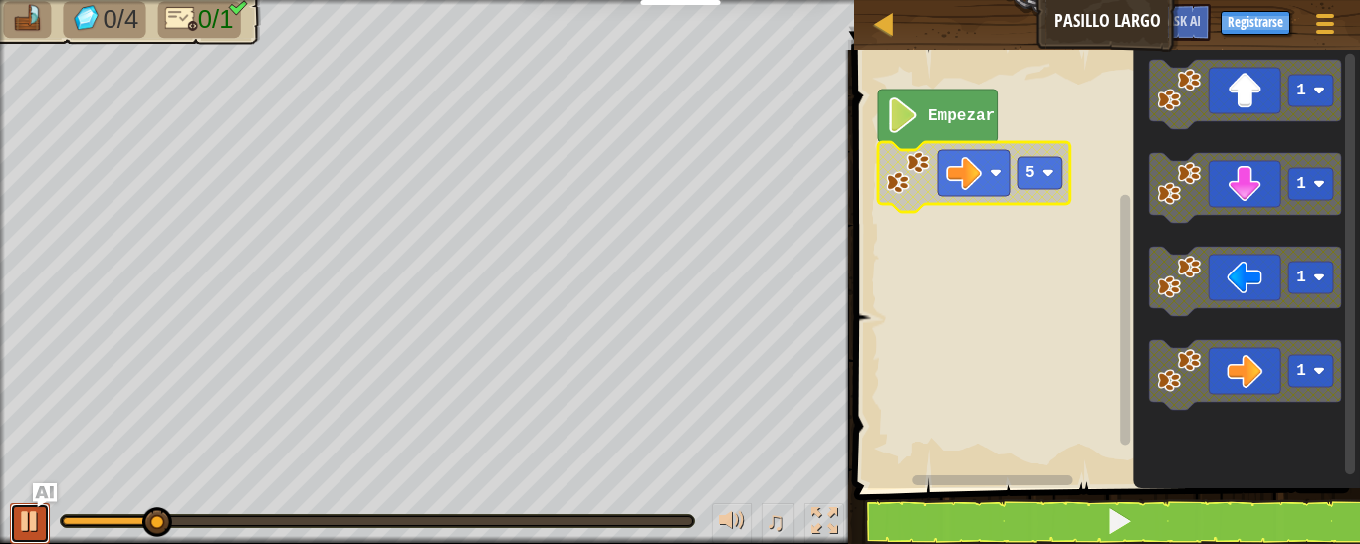
click at [20, 515] on div at bounding box center [30, 522] width 26 height 26
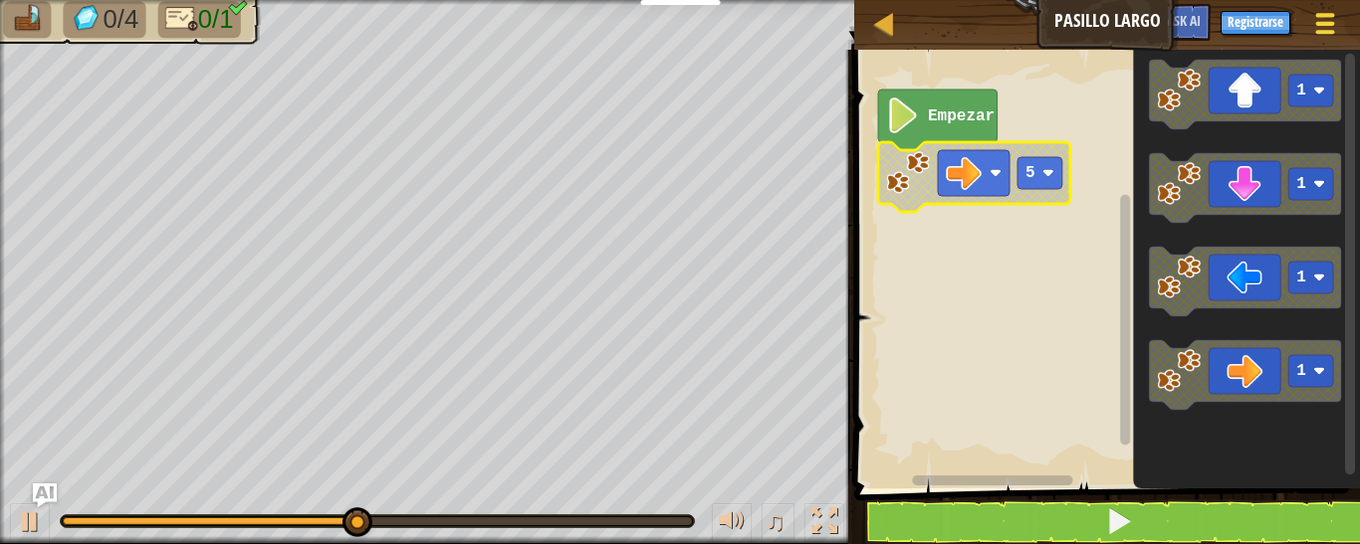
click at [1323, 8] on button "Menú del Juego" at bounding box center [1325, 27] width 53 height 49
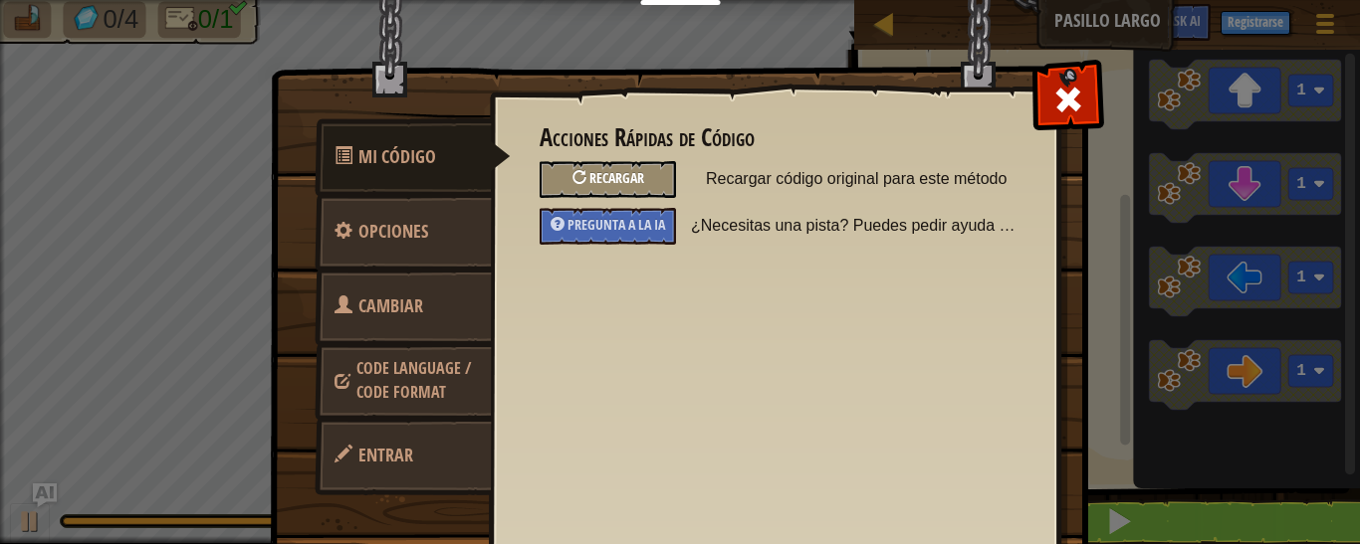
click at [638, 180] on div "Recargar" at bounding box center [607, 179] width 136 height 37
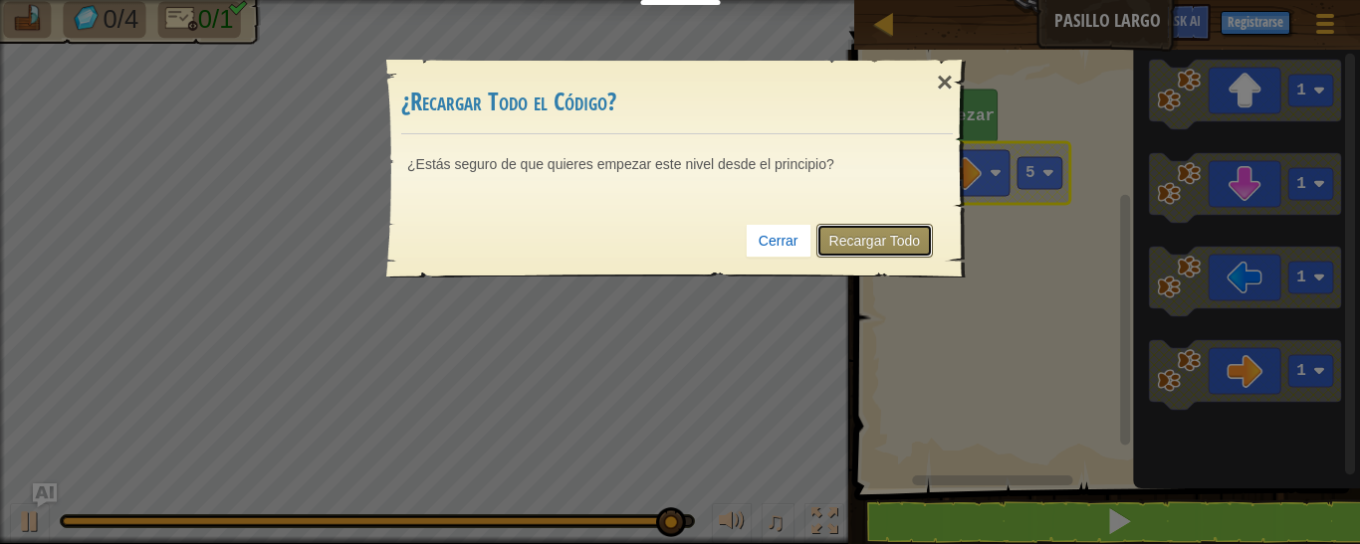
click at [845, 235] on link "Recargar Todo" at bounding box center [874, 241] width 117 height 34
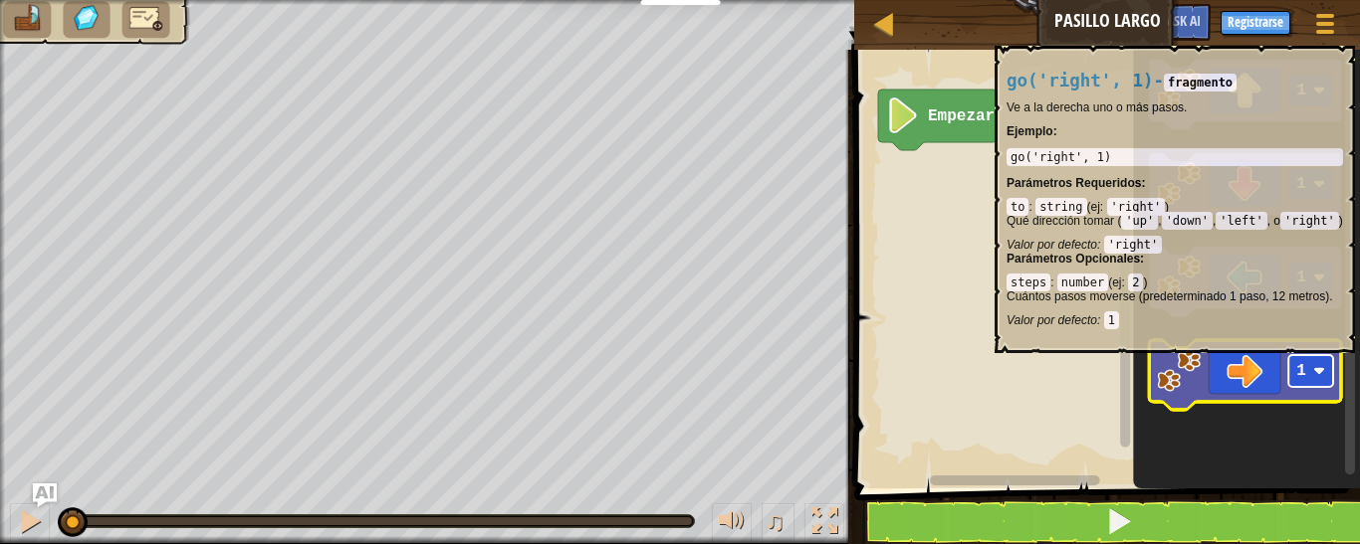
click at [1313, 363] on rect "Espacio de trabajo de Blockly" at bounding box center [1310, 371] width 45 height 32
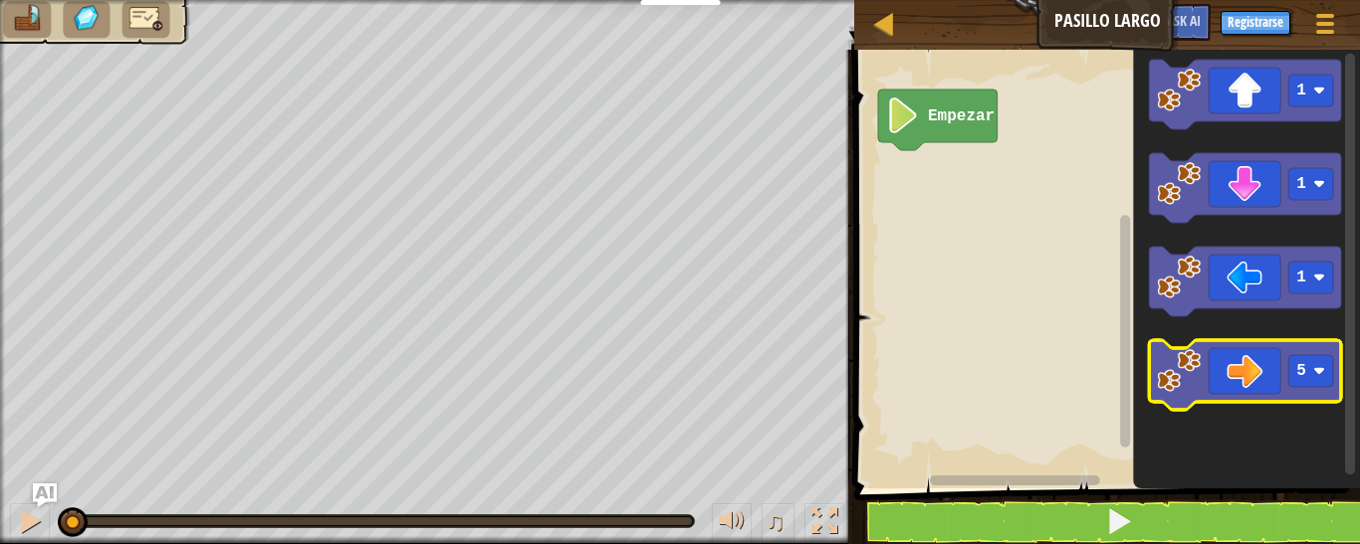
click at [1182, 378] on image "Espacio de trabajo de Blockly" at bounding box center [1179, 371] width 44 height 44
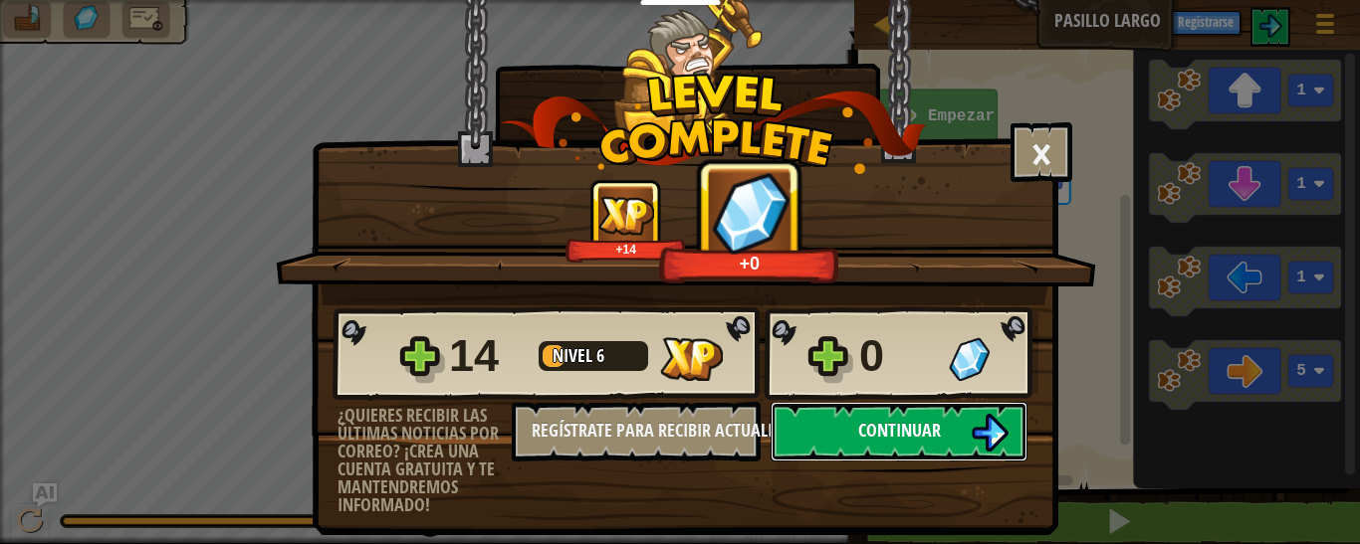
click at [864, 428] on span "Continuar" at bounding box center [899, 430] width 83 height 25
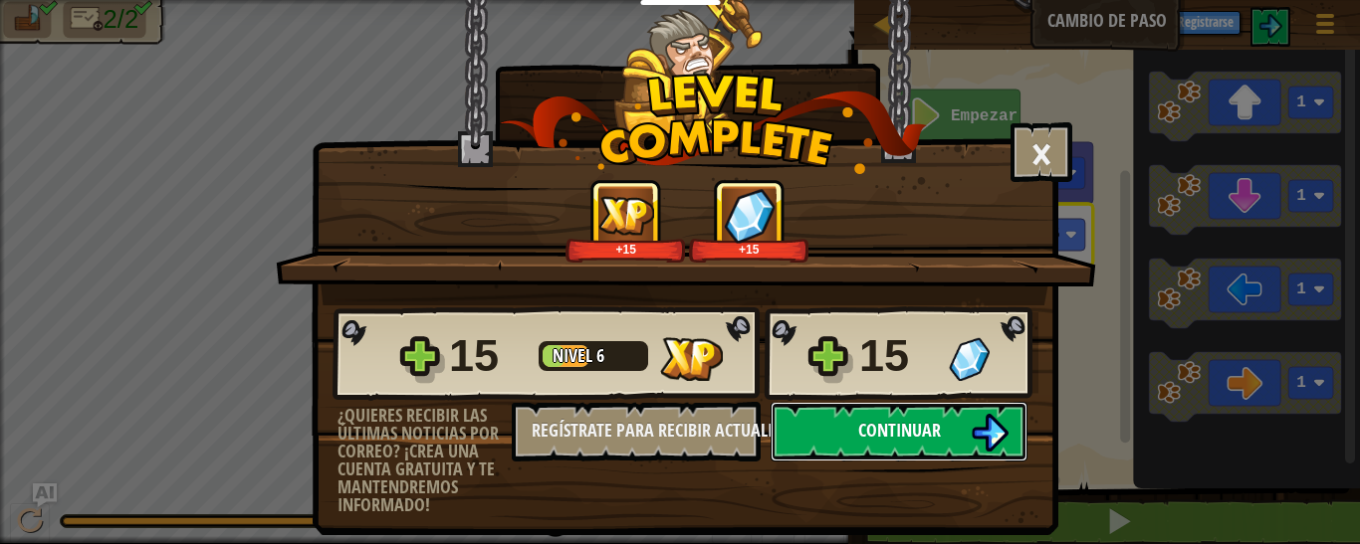
click at [893, 413] on button "Continuar" at bounding box center [898, 432] width 257 height 60
